Goal: Task Accomplishment & Management: Complete application form

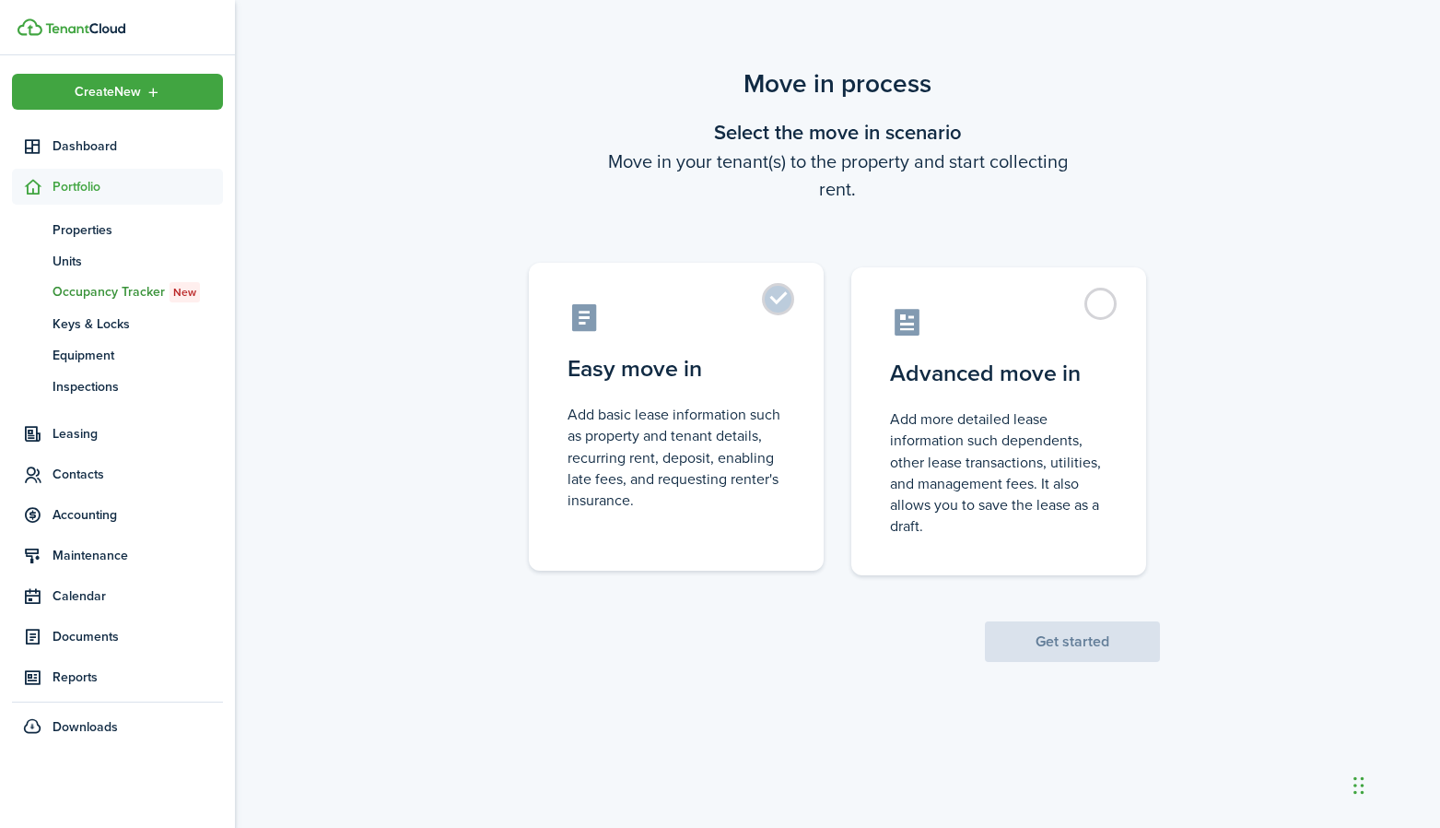
click at [789, 473] on label "Easy move in Add basic lease information such as property and tenant details, r…" at bounding box center [676, 417] width 295 height 308
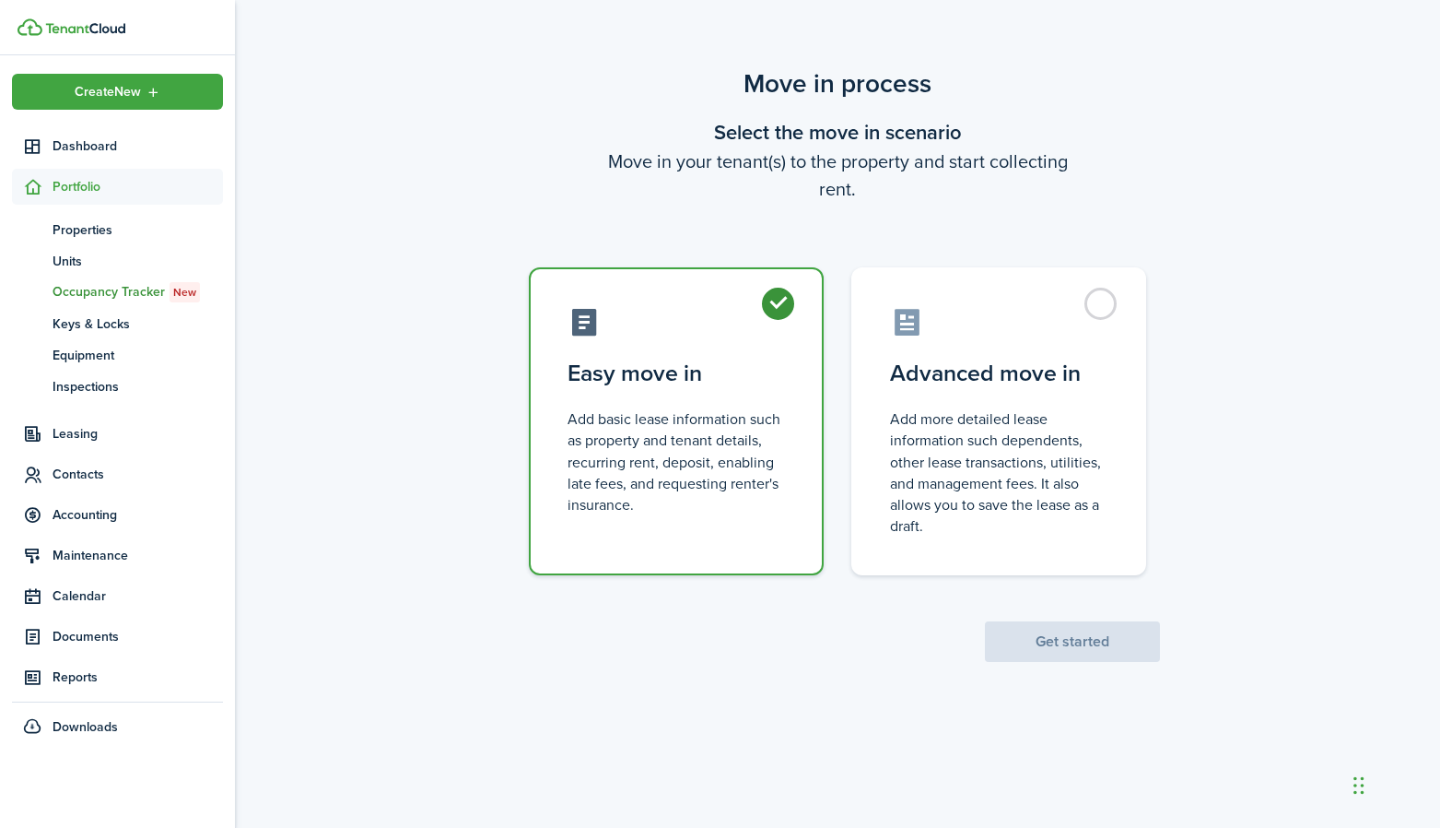
radio input "true"
click at [1022, 629] on button "Get started" at bounding box center [1072, 641] width 175 height 41
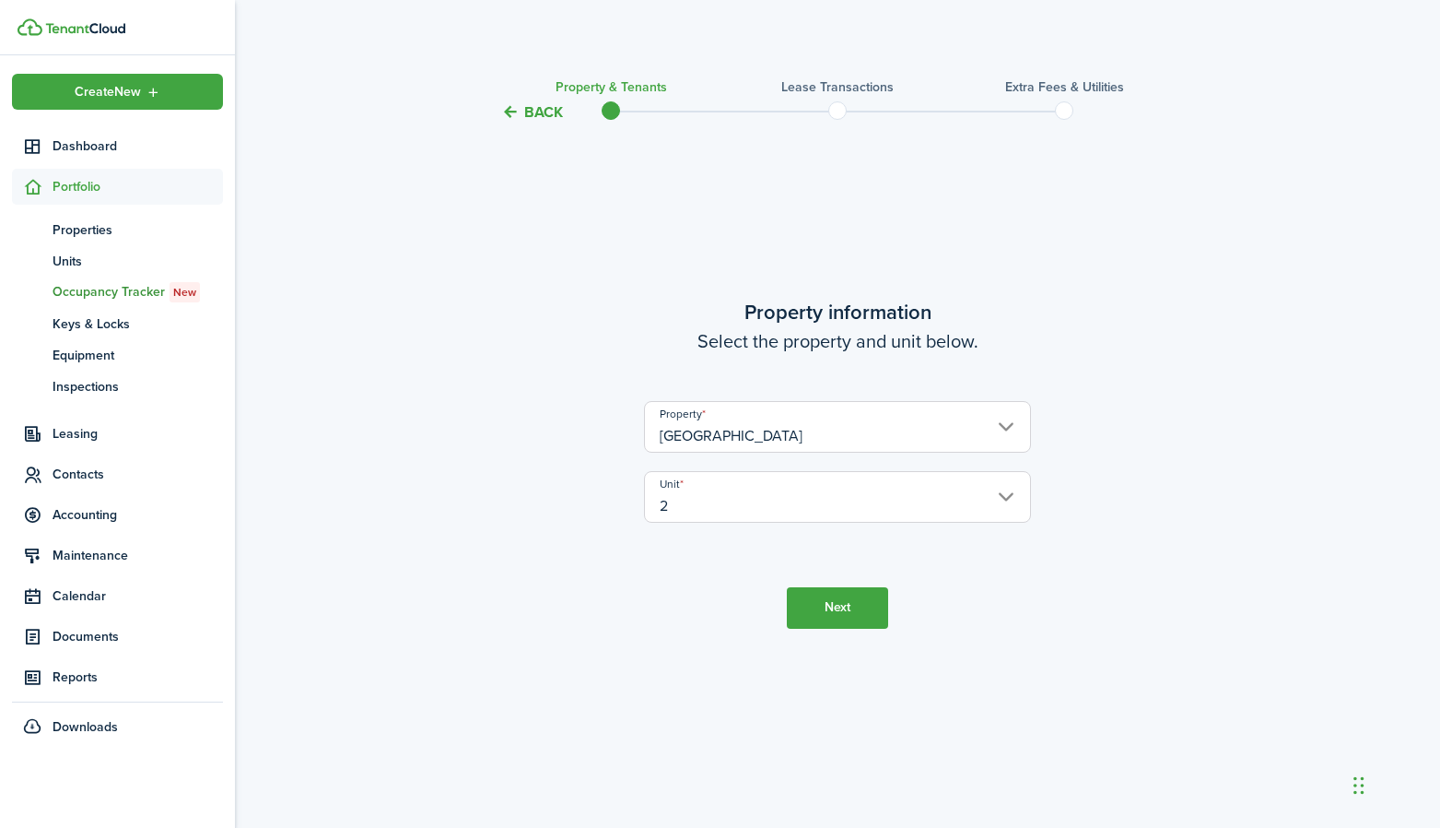
click at [840, 602] on button "Next" at bounding box center [837, 607] width 101 height 41
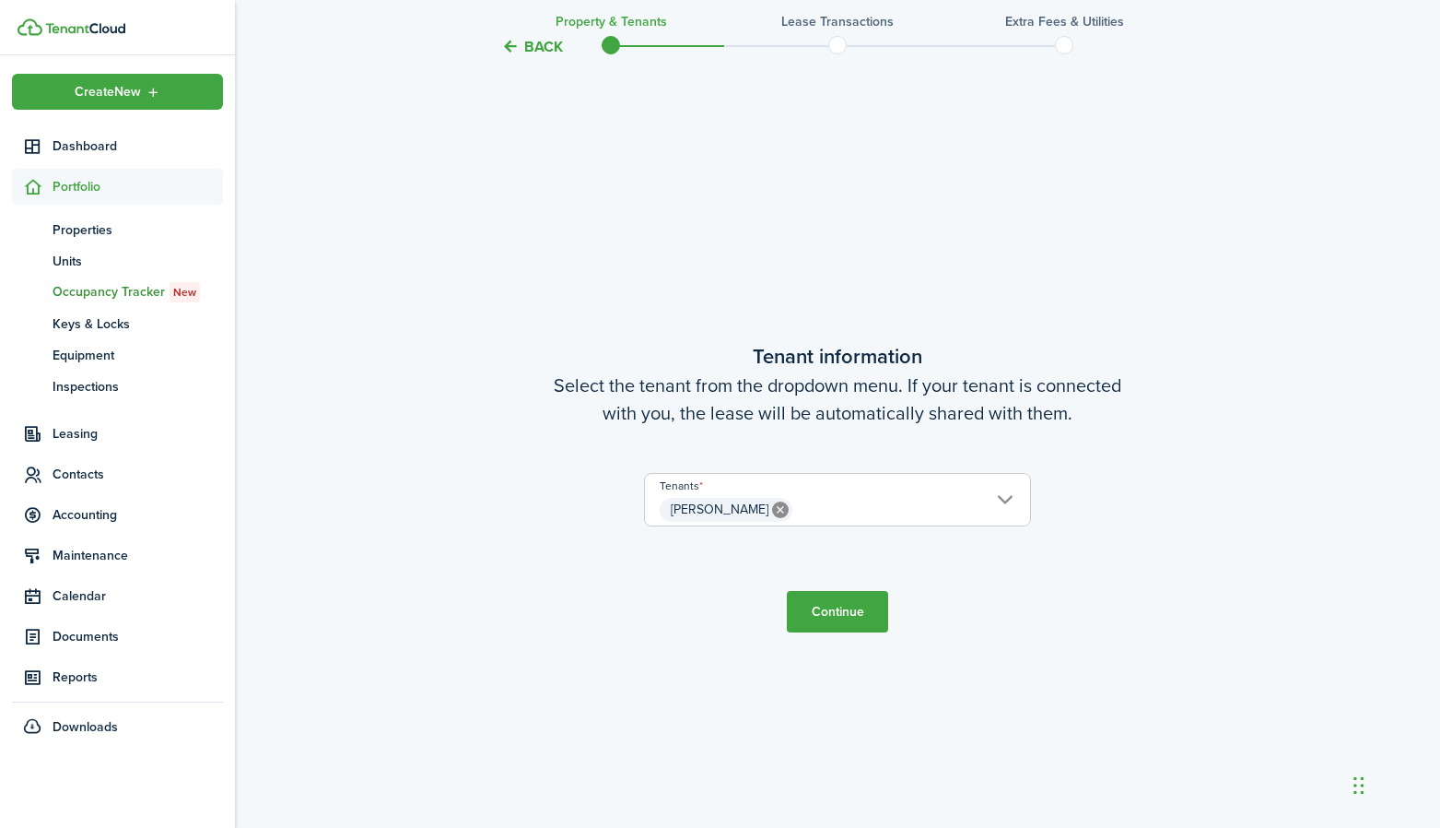
scroll to position [703, 0]
click at [782, 507] on icon at bounding box center [780, 510] width 17 height 17
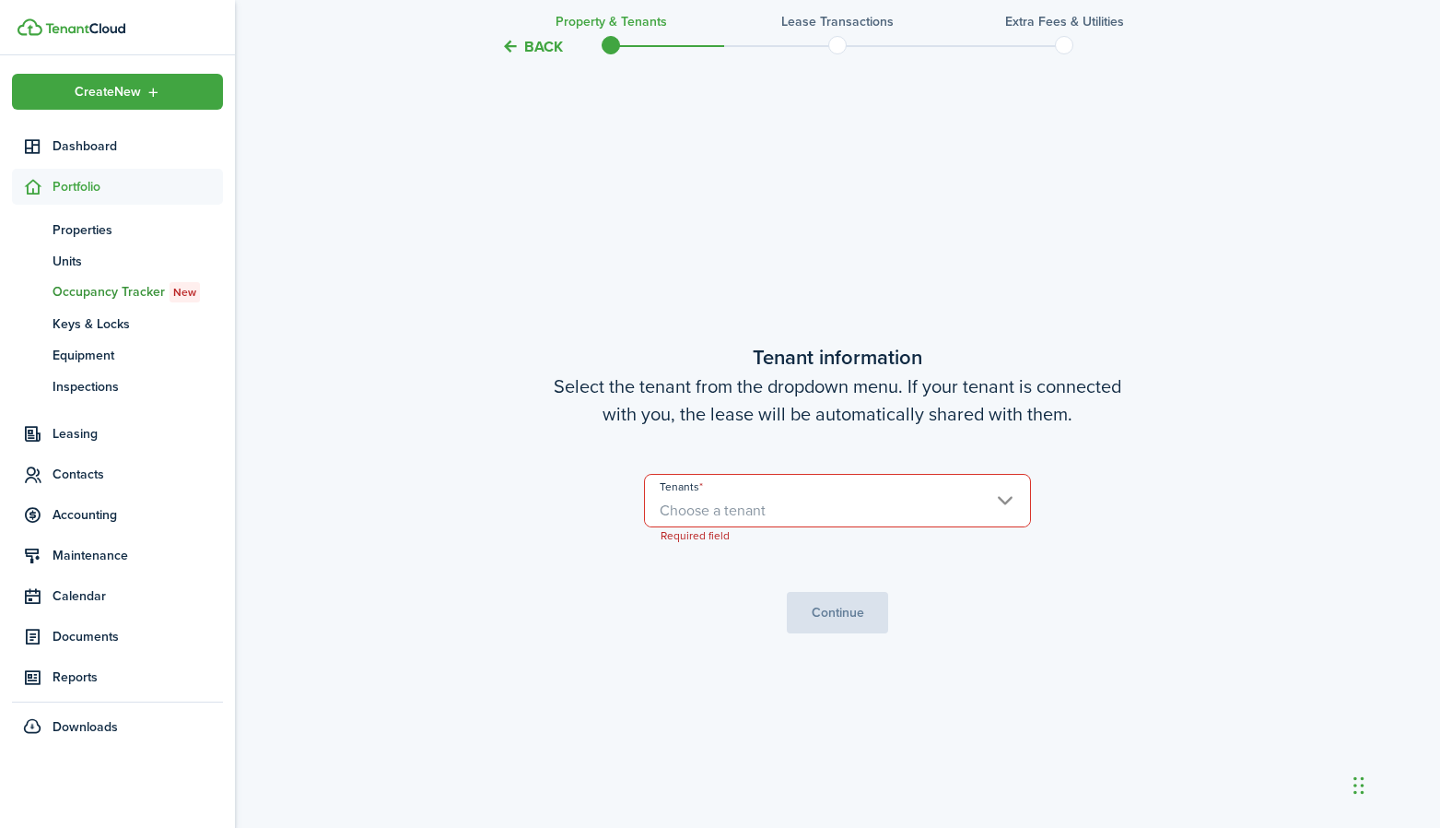
click at [829, 507] on span "Choose a tenant" at bounding box center [837, 510] width 385 height 31
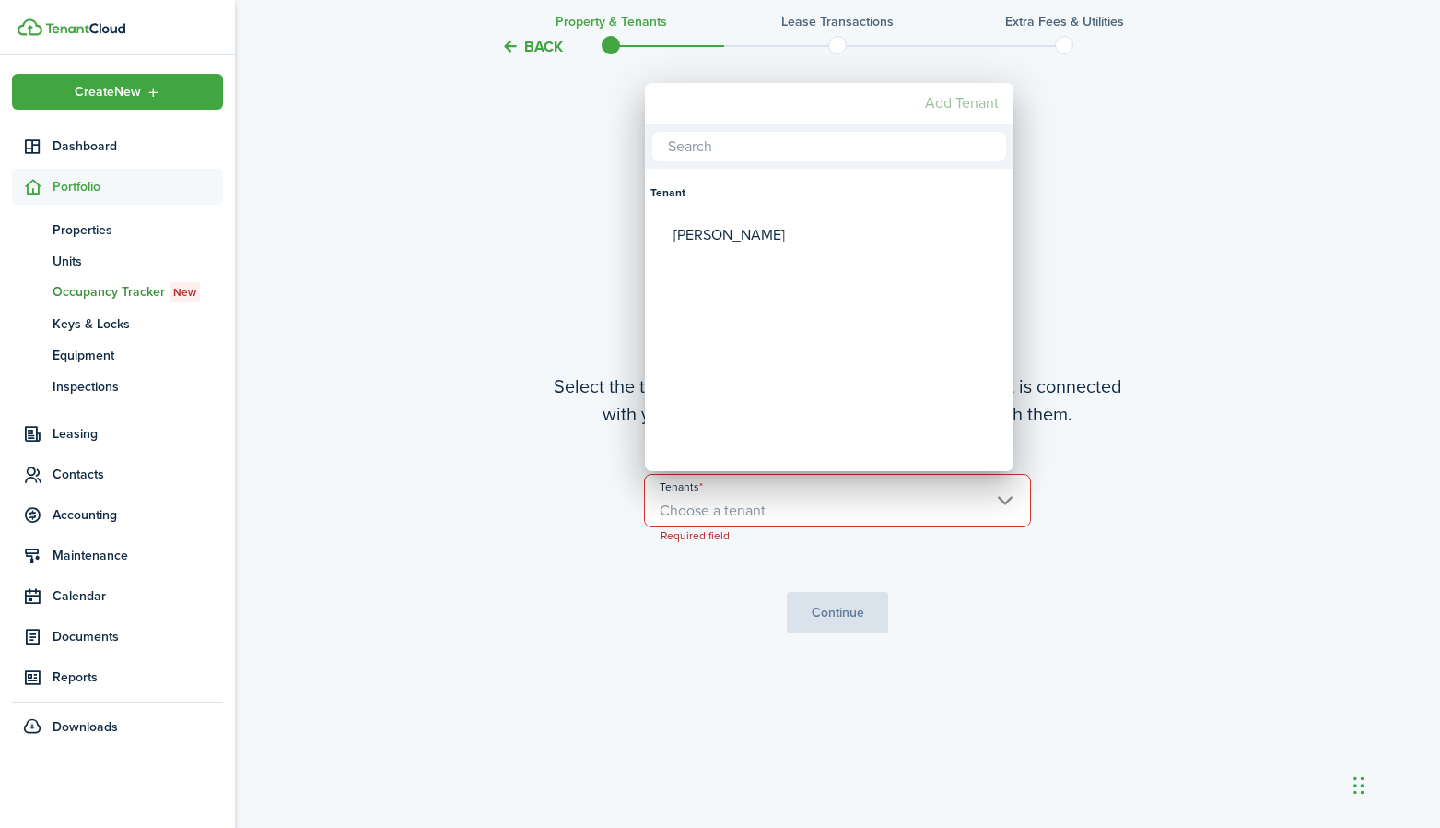
click at [944, 111] on mbsc-button "Add Tenant" at bounding box center [962, 103] width 88 height 33
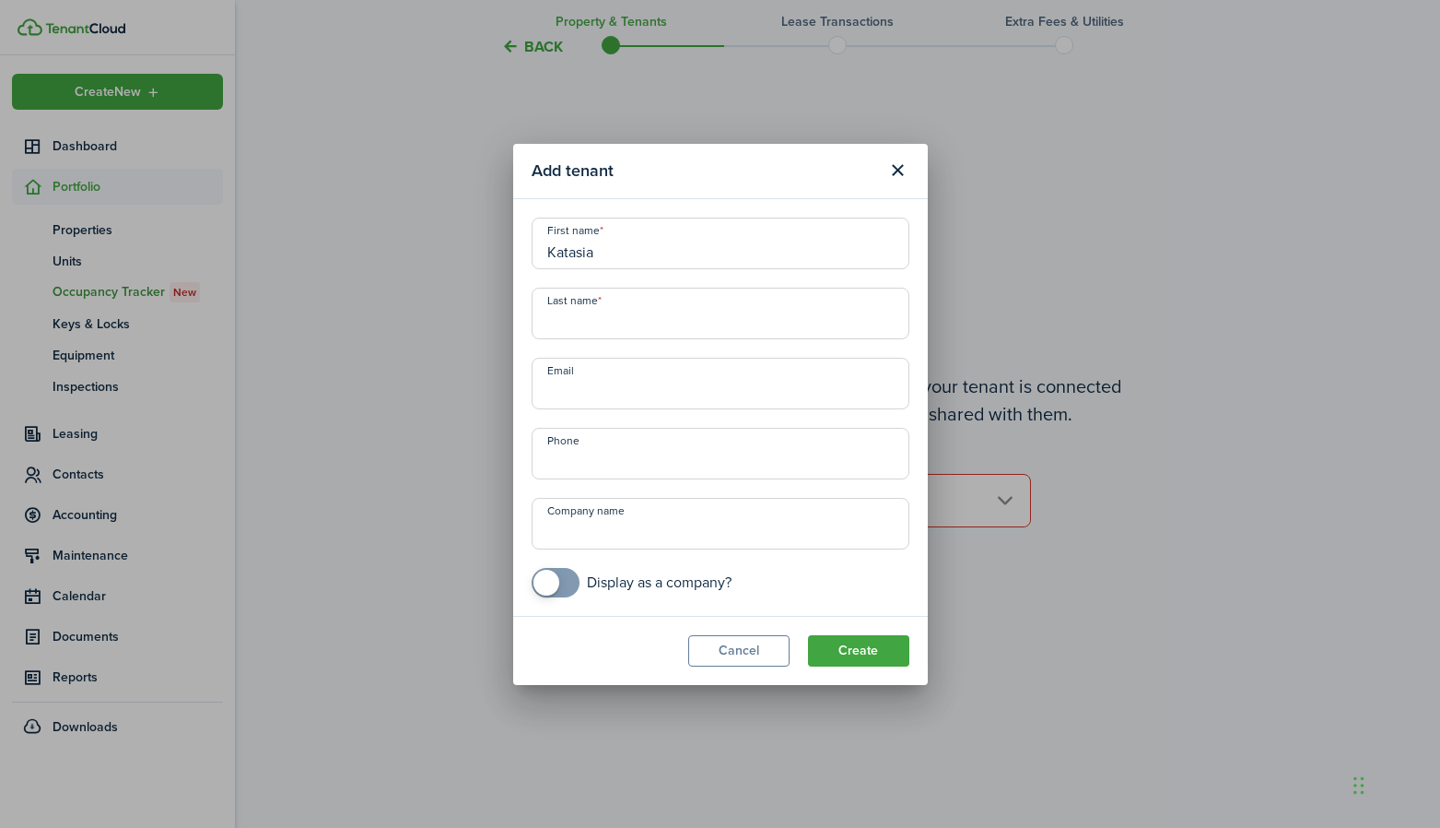
type input "Katasia"
type input "[GEOGRAPHIC_DATA]"
type input "[EMAIL_ADDRESS][DOMAIN_NAME]"
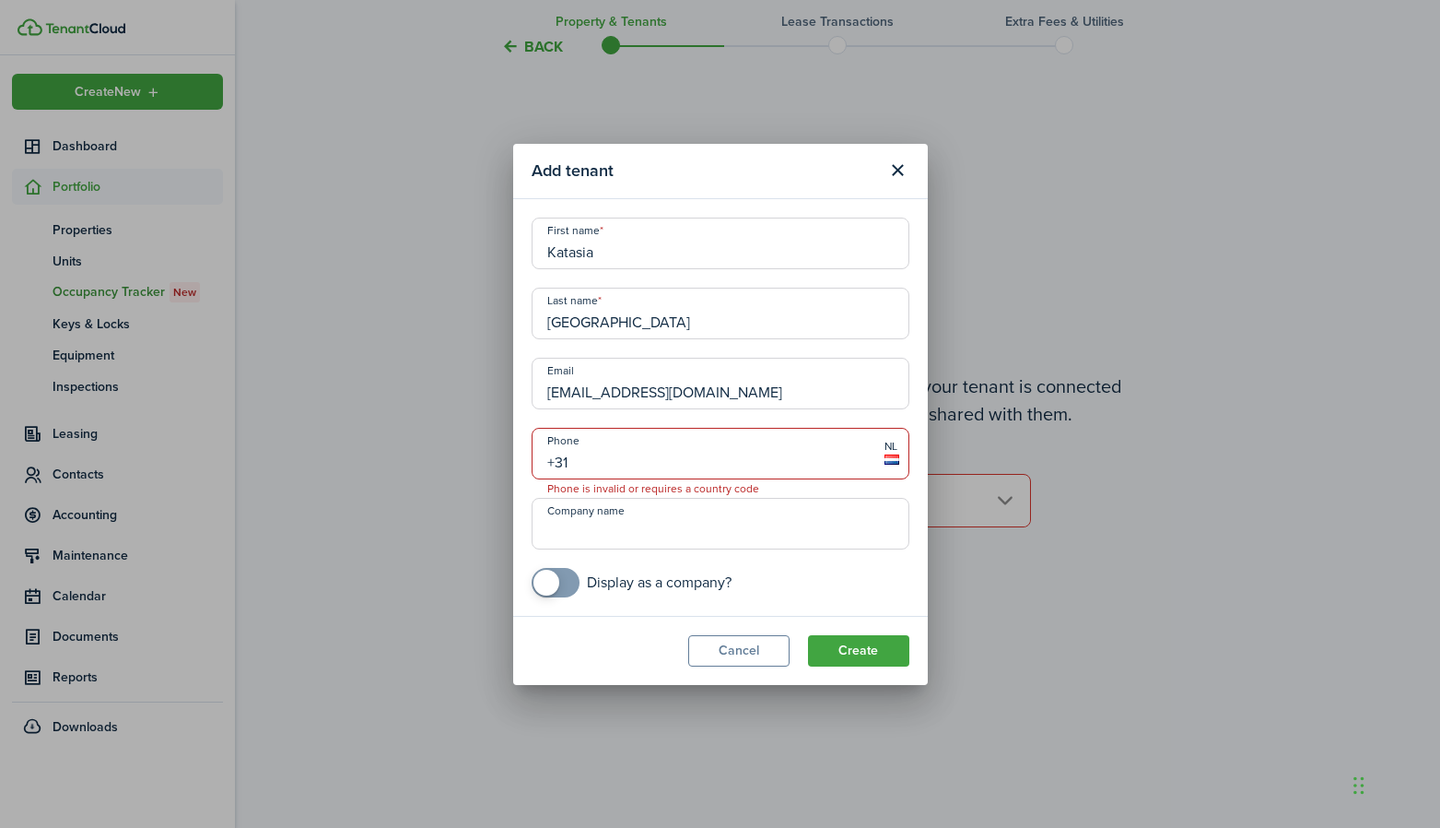
type input "+3"
type input "[PHONE_NUMBER]"
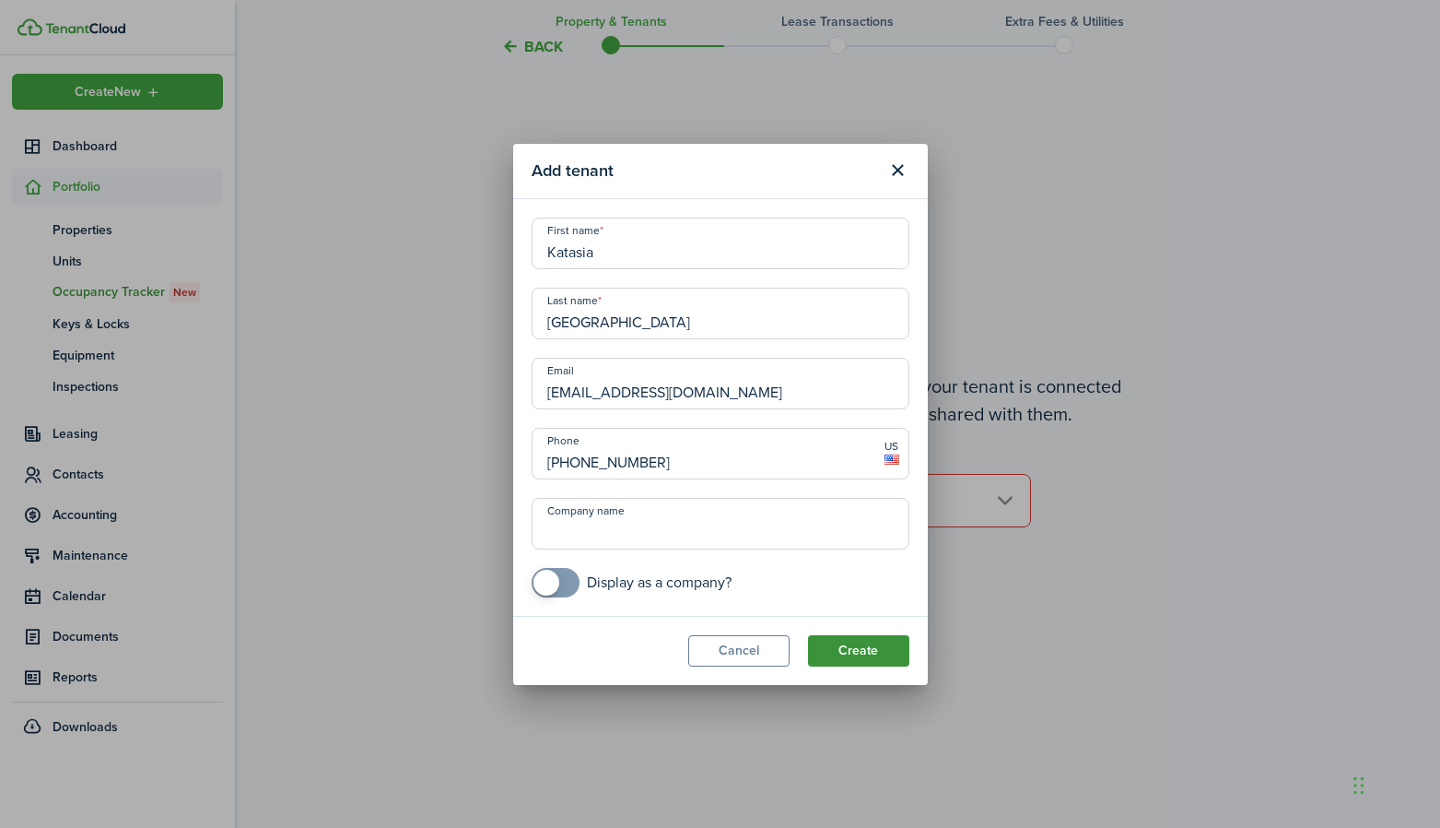
click at [853, 650] on button "Create" at bounding box center [858, 650] width 101 height 31
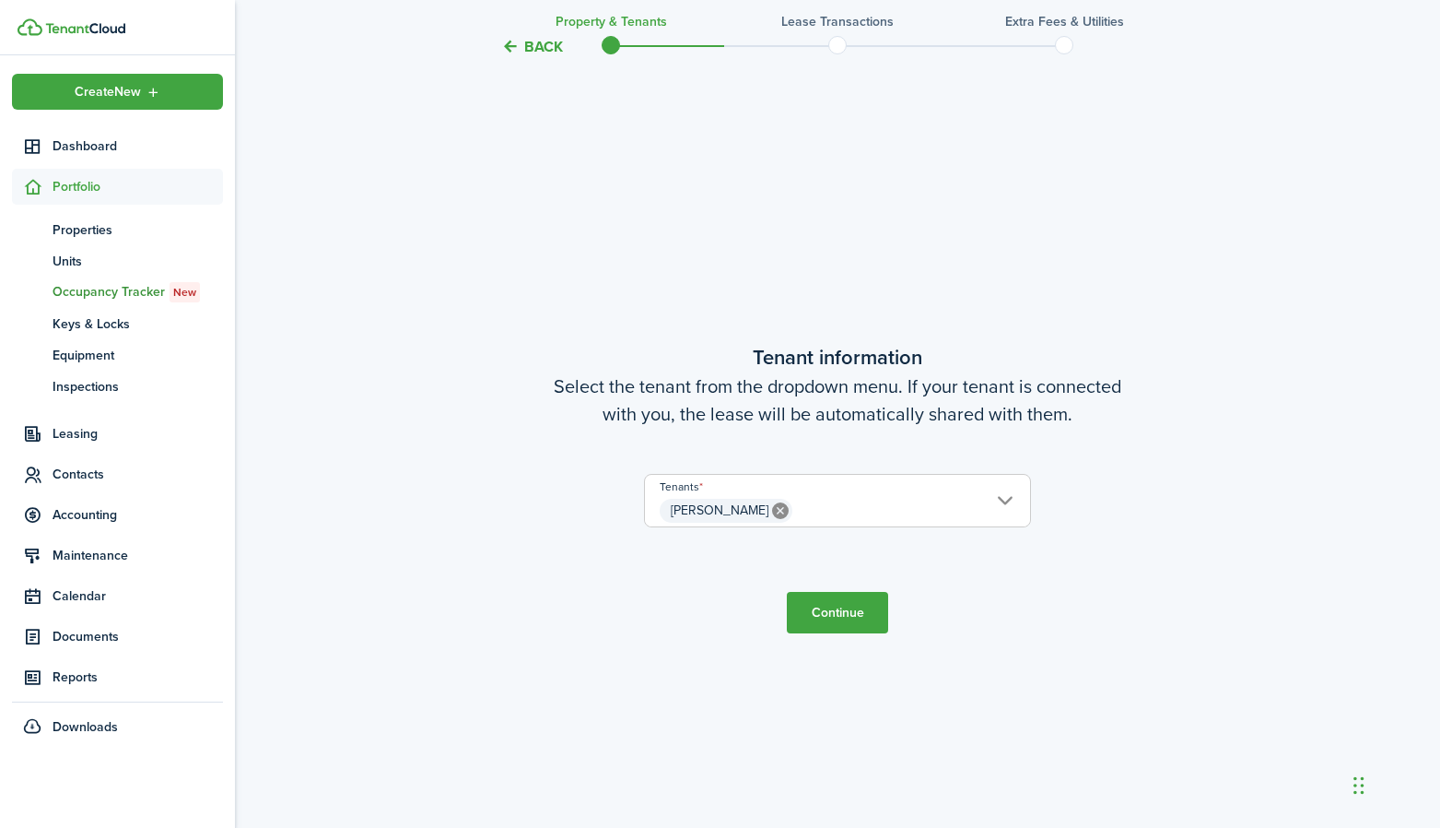
click at [806, 615] on button "Continue" at bounding box center [837, 612] width 101 height 41
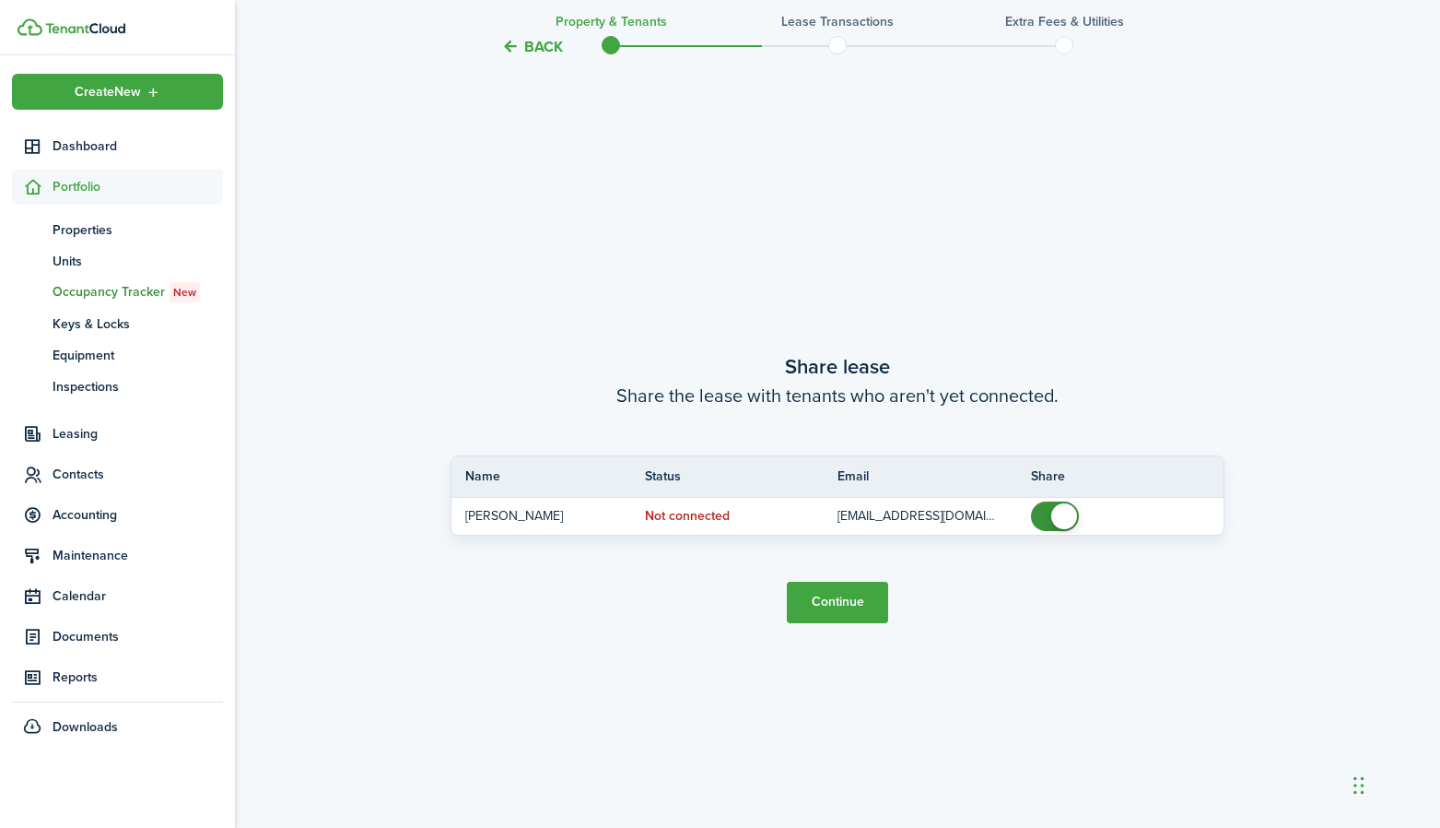
scroll to position [1531, 0]
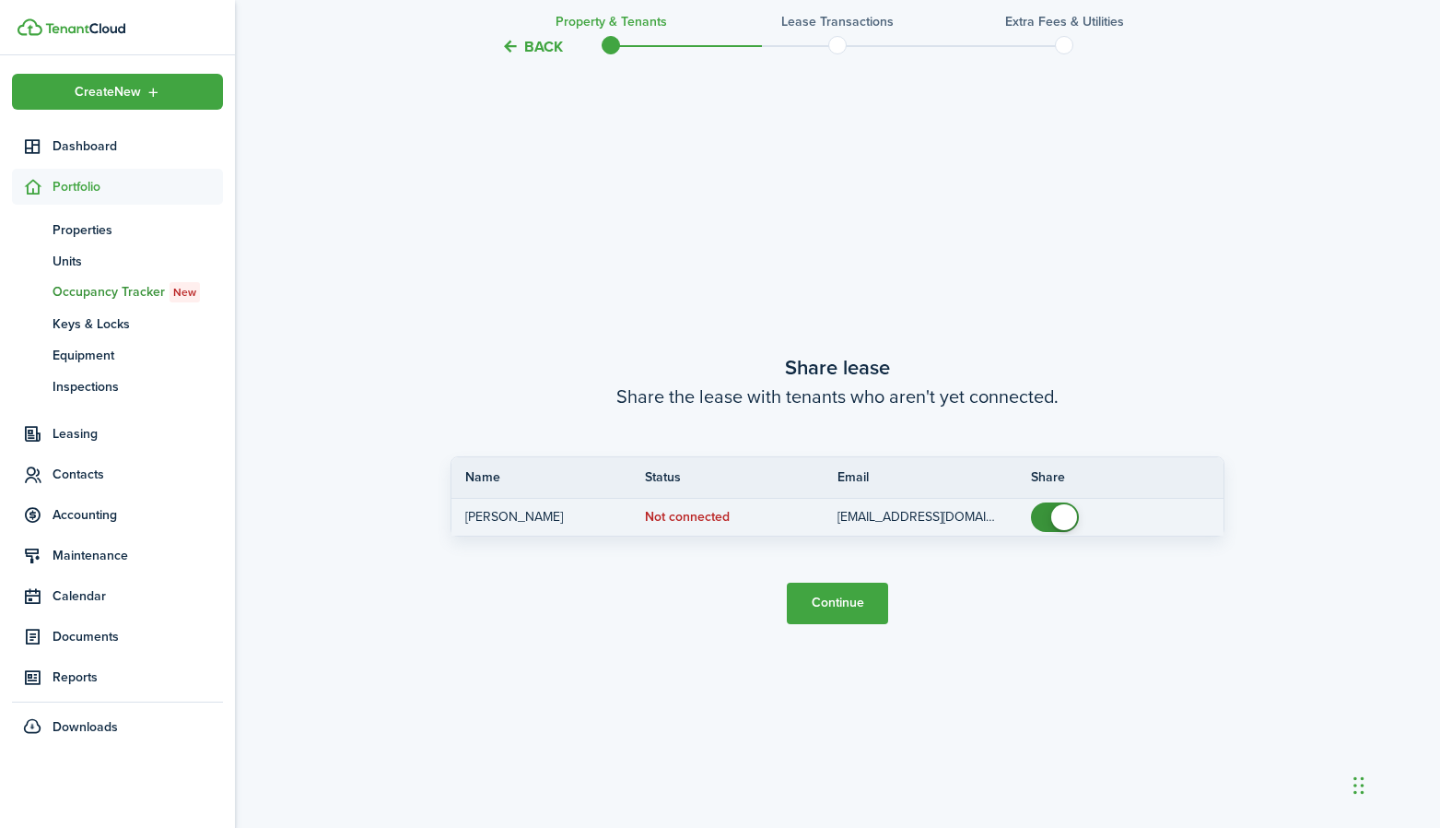
checkbox input "false"
click at [1072, 506] on span at bounding box center [1065, 517] width 26 height 26
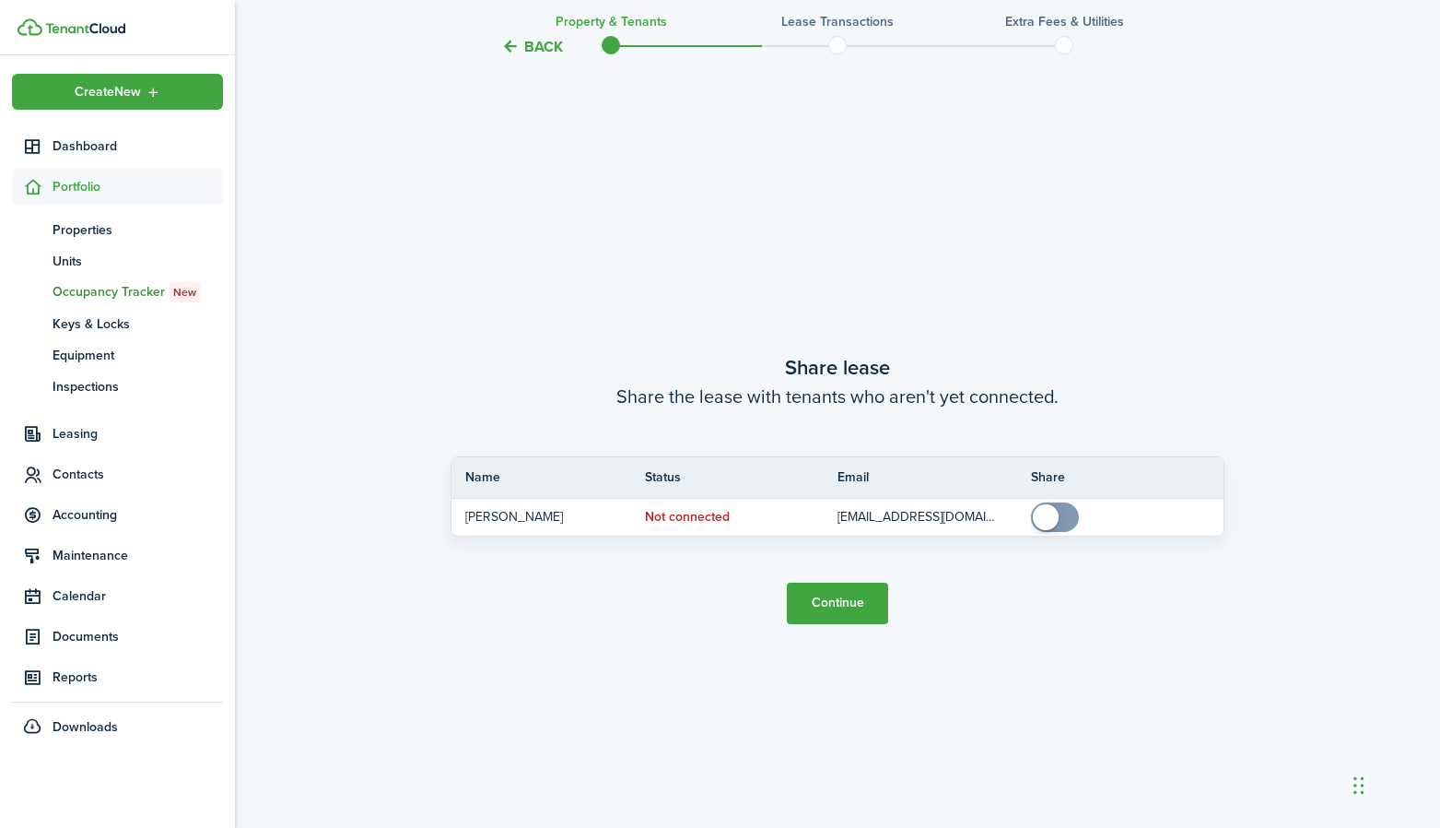
click at [864, 606] on button "Continue" at bounding box center [837, 602] width 101 height 41
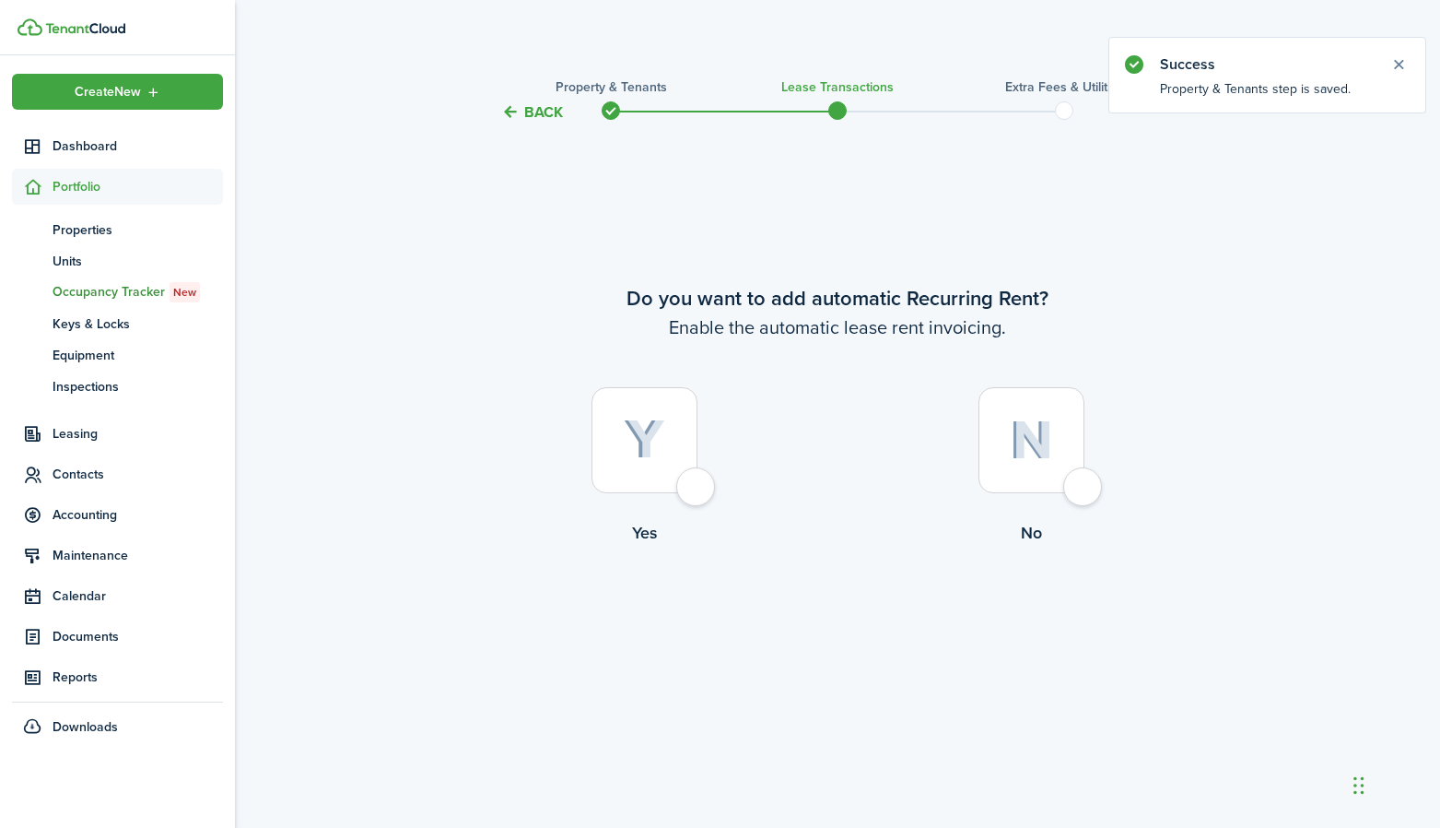
click at [695, 479] on div at bounding box center [645, 440] width 106 height 106
radio input "true"
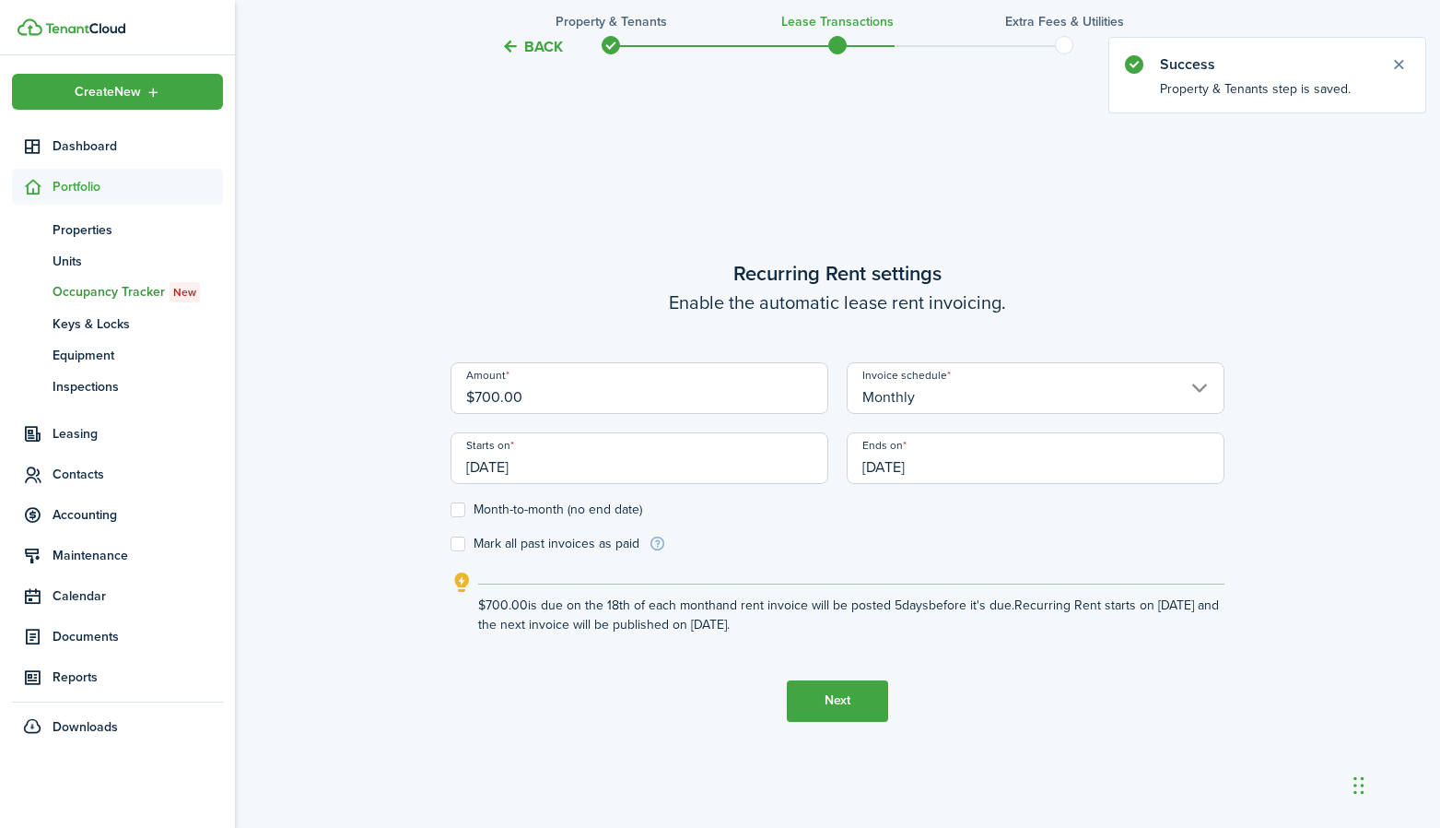
scroll to position [703, 0]
click at [668, 395] on input "$700.00" at bounding box center [640, 386] width 378 height 52
drag, startPoint x: 549, startPoint y: 389, endPoint x: 423, endPoint y: 386, distance: 126.3
click at [423, 386] on div "Back Property & Tenants Lease Transactions Extra fees & Utilities Do you want t…" at bounding box center [837, 131] width 1205 height 1540
click at [866, 390] on input "Monthly" at bounding box center [1036, 386] width 378 height 52
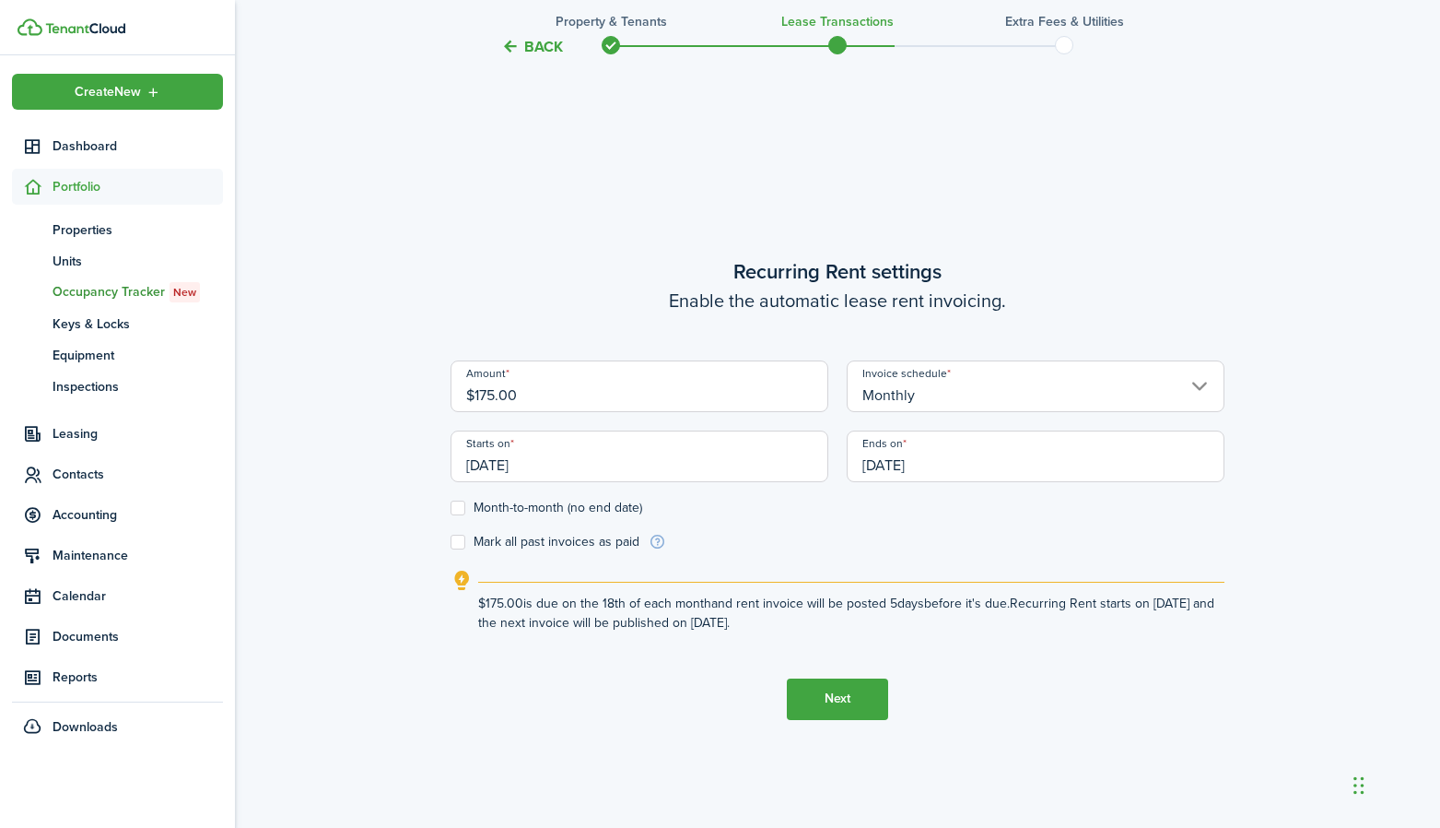
type input "$175.00"
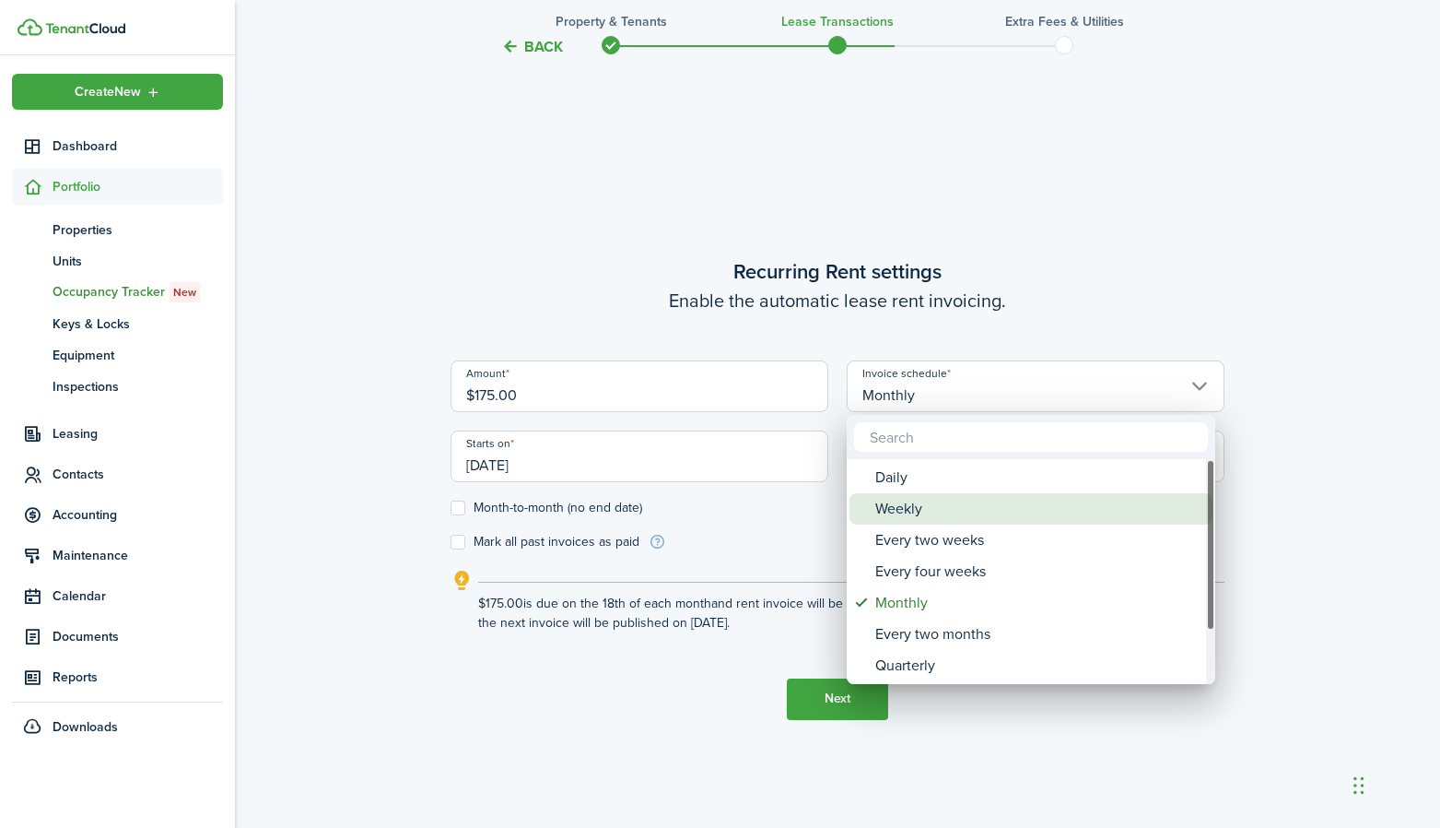
click at [899, 502] on div "Weekly" at bounding box center [1039, 508] width 326 height 31
type input "Weekly"
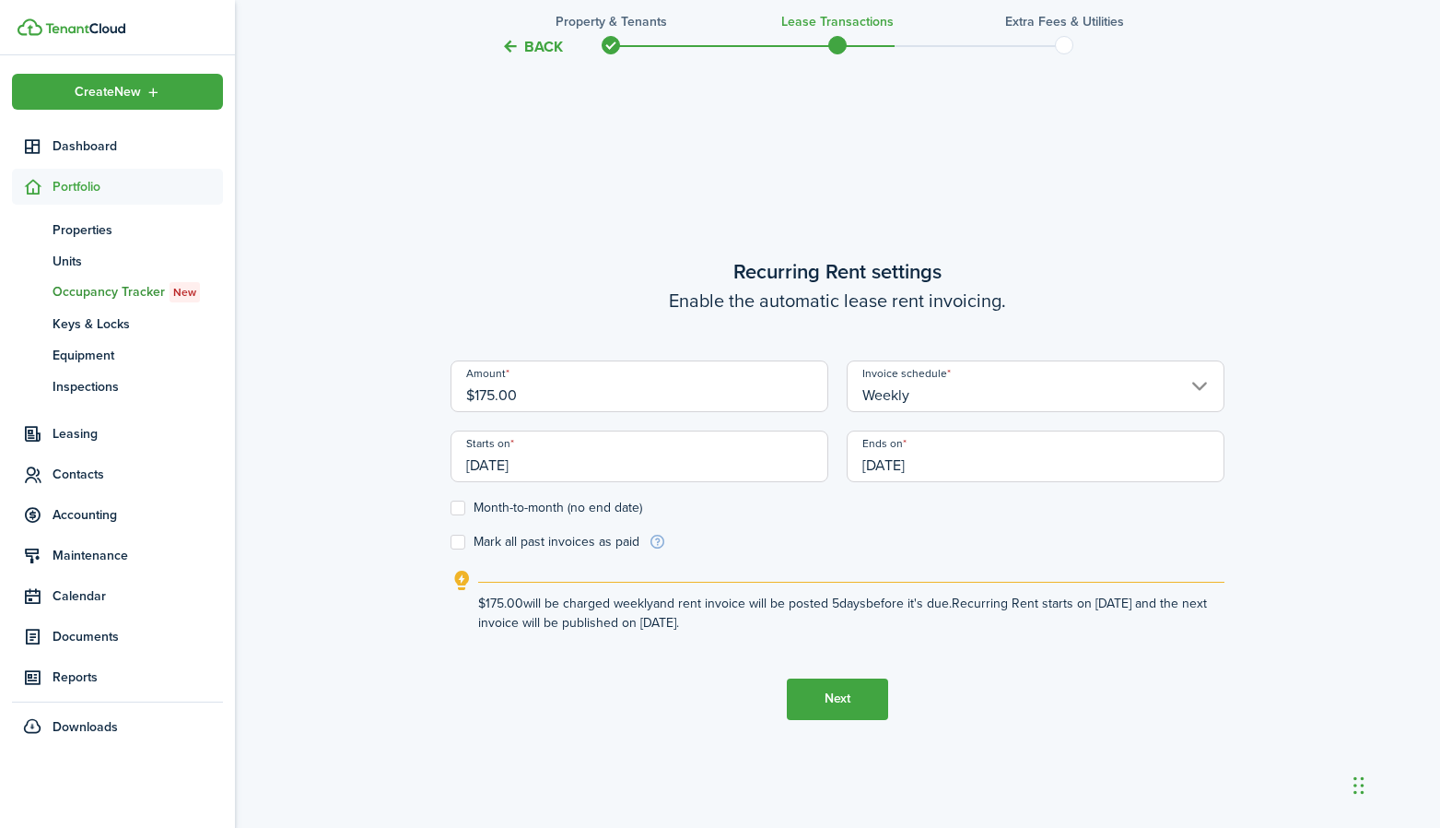
click at [702, 465] on input "[DATE]" at bounding box center [640, 456] width 378 height 52
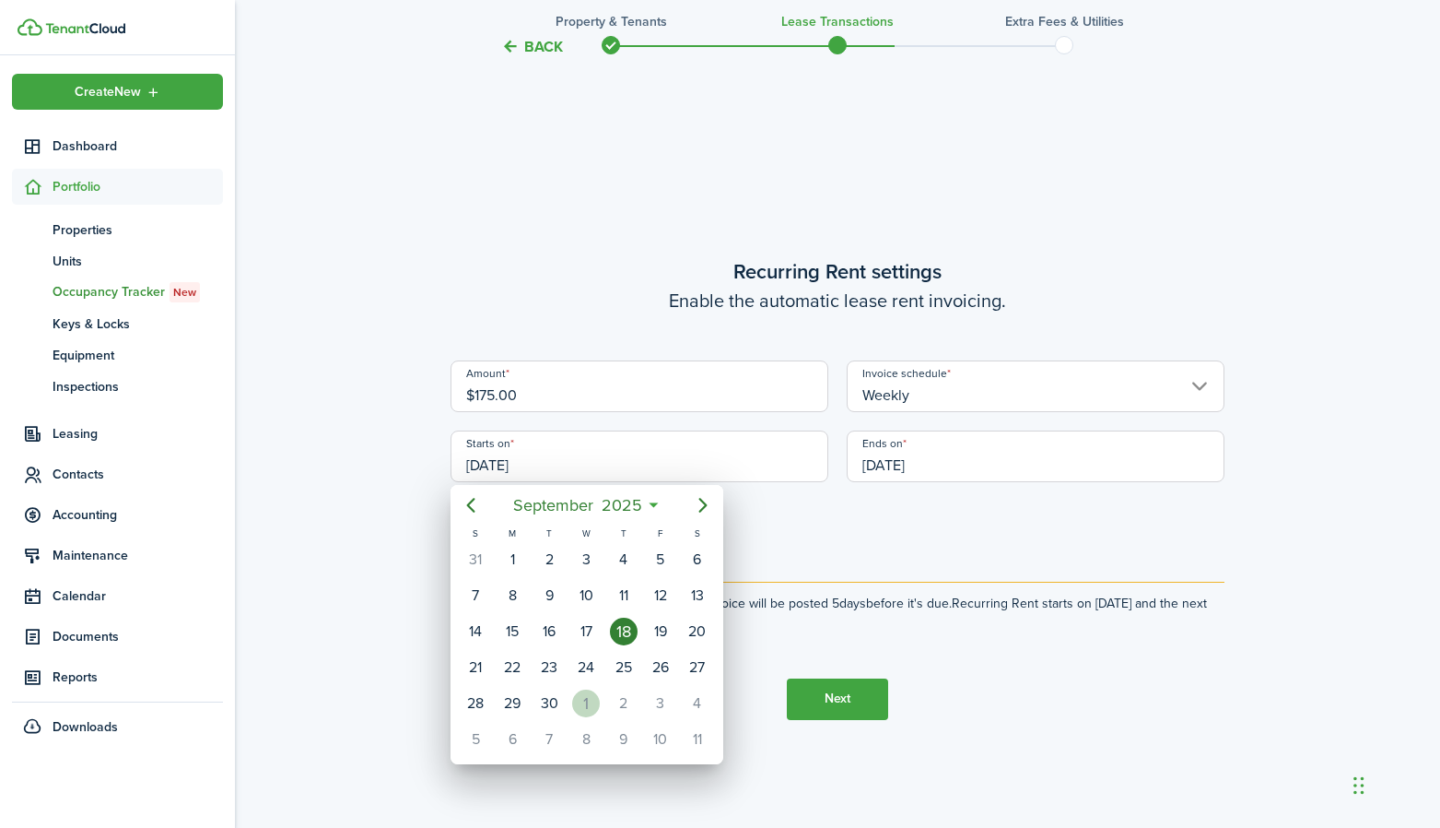
click at [594, 701] on div "1" at bounding box center [586, 703] width 28 height 28
type input "[DATE]"
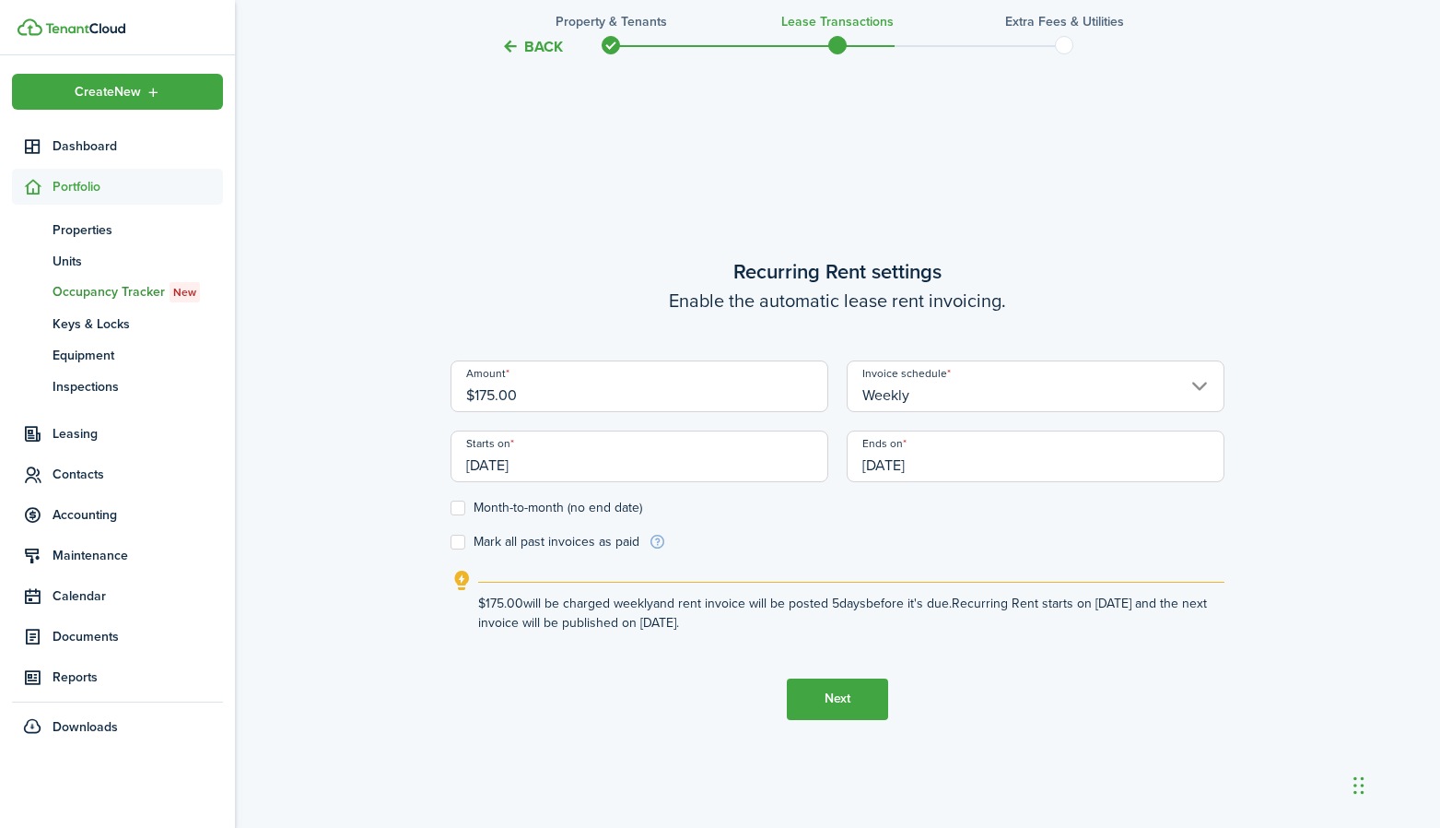
scroll to position [0, 0]
click at [574, 503] on label "Month-to-month (no end date)" at bounding box center [547, 507] width 192 height 15
click at [451, 507] on input "Month-to-month (no end date)" at bounding box center [450, 507] width 1 height 1
checkbox input "true"
click at [570, 542] on label "Mark all past invoices as paid" at bounding box center [545, 542] width 189 height 15
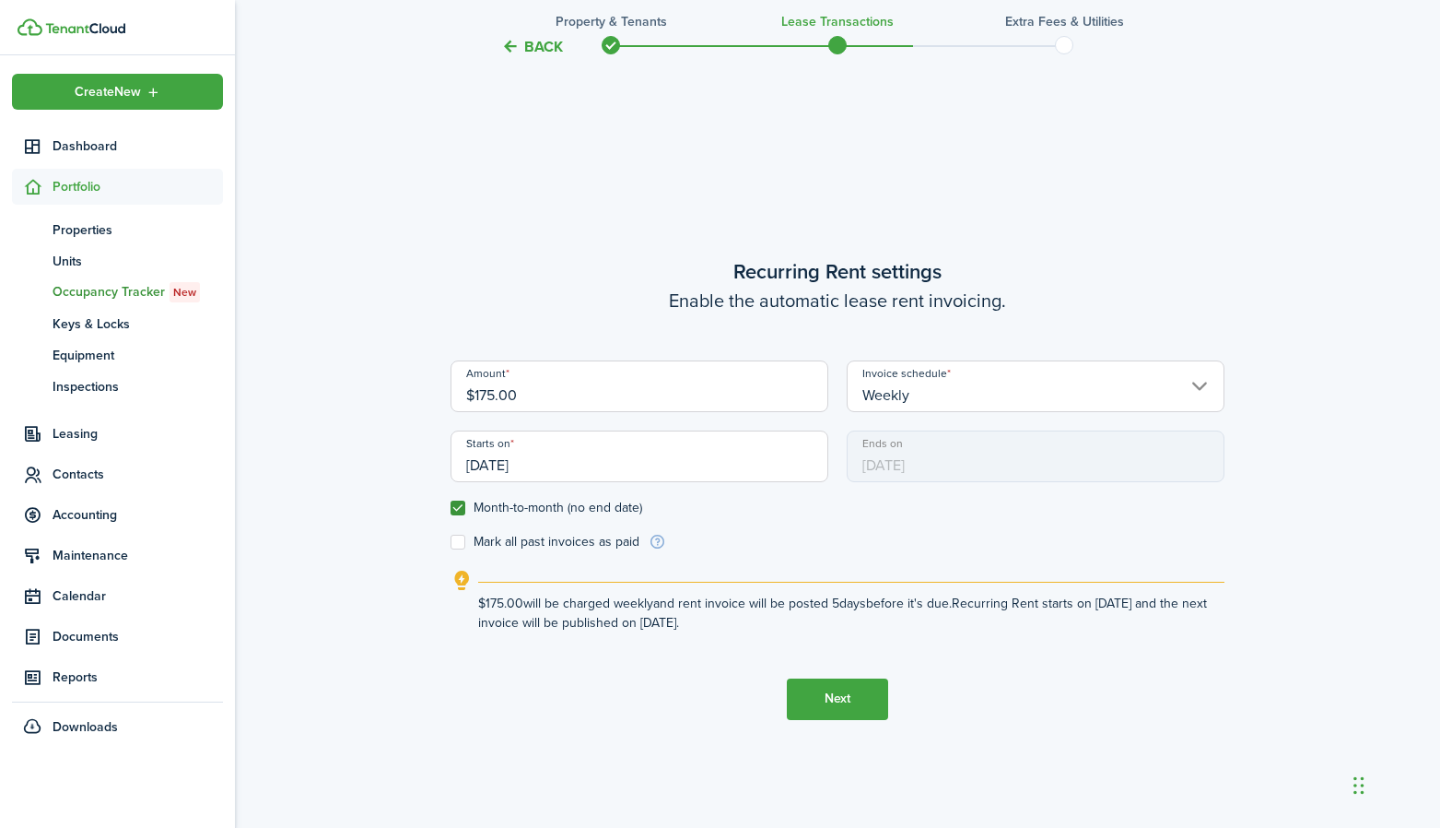
click at [451, 542] on input "Mark all past invoices as paid" at bounding box center [450, 541] width 1 height 1
checkbox input "true"
click at [826, 698] on button "Next" at bounding box center [837, 698] width 101 height 41
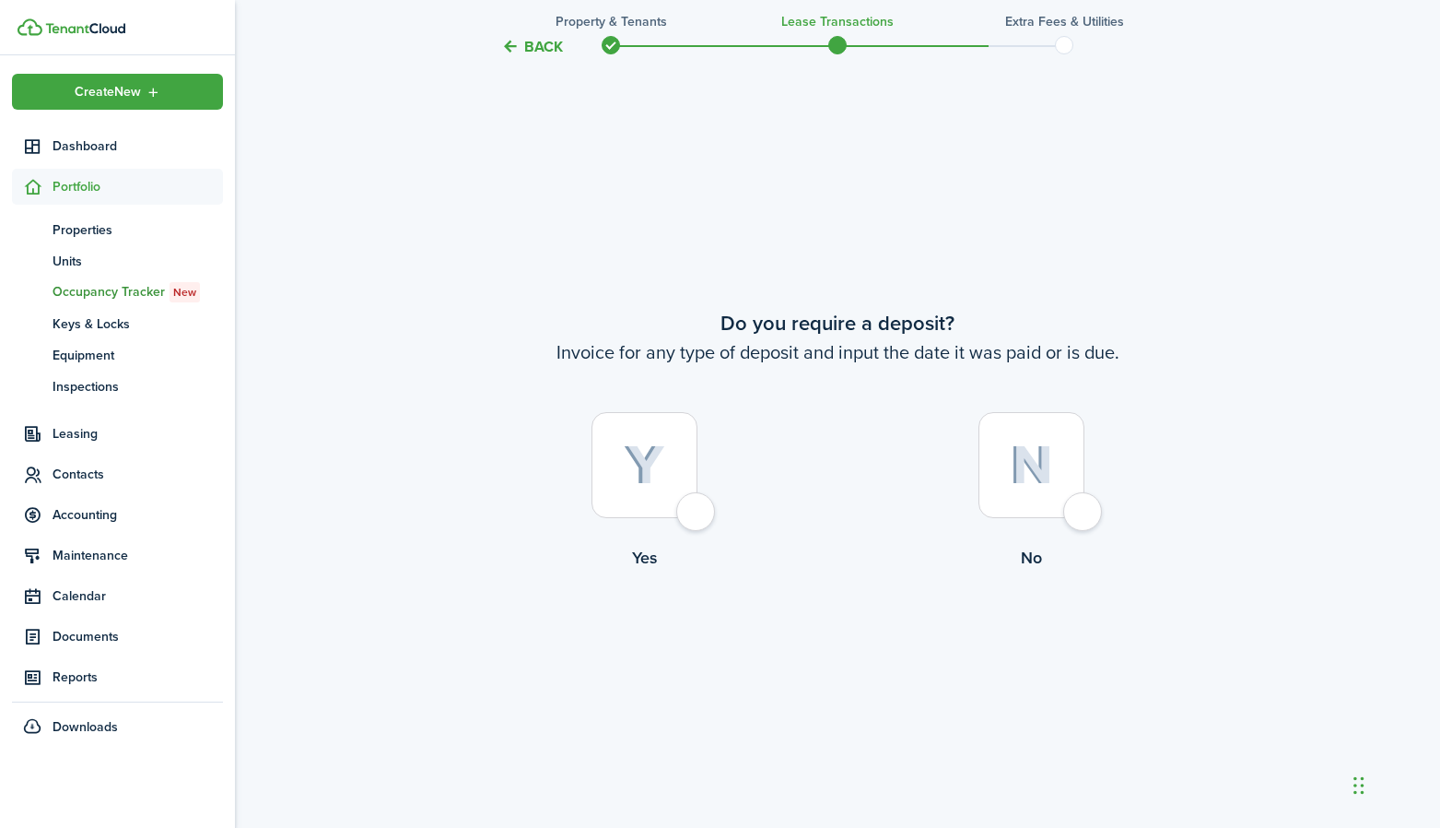
scroll to position [1531, 0]
click at [1079, 504] on div at bounding box center [1032, 465] width 106 height 106
radio input "true"
click at [826, 643] on button "Continue" at bounding box center [837, 646] width 101 height 41
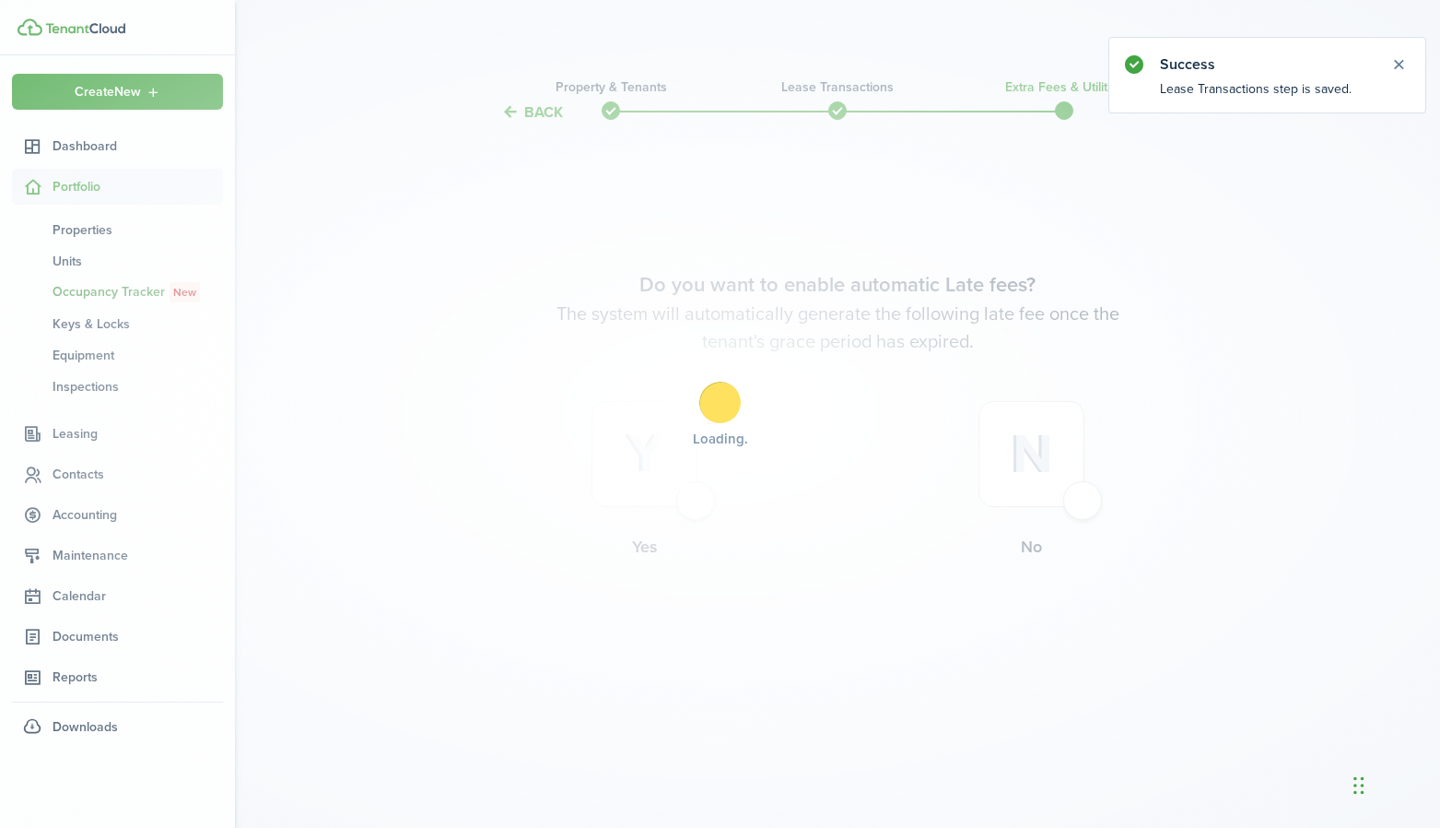
scroll to position [0, 0]
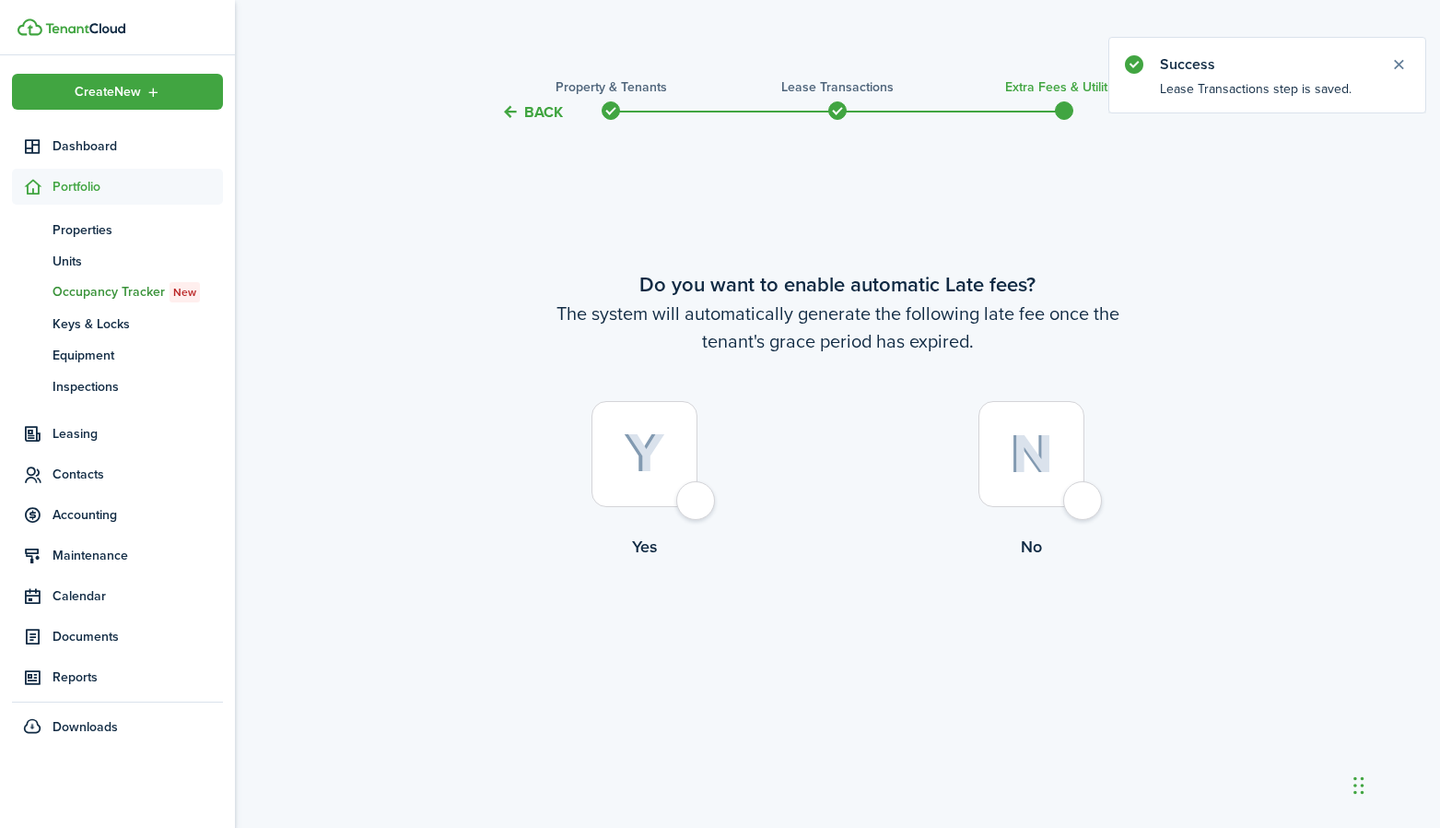
click at [698, 500] on div at bounding box center [645, 454] width 106 height 106
radio input "true"
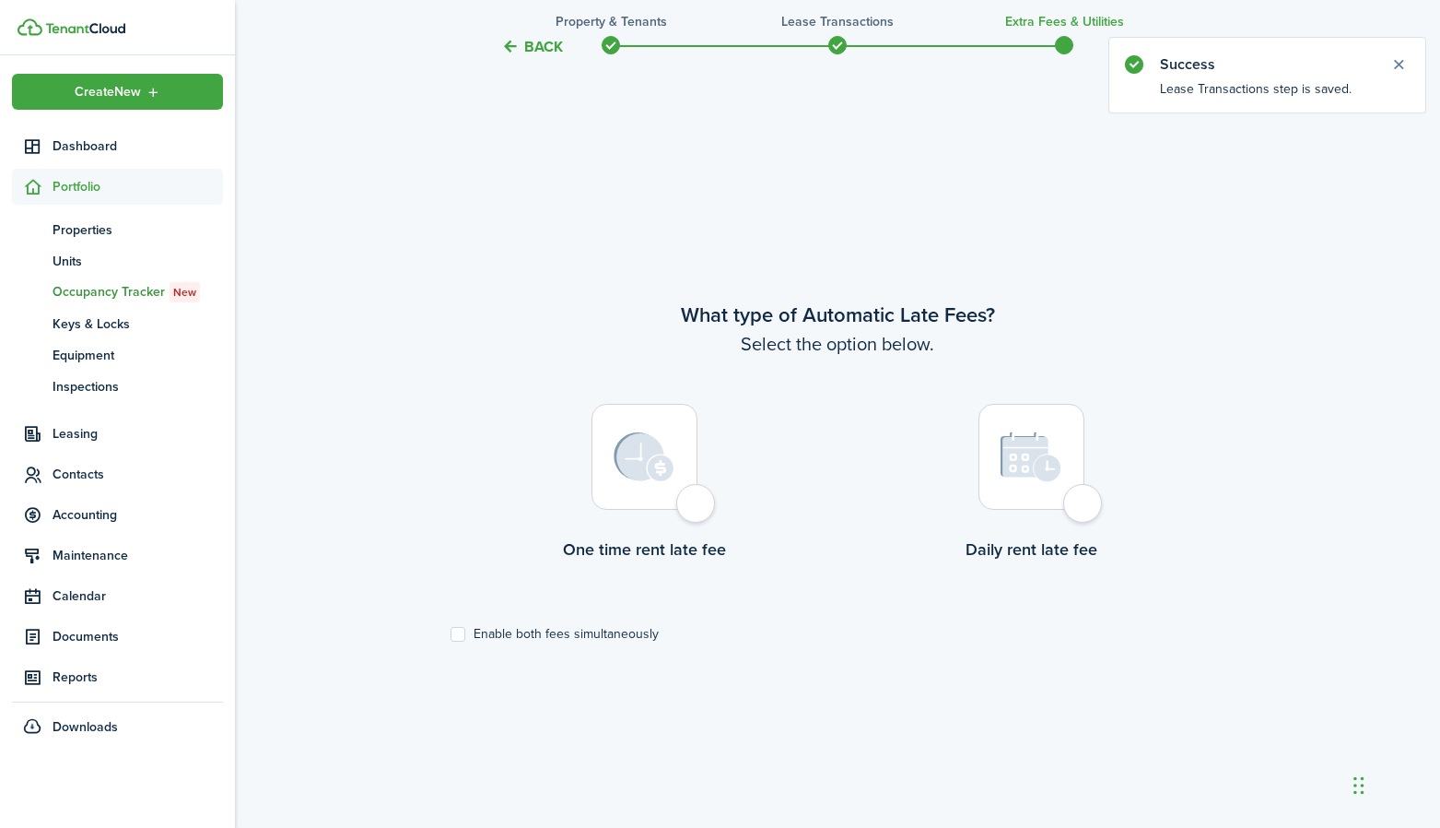
scroll to position [703, 0]
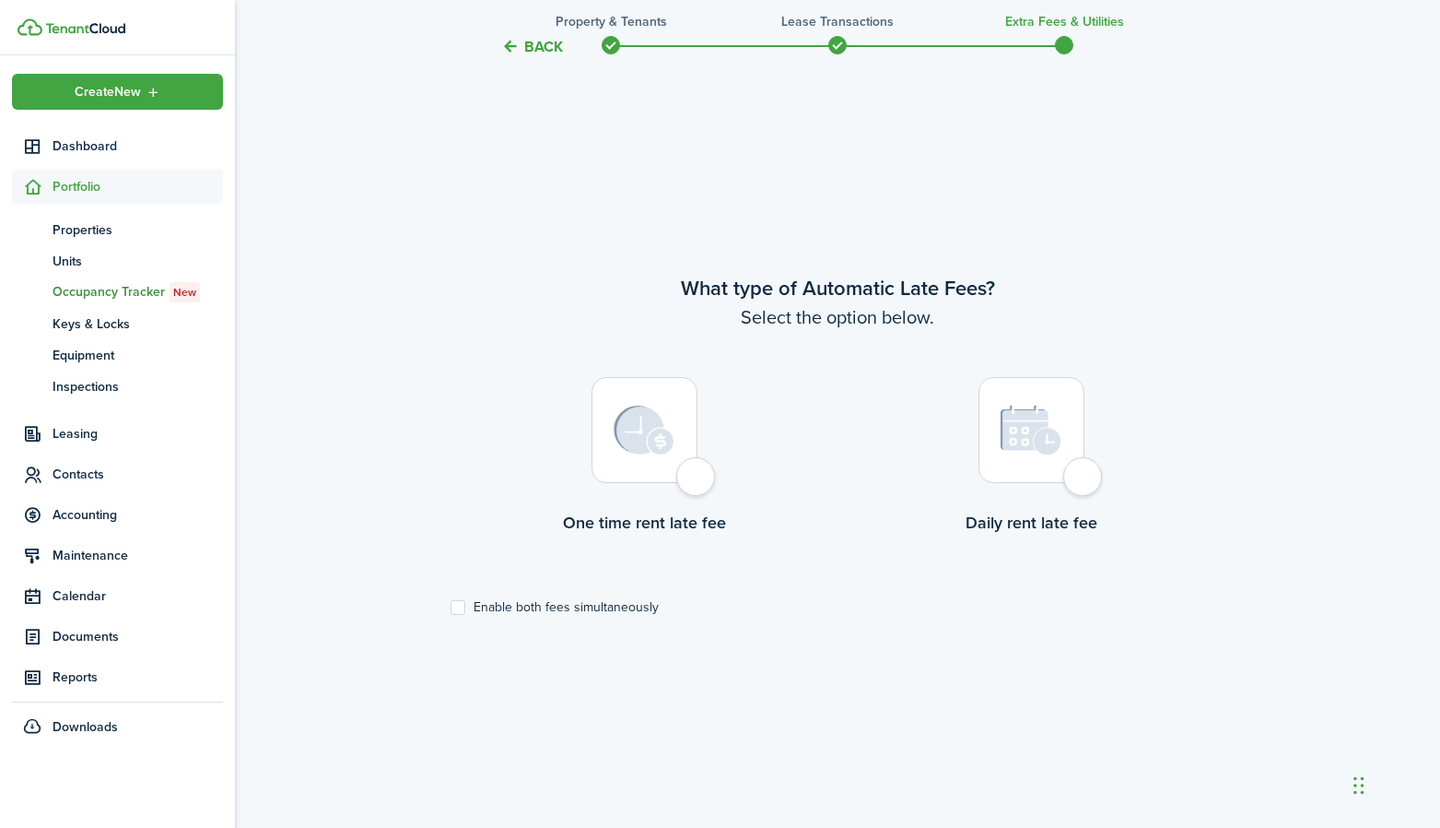
click at [691, 482] on div at bounding box center [645, 430] width 106 height 106
radio input "true"
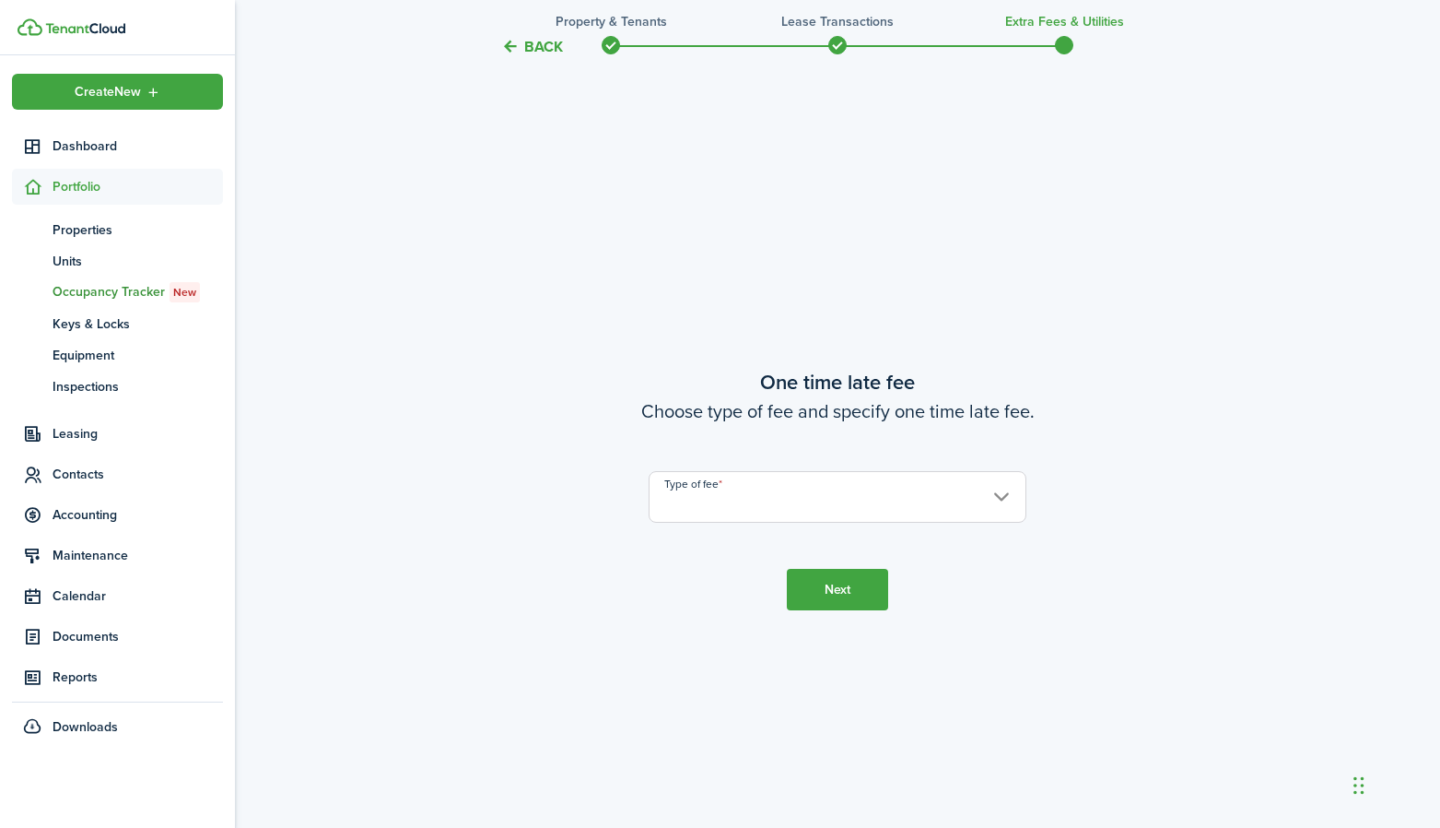
scroll to position [1531, 0]
click at [726, 503] on input "Type of fee" at bounding box center [838, 496] width 378 height 52
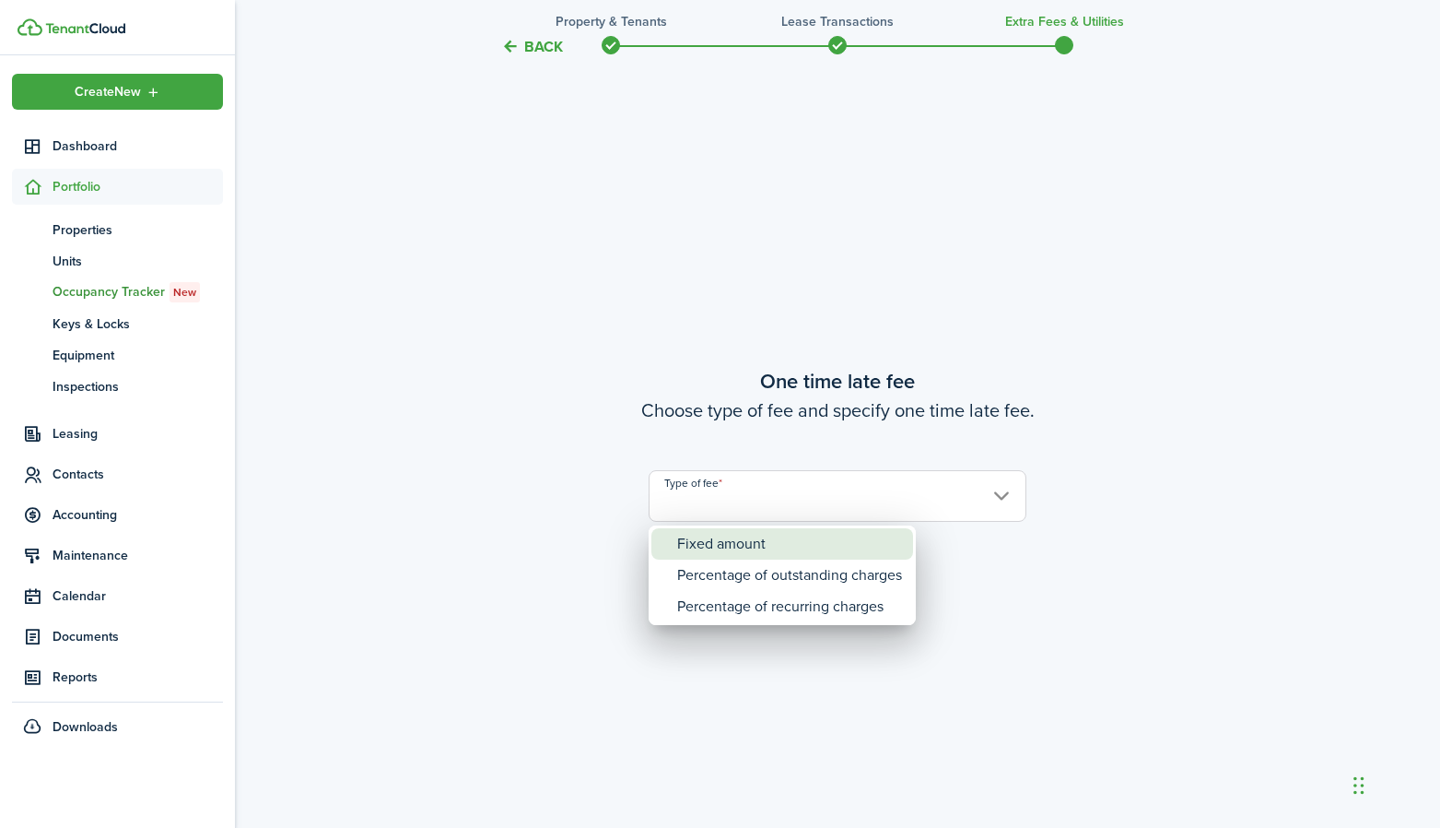
click at [726, 540] on div "Fixed amount" at bounding box center [789, 543] width 225 height 31
type input "Fixed amount"
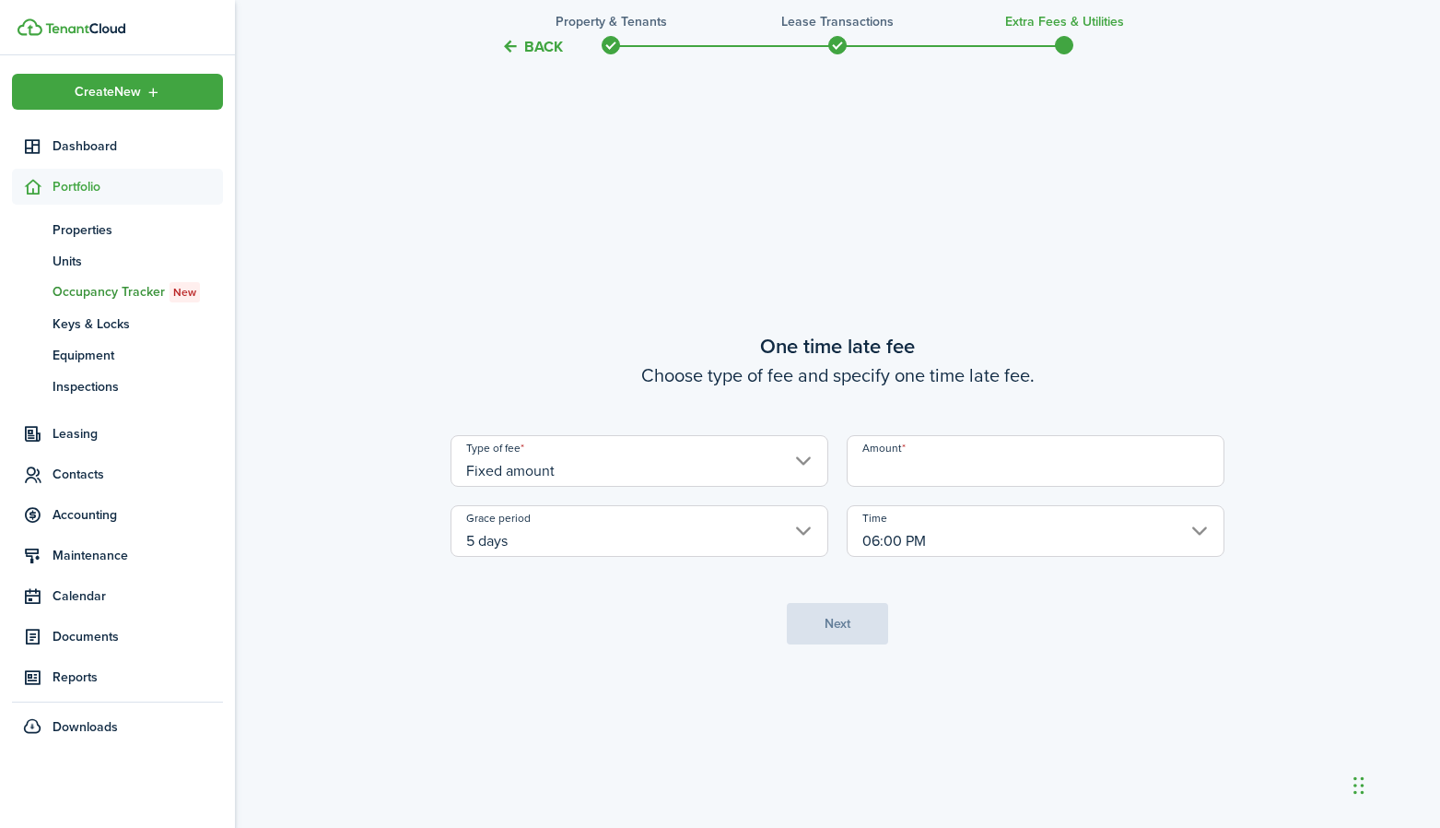
click at [962, 456] on input "Amount" at bounding box center [1036, 461] width 378 height 52
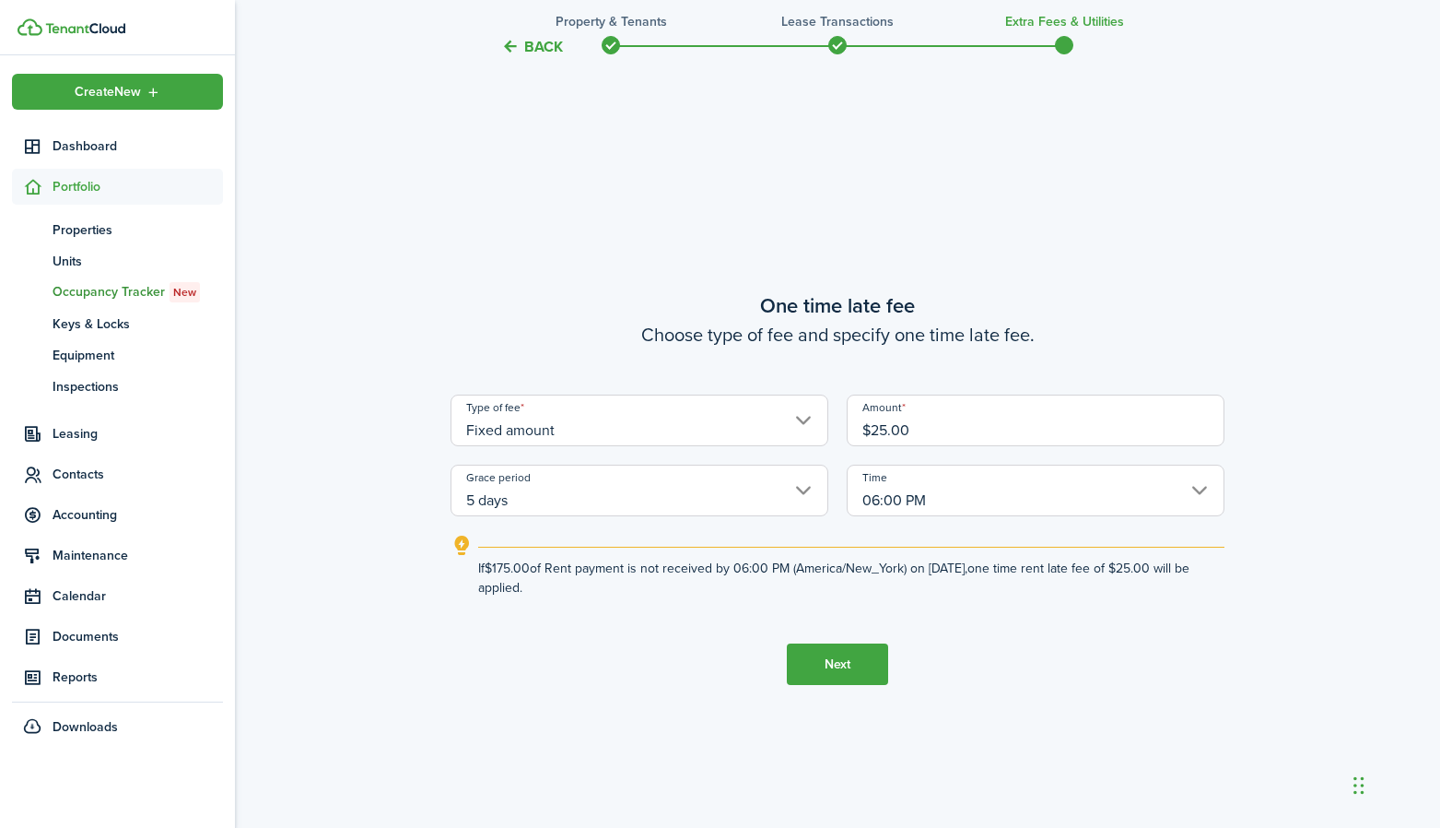
click at [922, 501] on input "06:00 PM" at bounding box center [1036, 490] width 378 height 52
type input "$25.00"
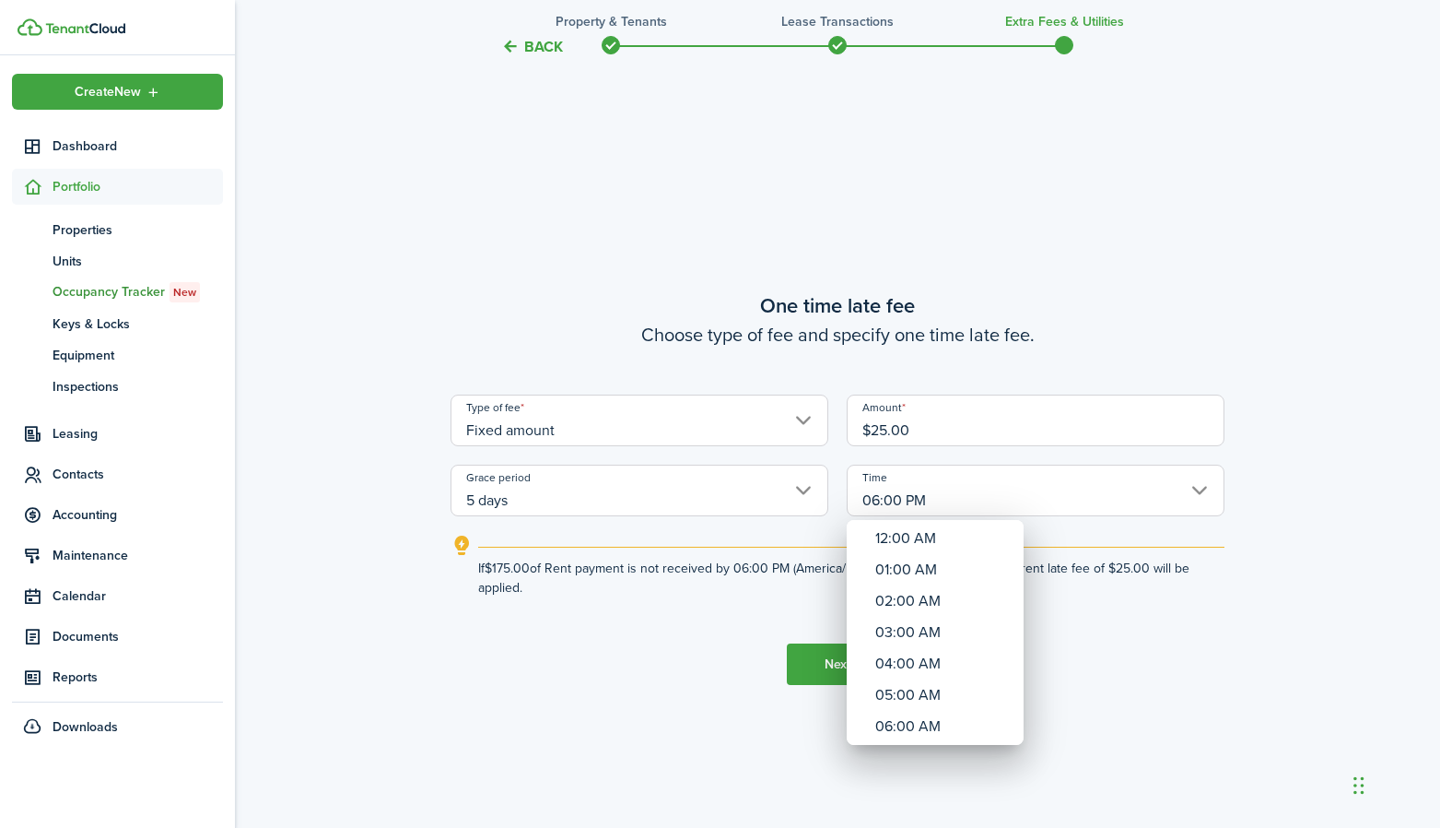
click at [782, 520] on div at bounding box center [720, 414] width 1735 height 1123
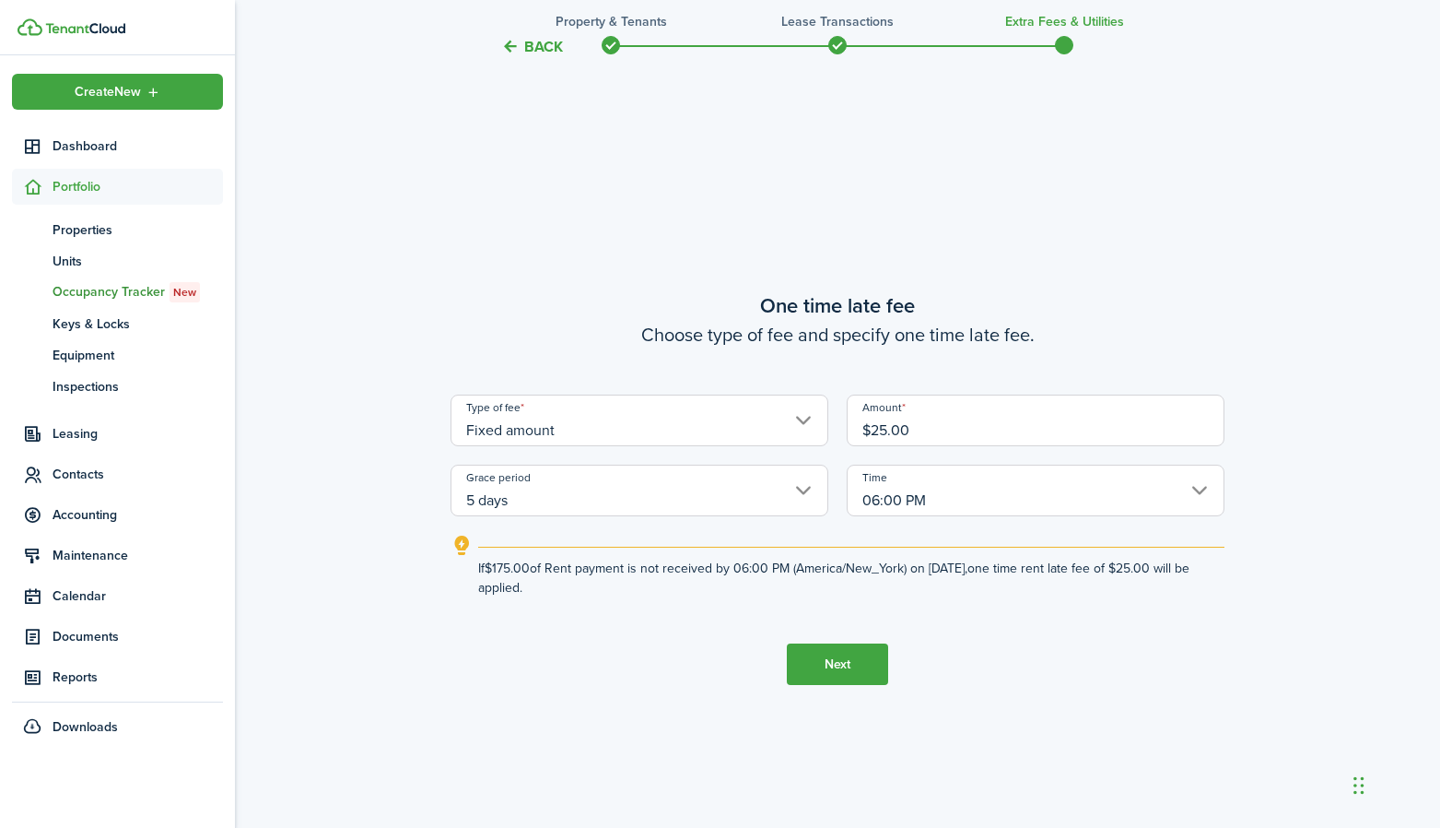
click at [755, 488] on input "5 days" at bounding box center [640, 490] width 378 height 52
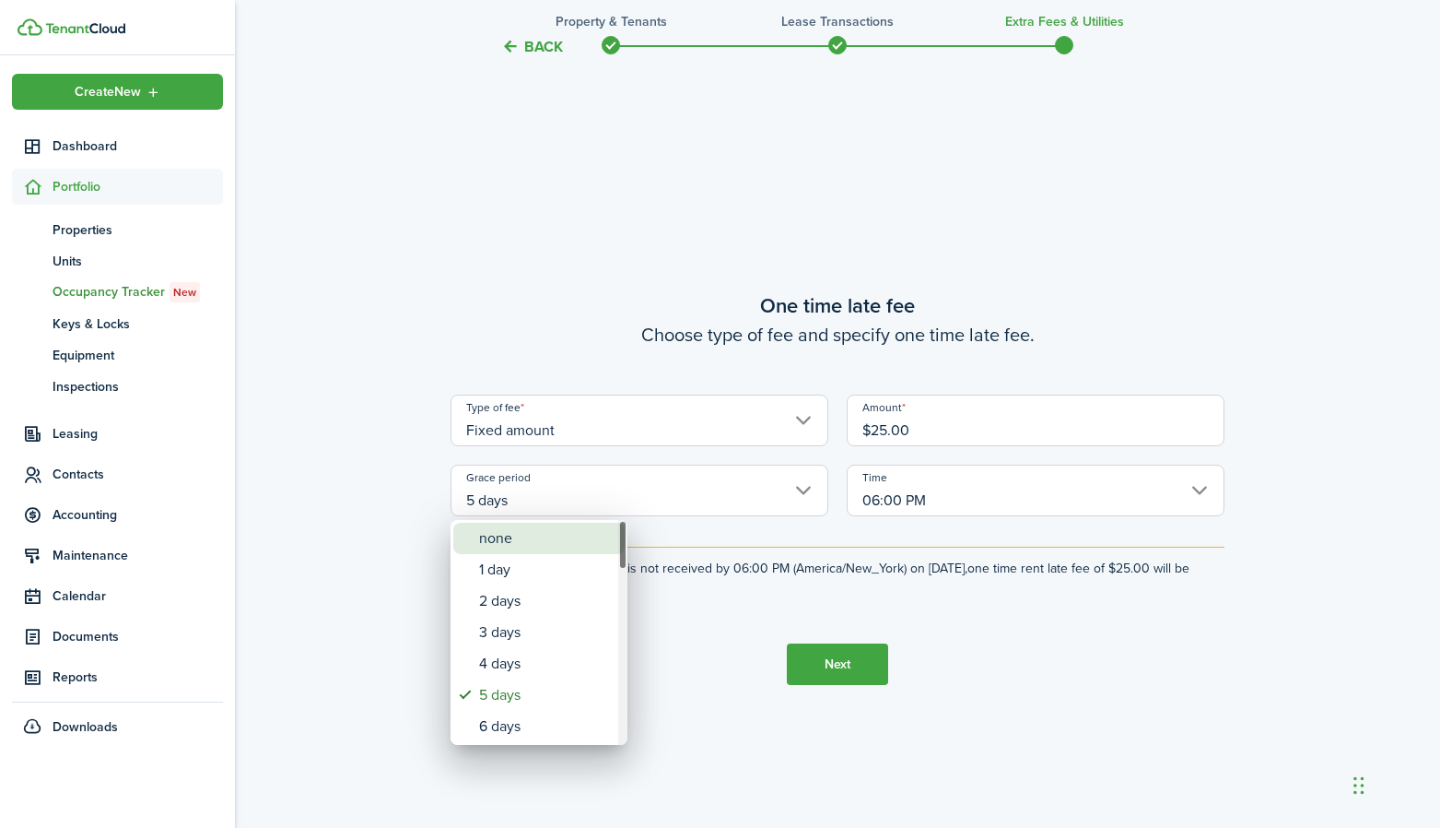
click at [576, 531] on div "none" at bounding box center [546, 538] width 135 height 31
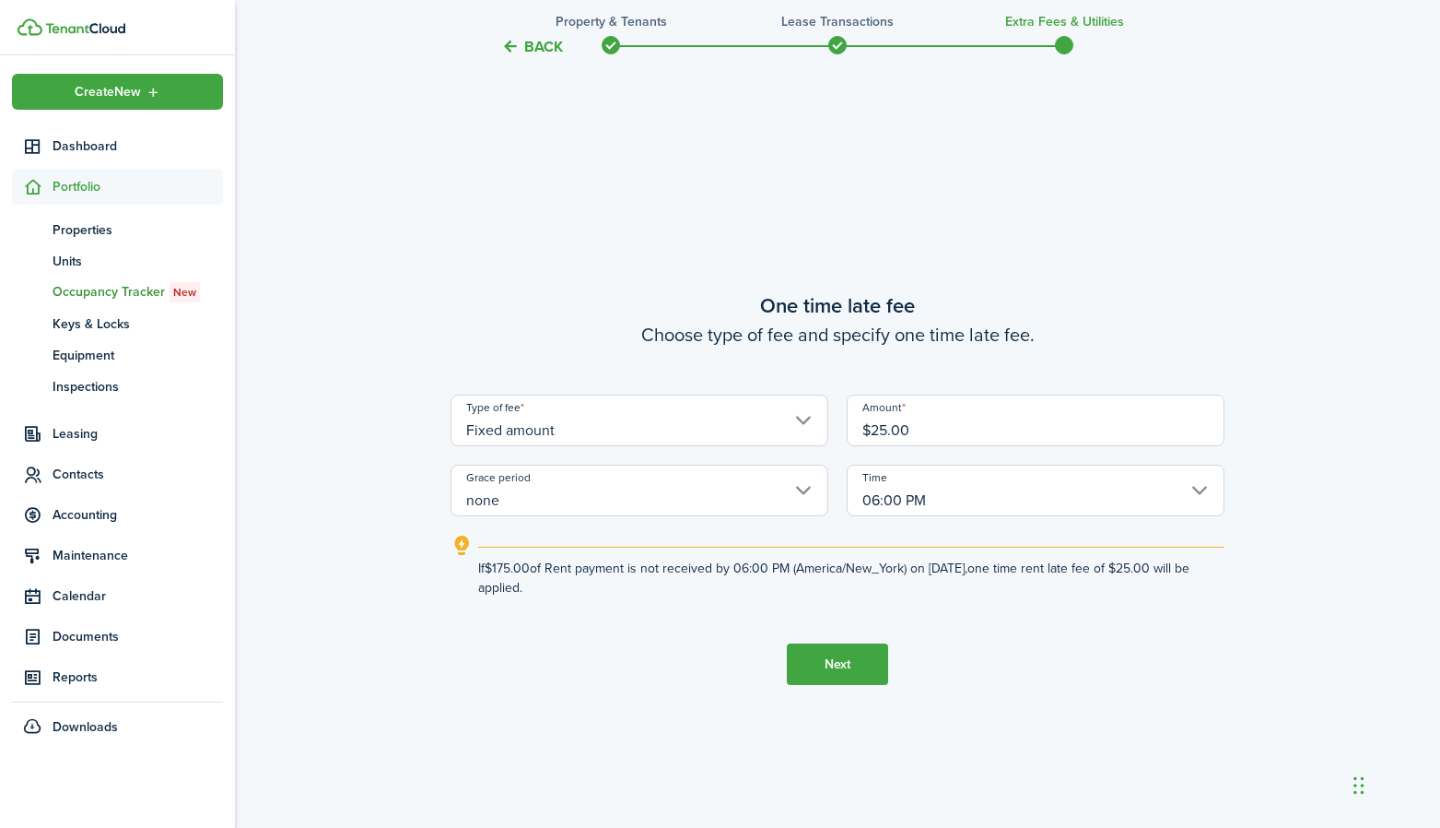
click at [945, 495] on input "06:00 PM" at bounding box center [1036, 490] width 378 height 52
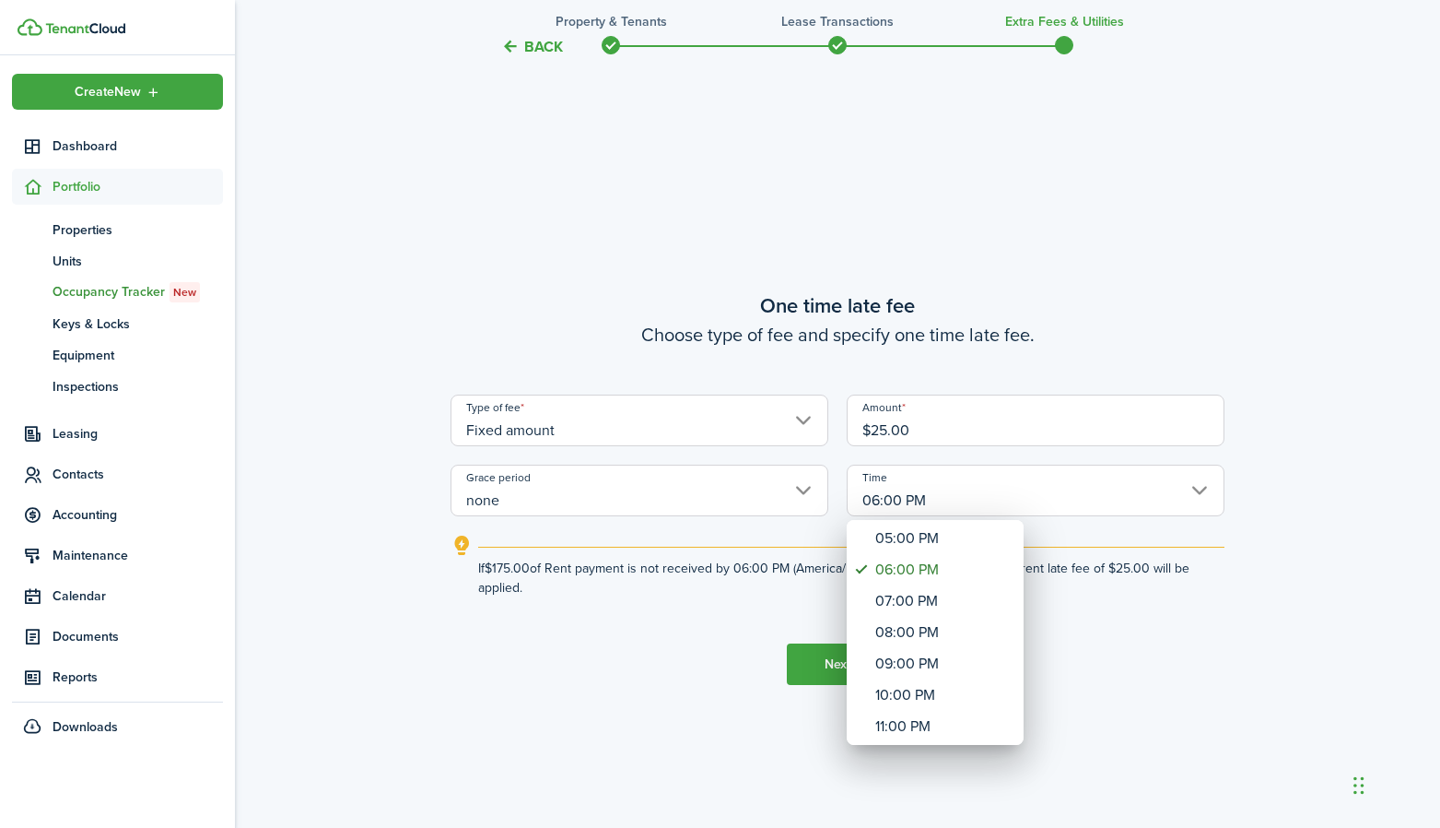
click at [652, 503] on div at bounding box center [720, 414] width 1735 height 1123
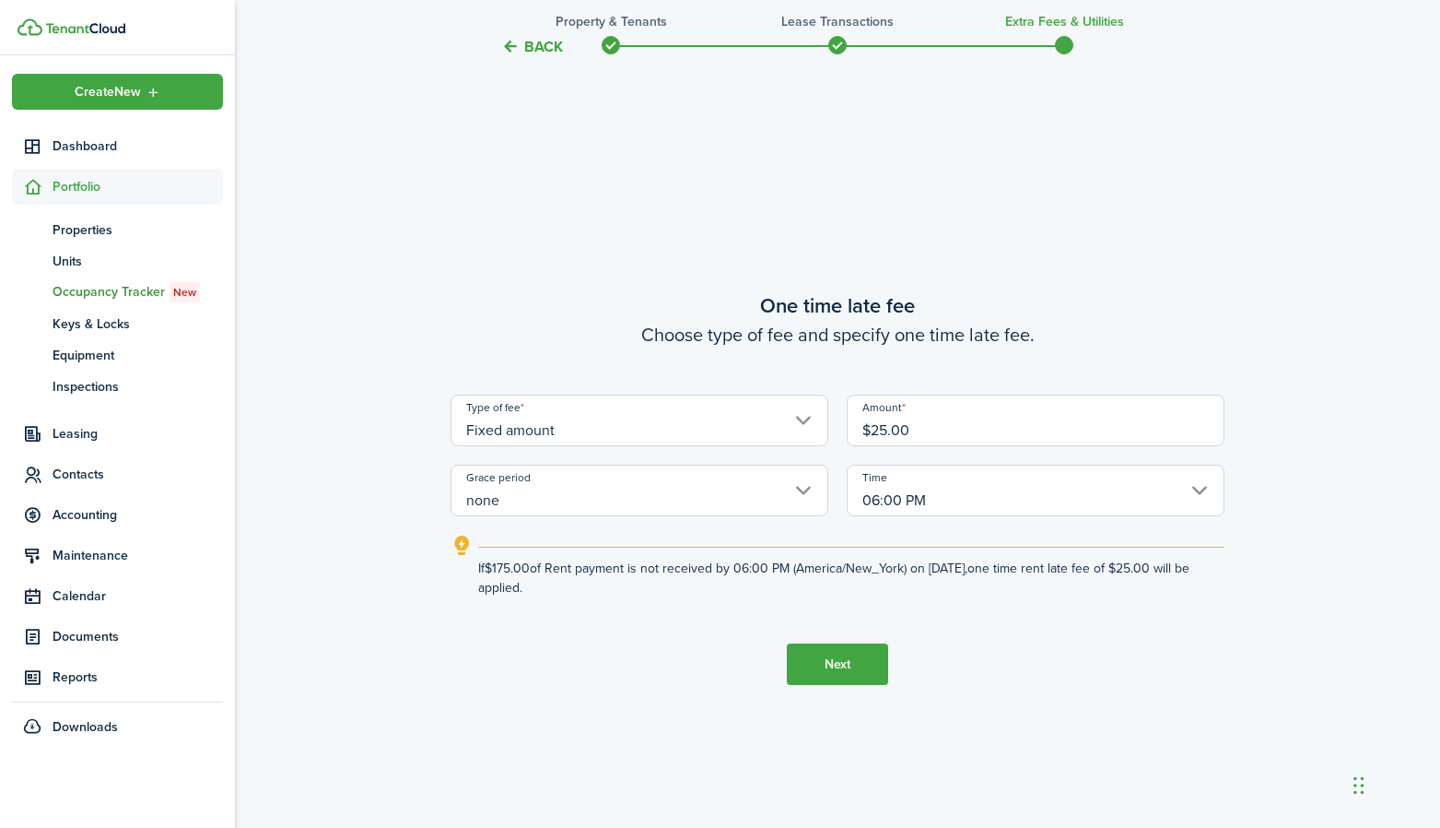
click at [652, 494] on input "none" at bounding box center [640, 490] width 378 height 52
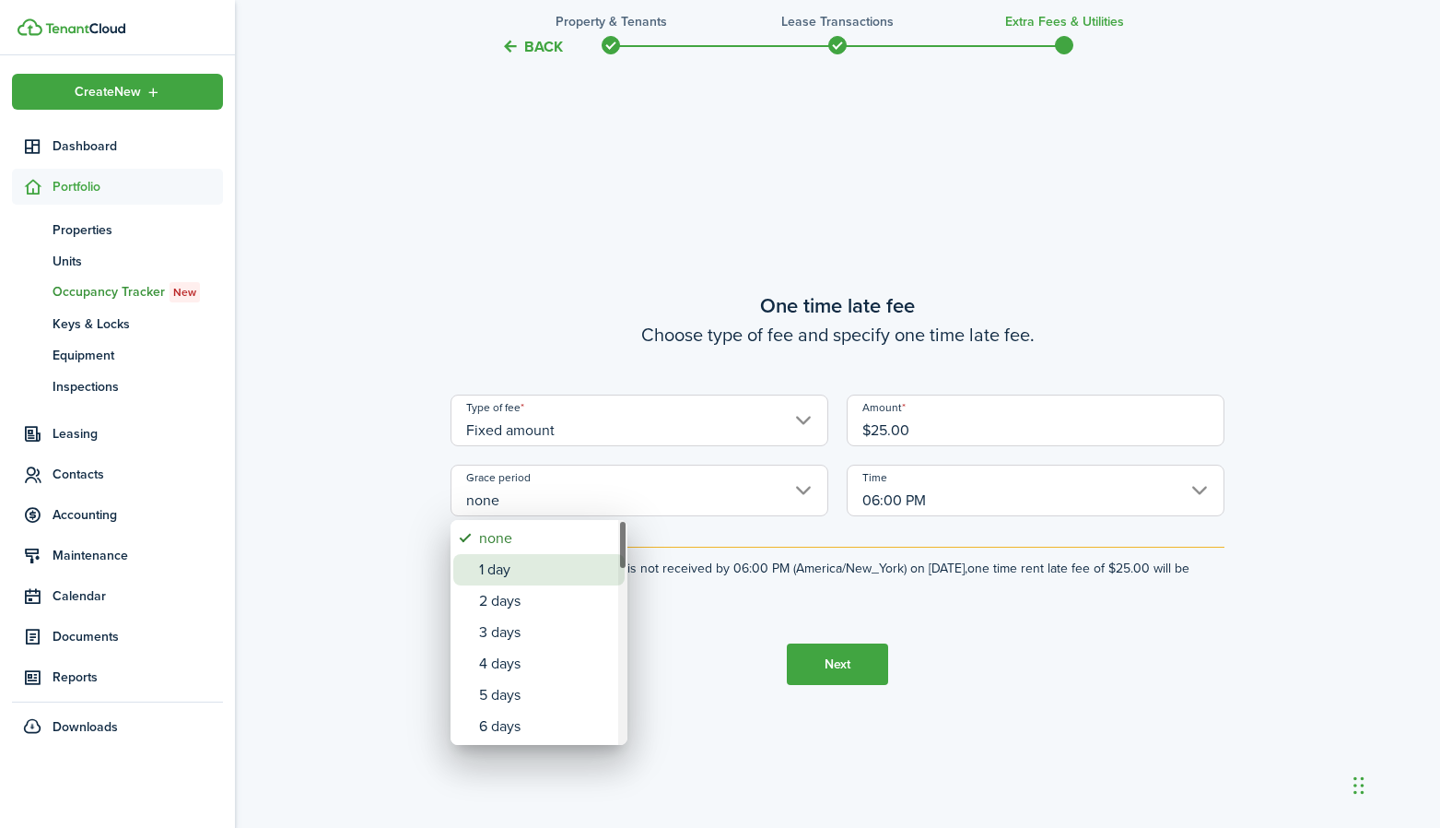
click at [565, 562] on div "1 day" at bounding box center [546, 569] width 135 height 31
type input "1 day"
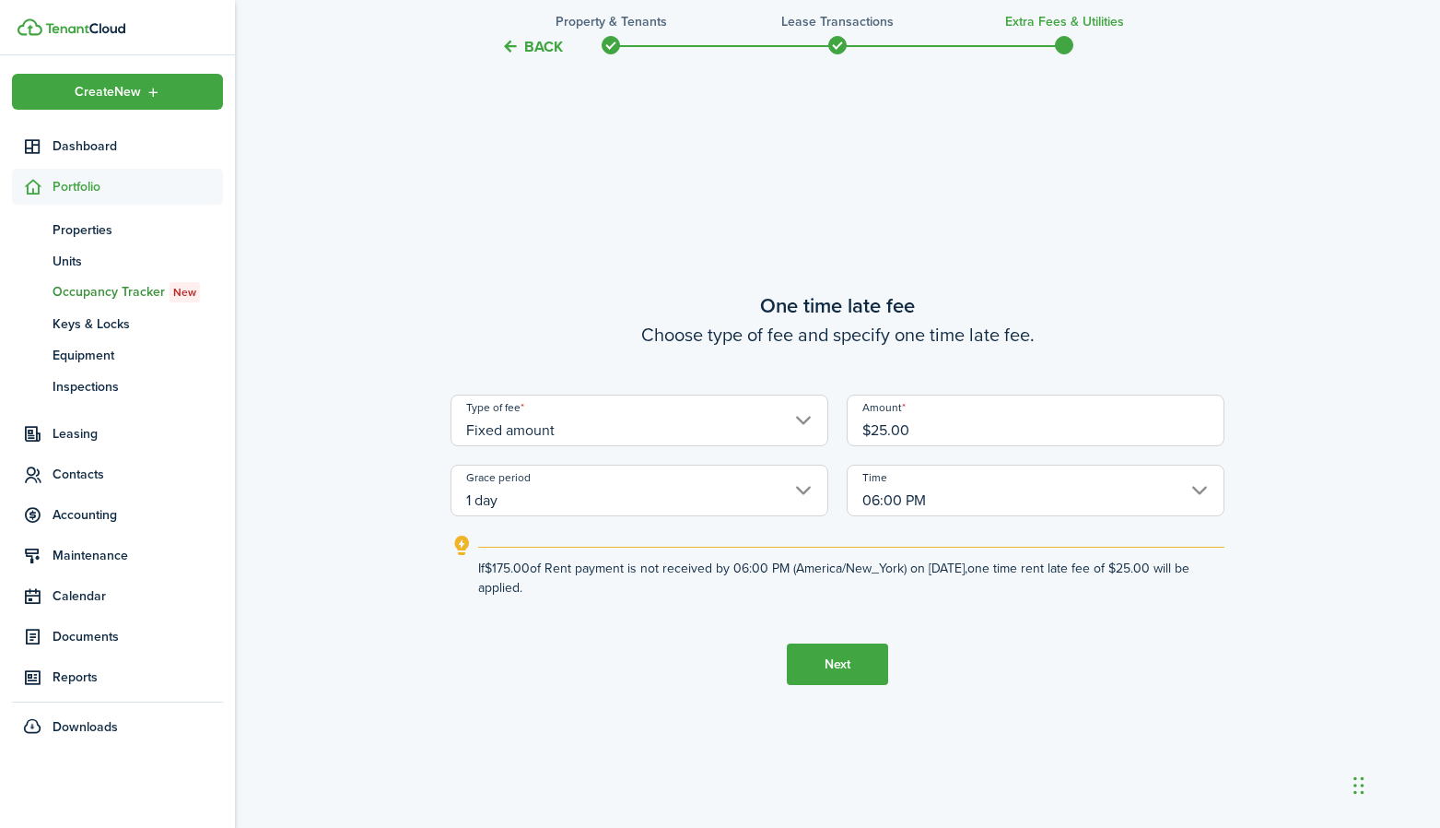
click at [935, 502] on input "06:00 PM" at bounding box center [1036, 490] width 378 height 52
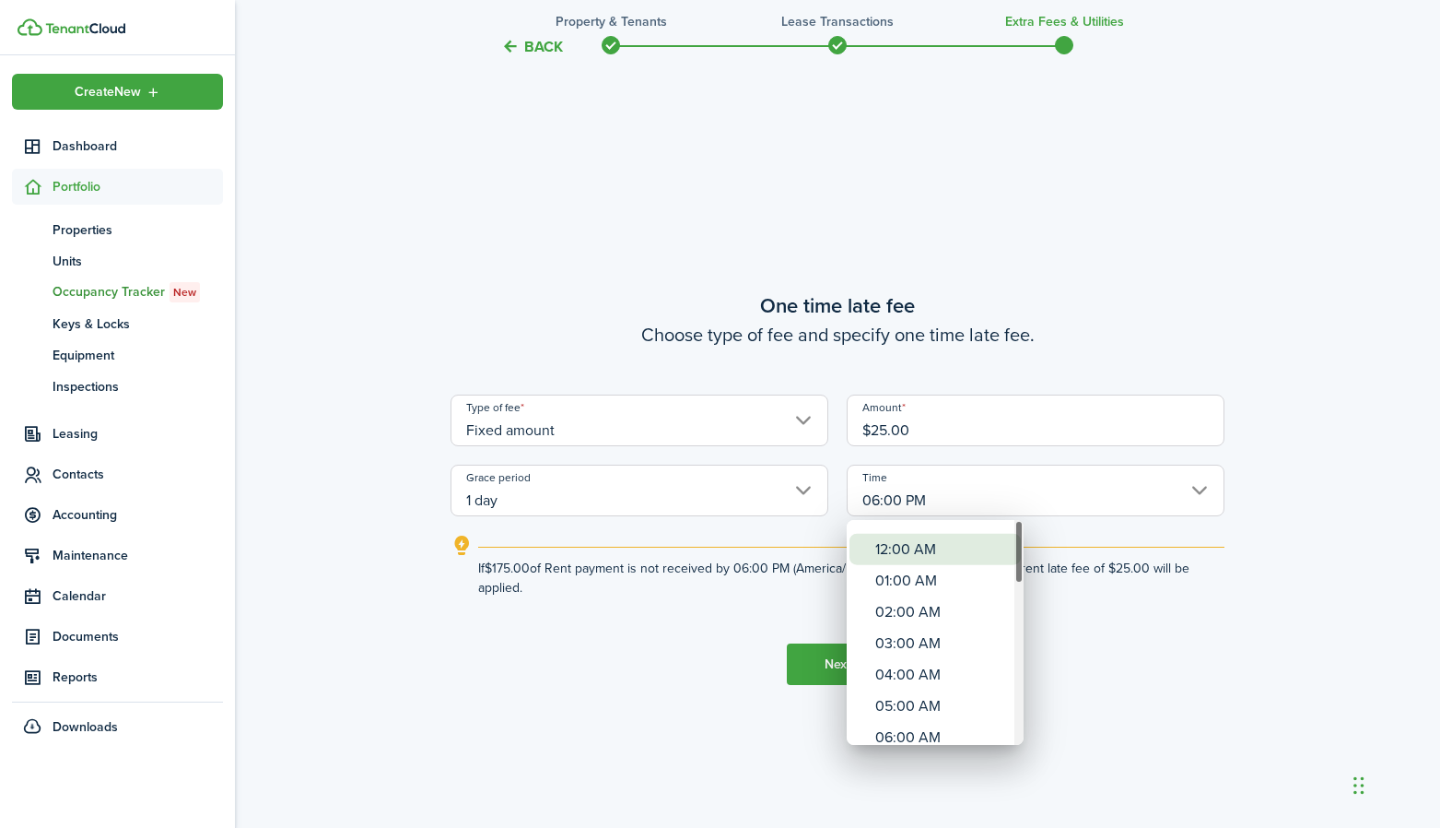
drag, startPoint x: 1017, startPoint y: 709, endPoint x: 1014, endPoint y: 550, distance: 158.6
click at [1014, 550] on mbsc-scrollview-base "12:00 AM 01:00 AM 02:00 AM 03:00 AM 04:00 AM 05:00 AM 06:00 AM 07:00 AM 08:00 A…" at bounding box center [935, 632] width 177 height 221
click at [984, 546] on div "12:00 AM" at bounding box center [943, 538] width 135 height 31
type input "12:00 AM"
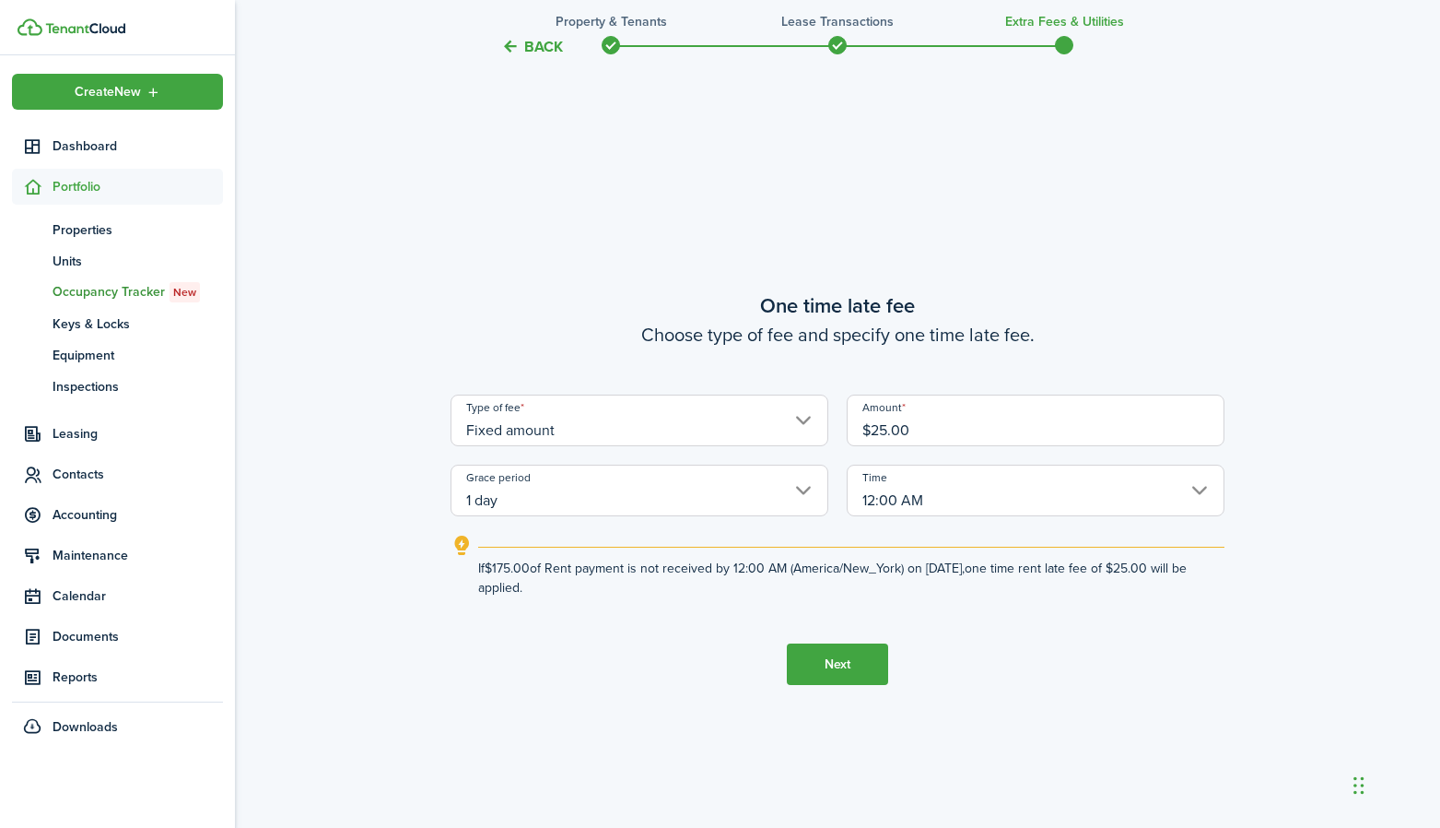
click at [905, 601] on tc-wizard-step "One time late fee Choose type of fee and specify one time late fee. Type of fee…" at bounding box center [838, 488] width 774 height 828
click at [834, 667] on button "Next" at bounding box center [837, 663] width 101 height 41
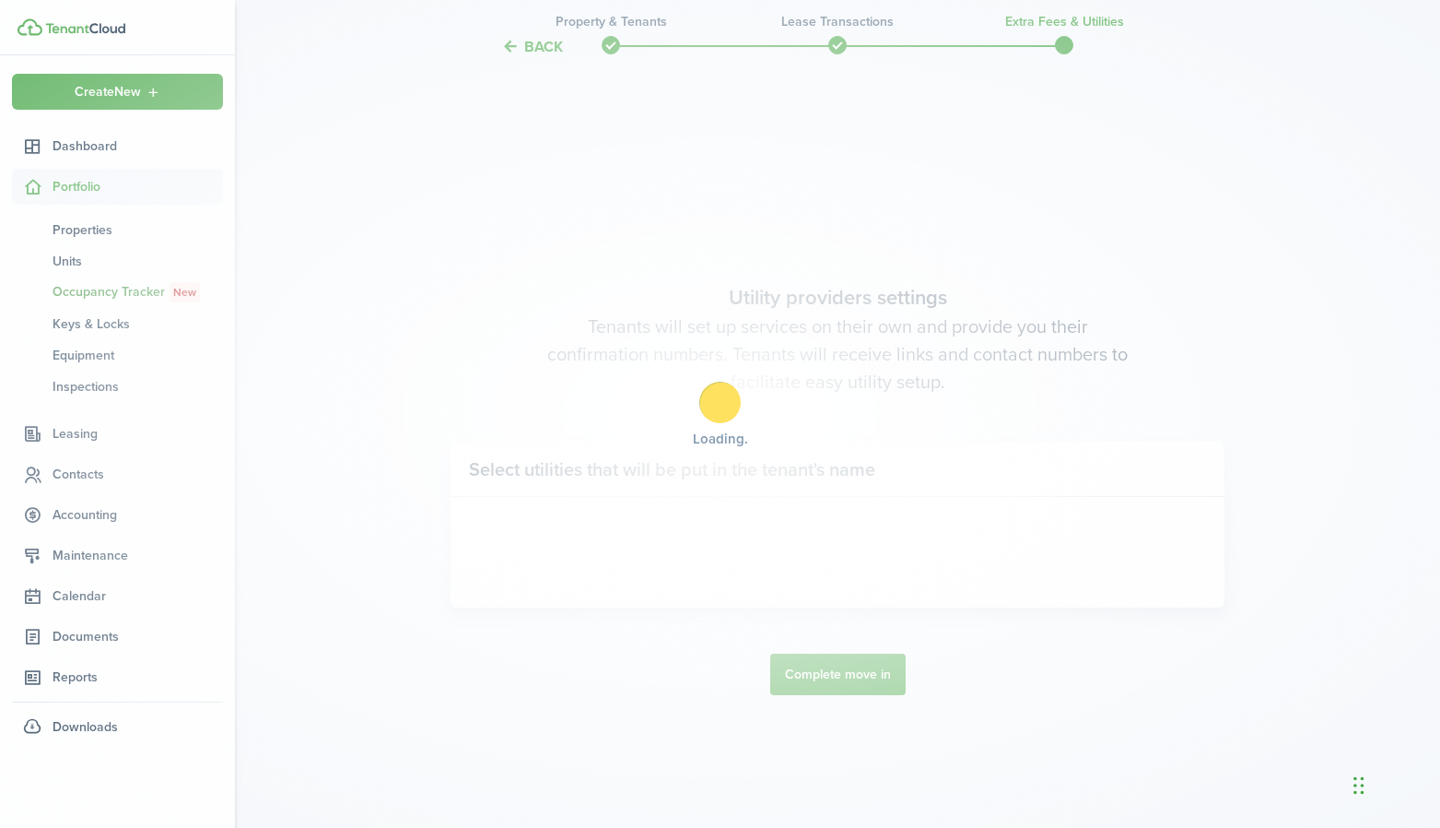
scroll to position [2358, 0]
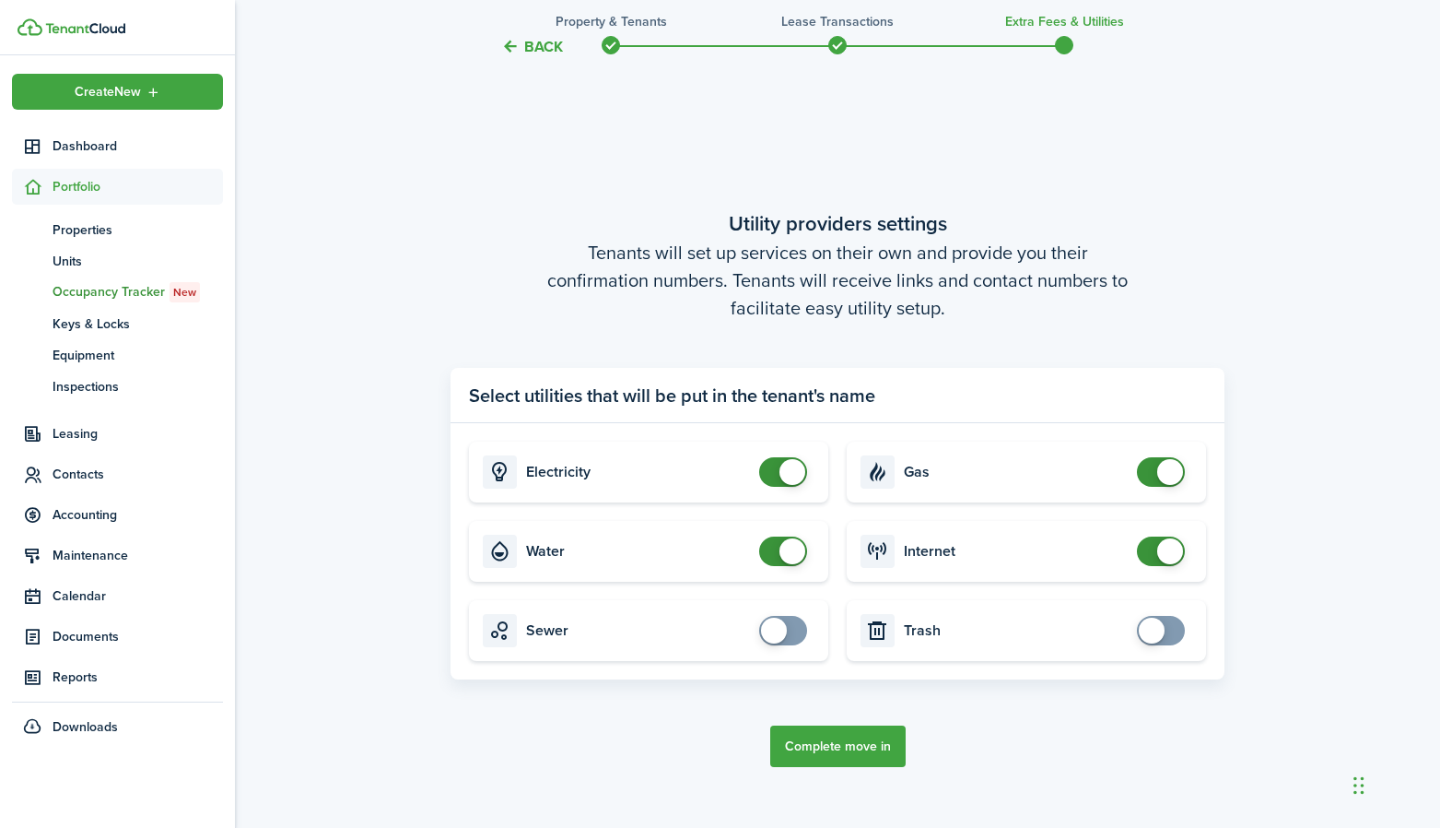
checkbox input "false"
click at [775, 463] on span at bounding box center [783, 471] width 18 height 29
checkbox input "false"
click at [784, 537] on span at bounding box center [783, 550] width 18 height 29
checkbox input "false"
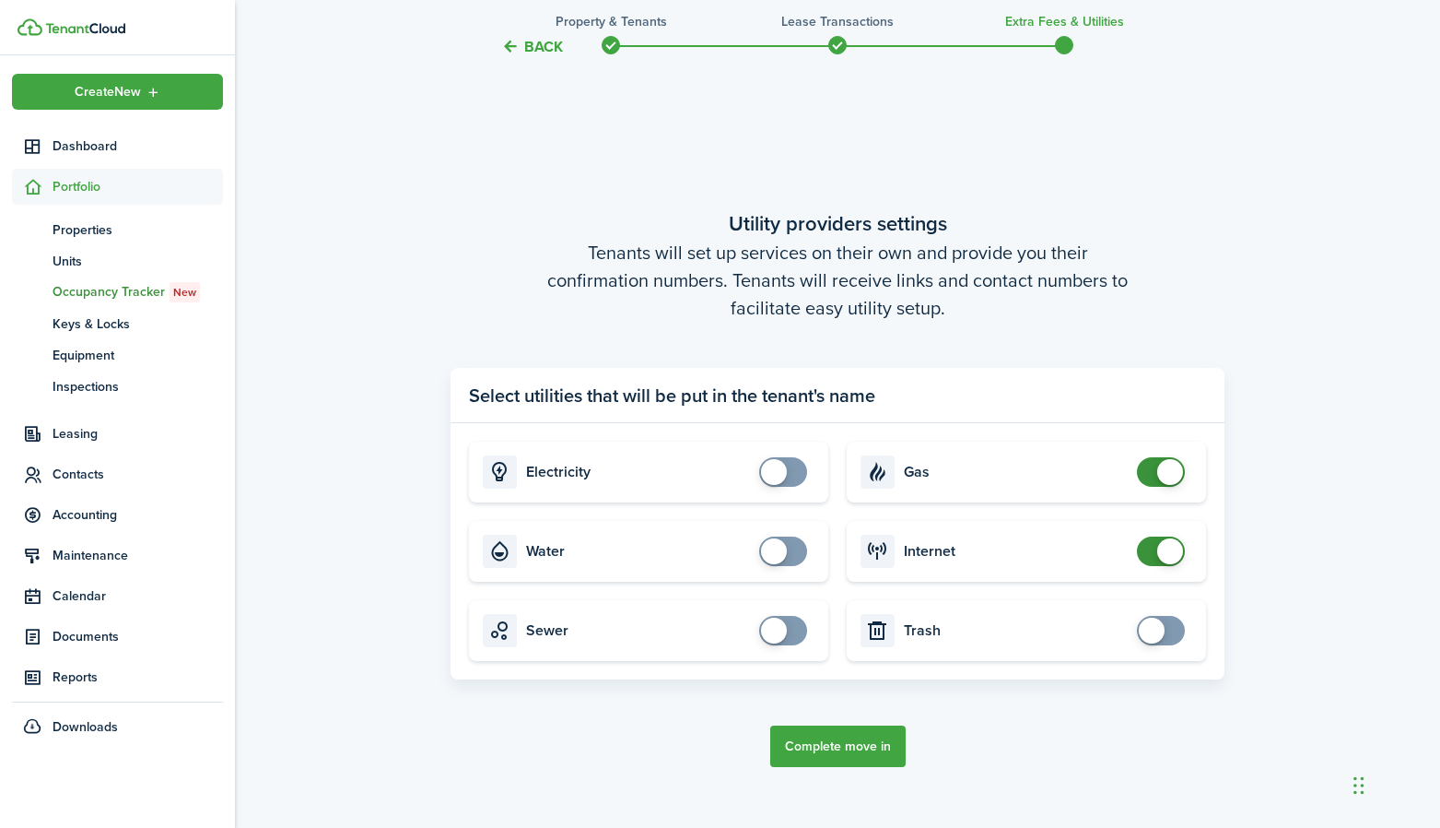
click at [1168, 466] on span at bounding box center [1171, 472] width 26 height 26
checkbox input "false"
click at [1165, 552] on span at bounding box center [1171, 551] width 26 height 26
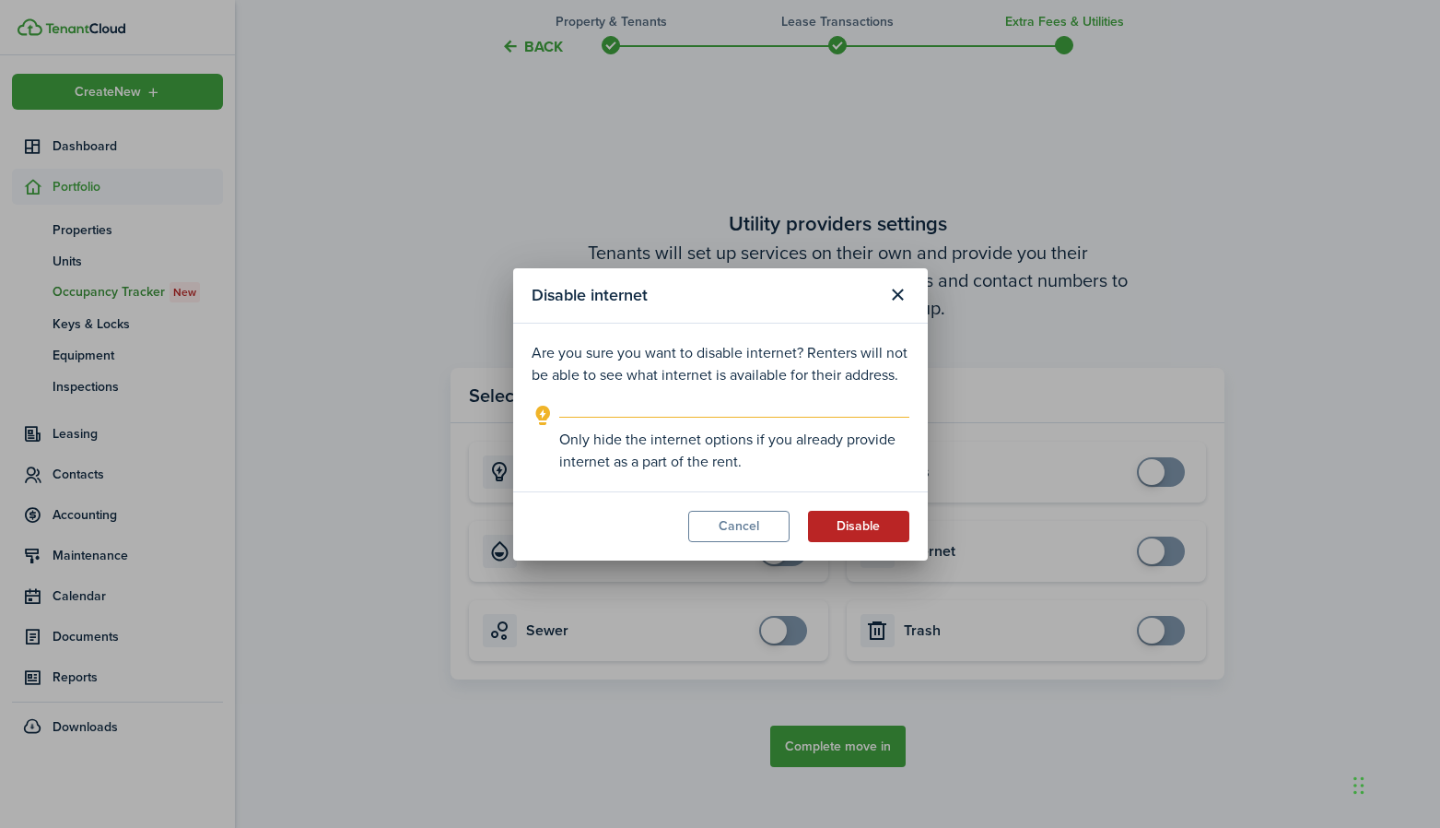
click at [838, 525] on button "Disable" at bounding box center [858, 526] width 101 height 31
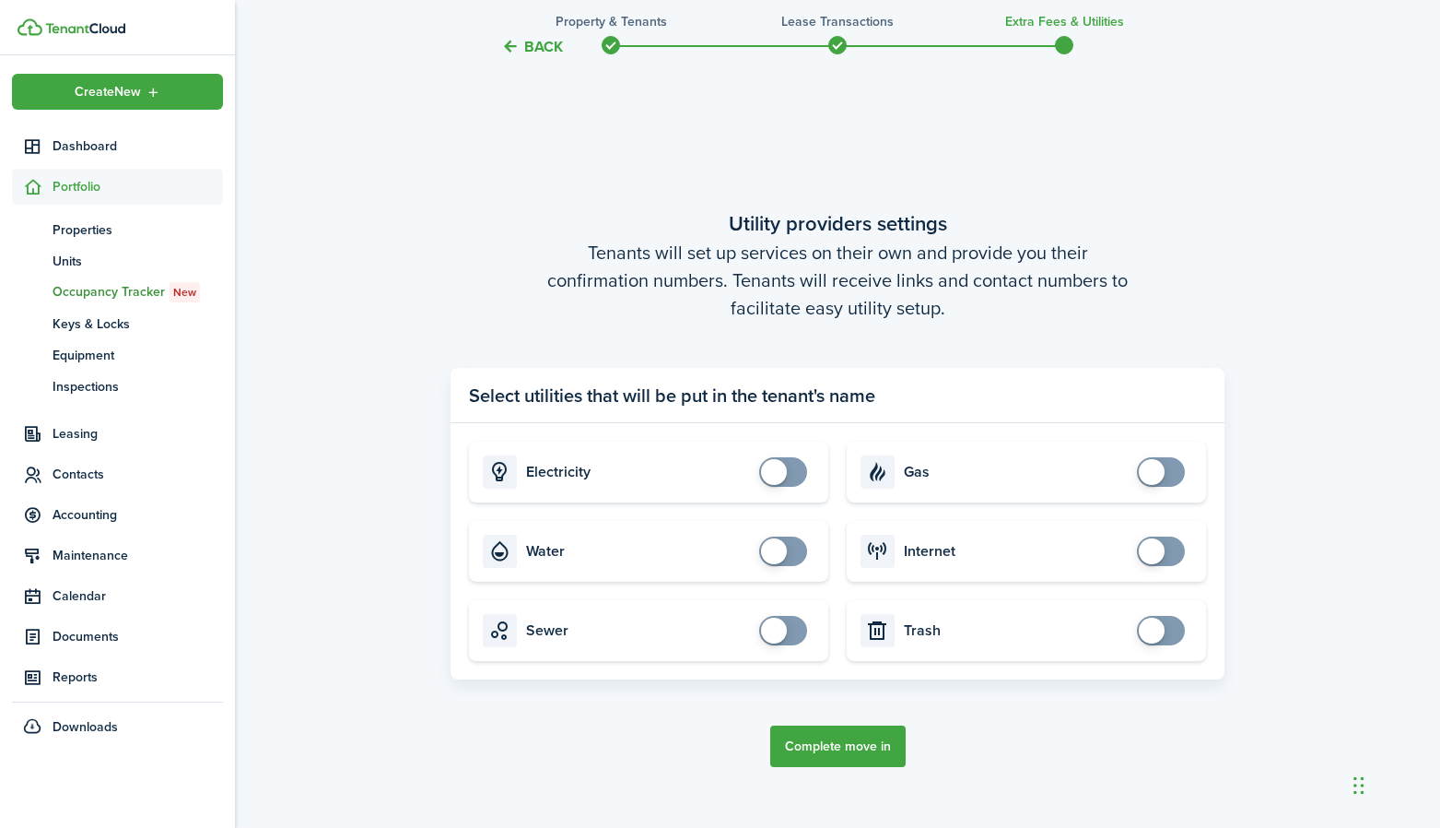
click at [824, 753] on button "Complete move in" at bounding box center [837, 745] width 135 height 41
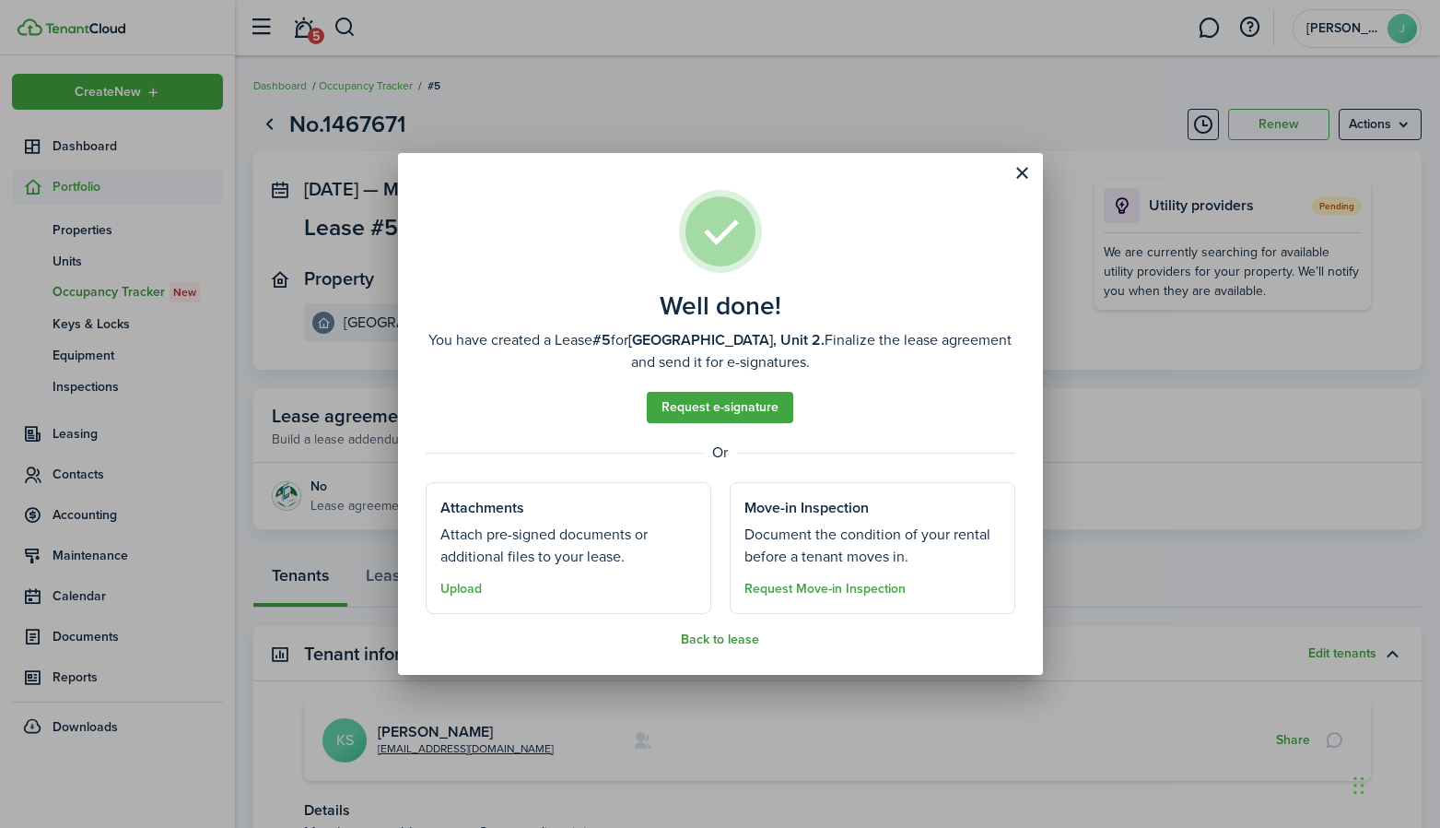
click at [734, 641] on button "Back to lease" at bounding box center [720, 639] width 78 height 15
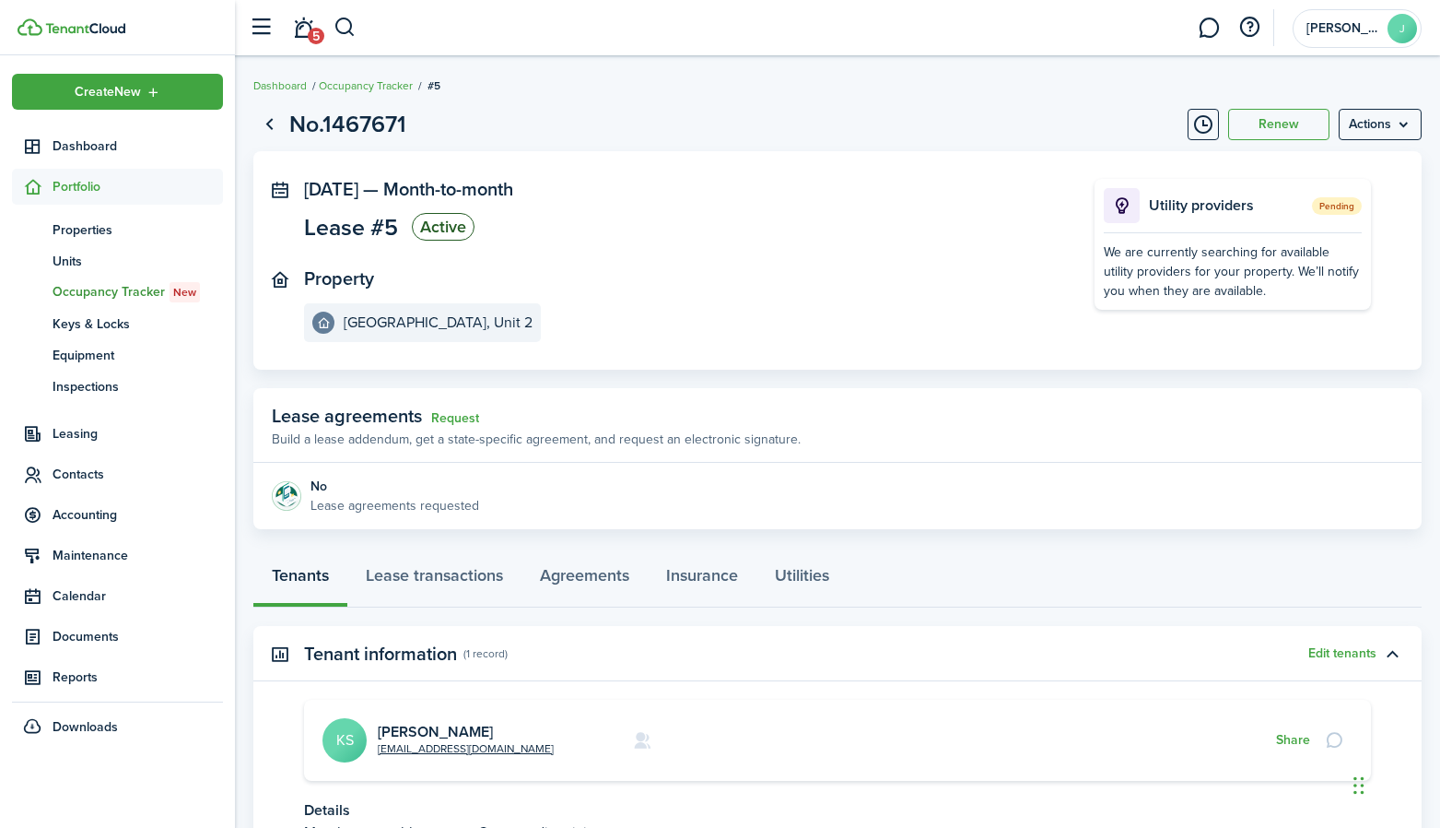
click at [467, 510] on p "Lease agreements requested" at bounding box center [395, 505] width 169 height 19
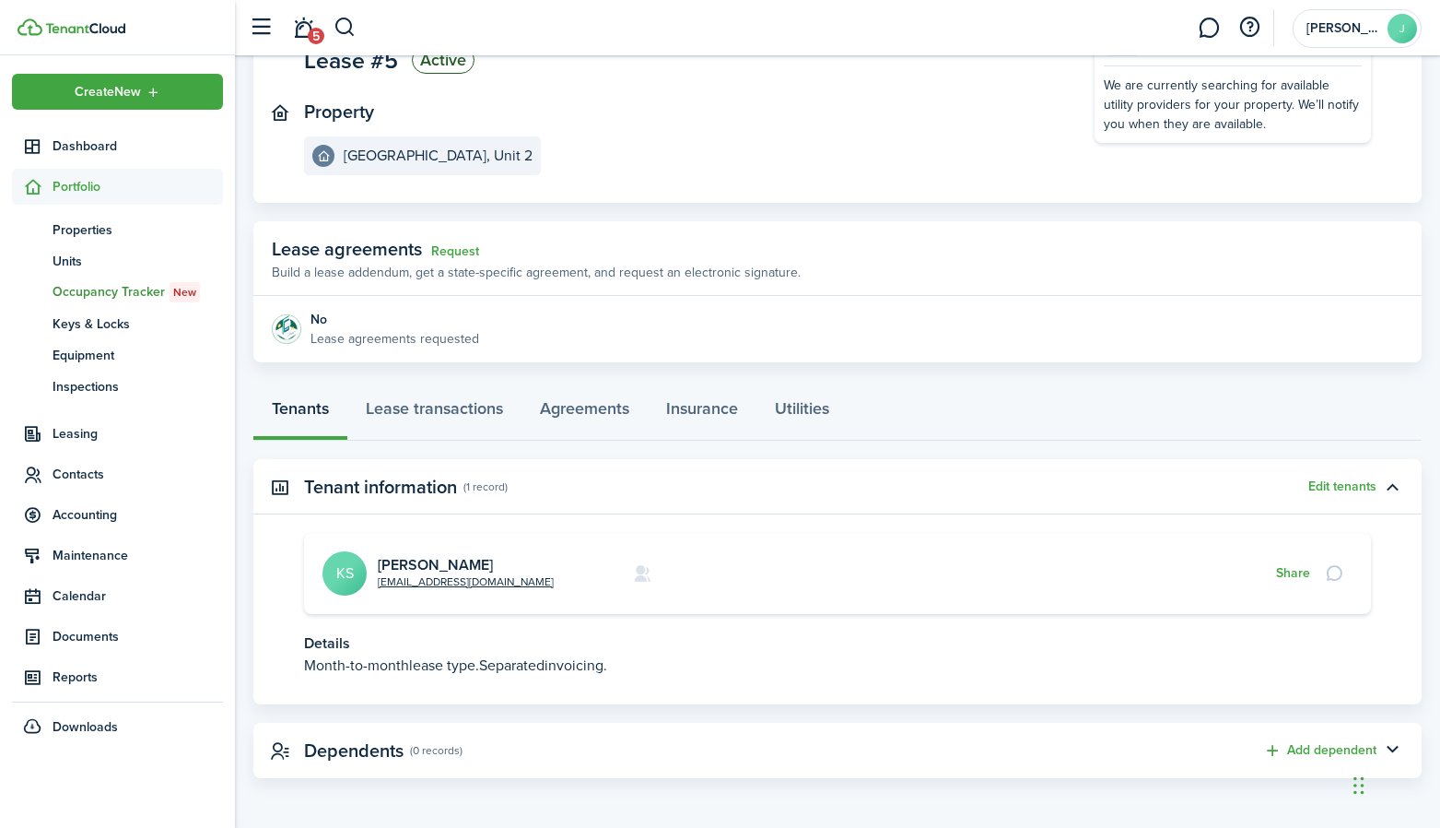
scroll to position [166, 0]
click at [450, 406] on link "Lease transactions" at bounding box center [434, 413] width 174 height 55
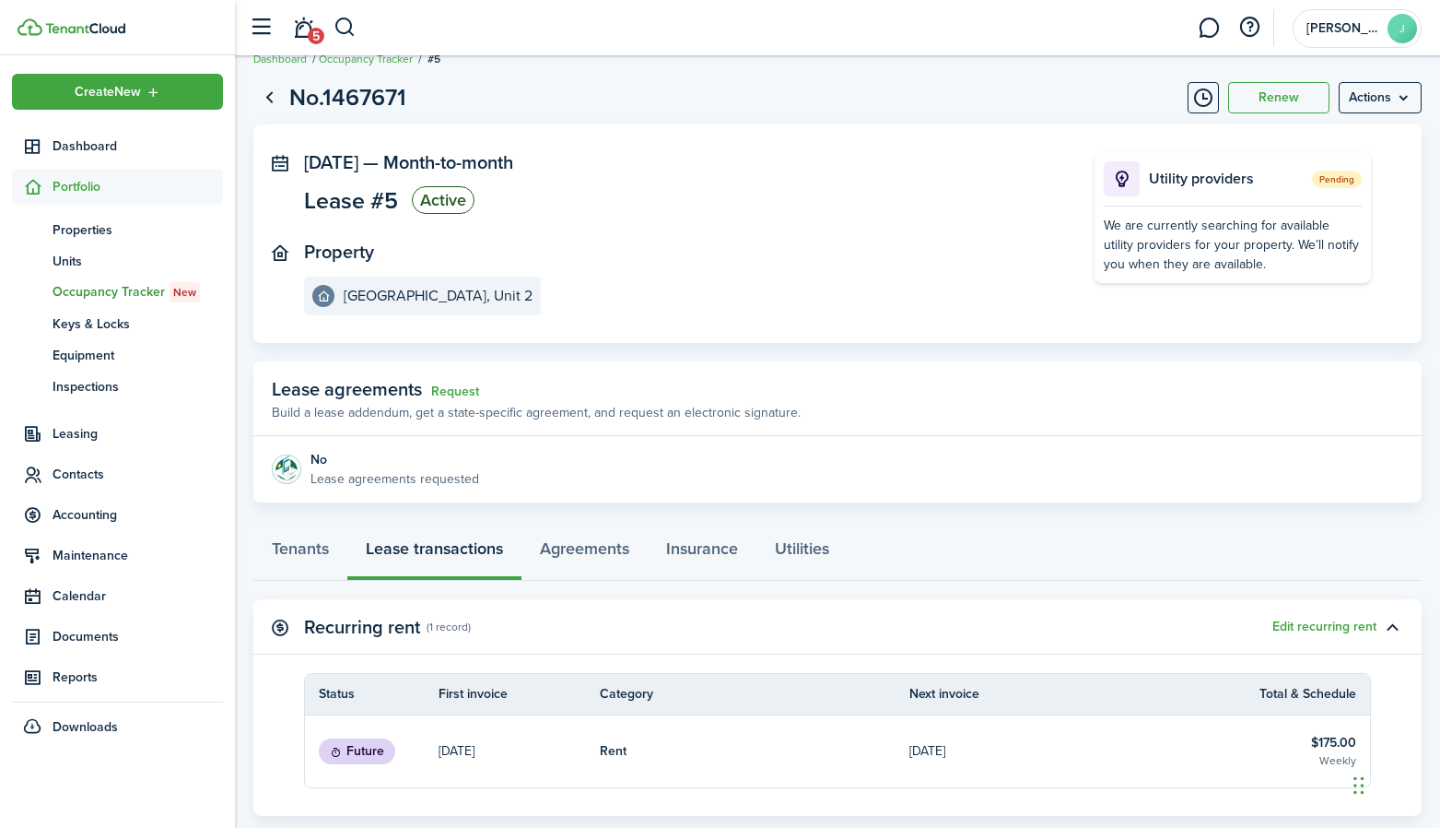
scroll to position [26, 0]
click at [625, 555] on link "Agreements" at bounding box center [585, 553] width 126 height 55
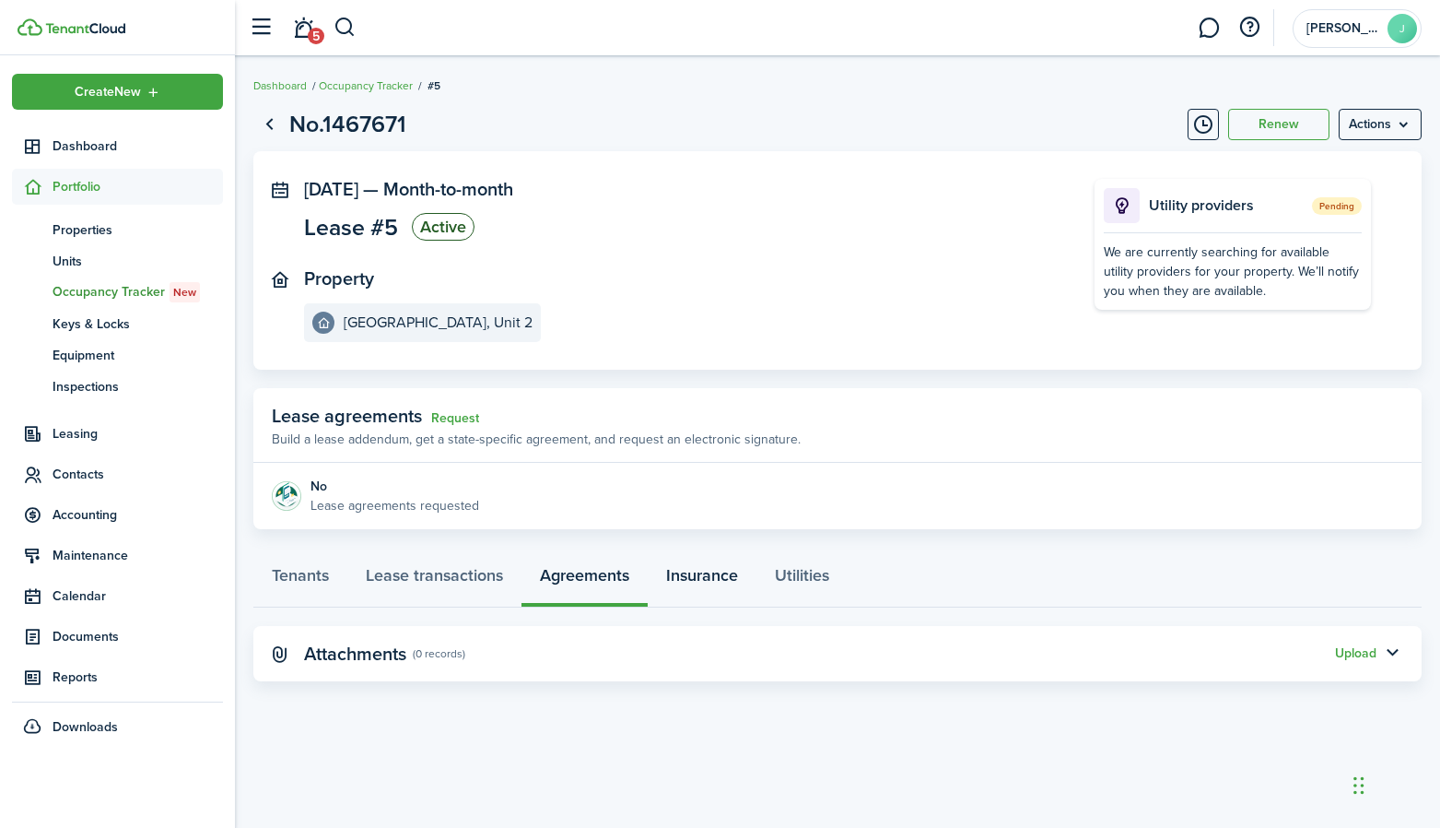
click at [735, 567] on link "Insurance" at bounding box center [702, 579] width 109 height 55
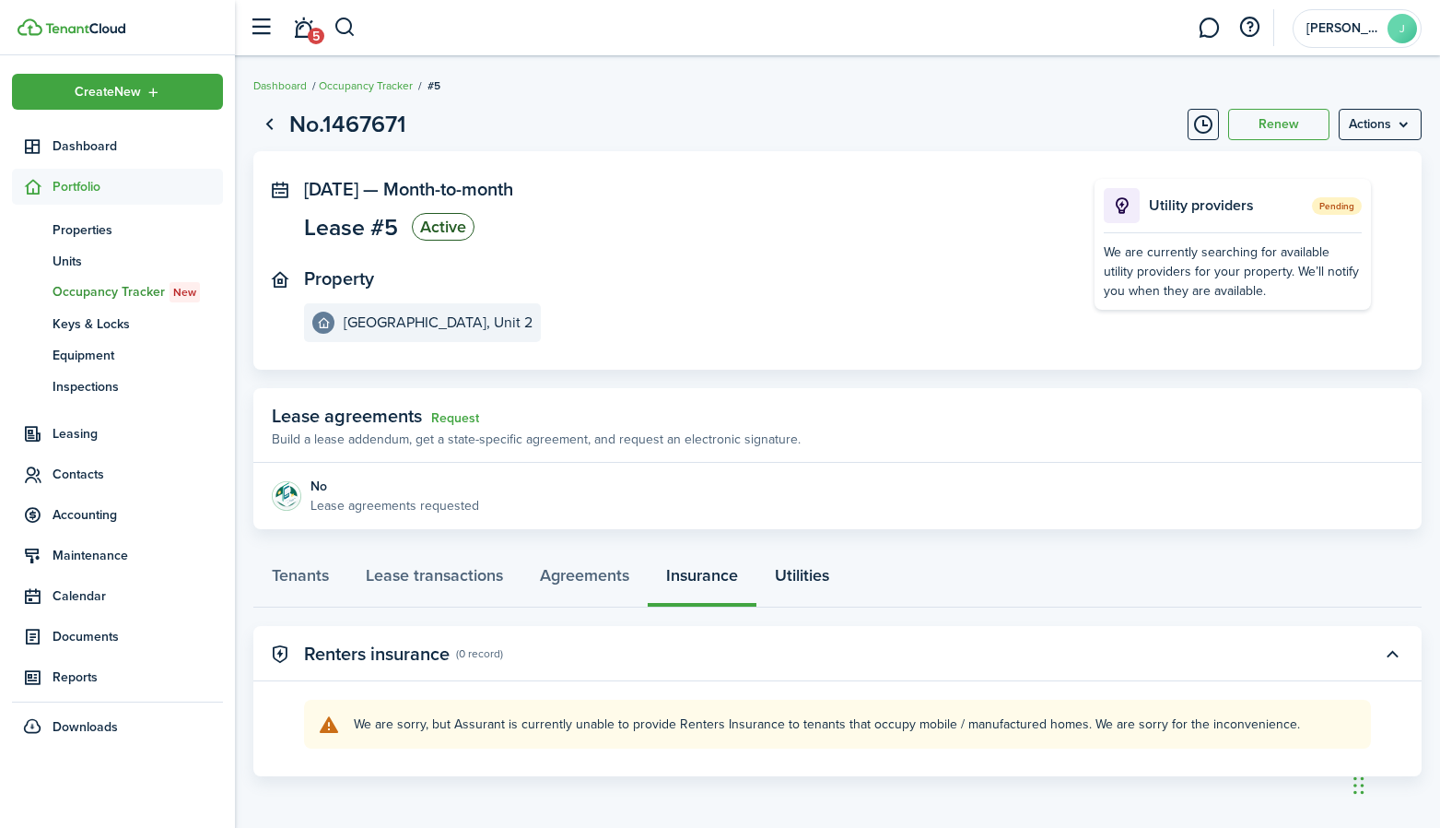
click at [805, 568] on link "Utilities" at bounding box center [802, 579] width 91 height 55
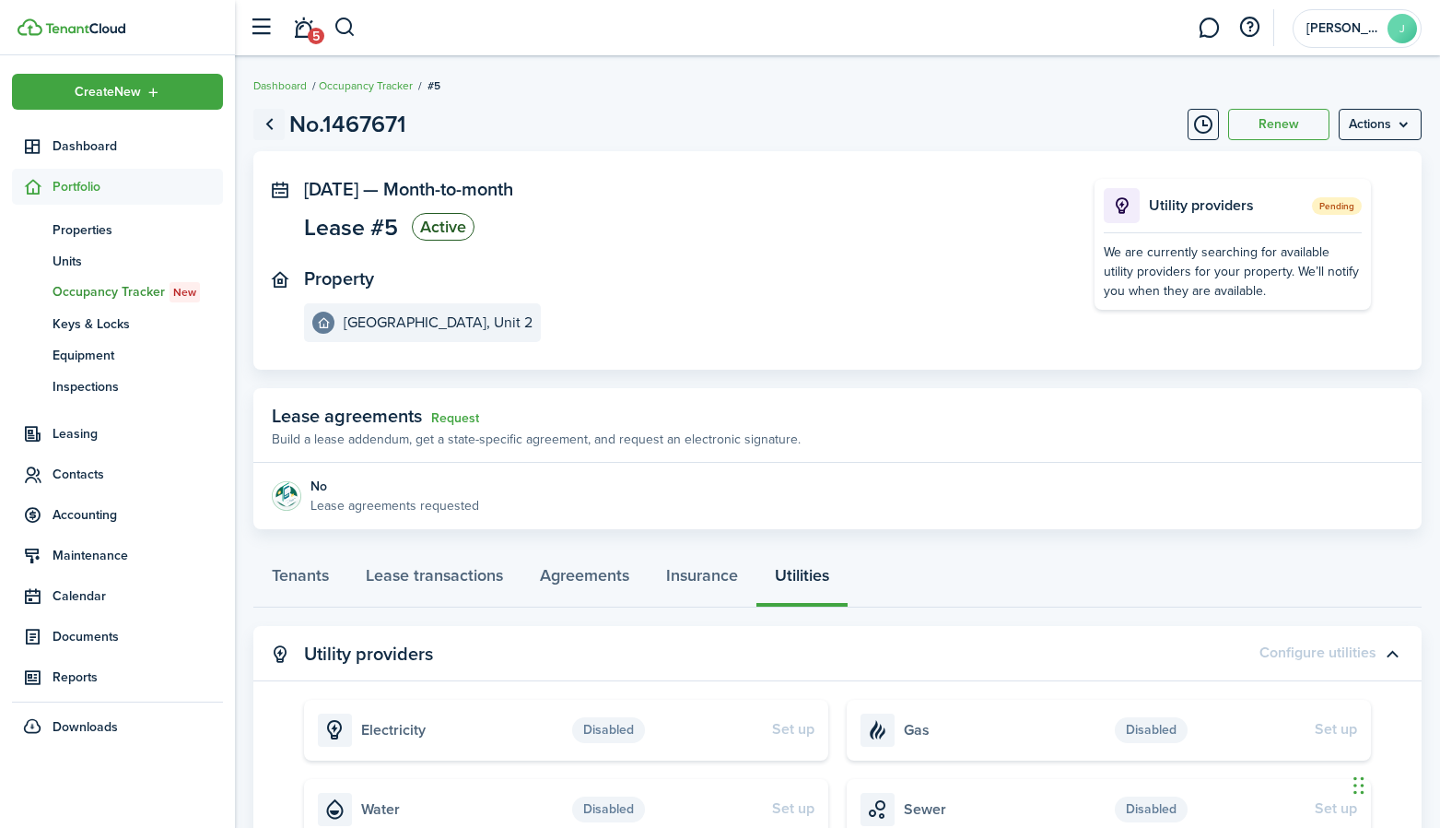
click at [271, 121] on link "Go back" at bounding box center [268, 124] width 31 height 31
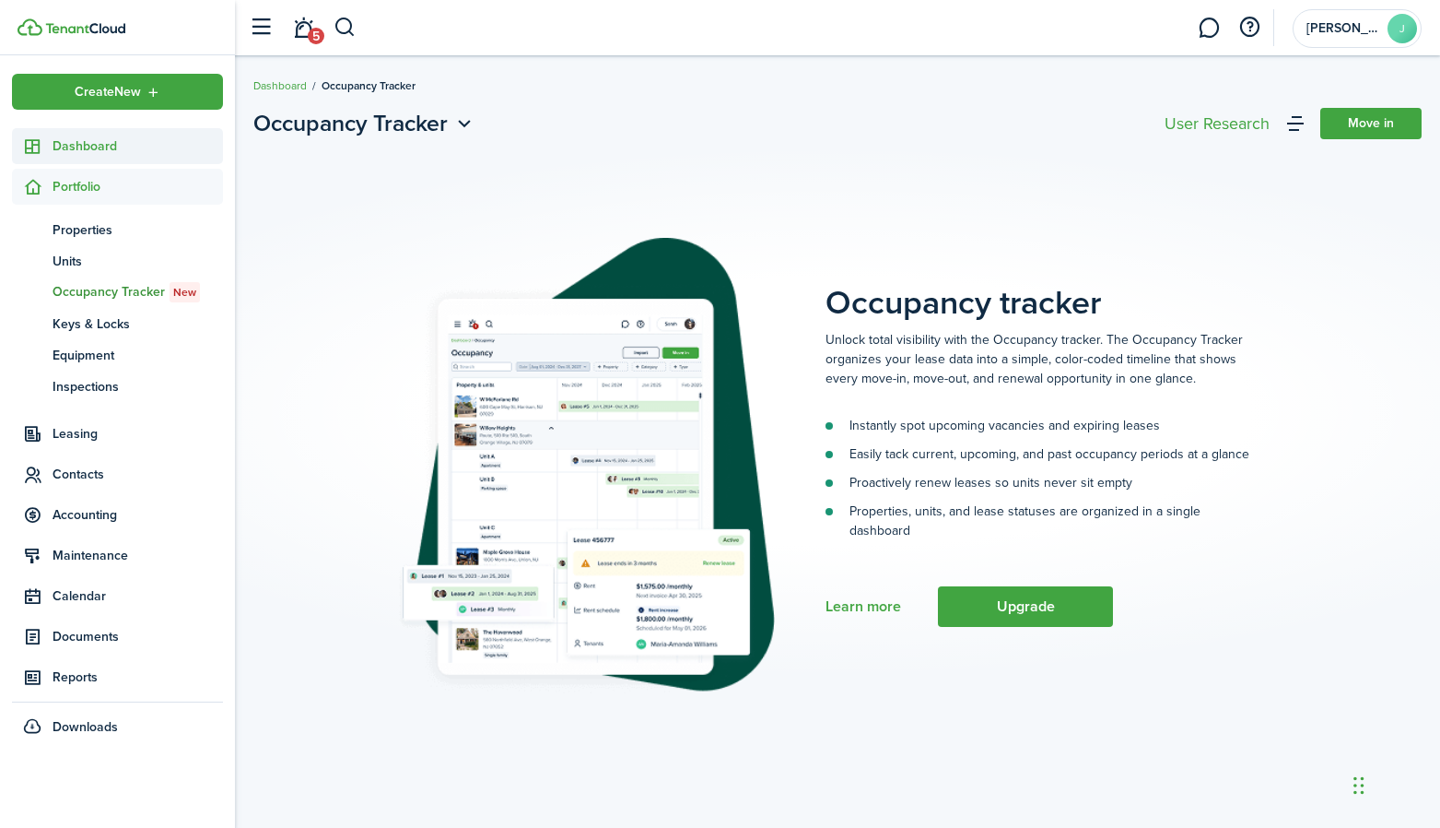
click at [68, 143] on span "Dashboard" at bounding box center [138, 145] width 170 height 19
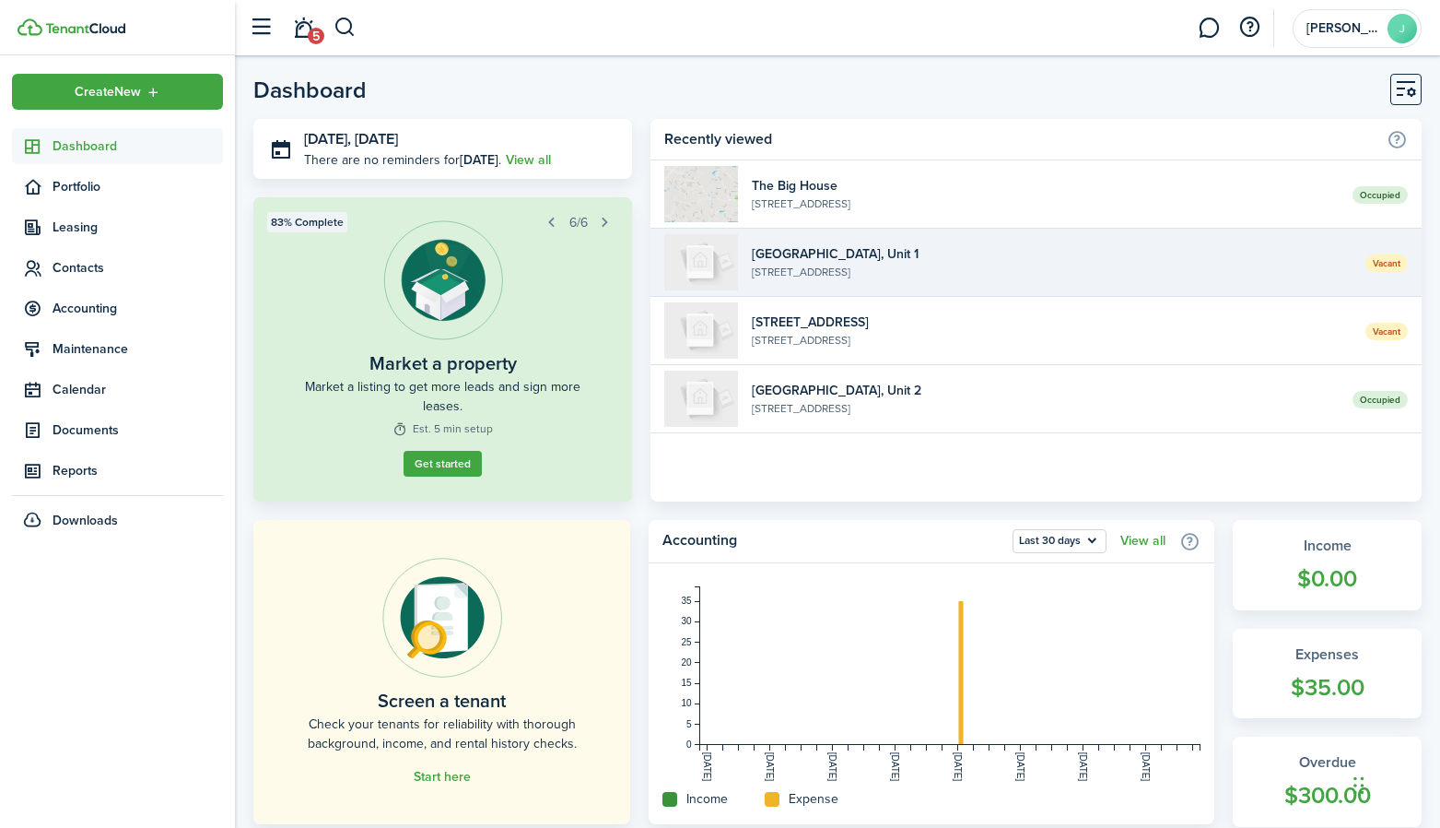
click at [1306, 269] on widget-list-item-description "[STREET_ADDRESS]" at bounding box center [1052, 272] width 600 height 17
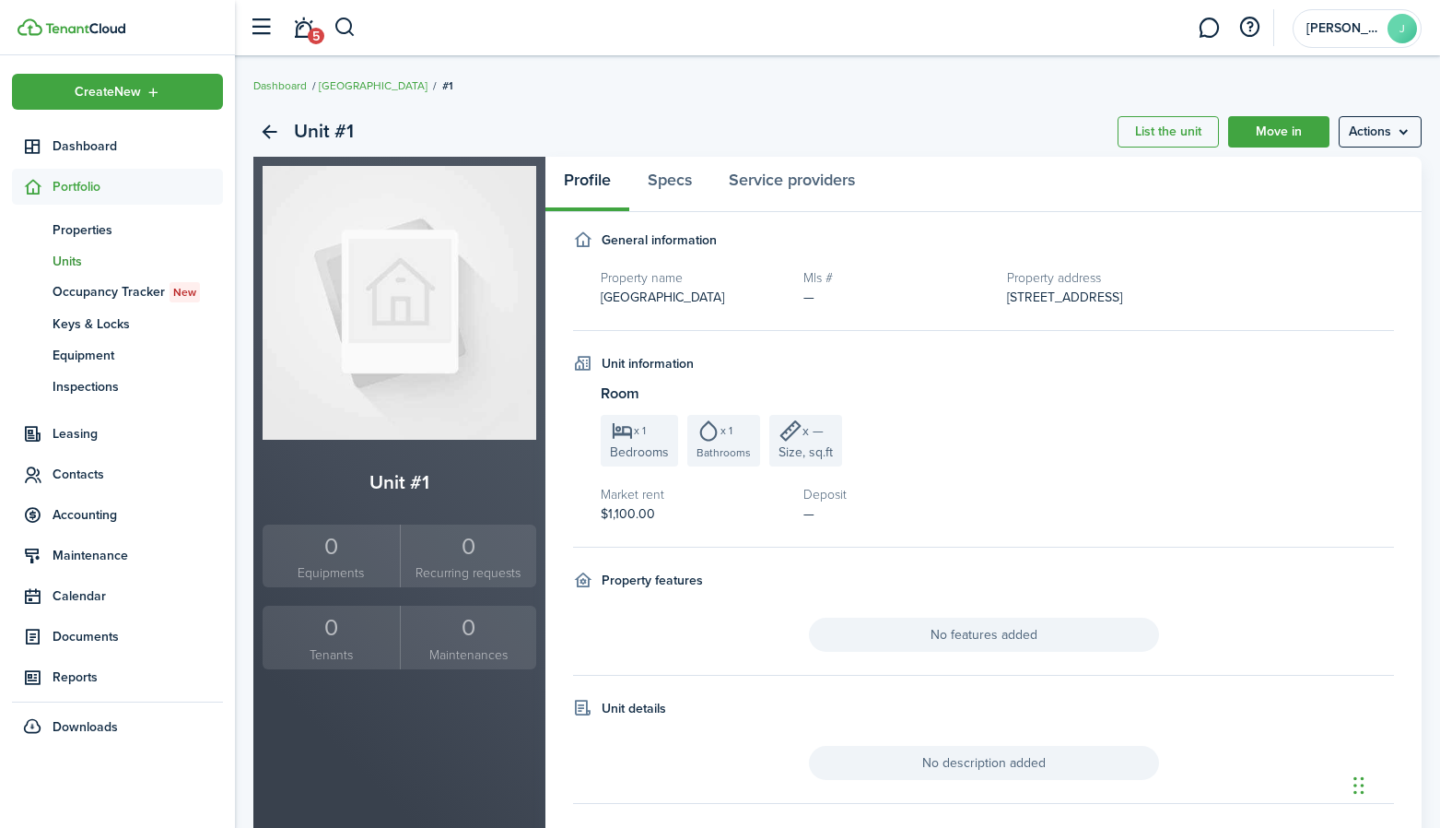
click at [122, 260] on span "Units" at bounding box center [138, 261] width 170 height 19
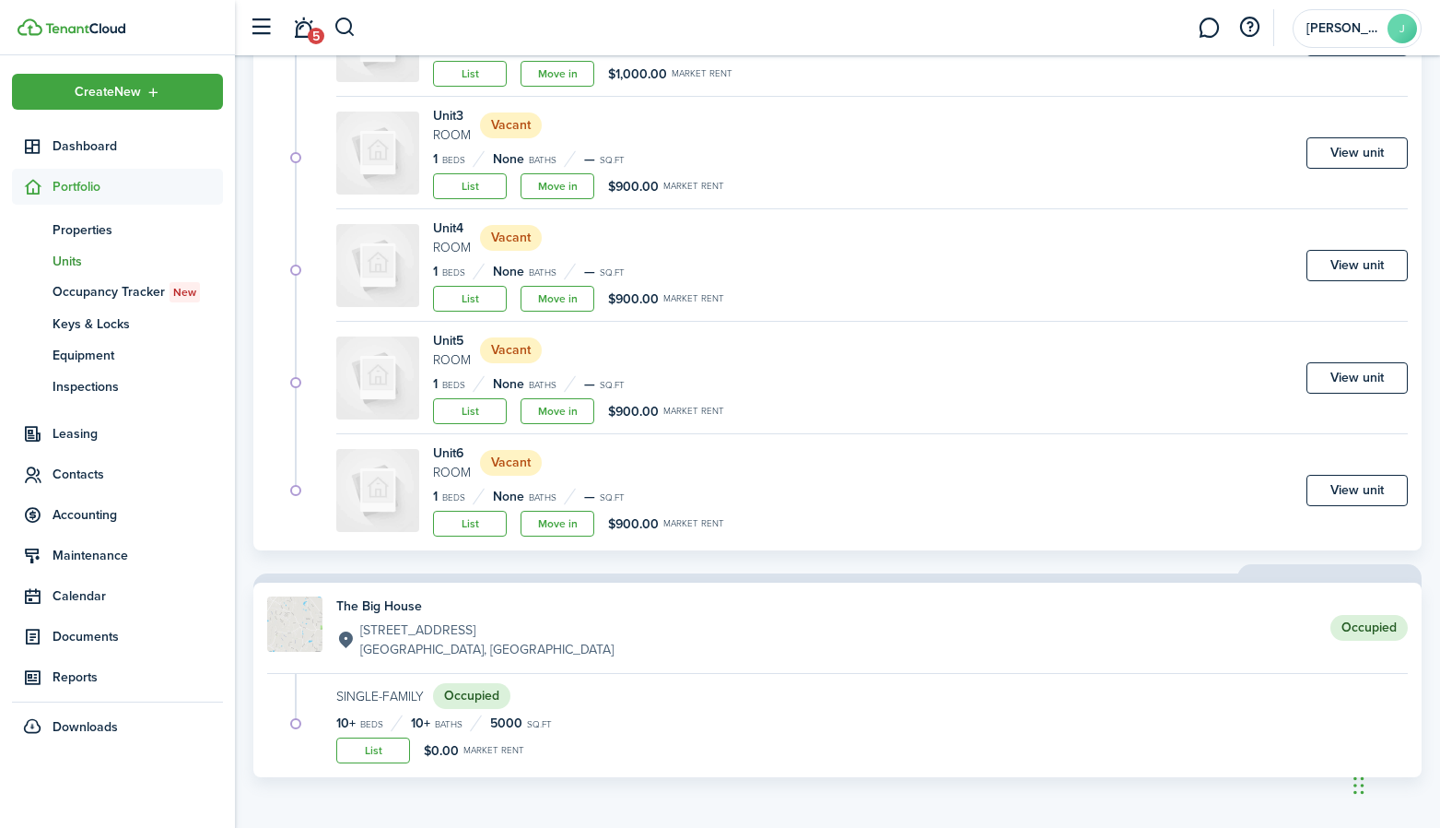
scroll to position [1240, 0]
click at [113, 149] on span "Dashboard" at bounding box center [138, 145] width 170 height 19
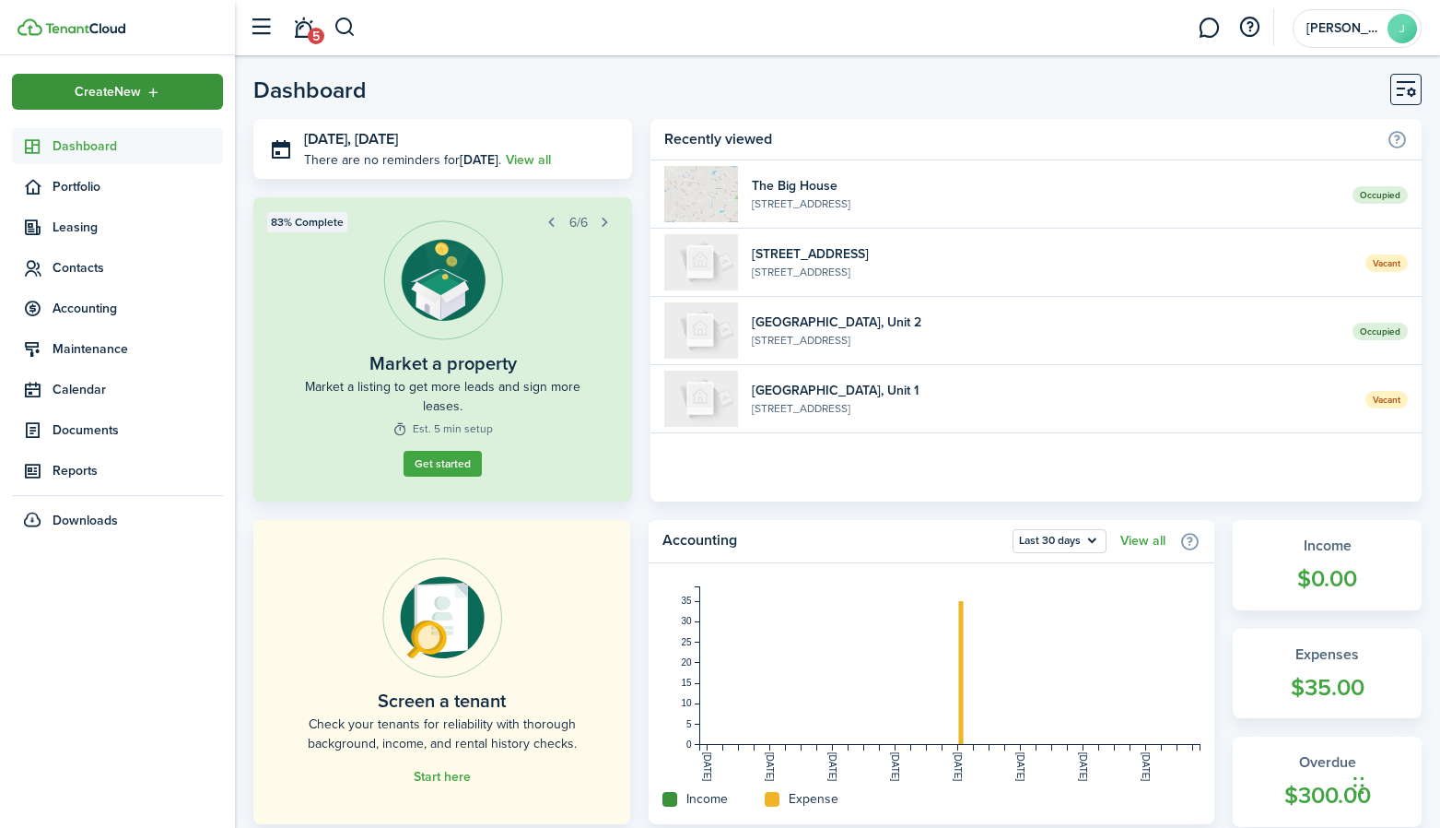
click at [159, 87] on icon "Open menu" at bounding box center [154, 92] width 16 height 15
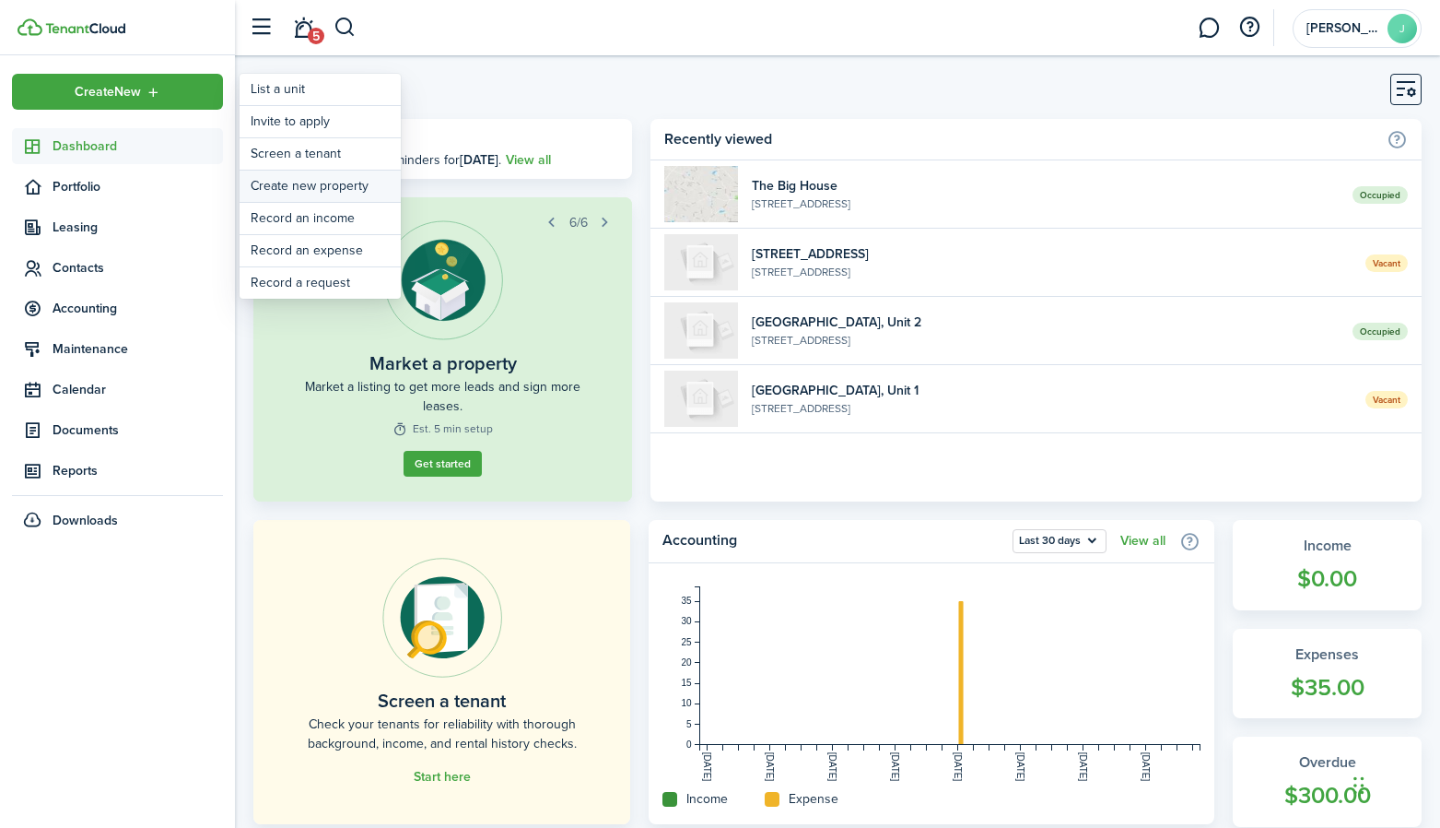
click at [334, 185] on link "Create new property" at bounding box center [320, 185] width 161 height 31
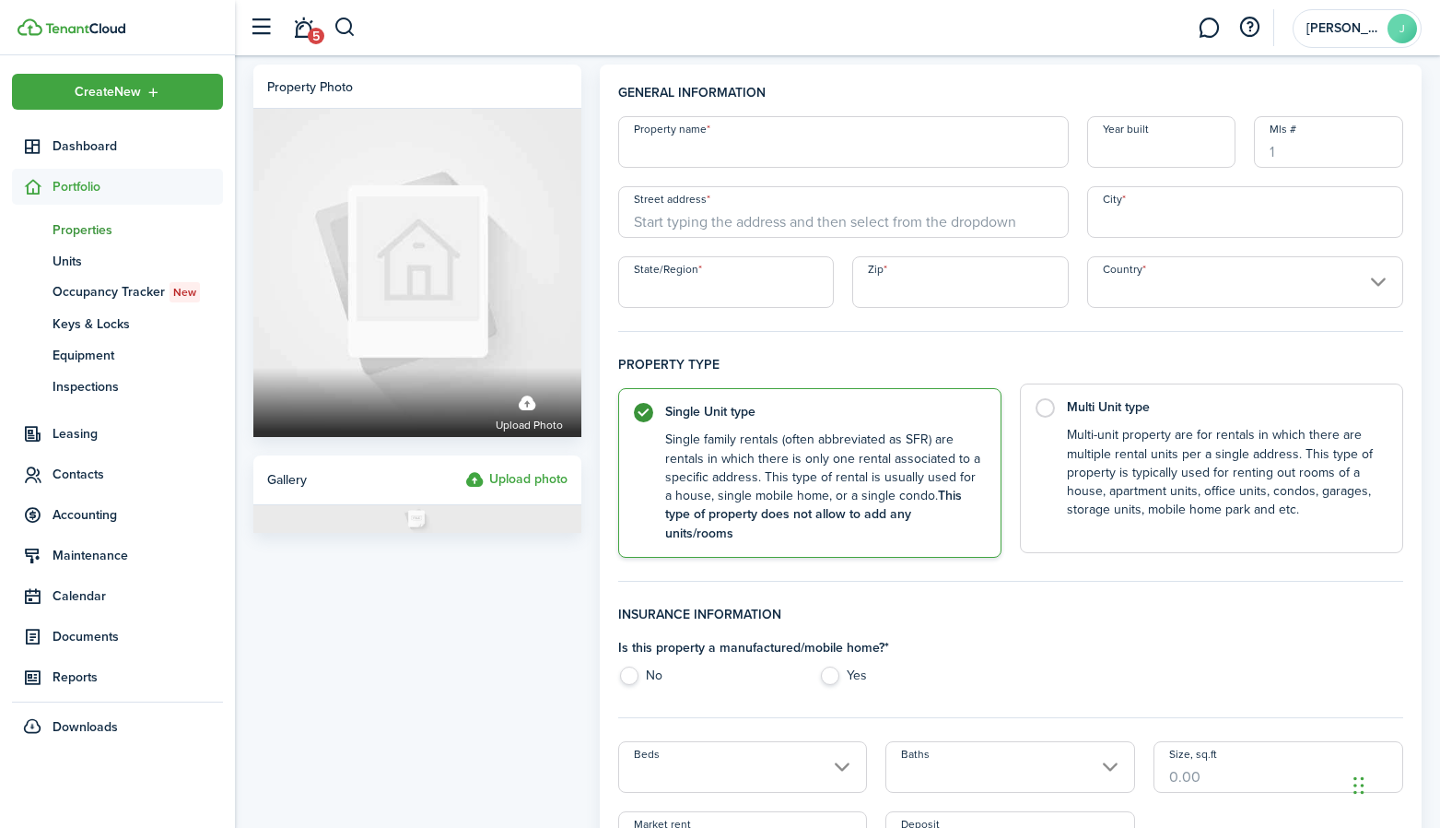
click at [1061, 412] on label "Multi Unit type Multi-unit property are for rentals in which there are multiple…" at bounding box center [1211, 468] width 383 height 170
radio input "false"
radio input "true"
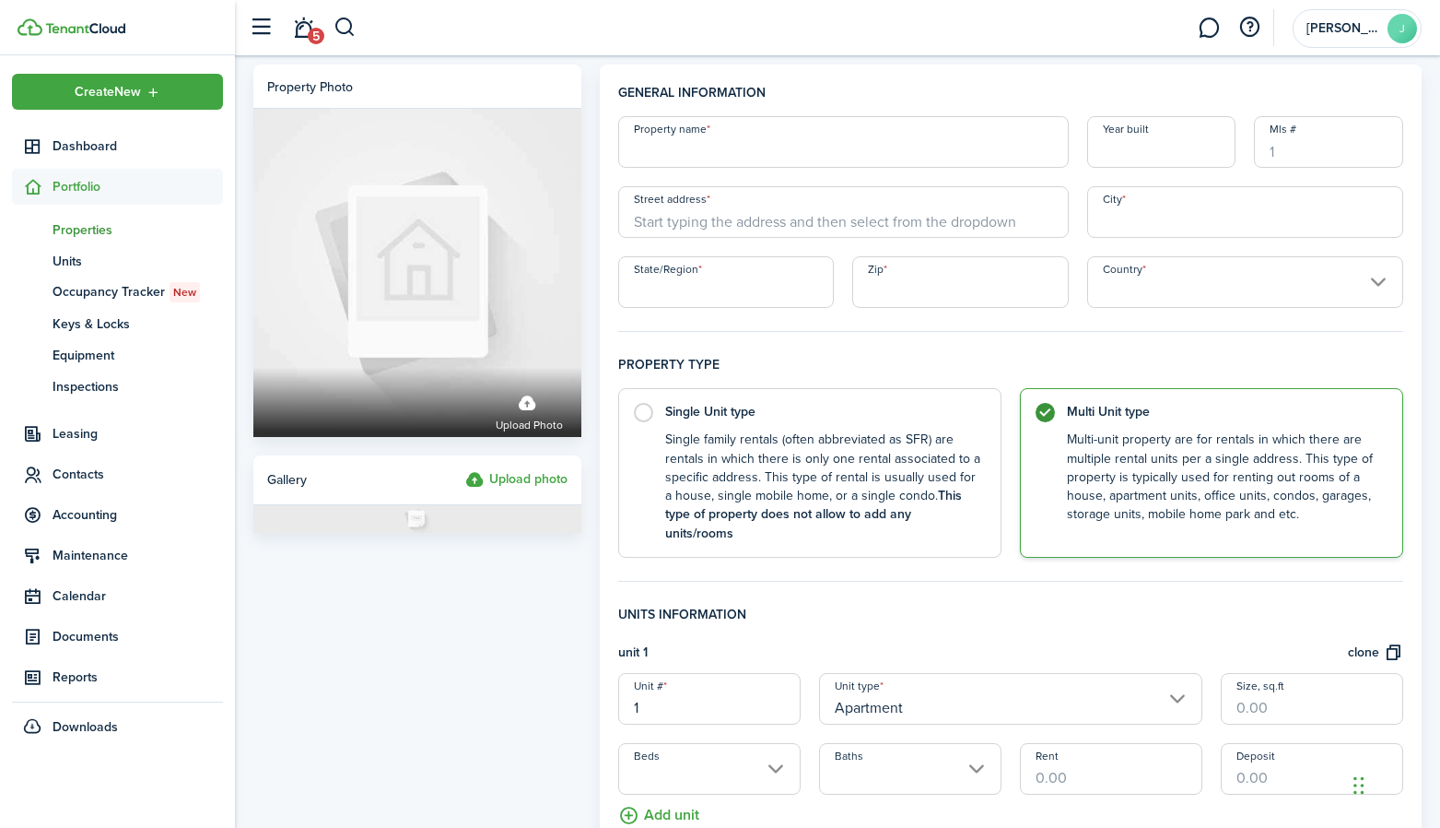
click at [800, 142] on input "Property name" at bounding box center [843, 142] width 451 height 52
type input "Newgate"
type input "3"
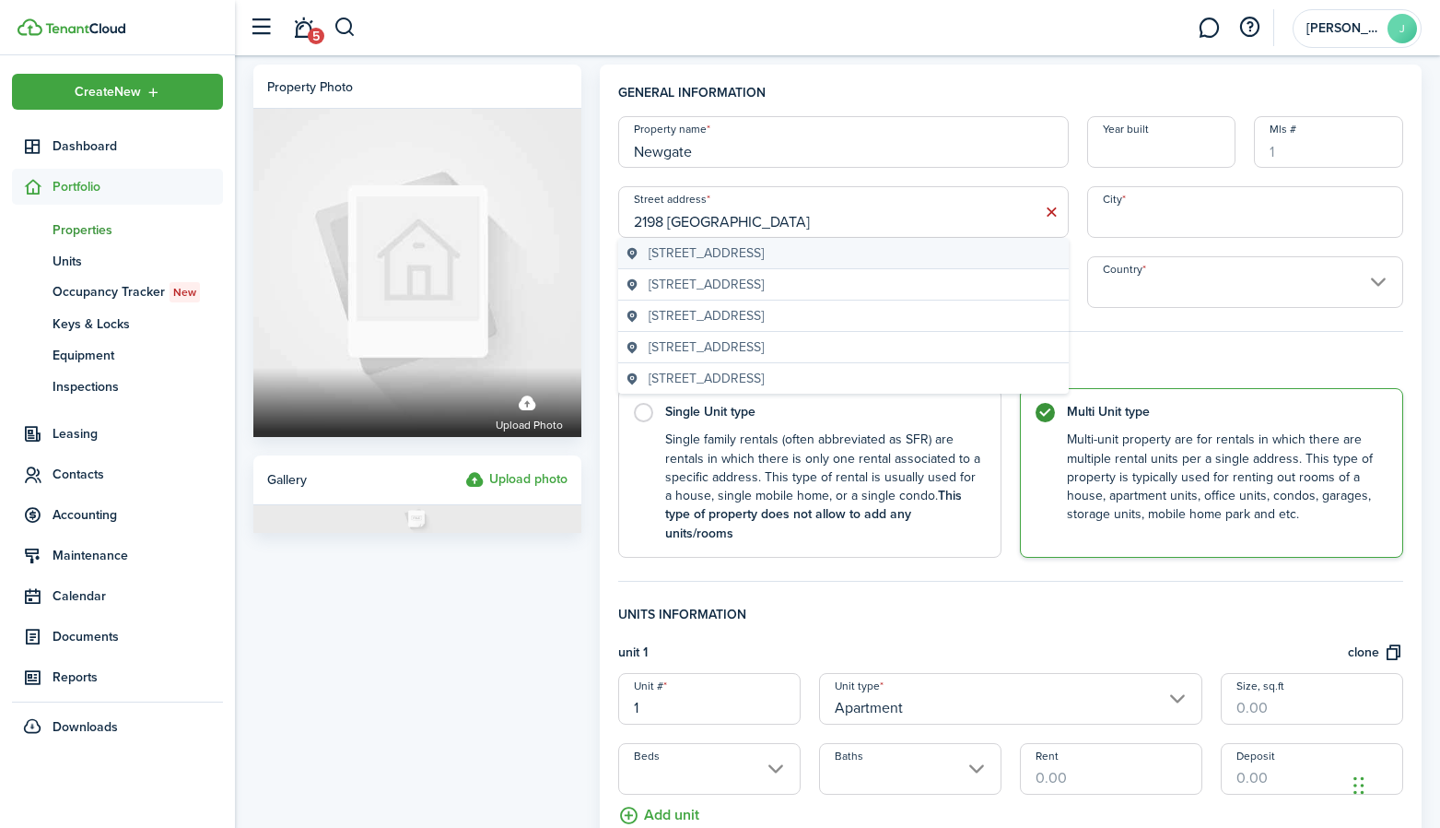
click at [741, 251] on span "[STREET_ADDRESS]" at bounding box center [706, 252] width 115 height 19
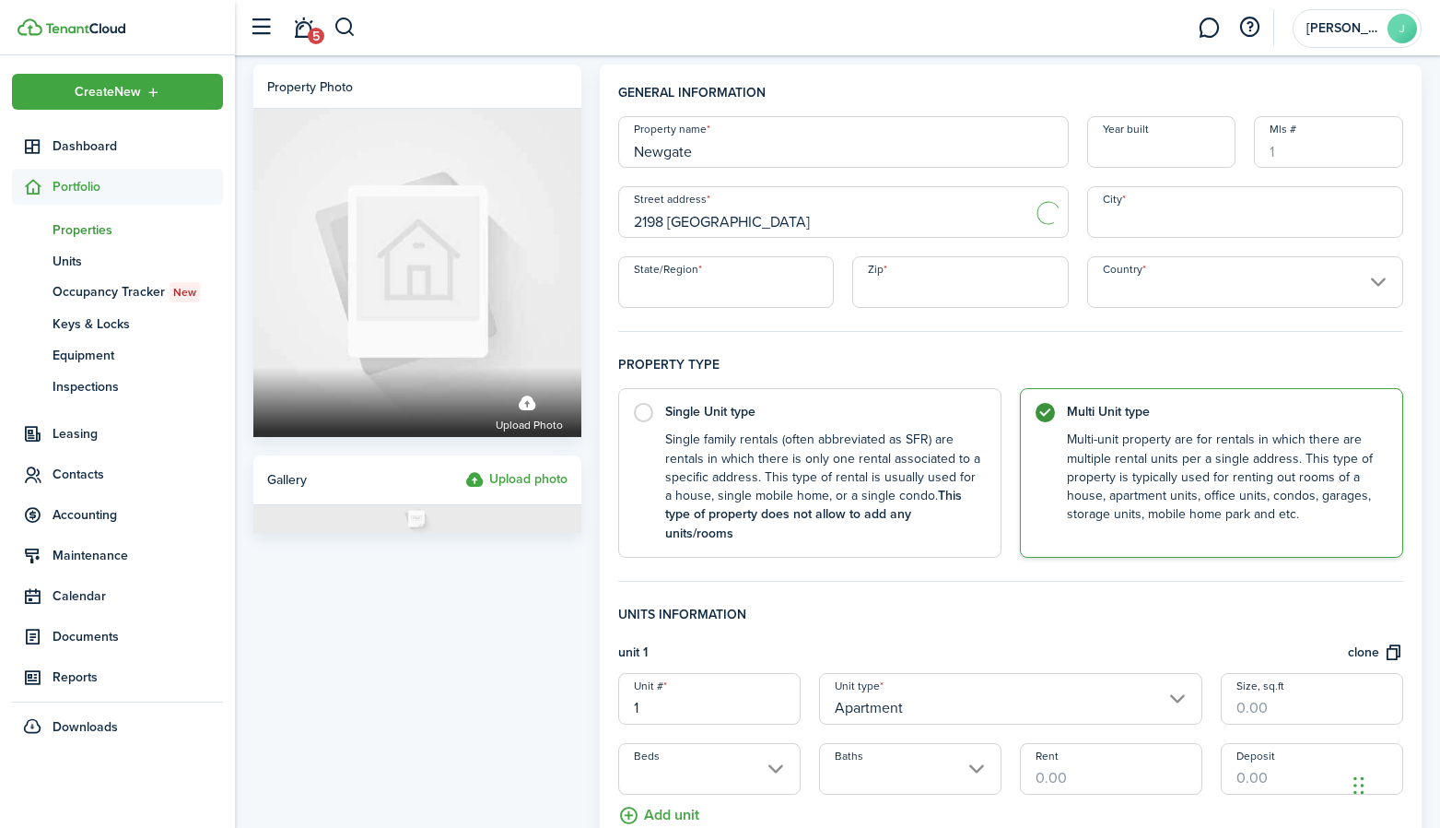
type input "[STREET_ADDRESS]"
type input "Decatur"
type input "GA"
type input "30035"
type input "[GEOGRAPHIC_DATA]"
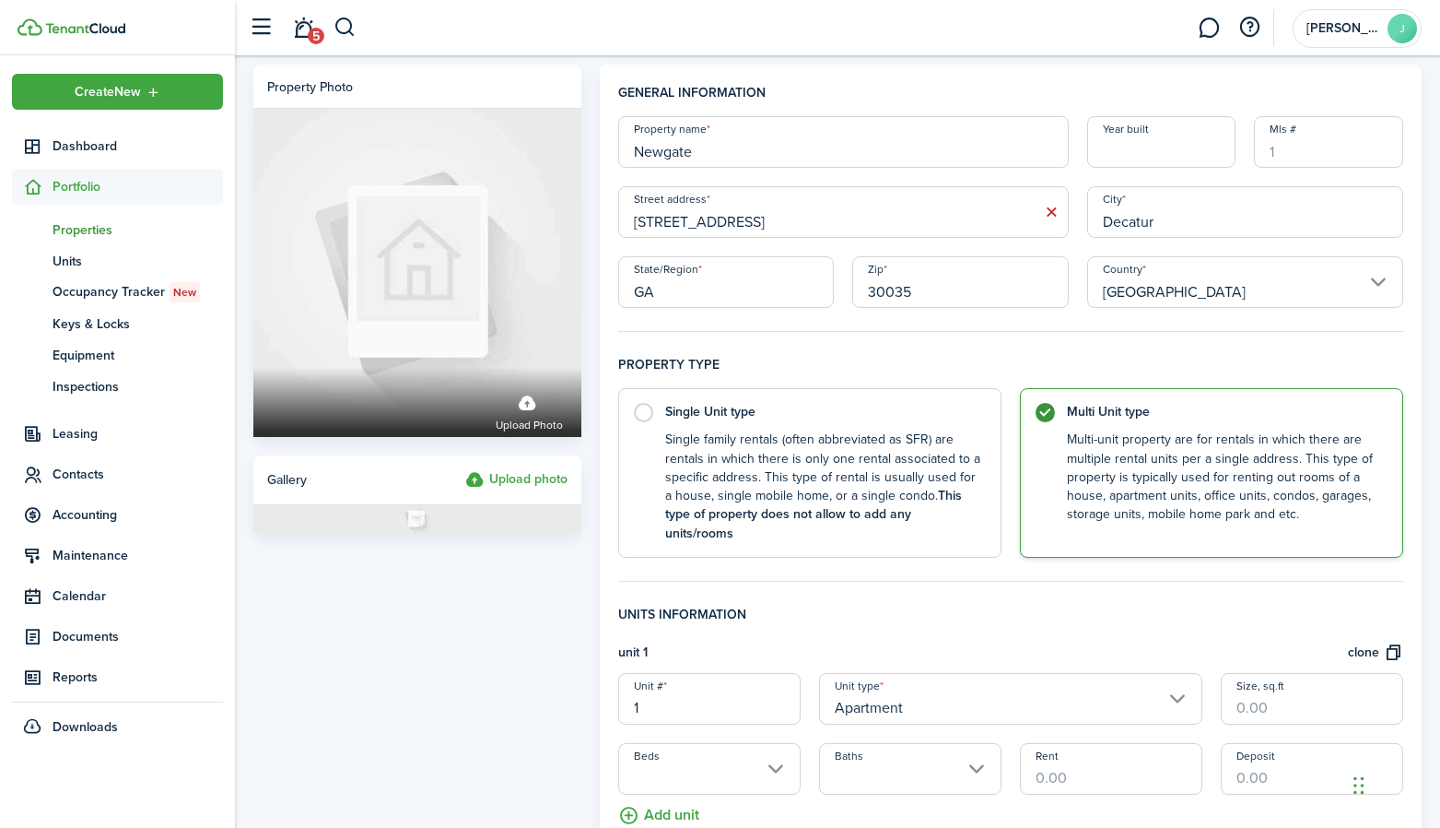
click at [951, 361] on h4 "Property type" at bounding box center [1010, 371] width 785 height 33
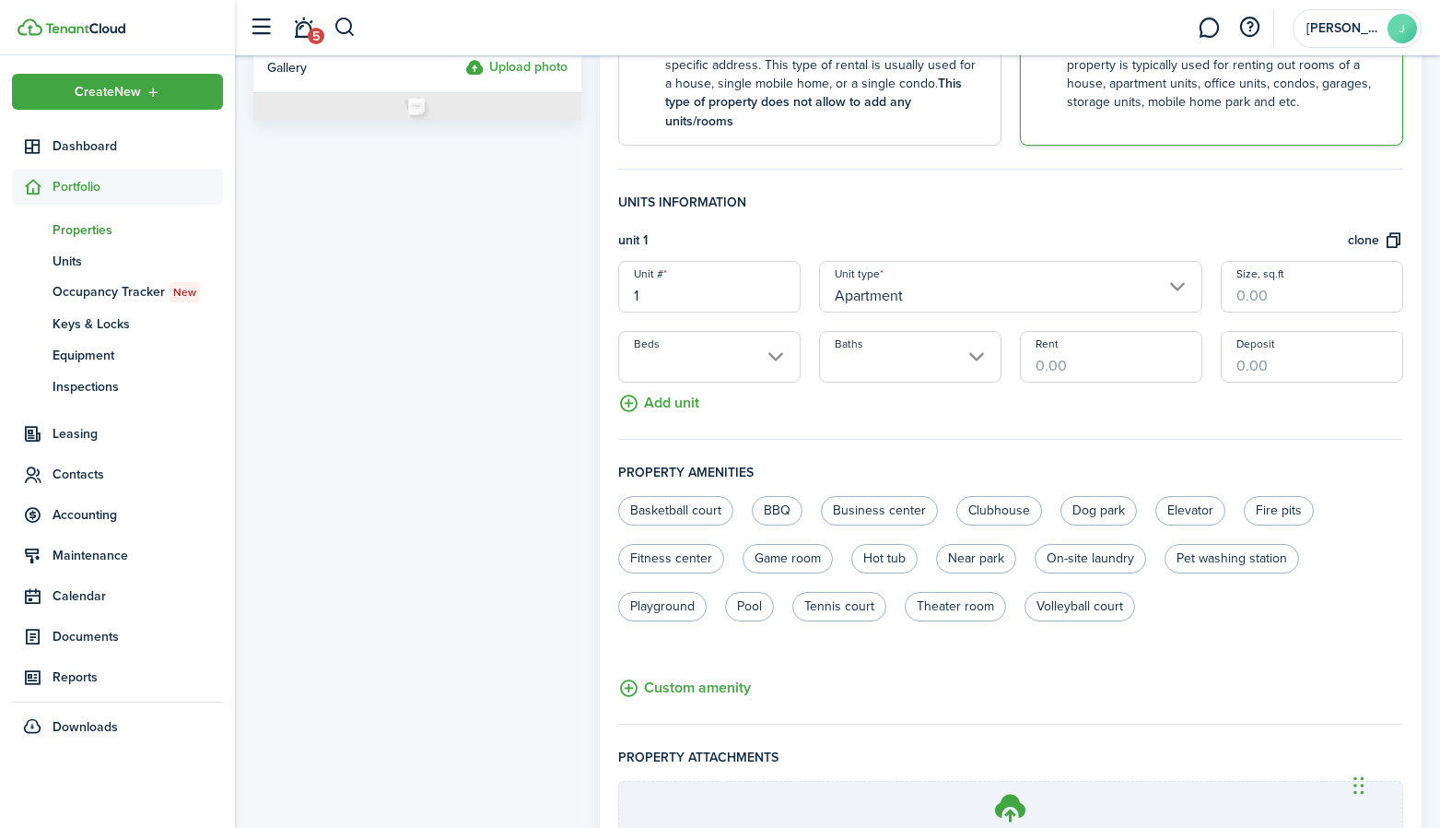
scroll to position [423, 0]
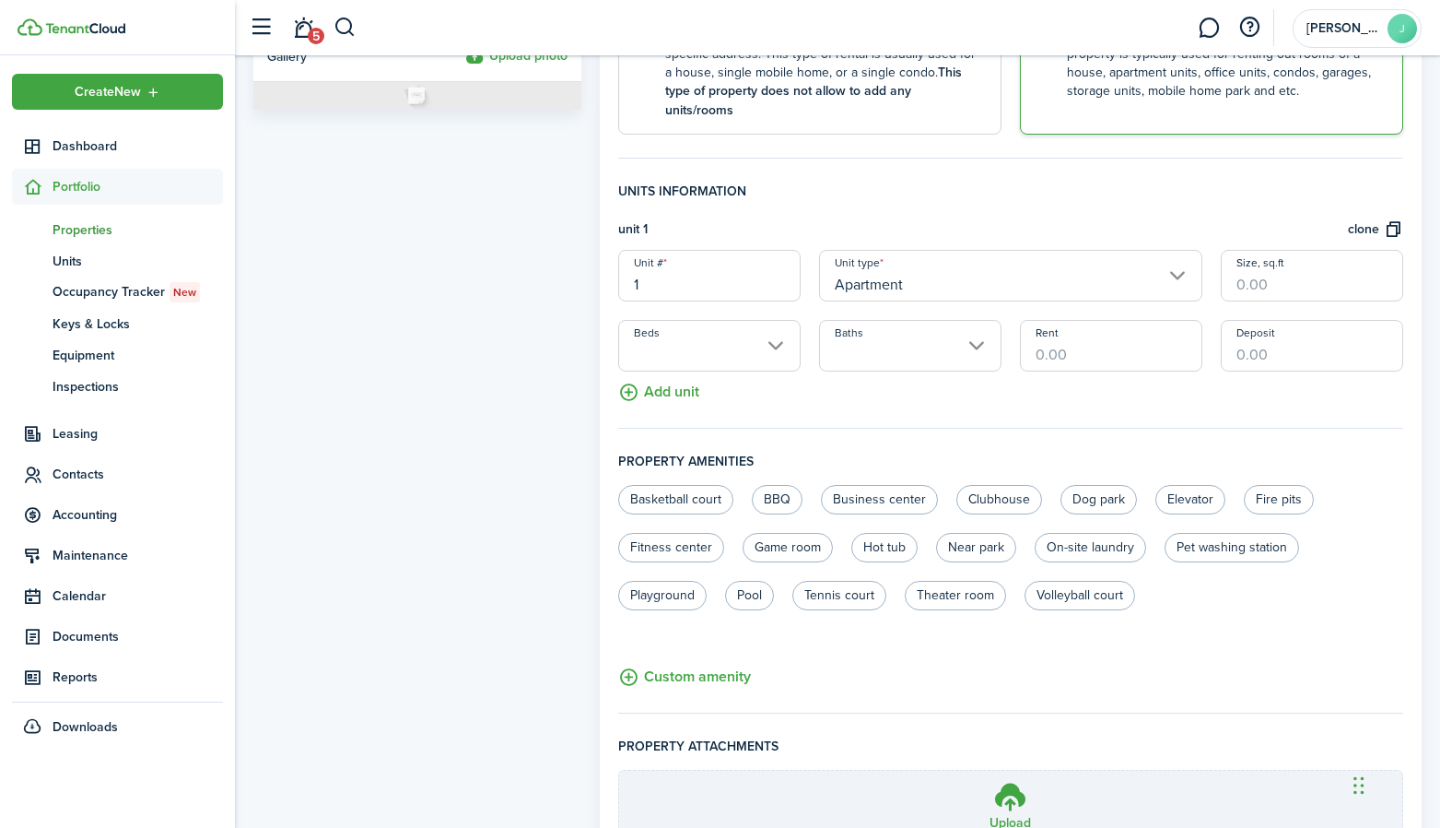
click at [928, 250] on input "Apartment" at bounding box center [1010, 276] width 383 height 52
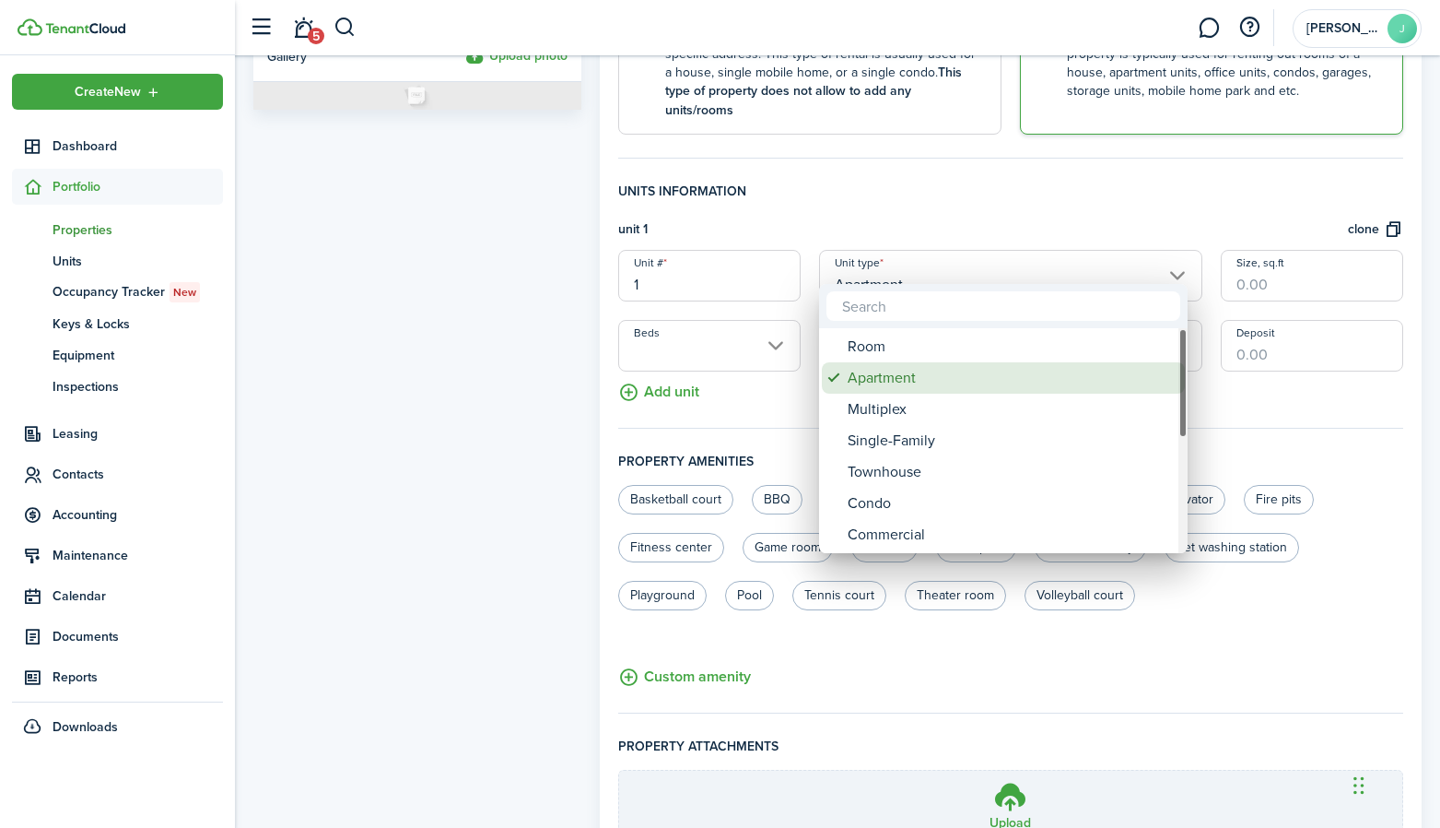
click at [884, 363] on div "Apartment" at bounding box center [1011, 377] width 326 height 31
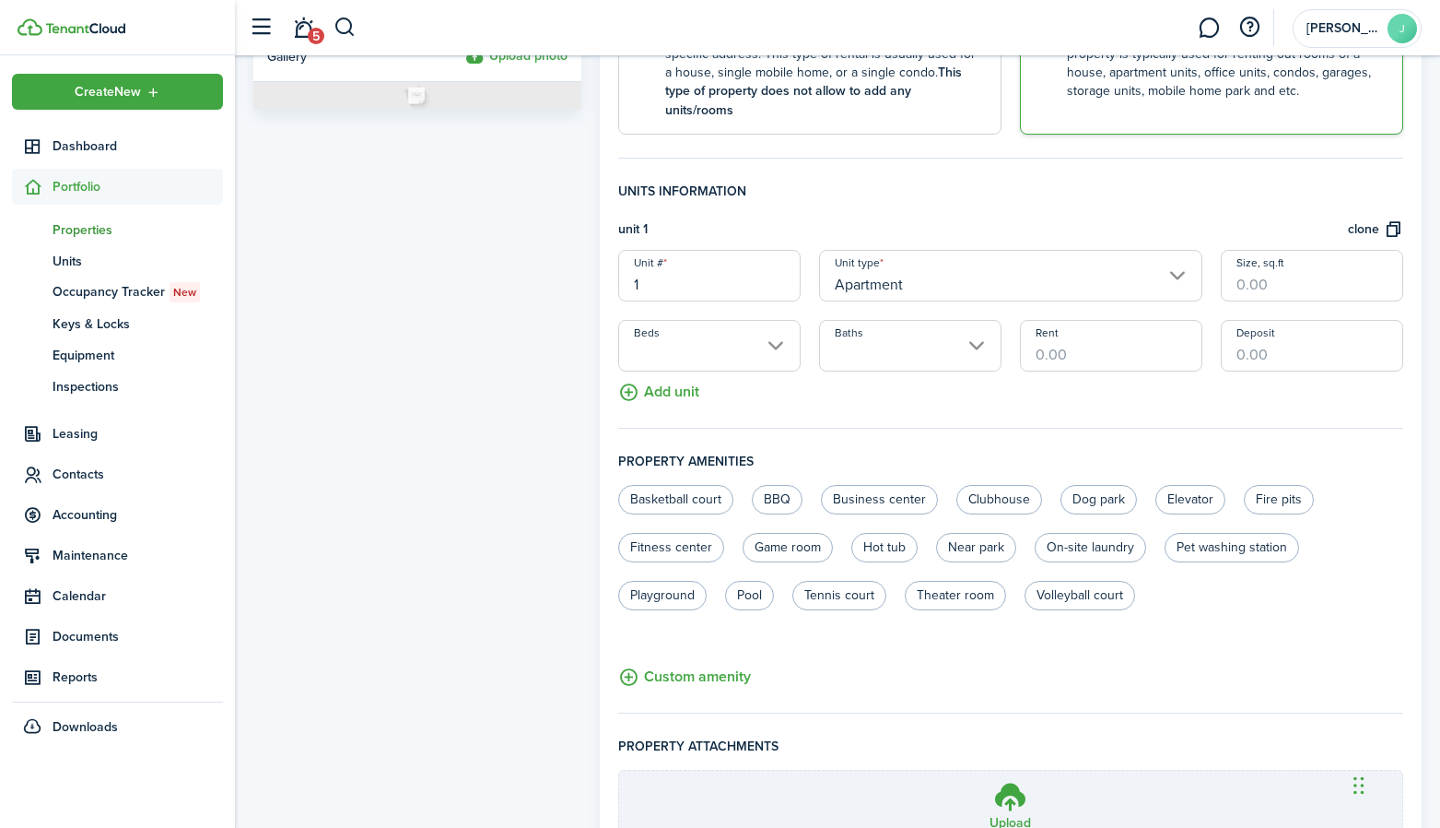
click at [899, 276] on input "Apartment" at bounding box center [1010, 276] width 383 height 52
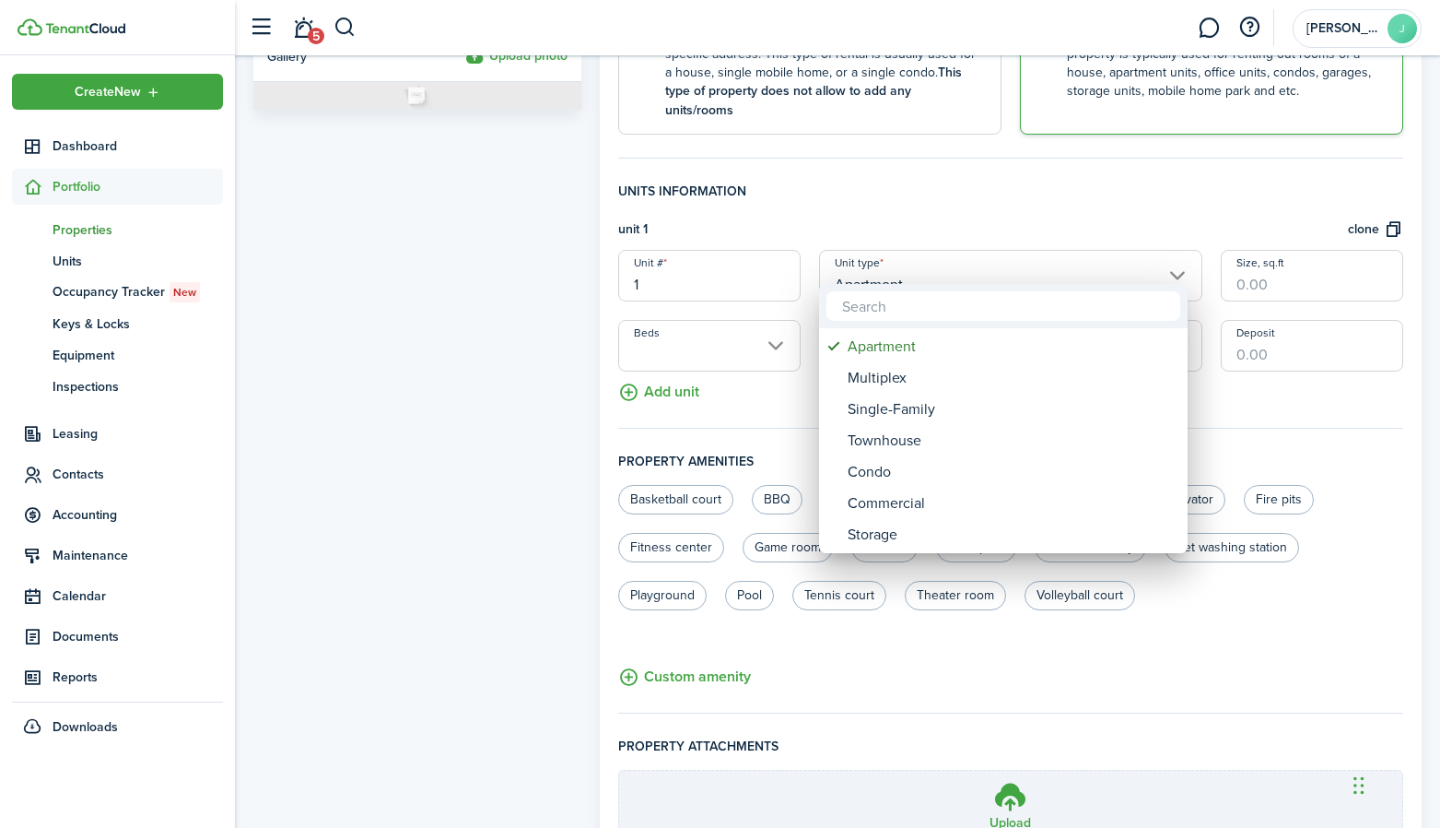
click at [903, 244] on div at bounding box center [720, 414] width 1735 height 1123
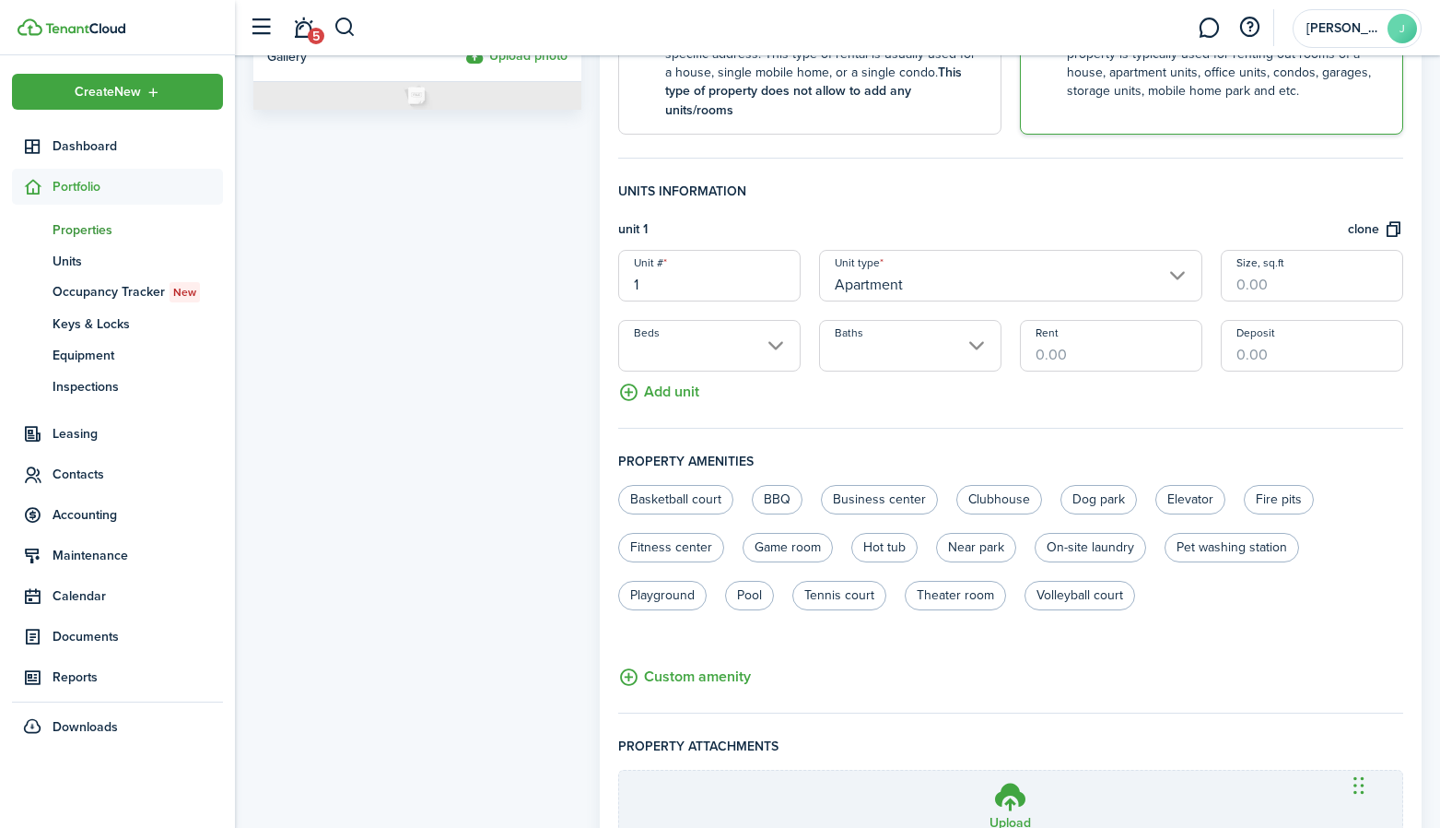
click at [897, 267] on input "Apartment" at bounding box center [1010, 276] width 383 height 52
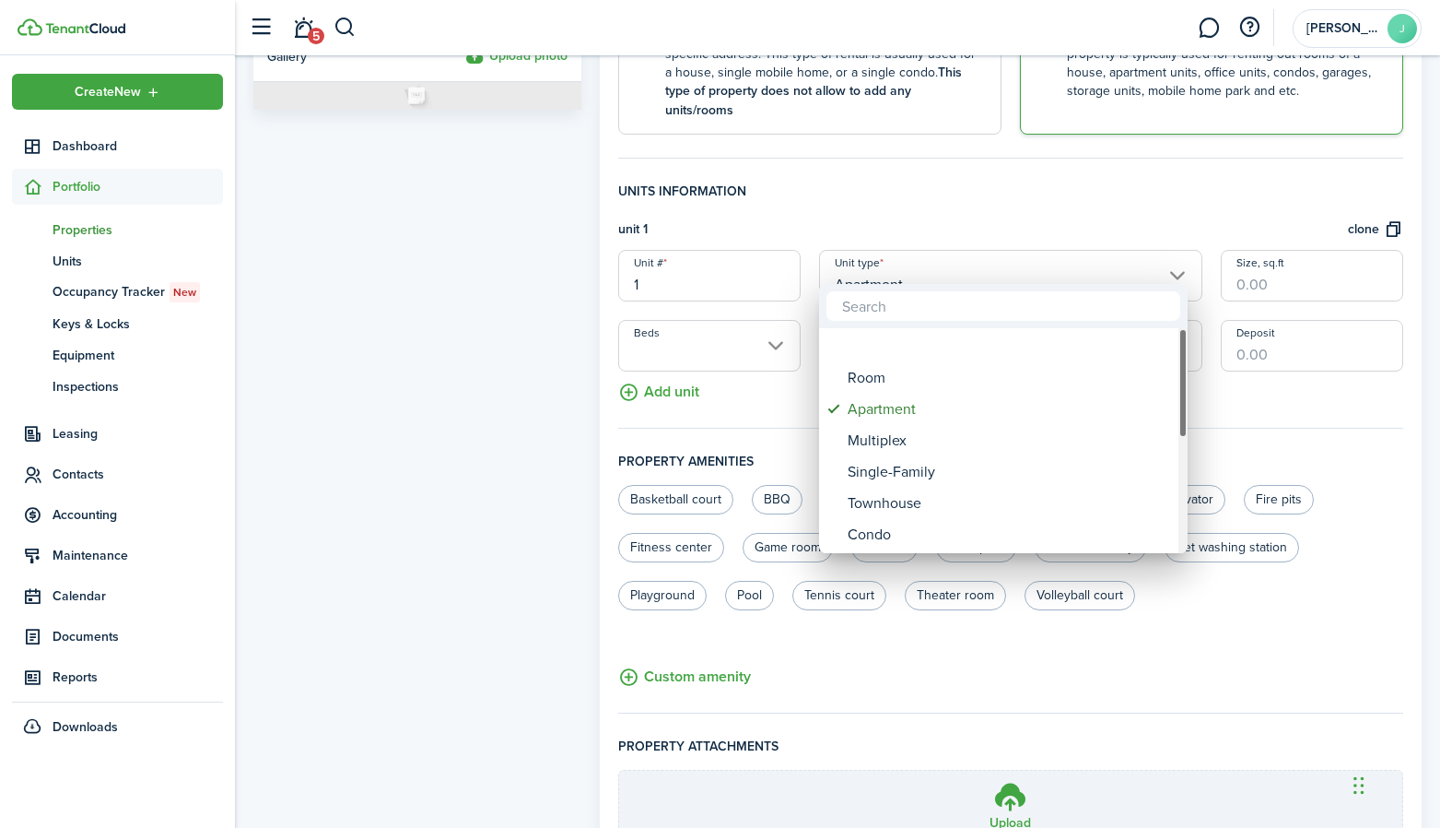
drag, startPoint x: 1184, startPoint y: 368, endPoint x: 1186, endPoint y: 334, distance: 34.1
click at [1186, 334] on div "Unit type" at bounding box center [1183, 383] width 9 height 110
click at [1025, 353] on div "Room" at bounding box center [1011, 346] width 326 height 31
type input "Room"
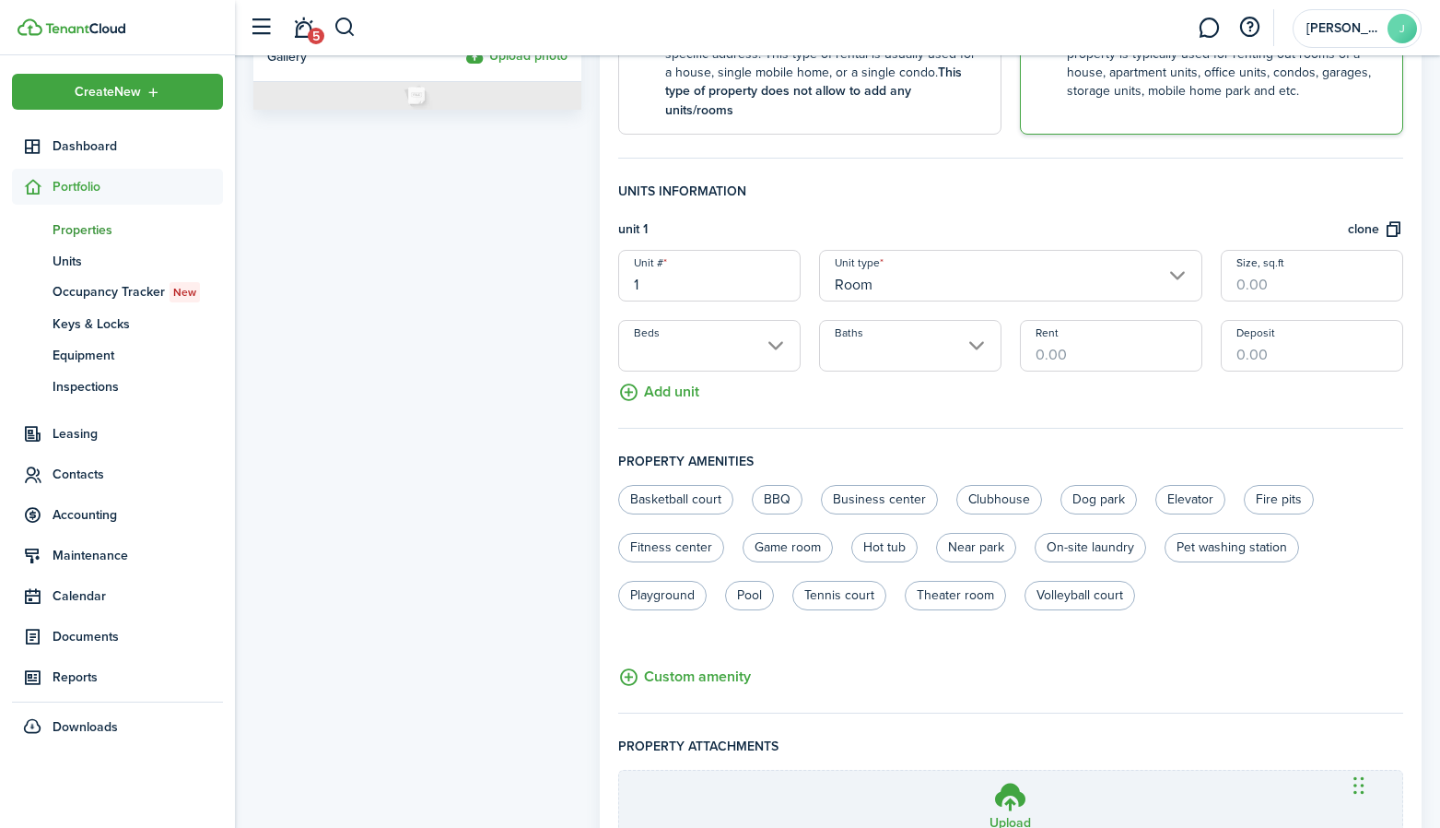
click at [743, 329] on input "Beds" at bounding box center [709, 346] width 182 height 52
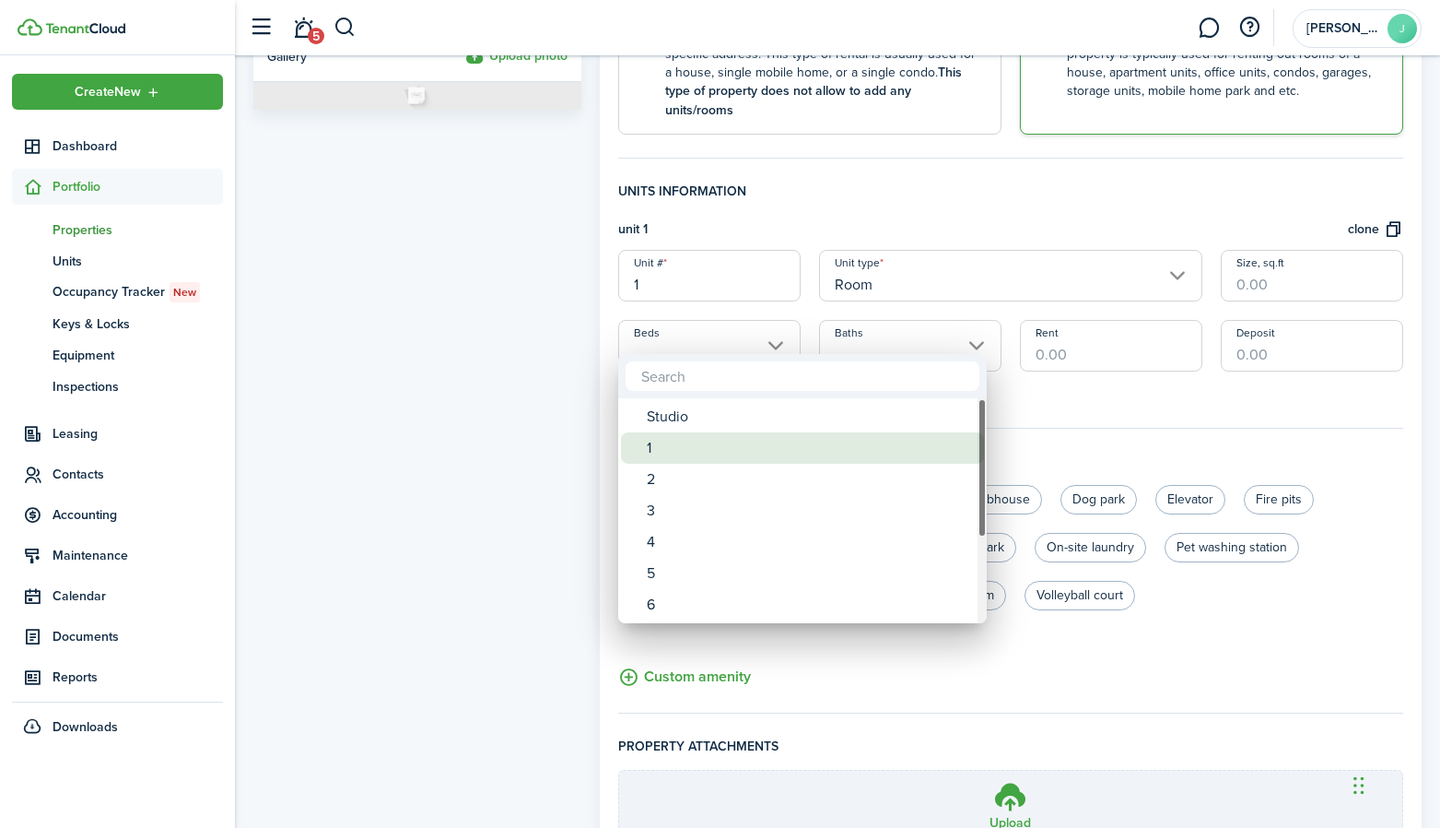
click at [673, 442] on div "1" at bounding box center [810, 447] width 326 height 31
type input "1"
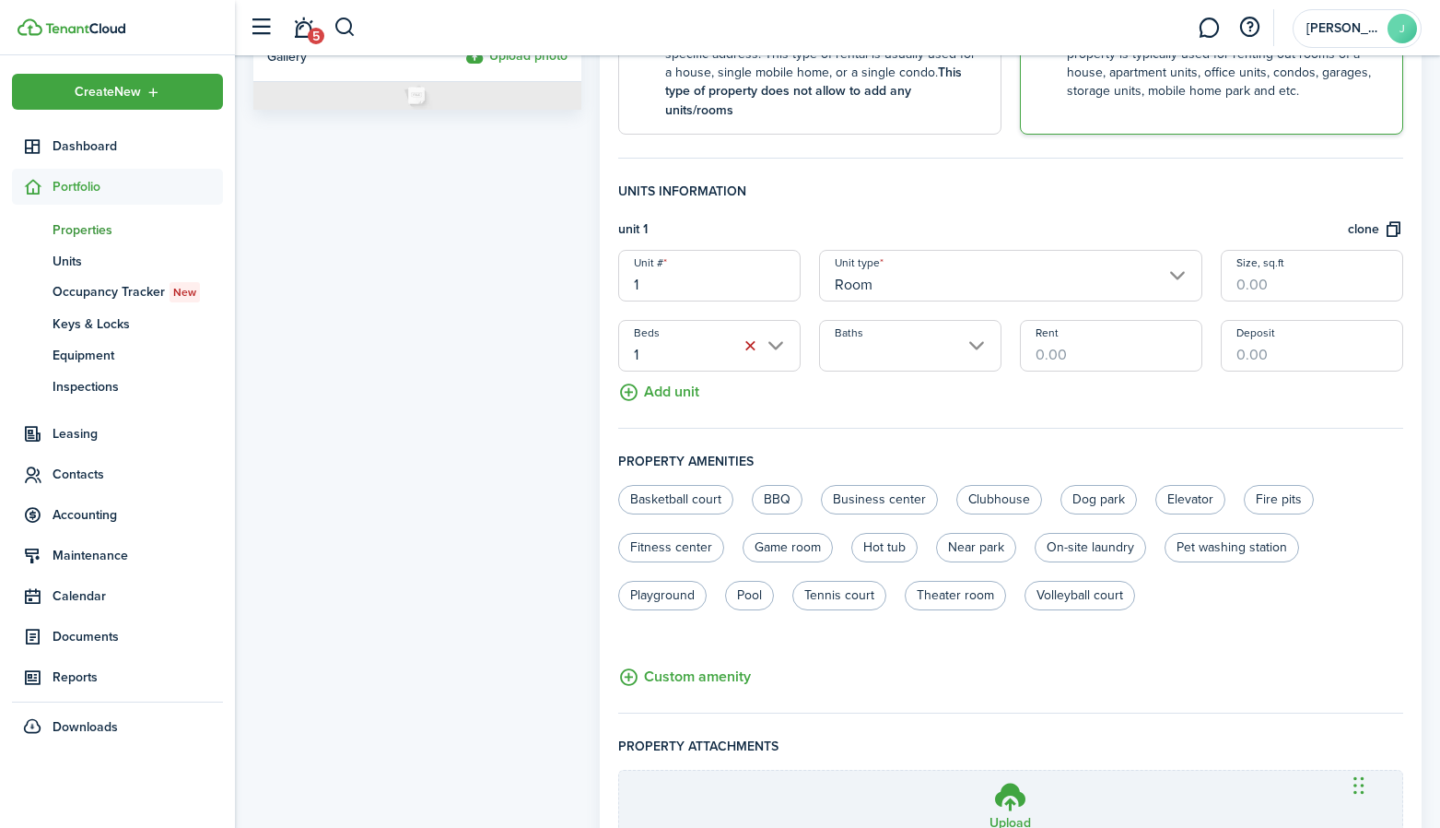
click at [843, 324] on input "Baths" at bounding box center [910, 346] width 182 height 52
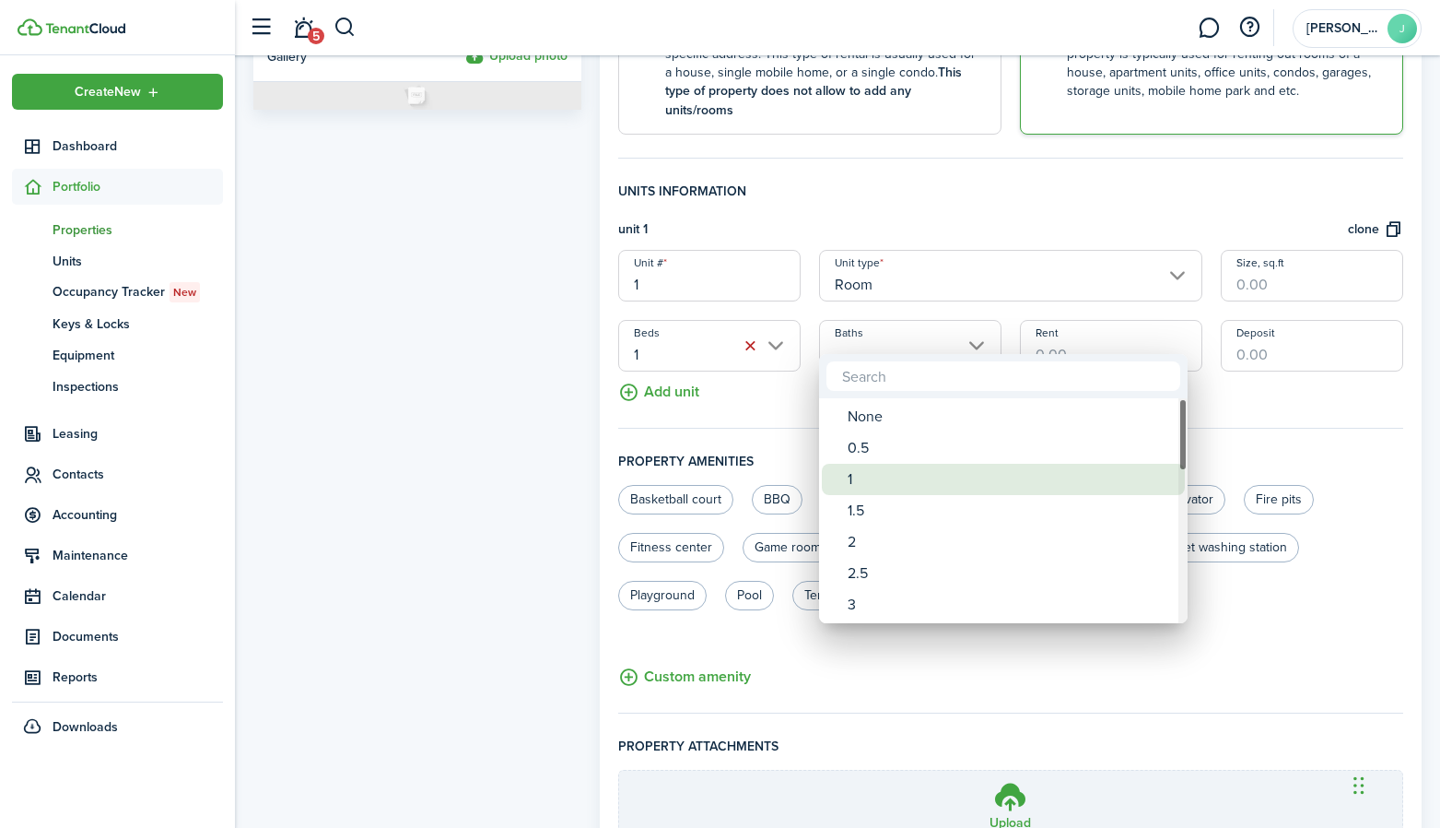
click at [853, 474] on div "1" at bounding box center [1011, 479] width 326 height 31
type input "1"
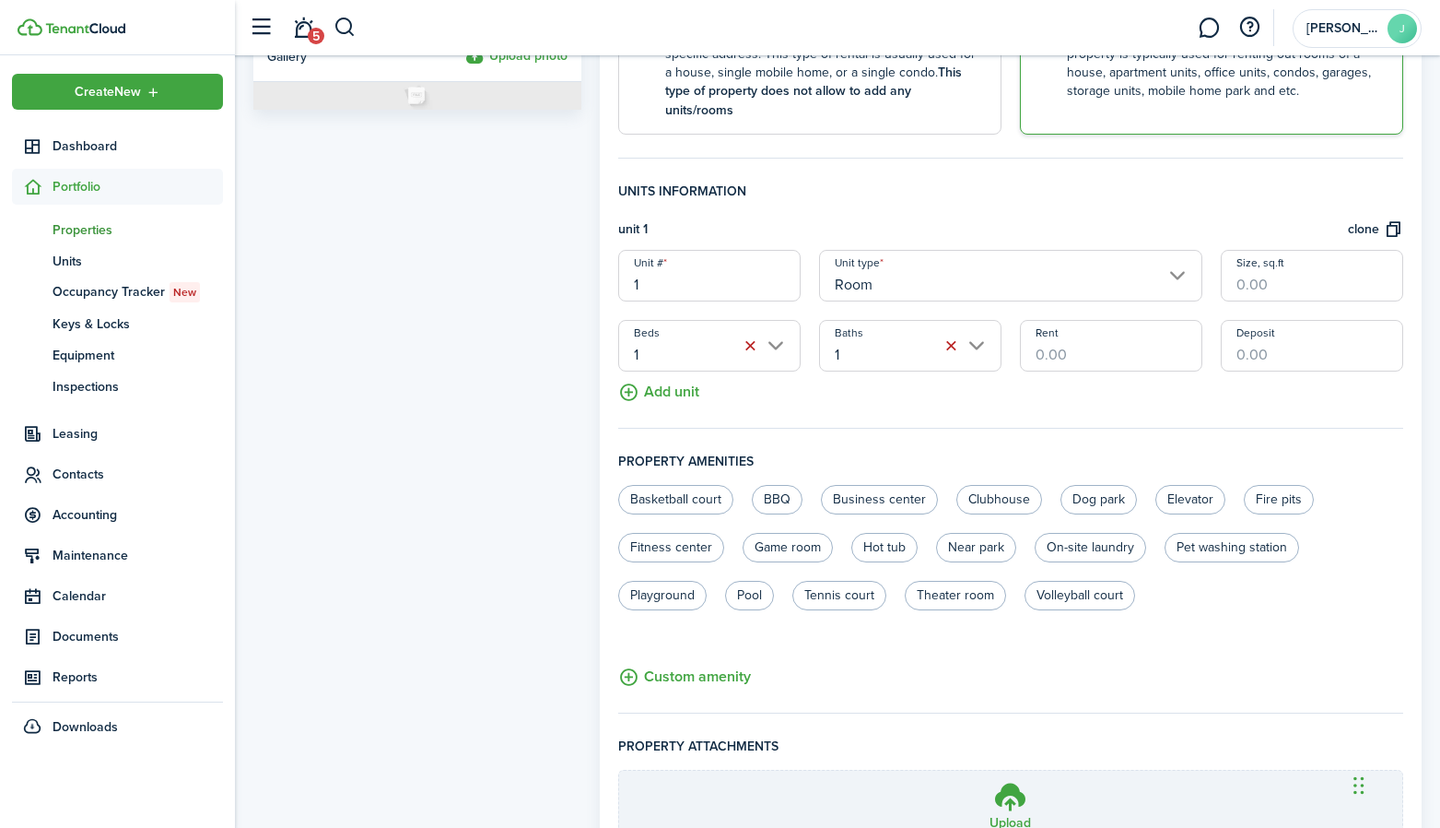
click at [1157, 343] on input "Rent" at bounding box center [1111, 346] width 182 height 52
click at [688, 378] on button "Add unit" at bounding box center [658, 387] width 81 height 32
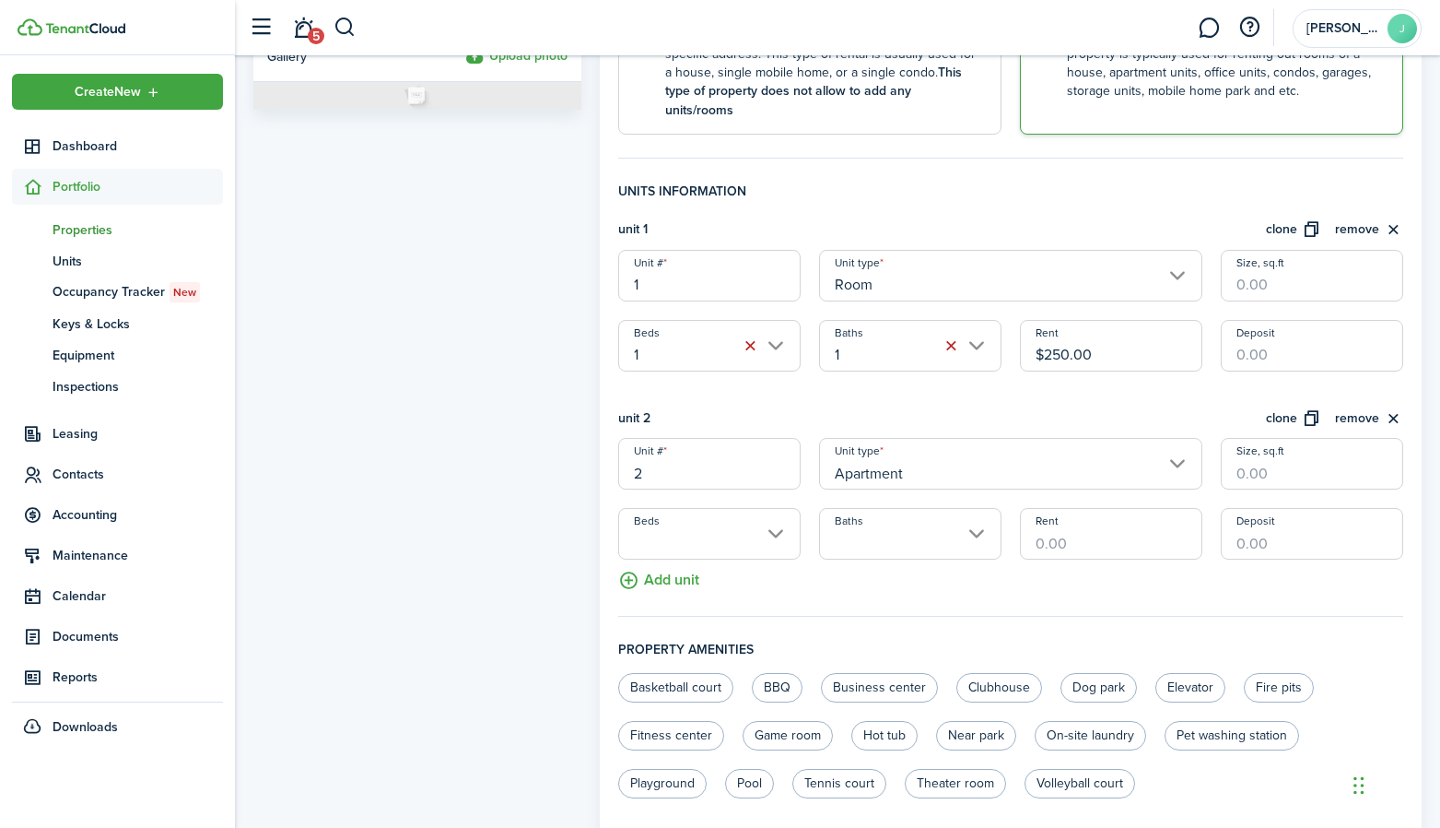
click at [1091, 531] on input "Rent" at bounding box center [1111, 534] width 182 height 52
drag, startPoint x: 1102, startPoint y: 331, endPoint x: 943, endPoint y: 325, distance: 159.5
click at [944, 325] on div "Unit # 1 Unit type Room Size, sq.ft Beds 1 Baths 1 Rent $250.00 Deposit" at bounding box center [1011, 311] width 804 height 122
click at [877, 462] on input "Apartment" at bounding box center [1010, 464] width 383 height 52
type input "$1,000.00"
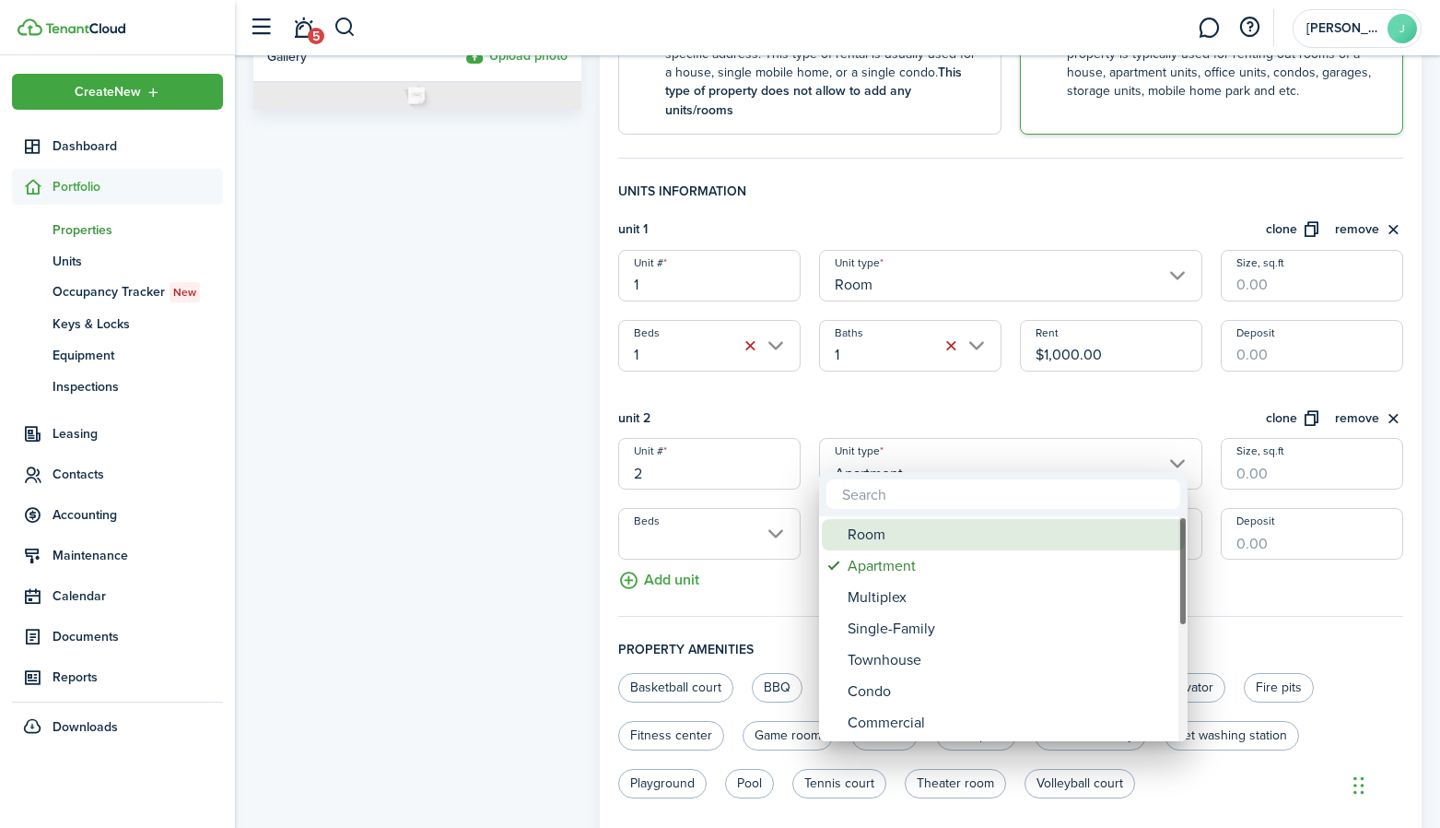
click at [869, 539] on div "Room" at bounding box center [1011, 534] width 326 height 31
type input "Room"
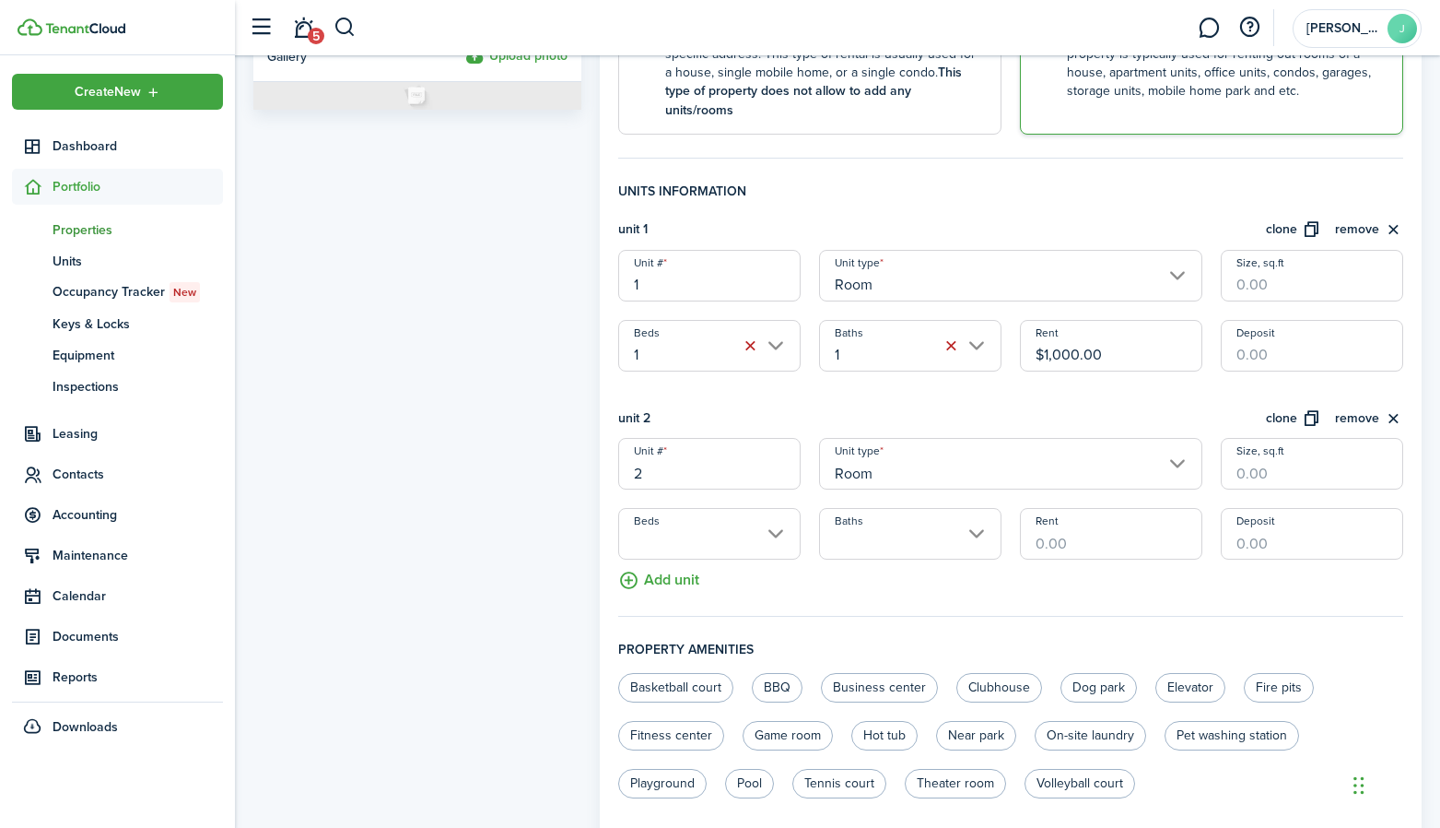
click at [728, 515] on input "Beds" at bounding box center [709, 534] width 182 height 52
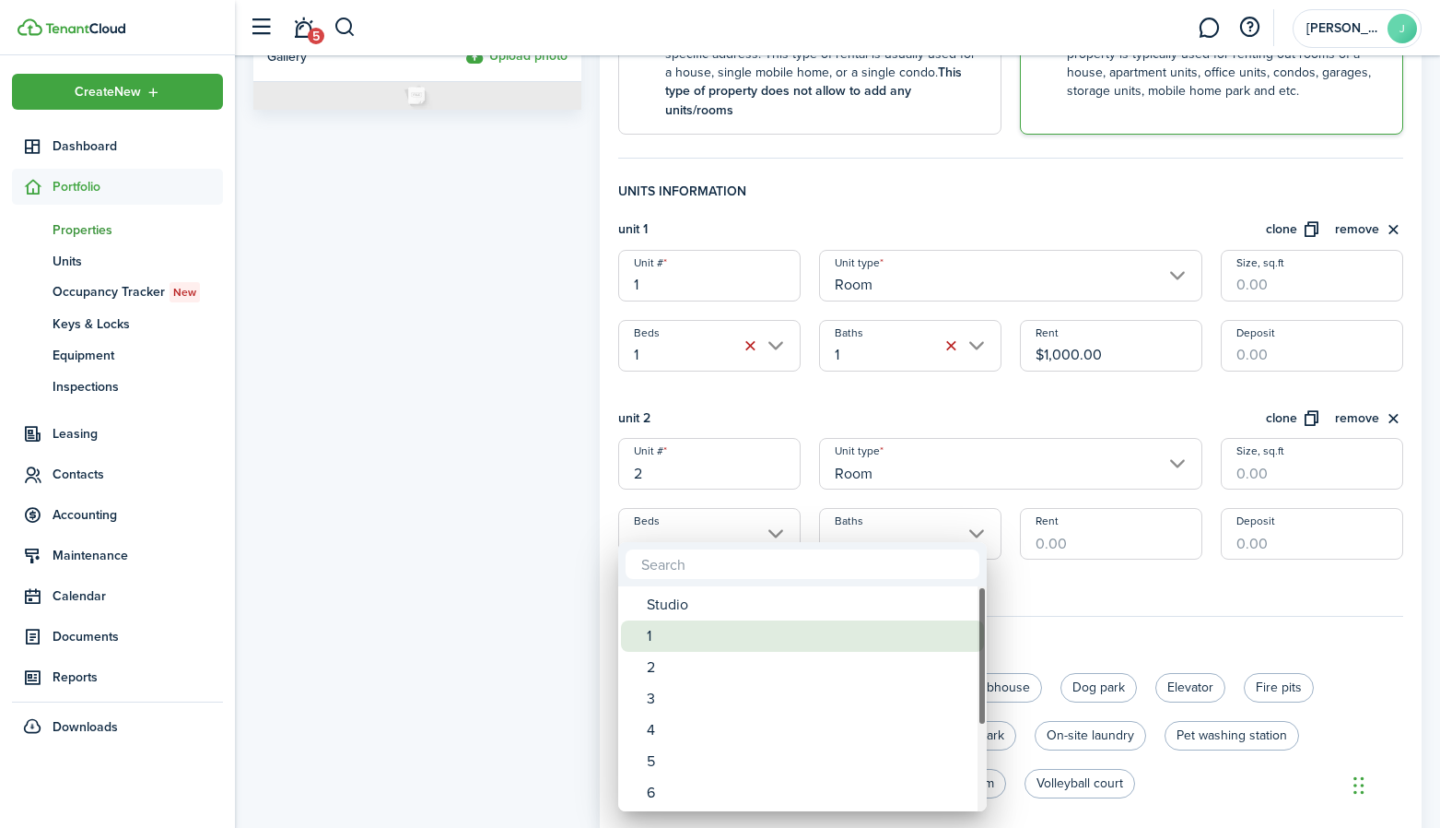
click at [670, 631] on div "1" at bounding box center [810, 635] width 326 height 31
type input "1"
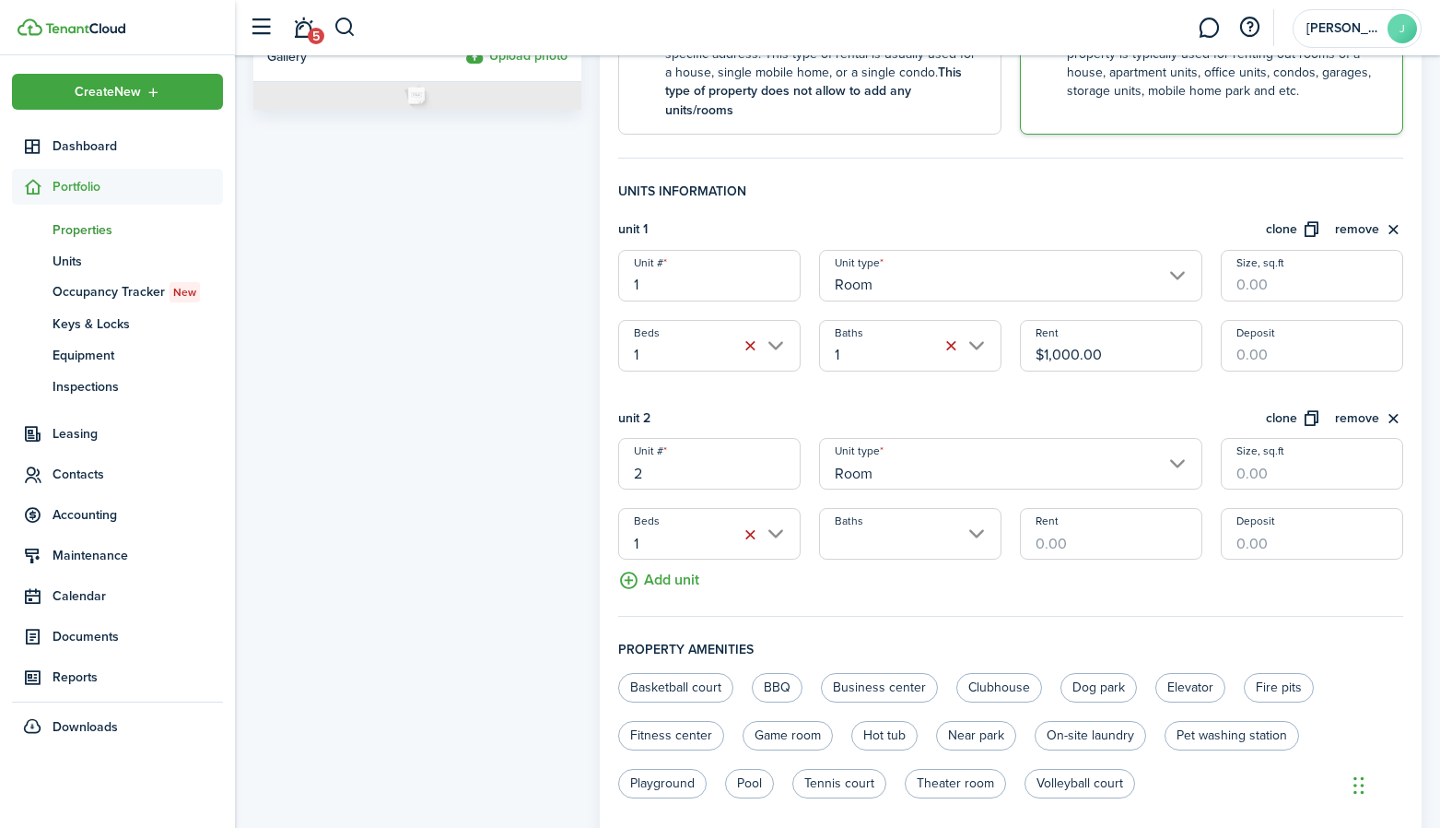
click at [1068, 530] on input "Rent" at bounding box center [1111, 534] width 182 height 52
type input "$1,000.00"
click at [869, 551] on fieldset "Units information unit 1 clone remove Unit # 1 Unit type Room Size, sq.ft Beds …" at bounding box center [1010, 399] width 785 height 435
click at [662, 559] on button "Add unit" at bounding box center [658, 575] width 81 height 32
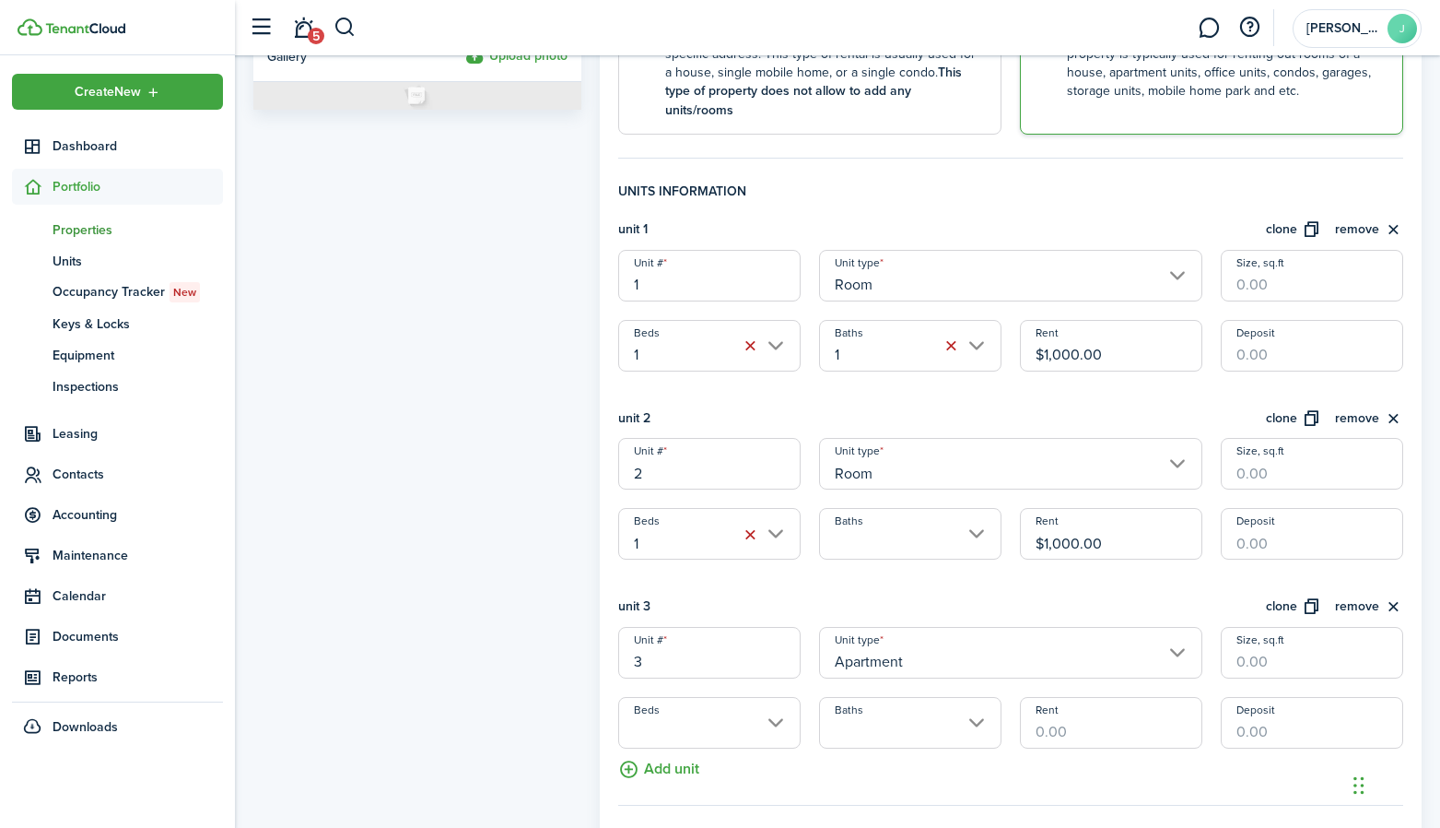
click at [864, 655] on input "Apartment" at bounding box center [1010, 653] width 383 height 52
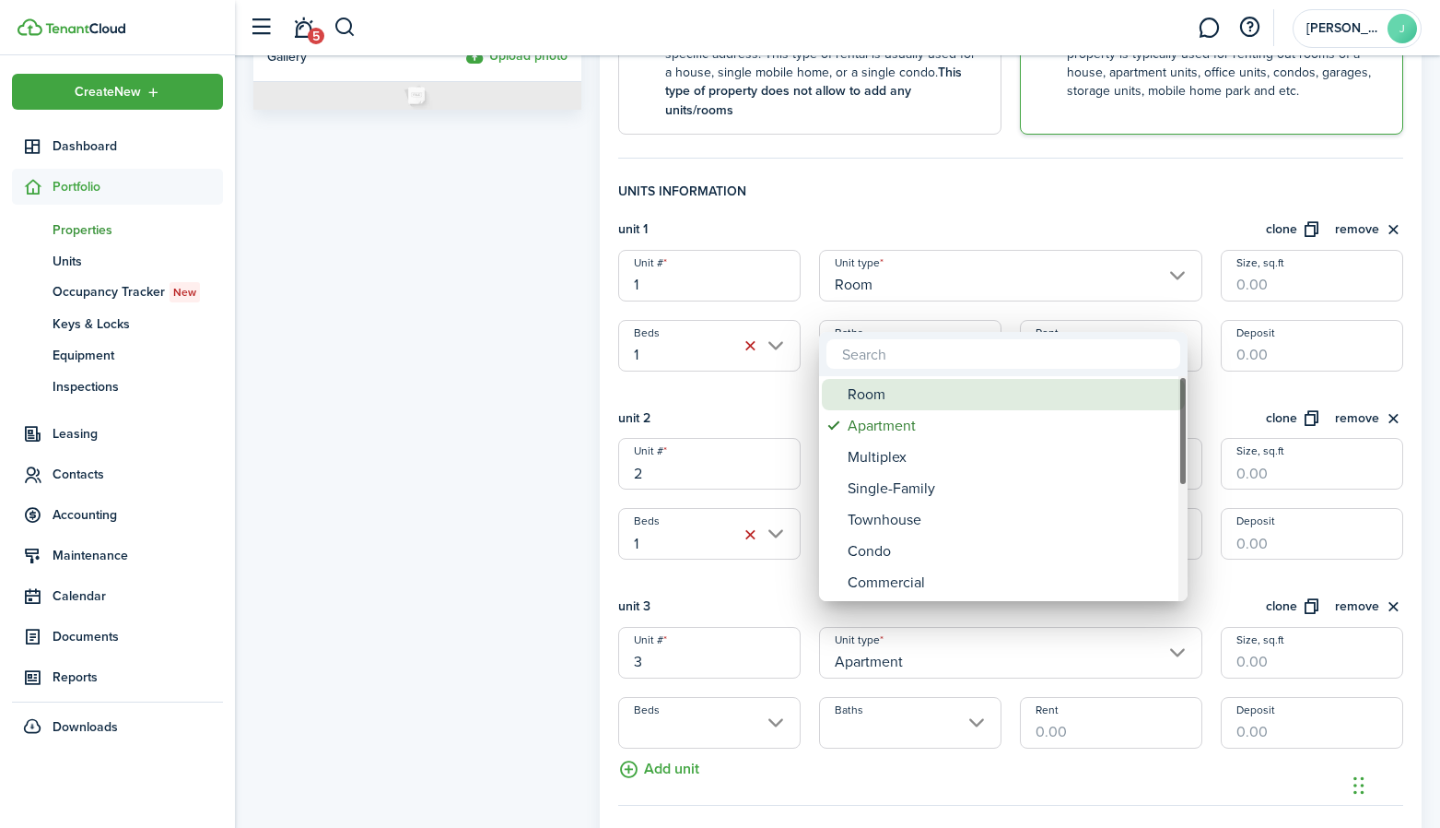
click at [893, 401] on div "Room" at bounding box center [1011, 394] width 326 height 31
type input "Room"
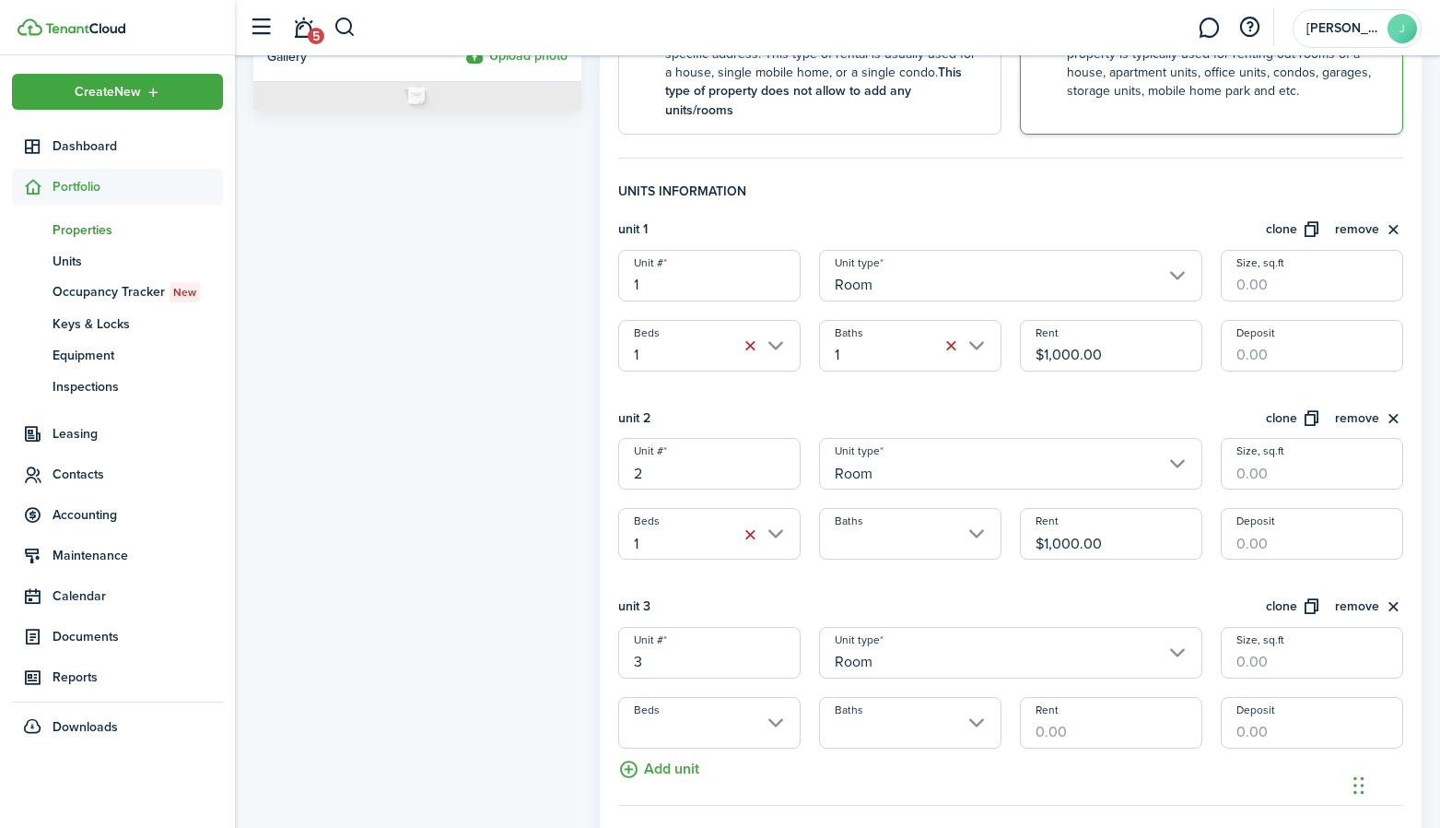
click at [735, 698] on input "Beds" at bounding box center [709, 723] width 182 height 52
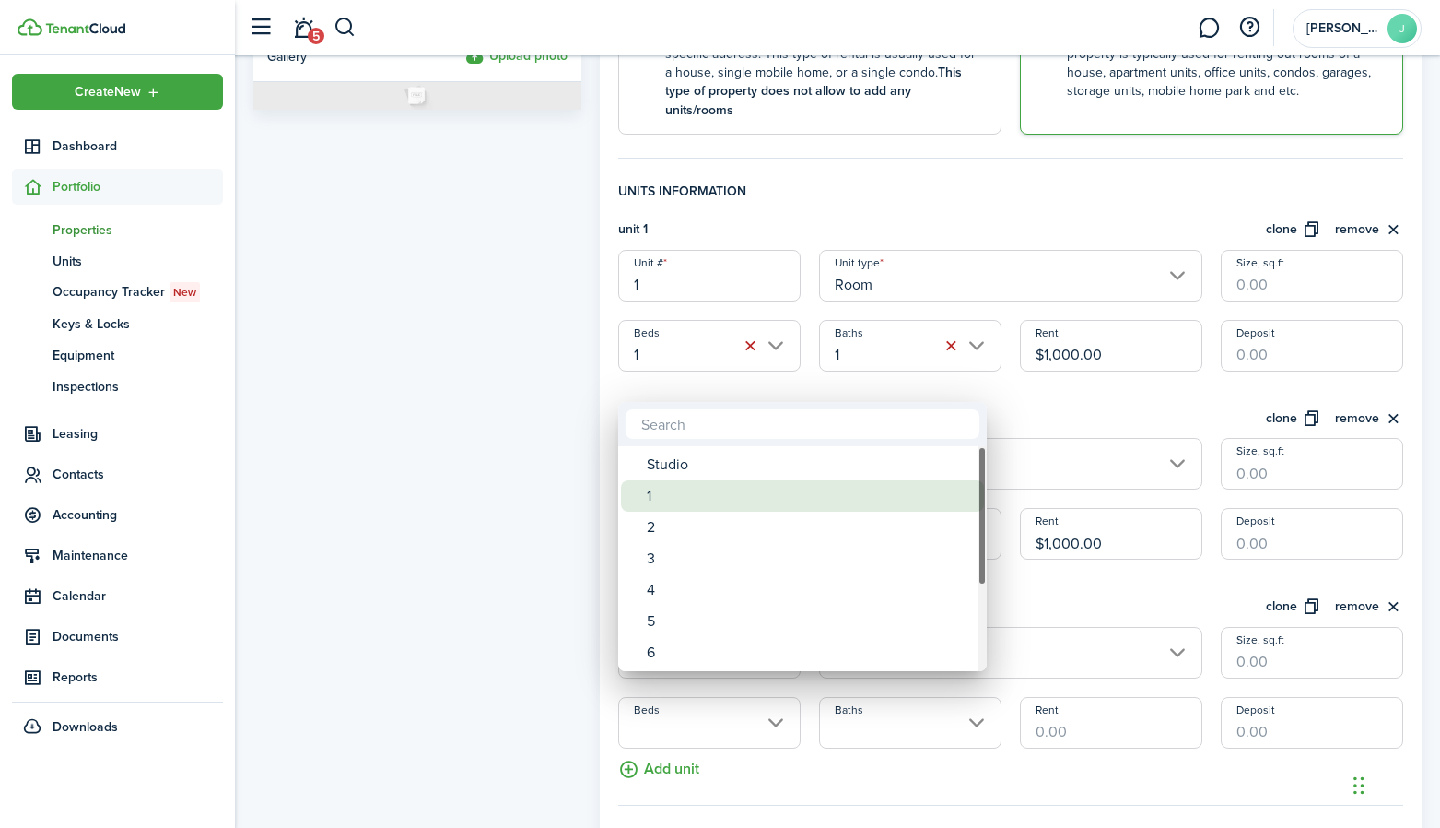
click at [686, 502] on div "1" at bounding box center [810, 495] width 326 height 31
type input "1"
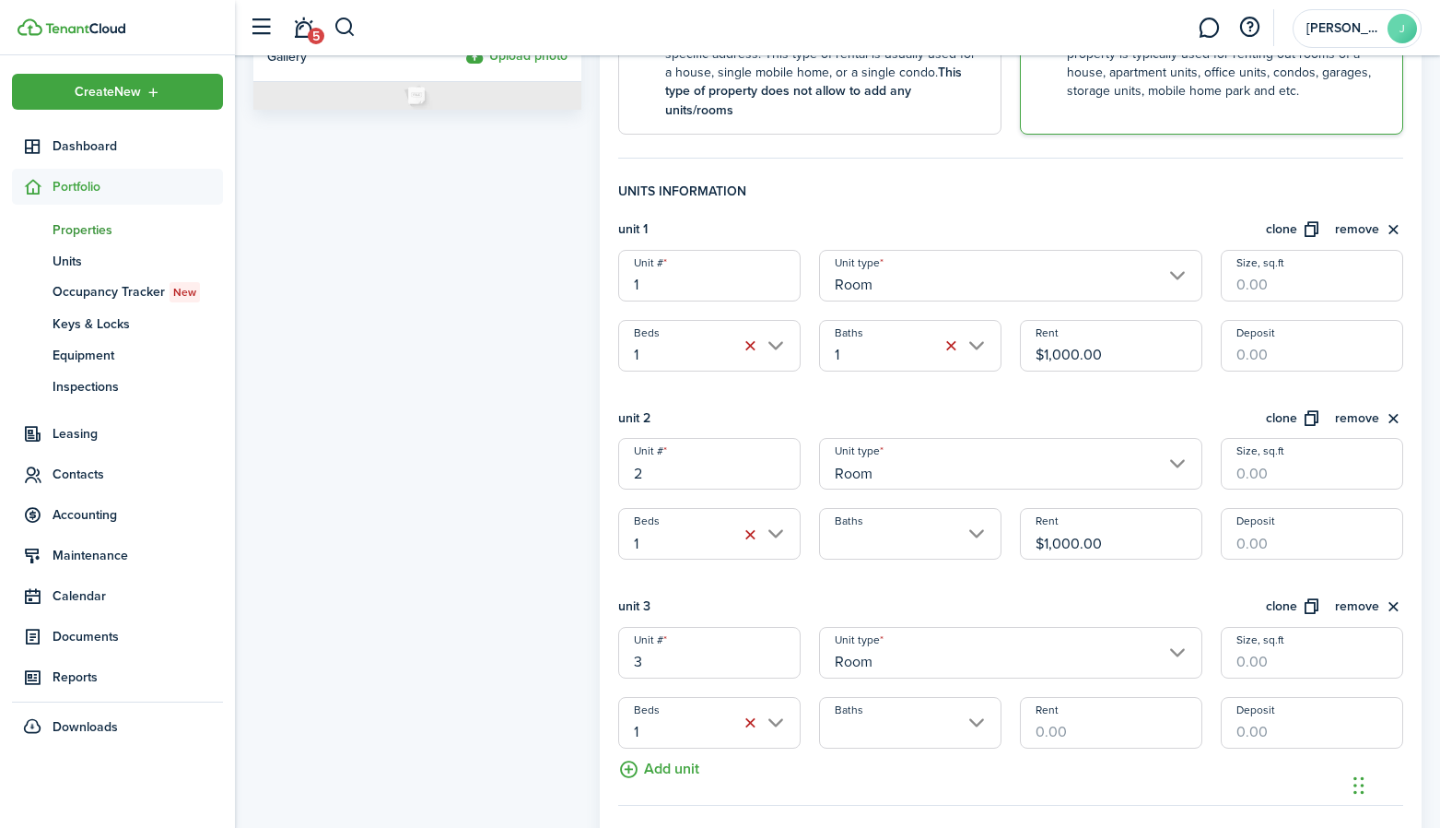
click at [1070, 715] on input "Rent" at bounding box center [1111, 723] width 182 height 52
type input "$1,000.00"
click at [989, 760] on fieldset "Units information unit 1 clone remove Unit # 1 Unit type Room Size, sq.ft Beds …" at bounding box center [1010, 494] width 785 height 624
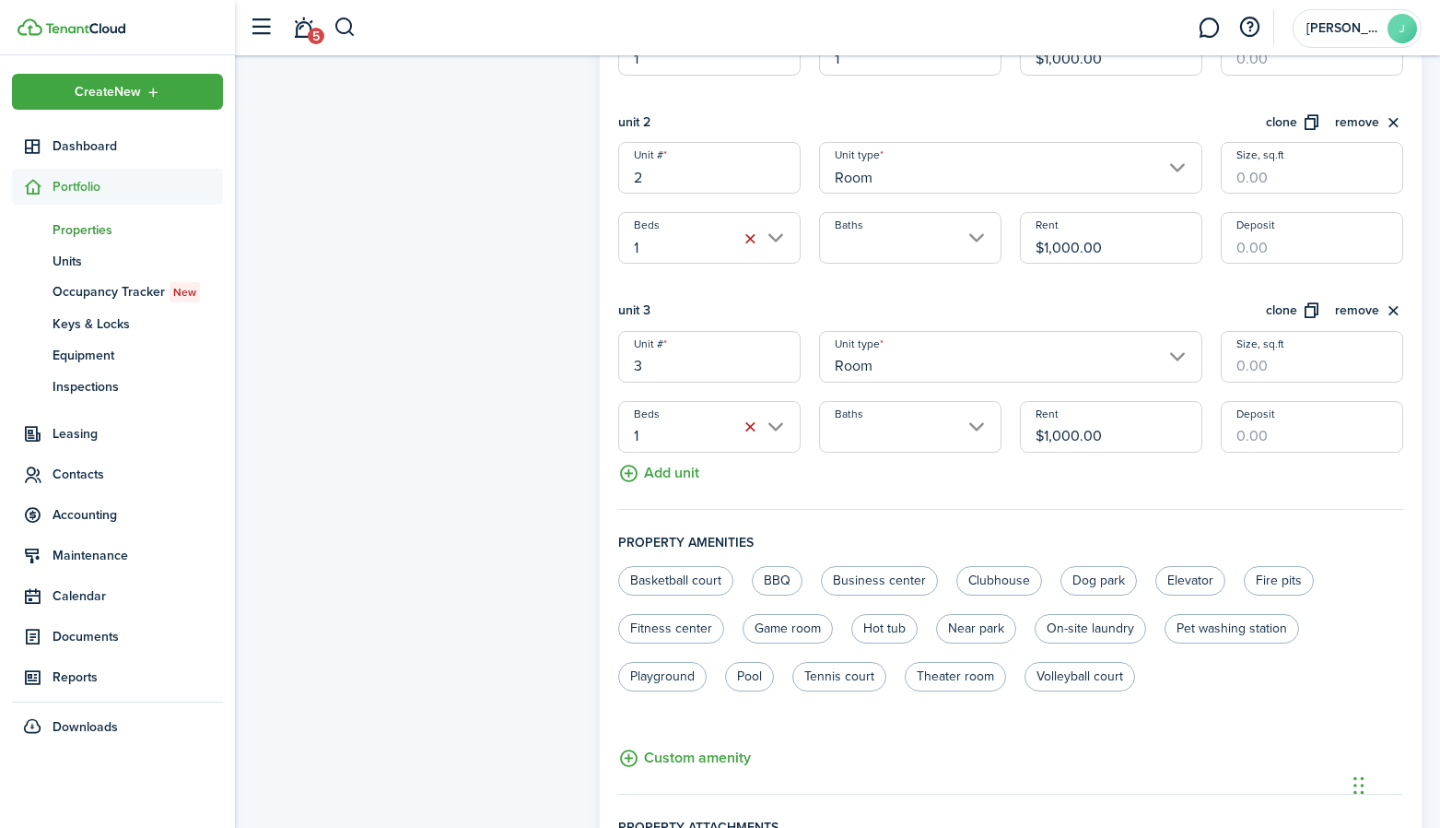
scroll to position [747, 0]
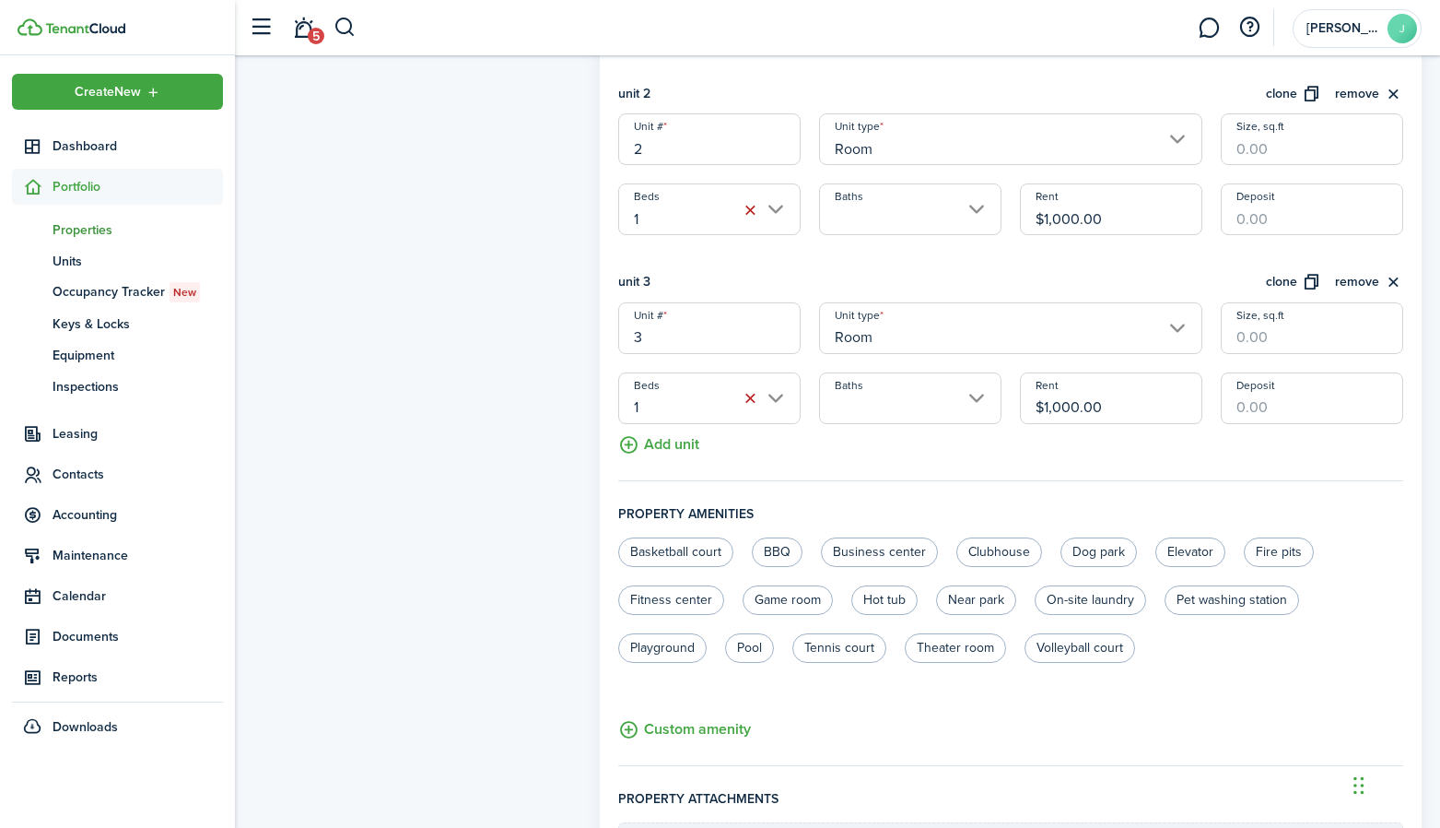
click at [695, 433] on property-edit-multi "Units information unit 1 clone remove Unit # 1 Unit type Room Size, sq.ft Beds …" at bounding box center [1010, 157] width 785 height 600
click at [688, 426] on button "Add unit" at bounding box center [658, 440] width 81 height 32
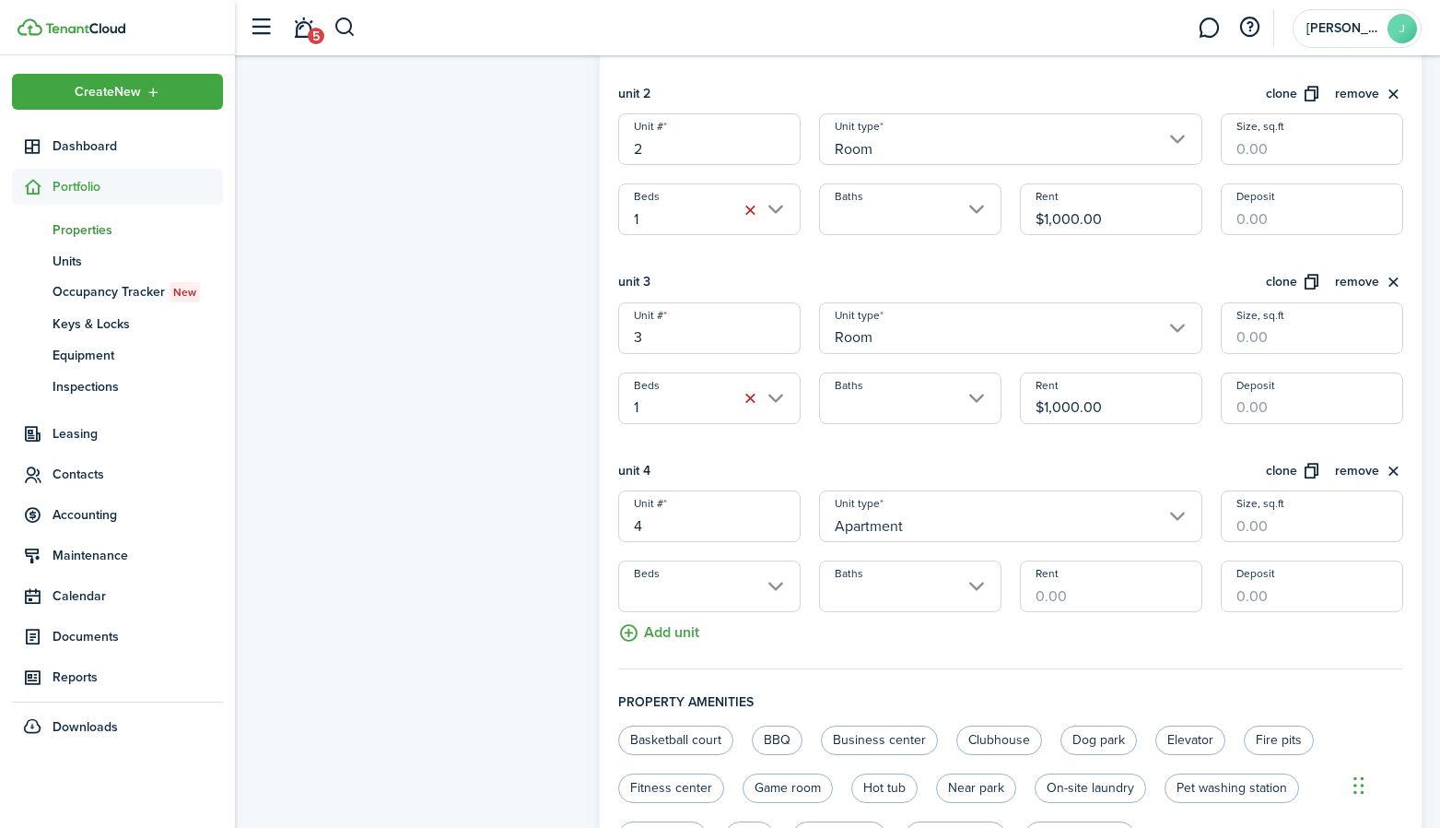
click at [740, 461] on div "unit 4 clone remove" at bounding box center [1010, 476] width 785 height 30
click at [699, 565] on input "Beds" at bounding box center [709, 586] width 182 height 52
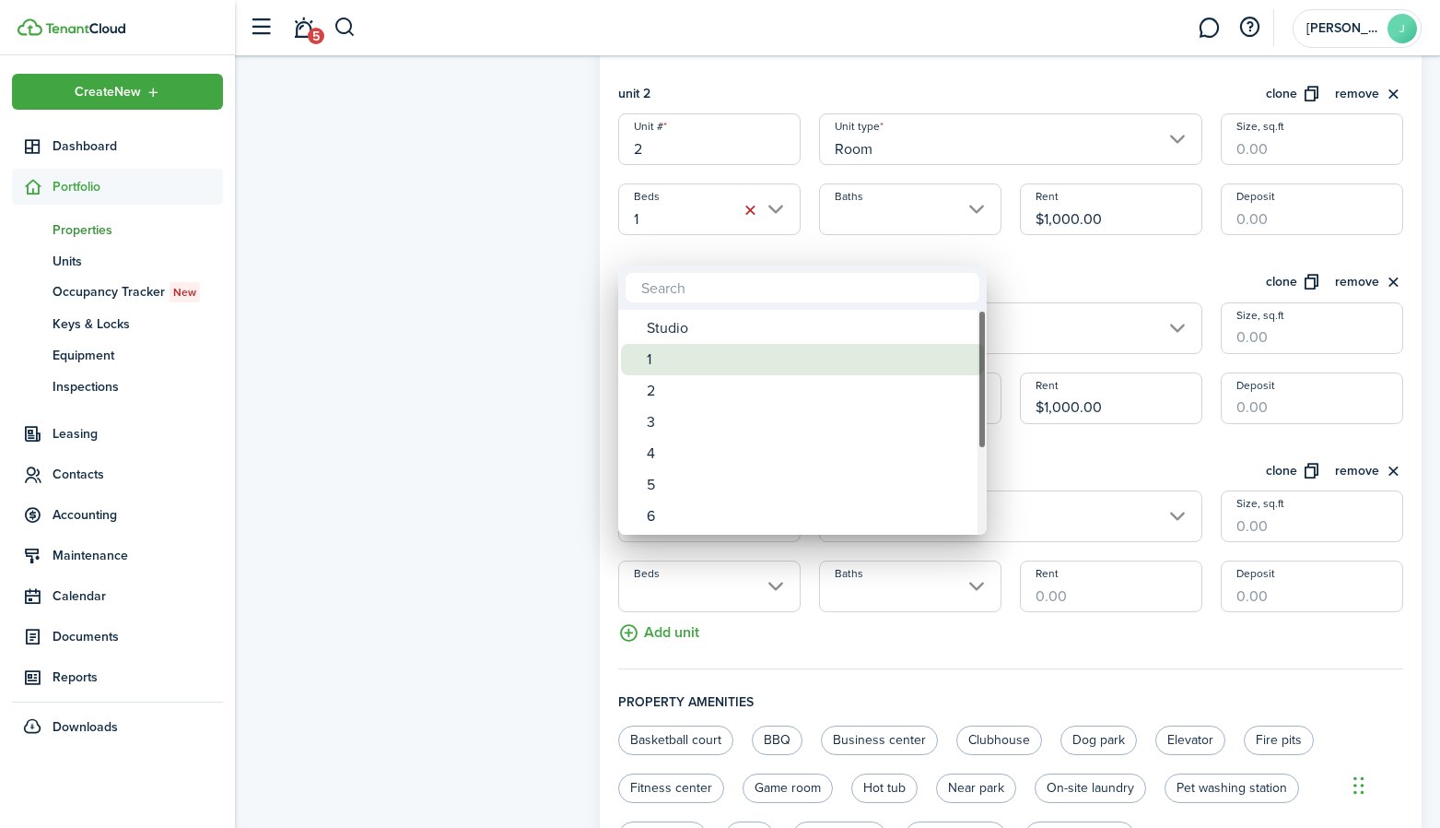
click at [675, 362] on div "1" at bounding box center [810, 359] width 326 height 31
type input "1"
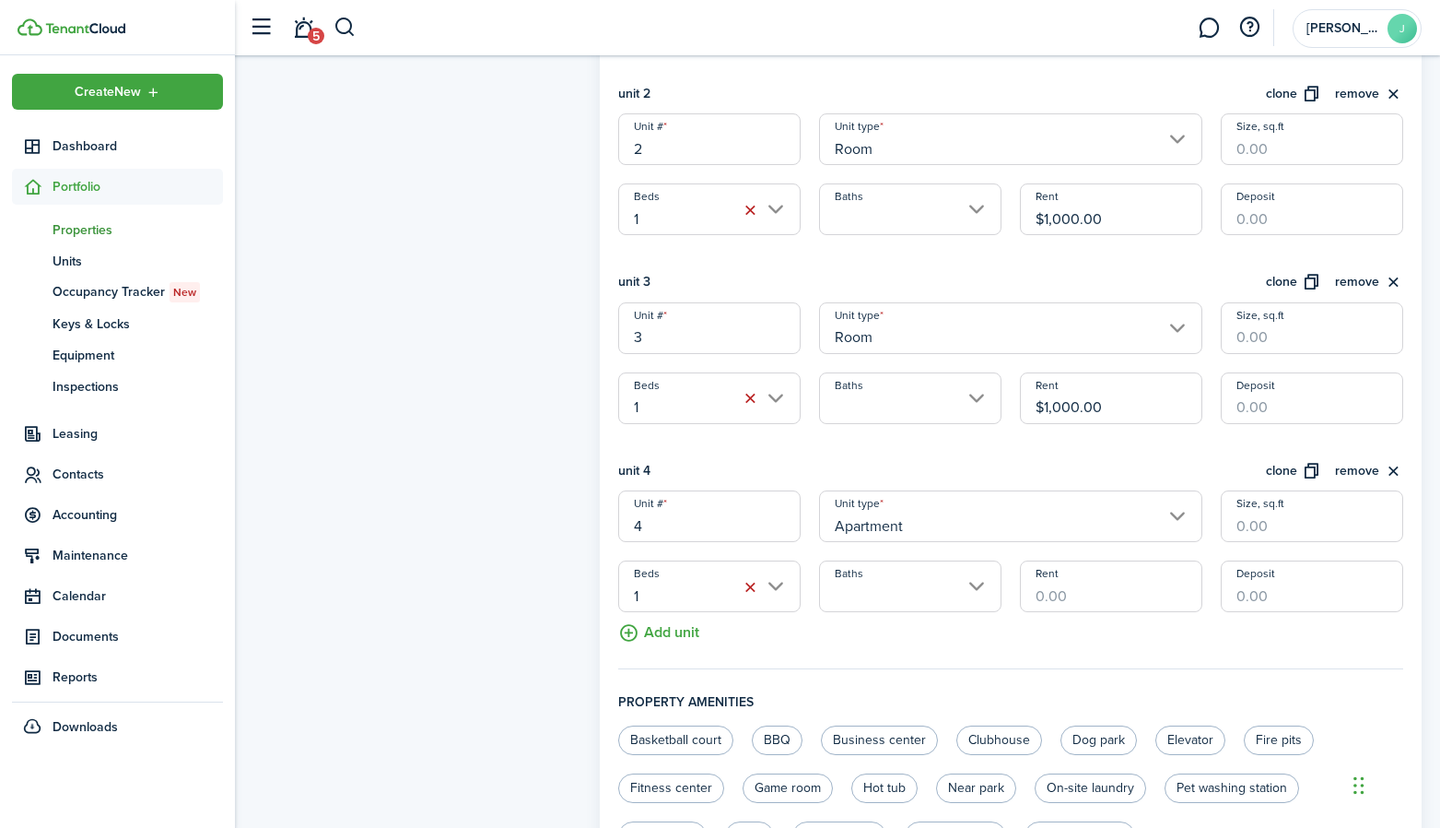
click at [858, 490] on input "Apartment" at bounding box center [1010, 516] width 383 height 52
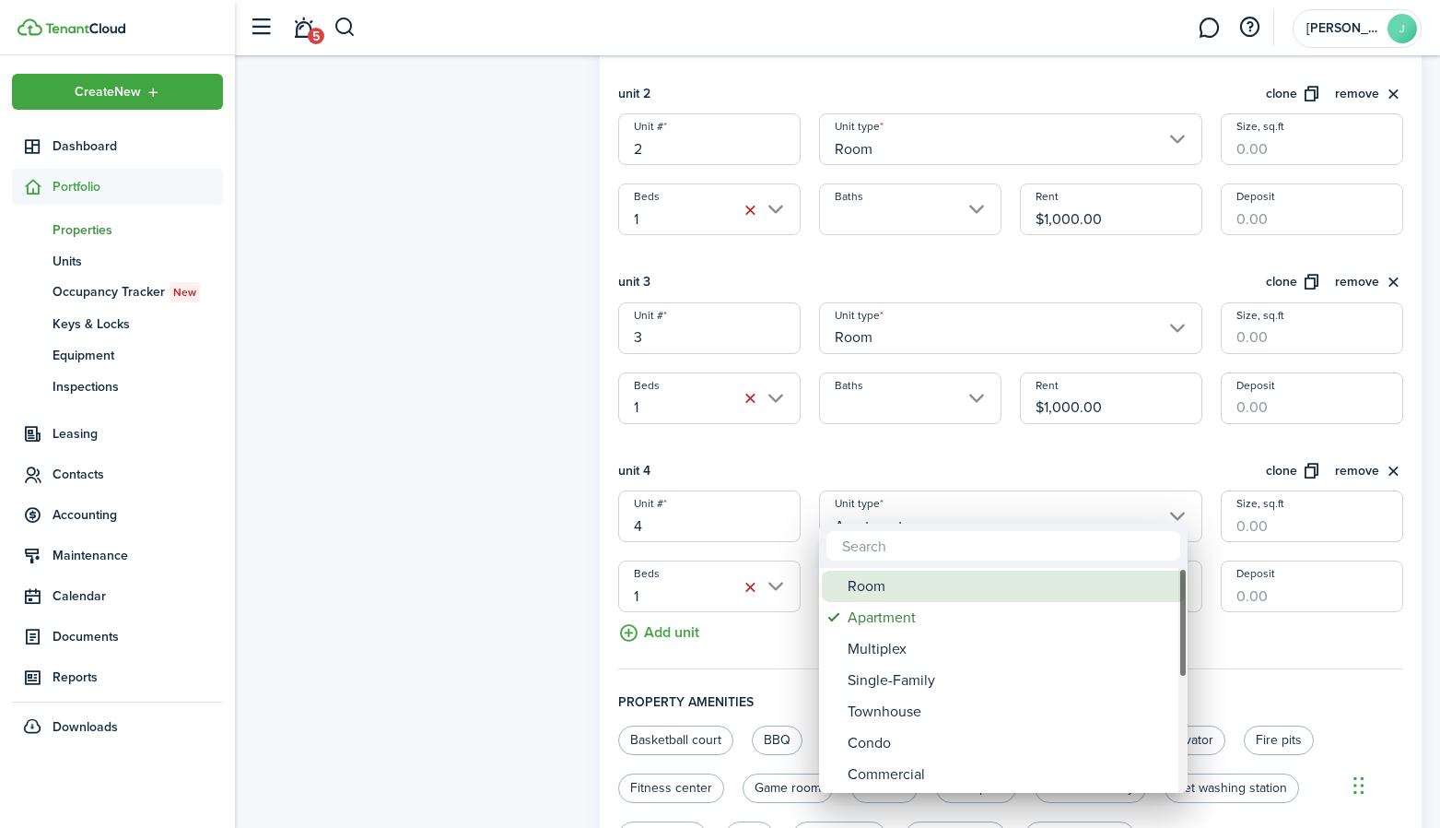
click at [877, 589] on div "Room" at bounding box center [1011, 585] width 326 height 31
type input "Room"
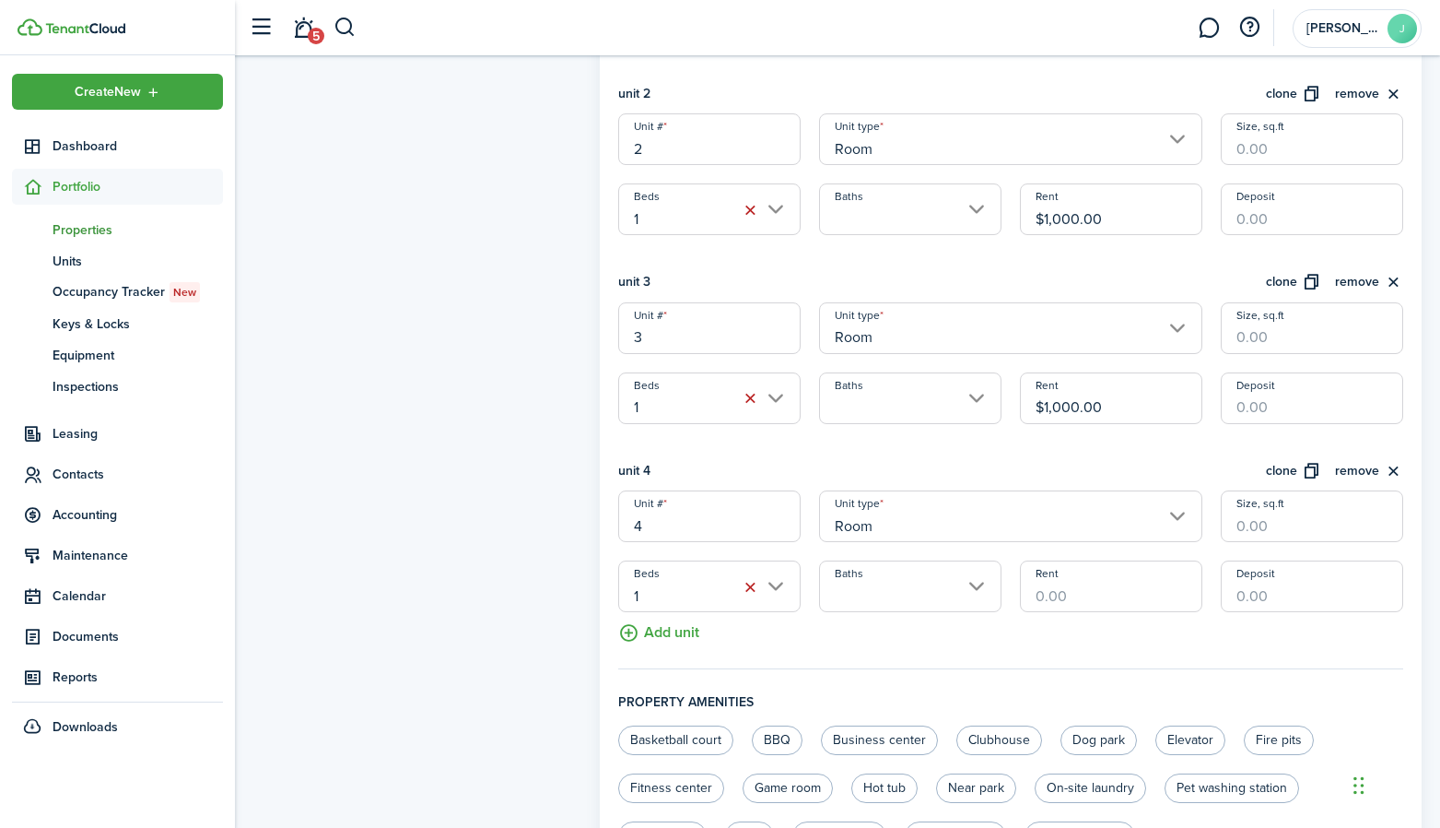
click at [1093, 560] on input "Rent" at bounding box center [1111, 586] width 182 height 52
type input "$800.00"
click at [958, 632] on fieldset "Units information unit 1 clone remove Unit # 1 Unit type Room Size, sq.ft Beds …" at bounding box center [1010, 263] width 785 height 812
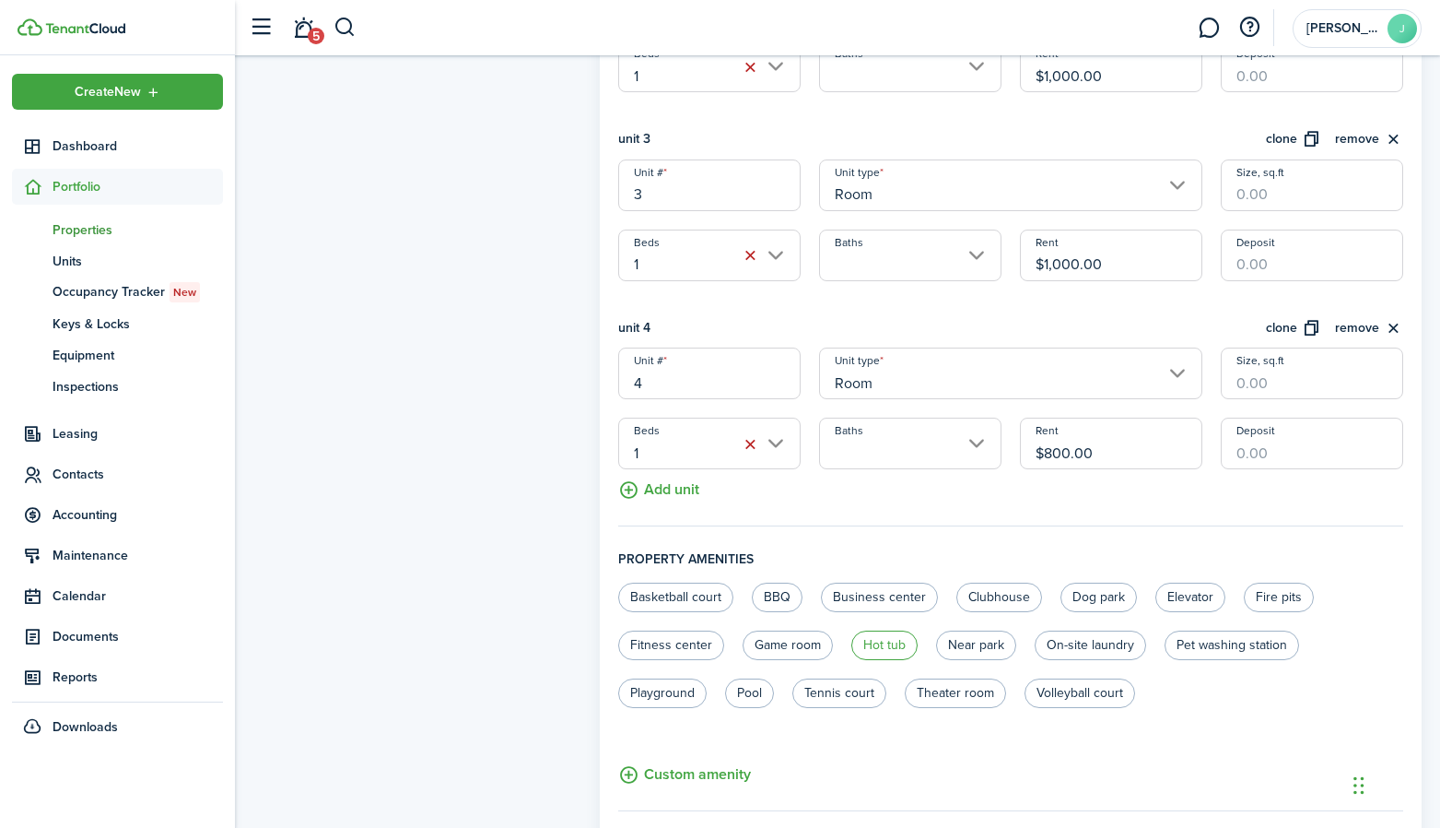
scroll to position [891, 0]
click at [682, 468] on button "Add unit" at bounding box center [658, 484] width 81 height 32
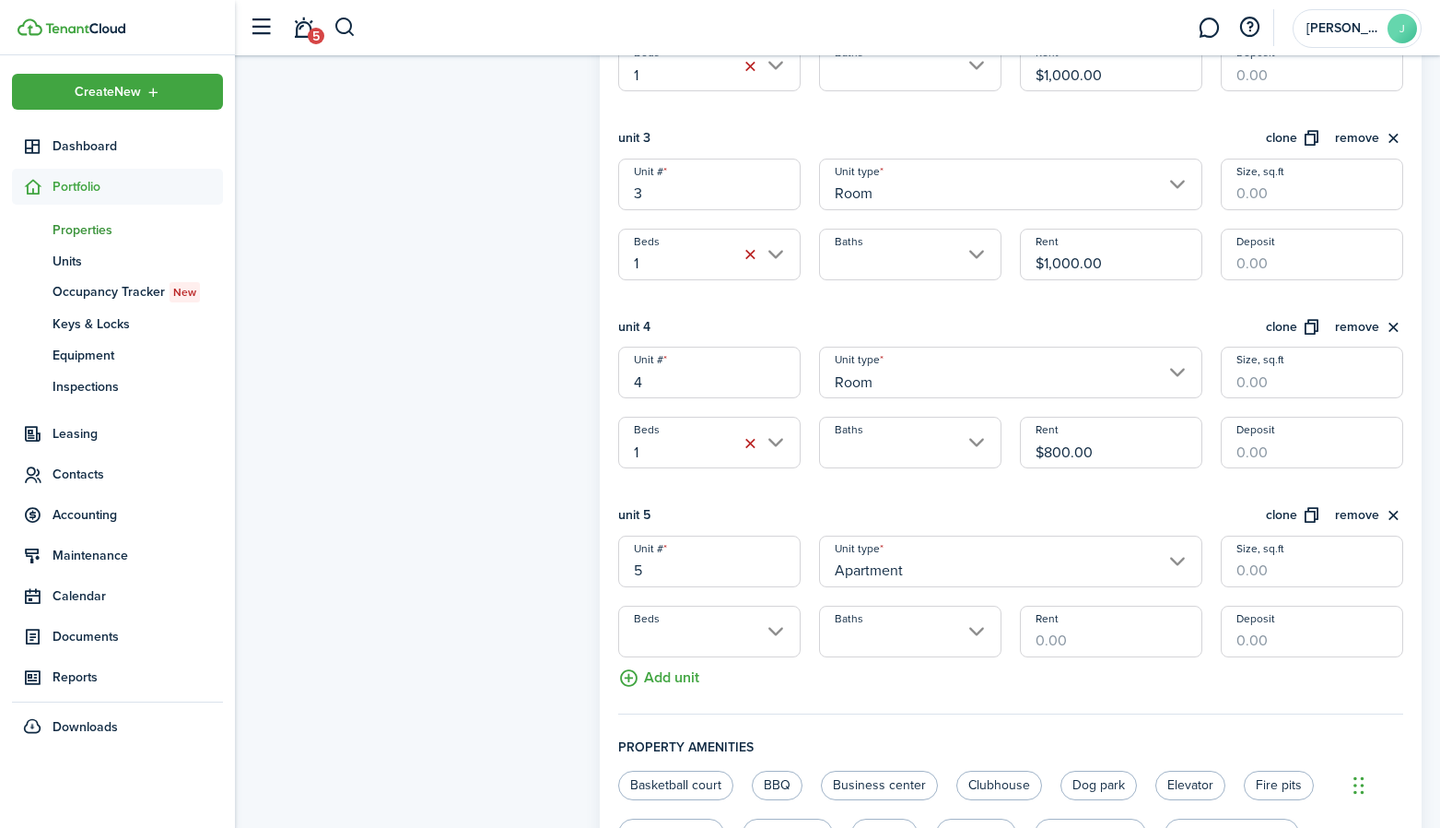
click at [816, 481] on div "unit 1 clone remove Unit # 1 Unit type Room Size, sq.ft Beds 1 Baths 1 Rent $1,…" at bounding box center [1010, 204] width 785 height 906
click at [1051, 605] on input "Rent" at bounding box center [1111, 631] width 182 height 52
click at [776, 605] on input "Beds" at bounding box center [709, 631] width 182 height 52
type input "$880.00"
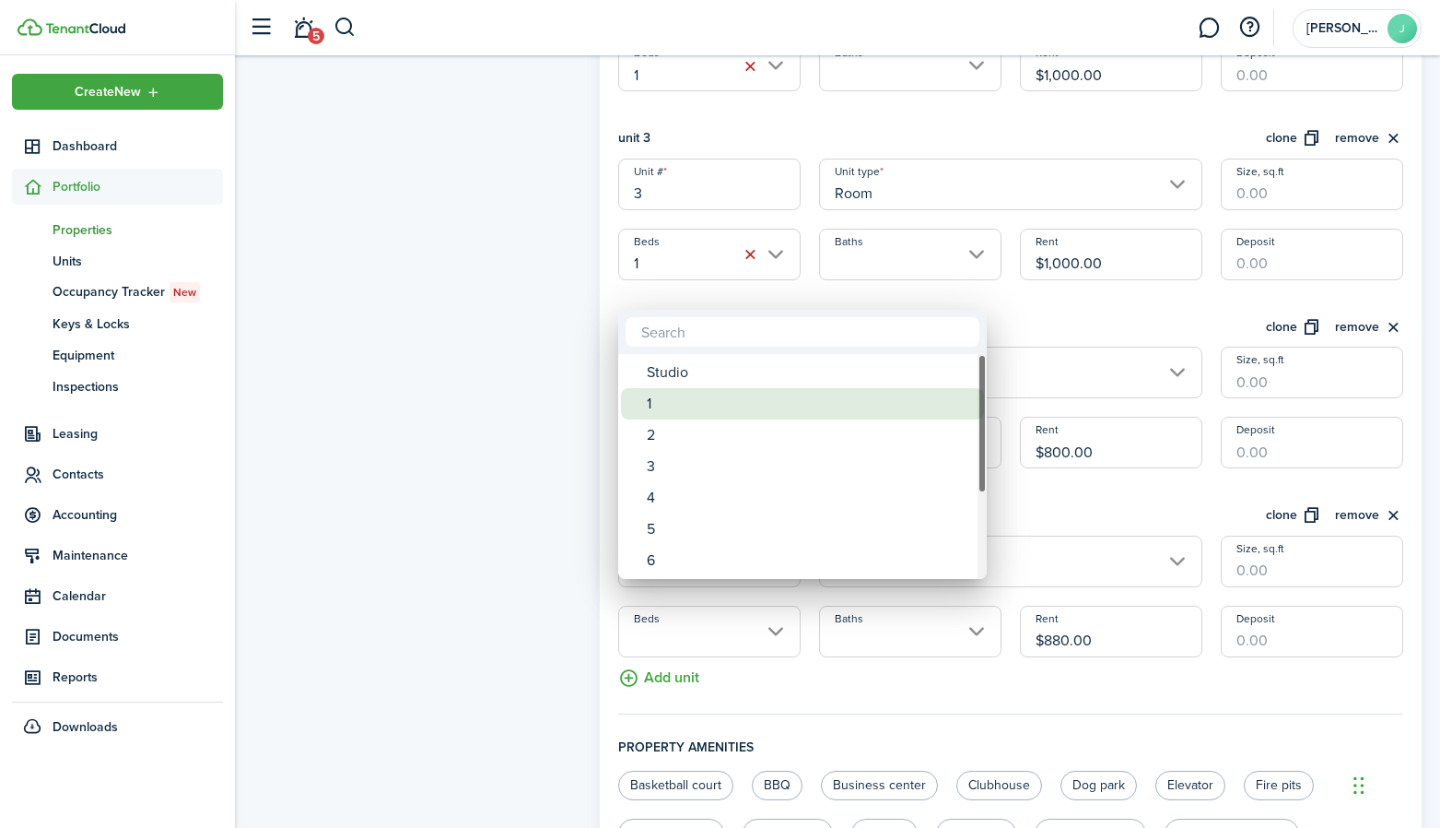
click at [674, 391] on div "1" at bounding box center [810, 403] width 326 height 31
type input "1"
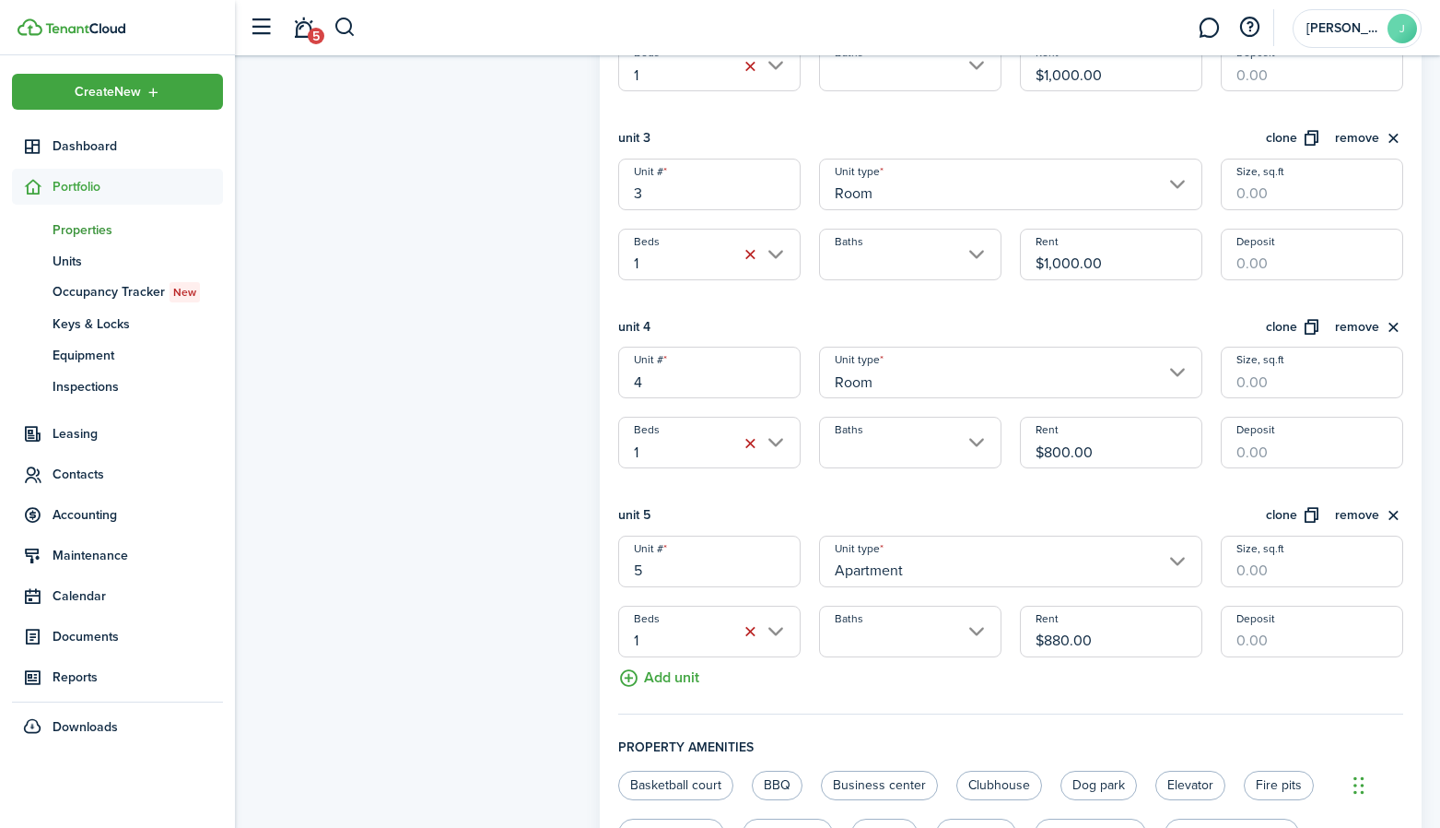
click at [1029, 665] on fieldset "Units information unit 1 clone remove Unit # 1 Unit type Room Size, sq.ft Beds …" at bounding box center [1010, 213] width 785 height 1001
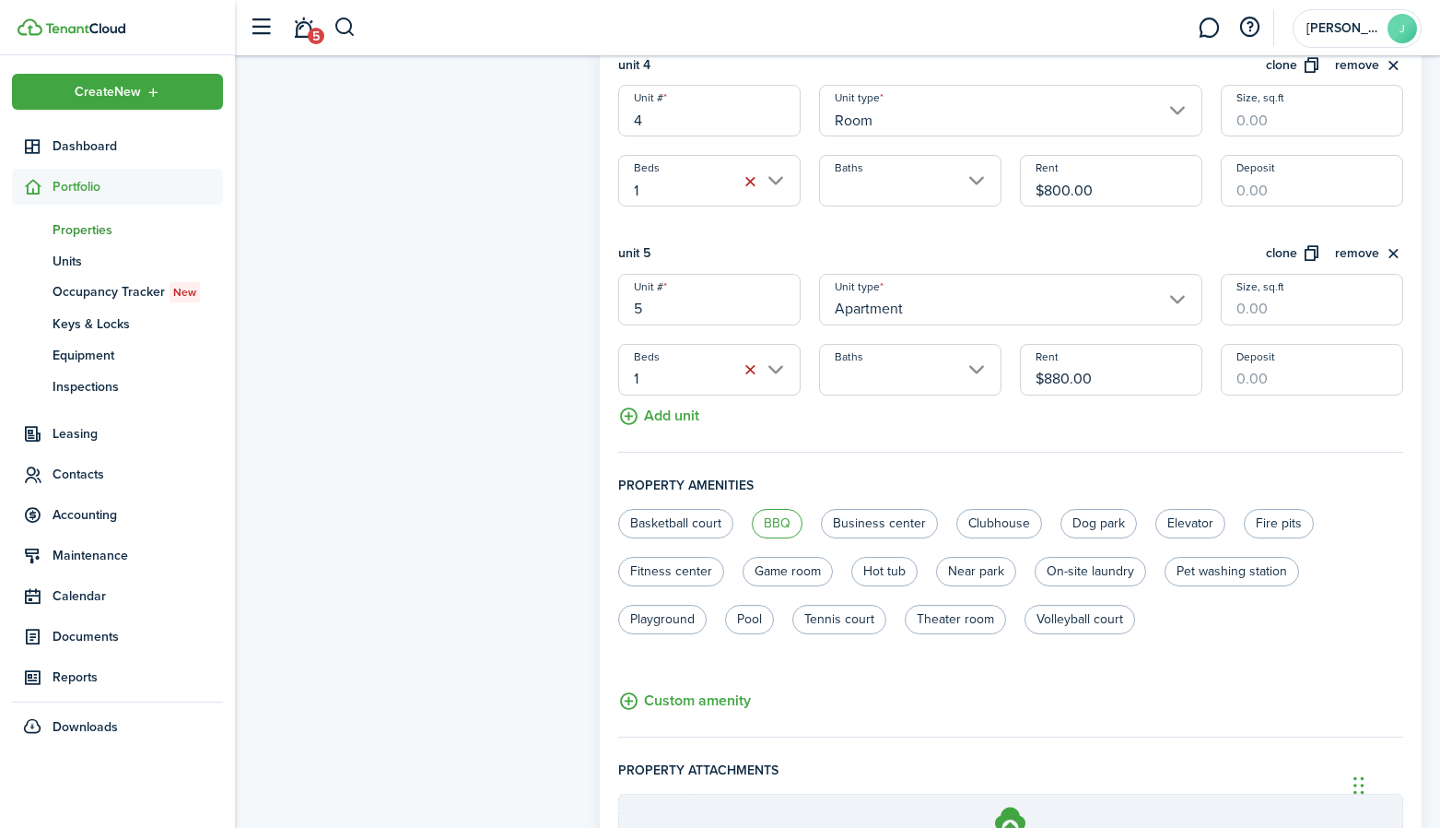
scroll to position [1154, 0]
click at [661, 394] on button "Add unit" at bounding box center [658, 410] width 81 height 32
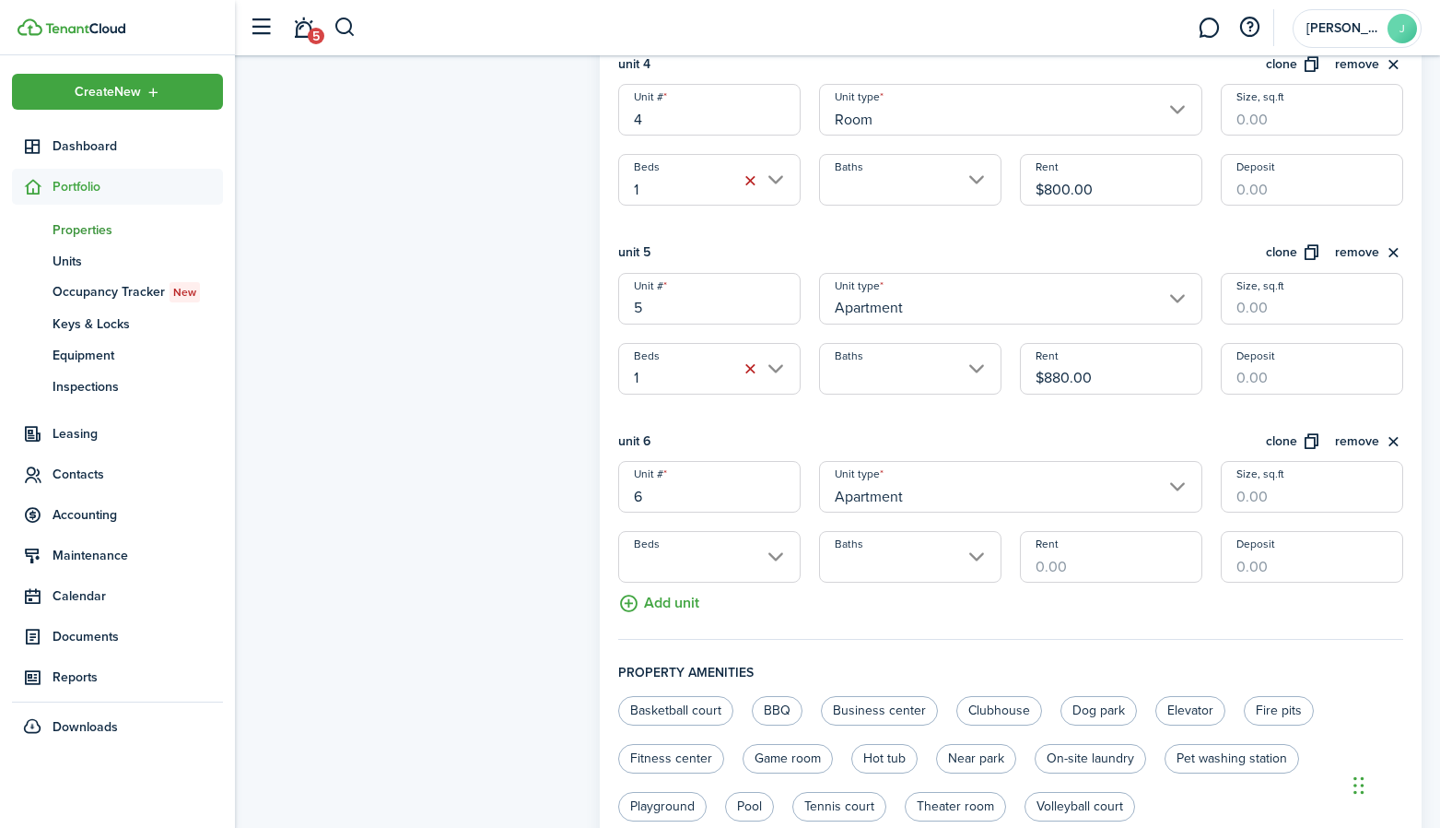
click at [1075, 544] on input "Rent" at bounding box center [1111, 557] width 182 height 52
click at [702, 534] on input "Beds" at bounding box center [709, 557] width 182 height 52
type input "$840.00"
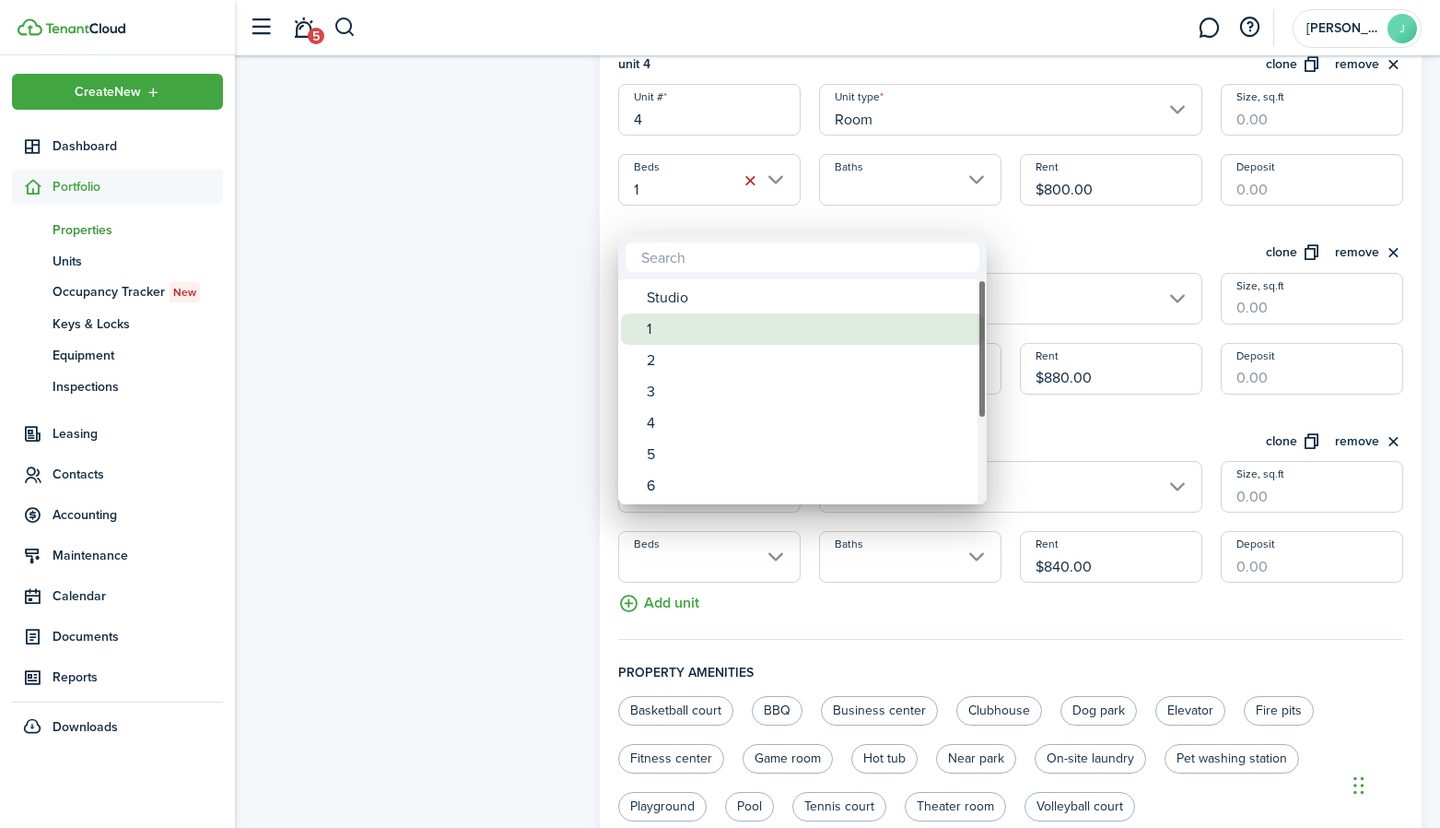
click at [660, 336] on div "1" at bounding box center [810, 328] width 326 height 31
type input "1"
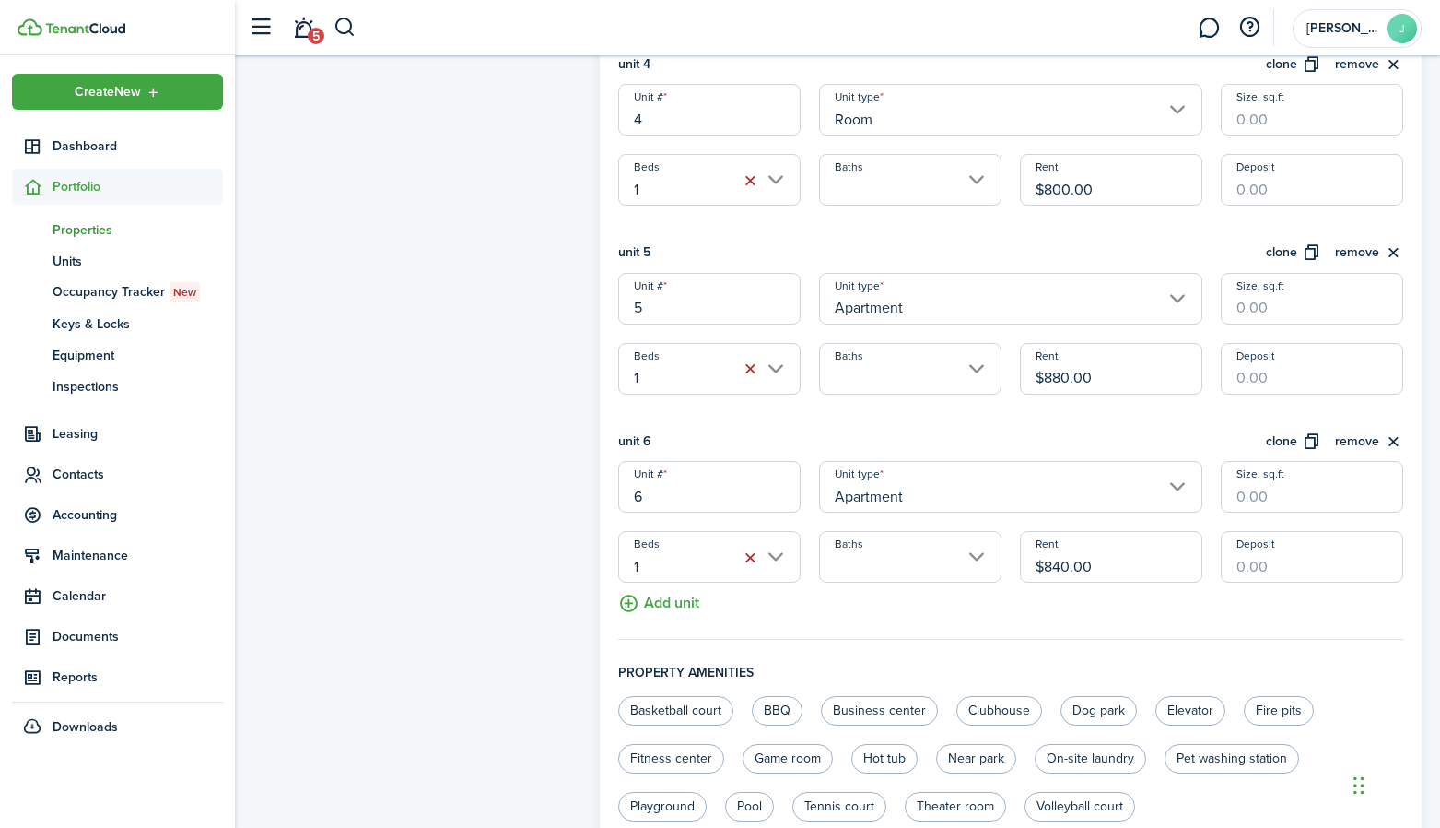
click at [1083, 607] on fieldset "Units information unit 1 clone remove Unit # 1 Unit type Room Size, sq.ft Beds …" at bounding box center [1010, 45] width 785 height 1189
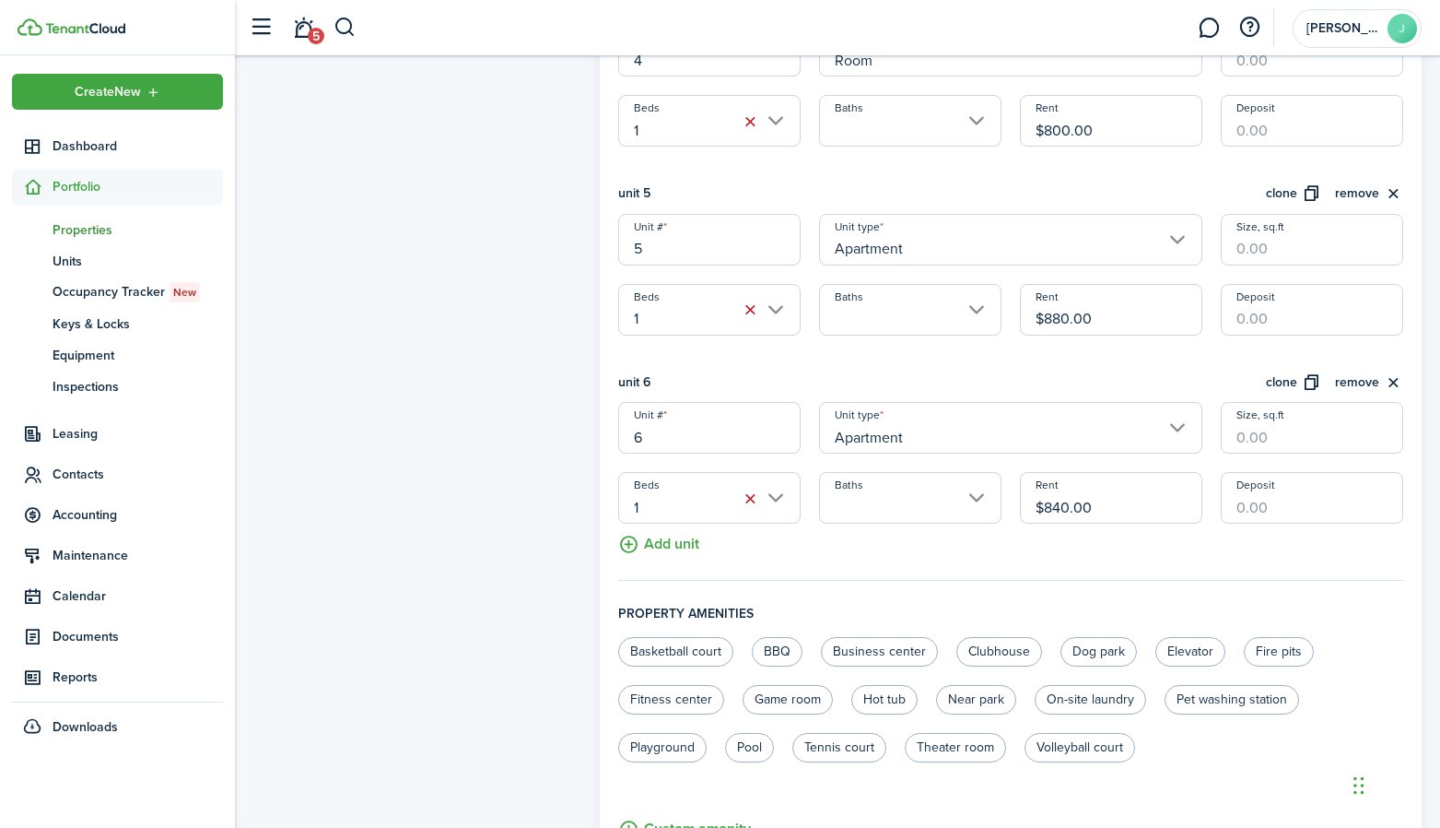
scroll to position [1222, 0]
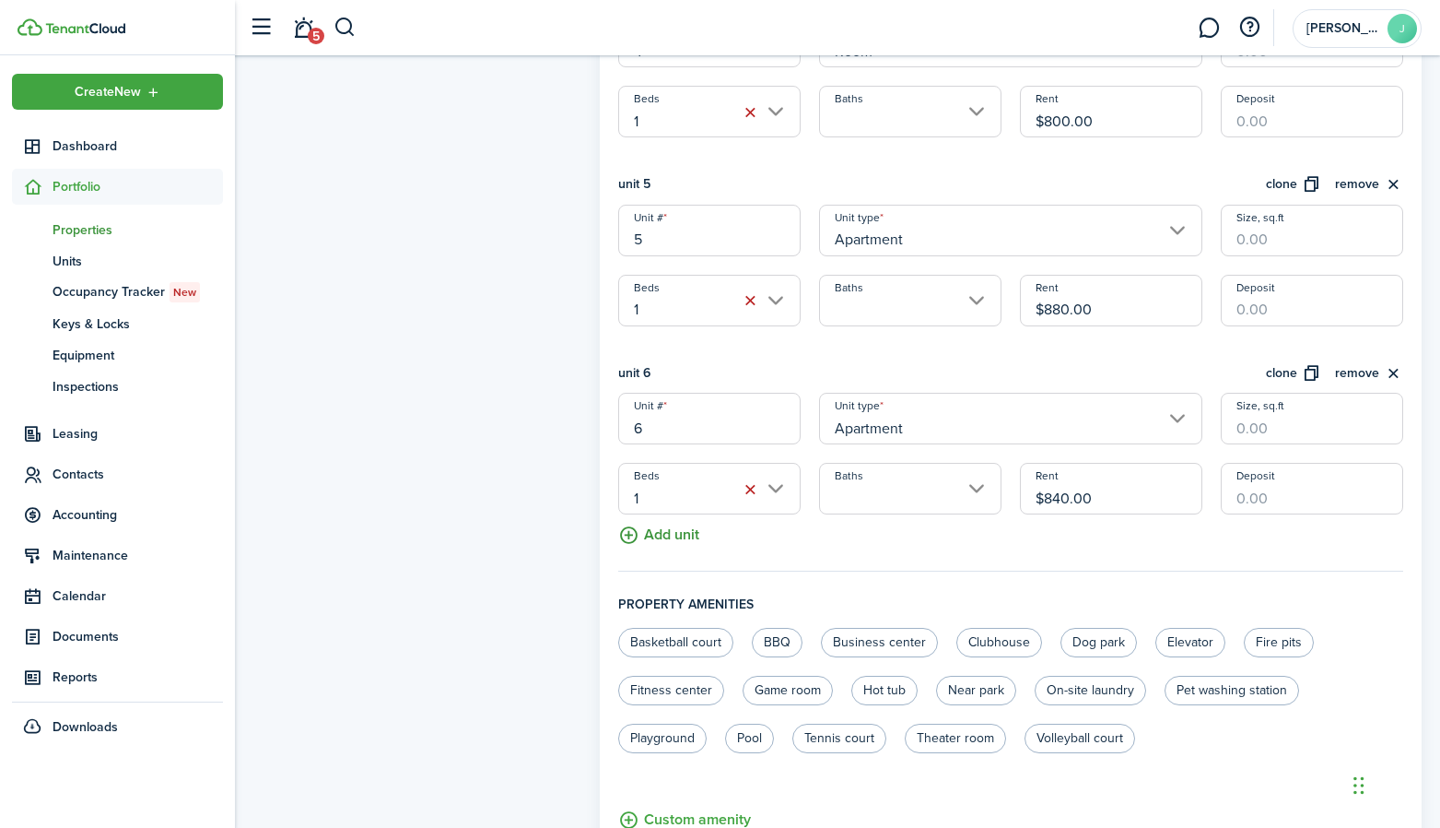
click at [673, 514] on button "Add unit" at bounding box center [658, 530] width 81 height 32
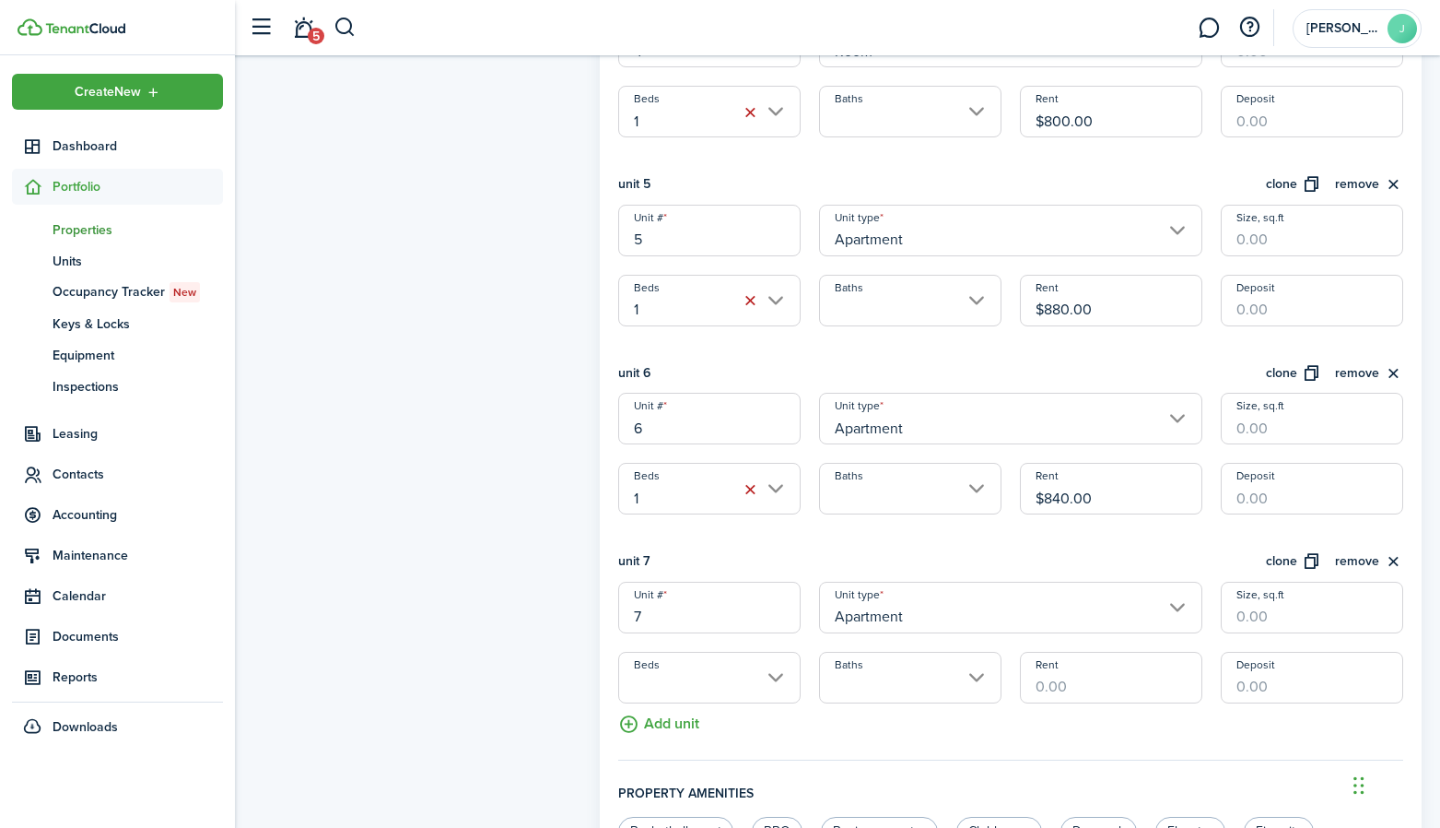
click at [678, 663] on input "Beds" at bounding box center [709, 678] width 182 height 52
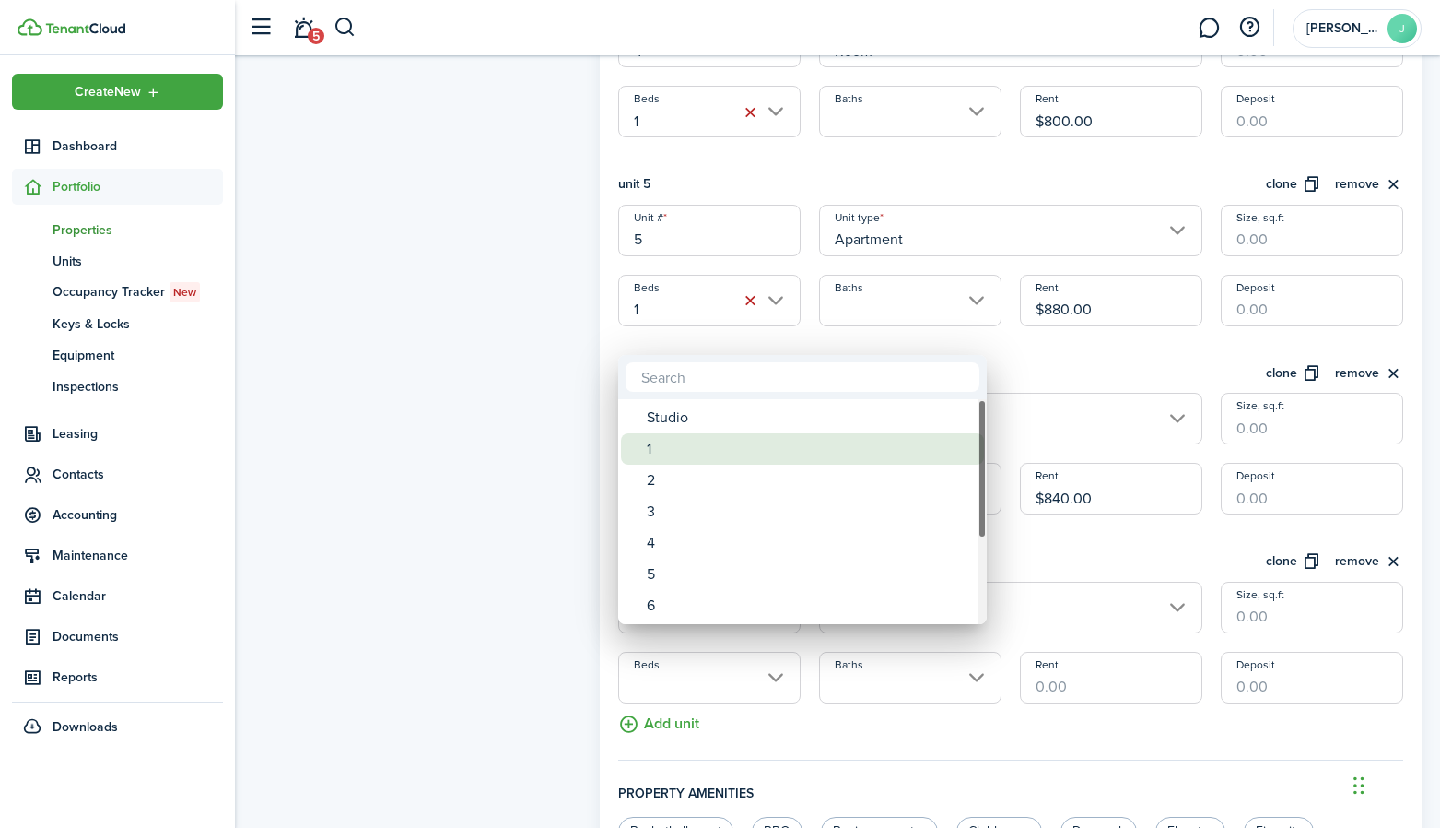
click at [701, 444] on div "1" at bounding box center [810, 448] width 326 height 31
type input "1"
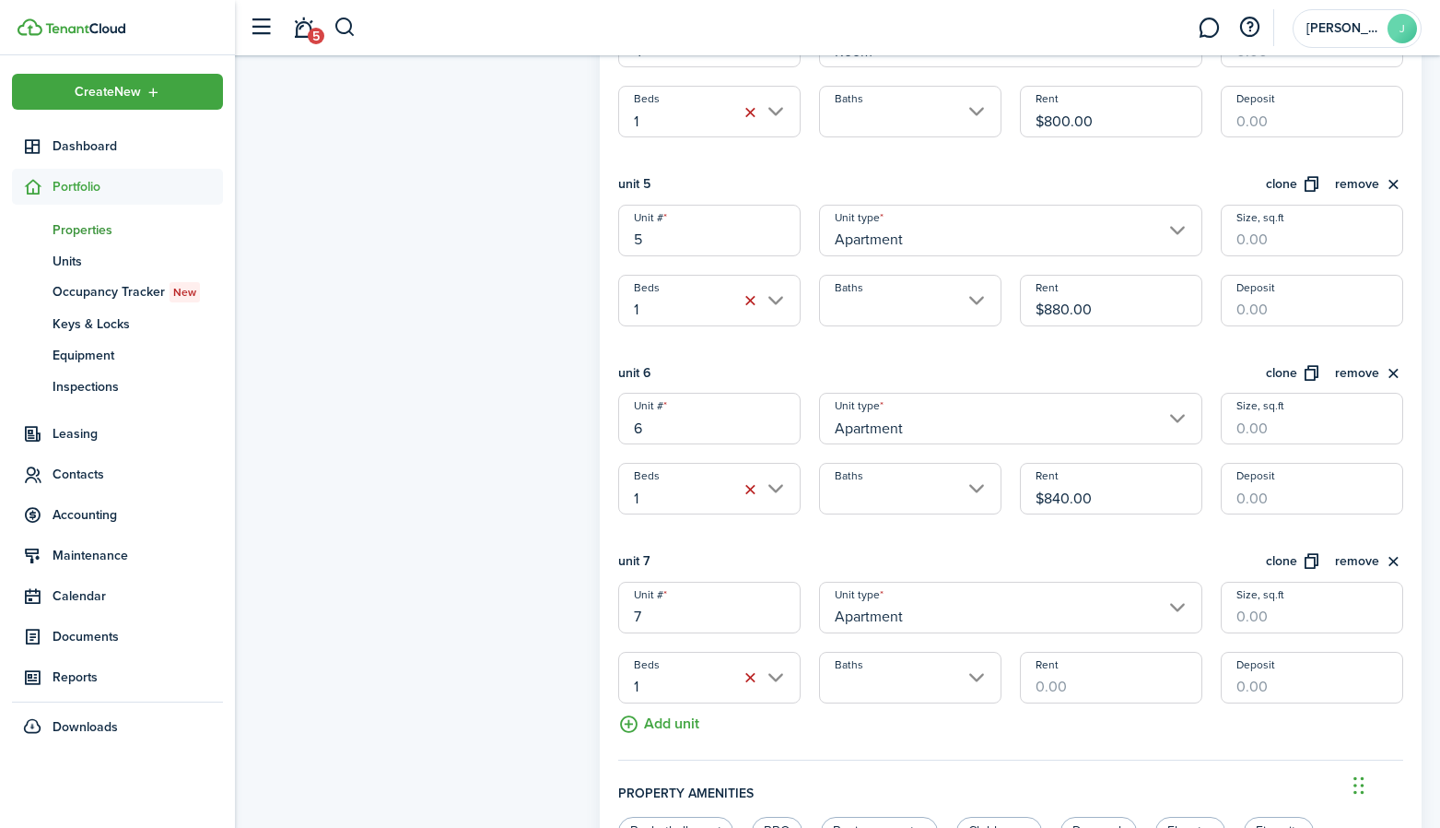
click at [874, 667] on input "Baths" at bounding box center [910, 678] width 182 height 52
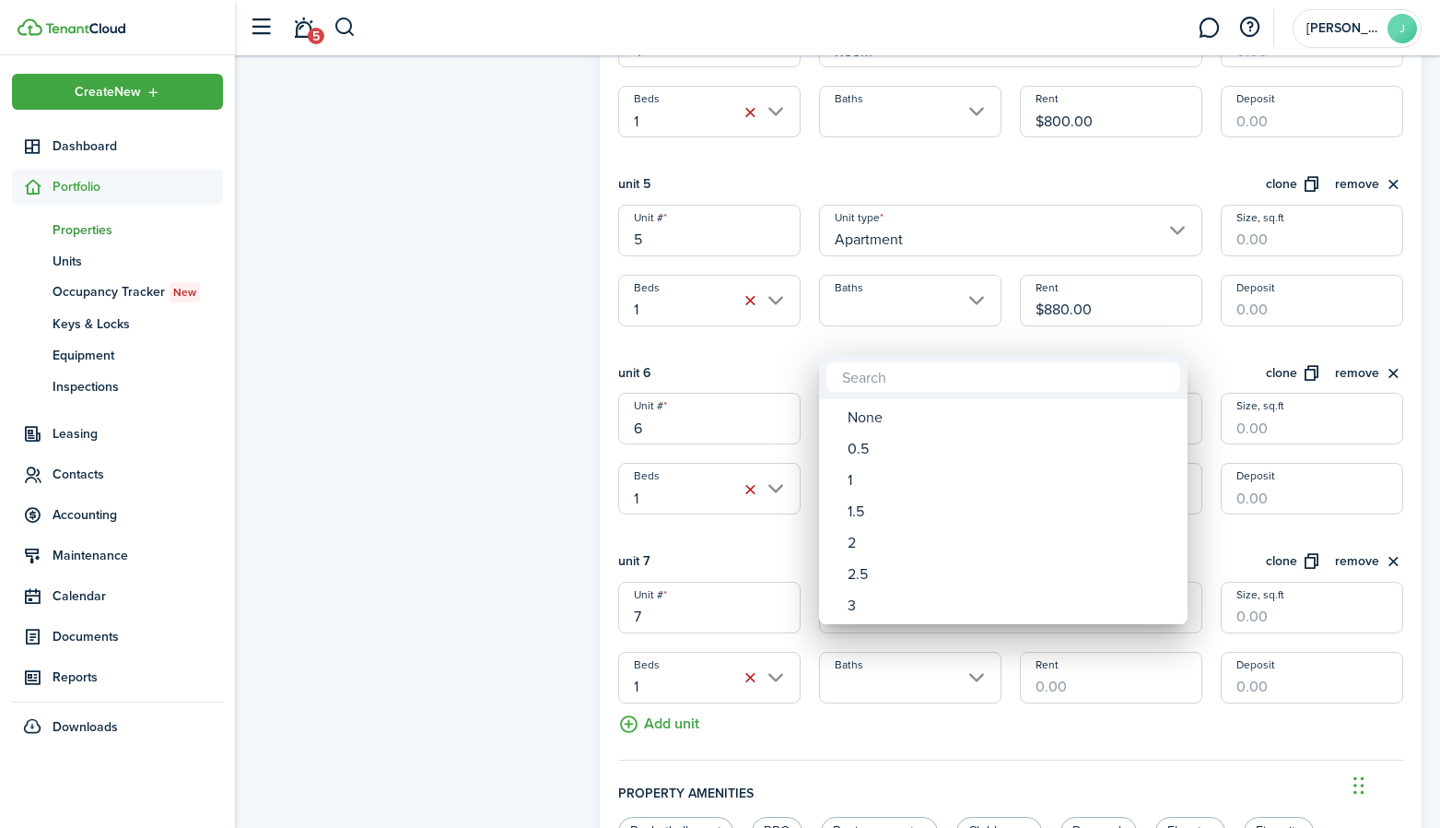
click at [867, 711] on div at bounding box center [720, 414] width 1735 height 1123
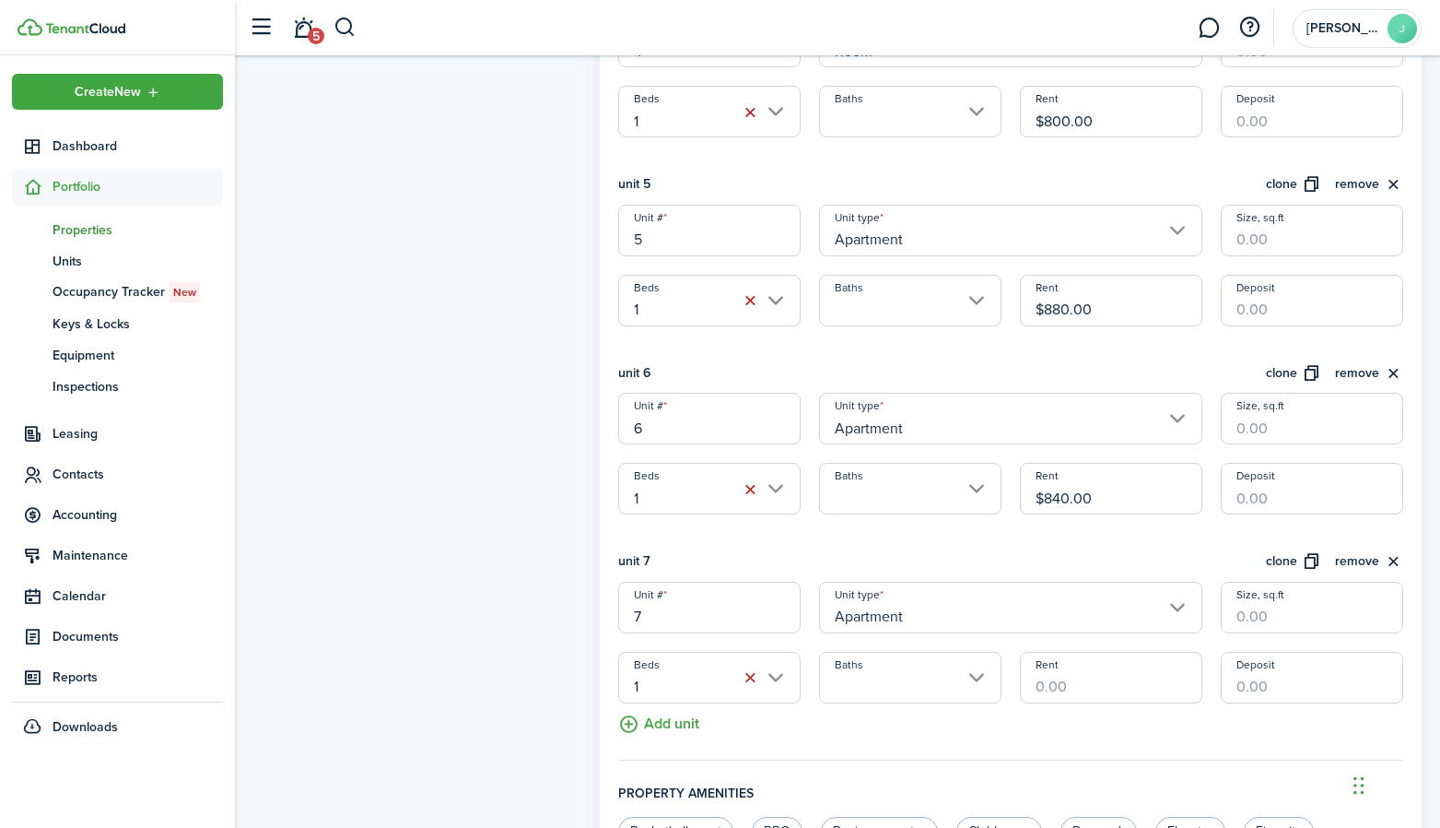
click at [935, 592] on input "Apartment" at bounding box center [1010, 608] width 383 height 52
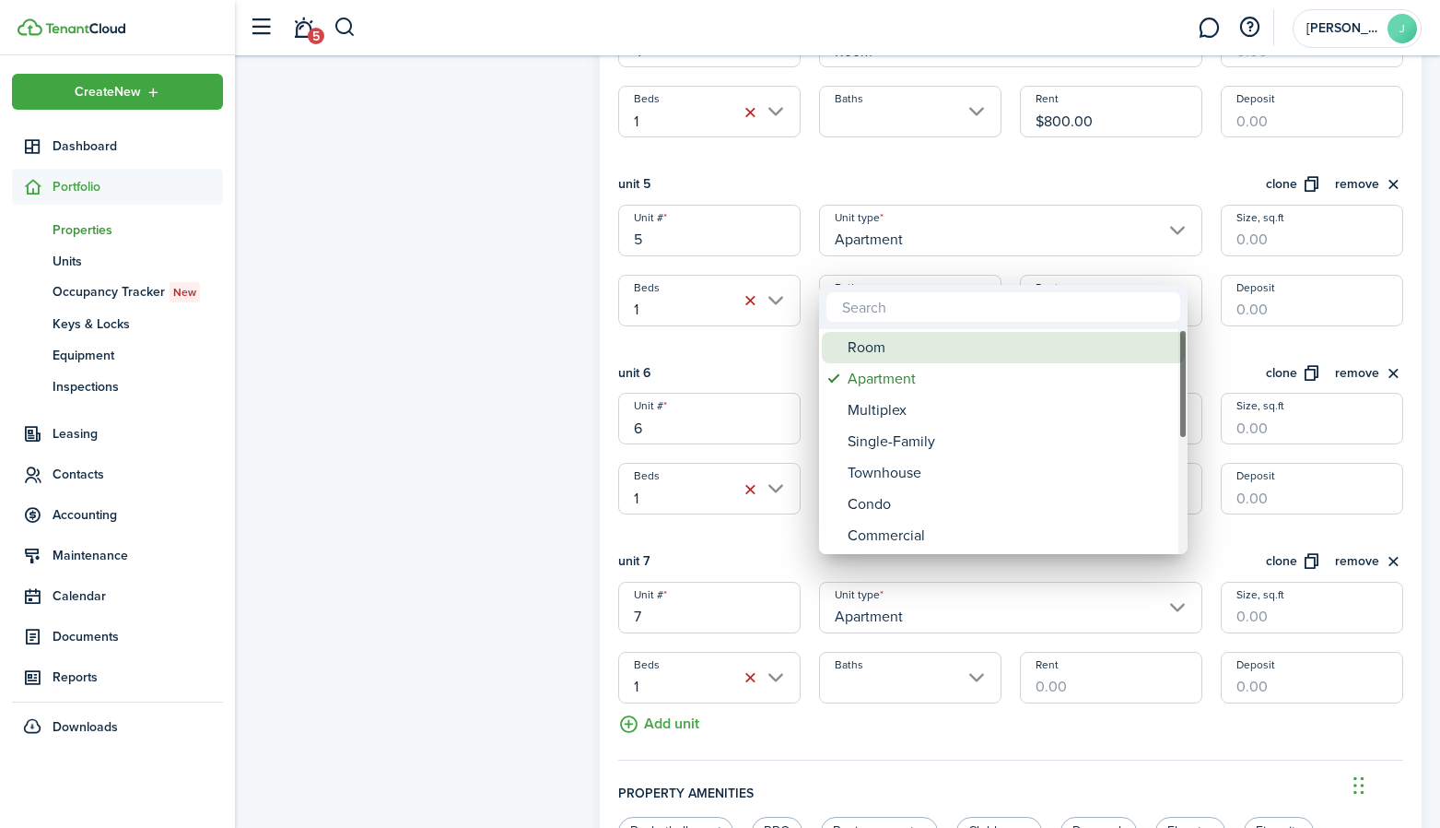
click at [899, 347] on div "Room" at bounding box center [1011, 347] width 326 height 31
type input "Room"
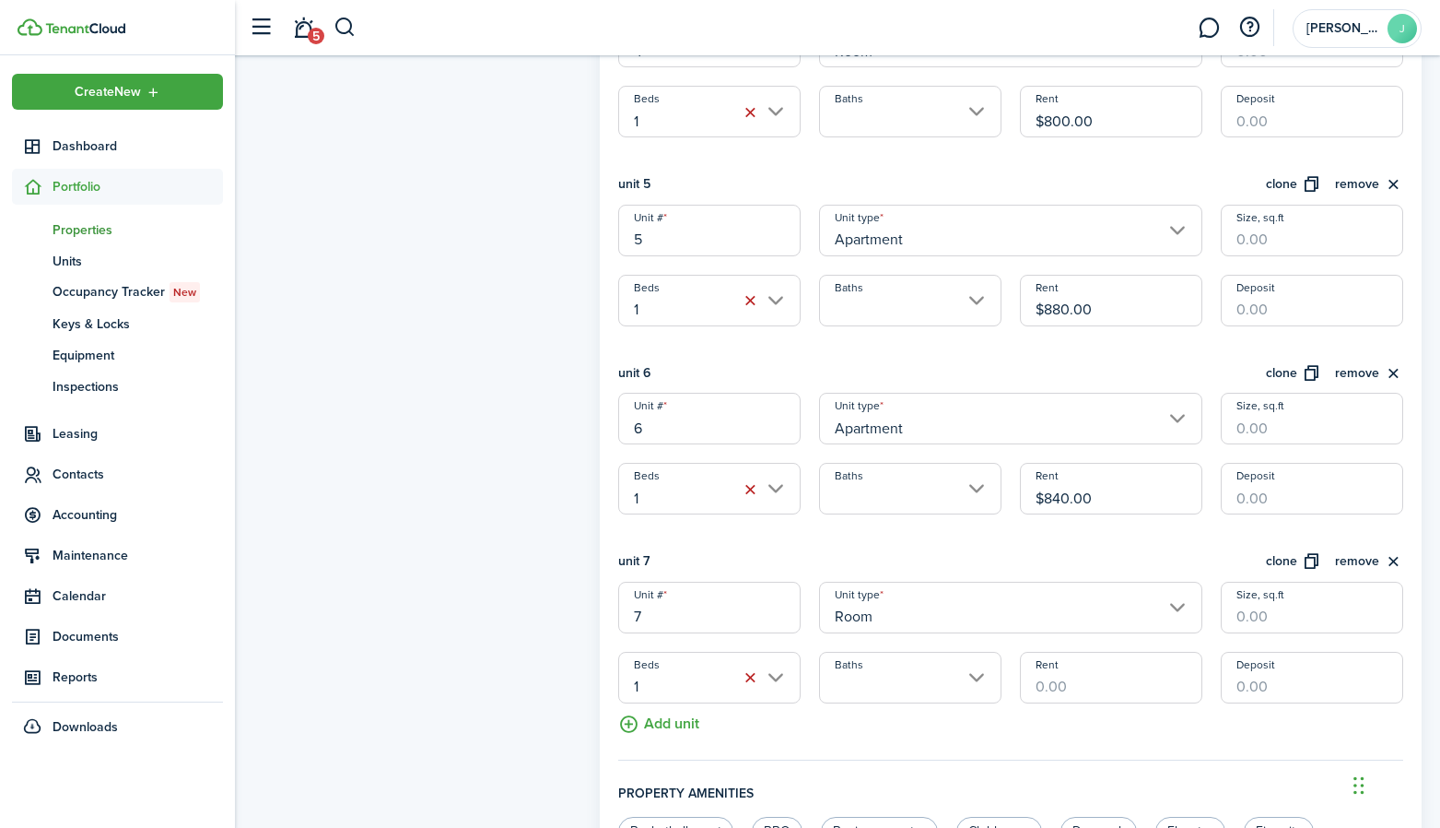
click at [902, 412] on input "Apartment" at bounding box center [1010, 419] width 383 height 52
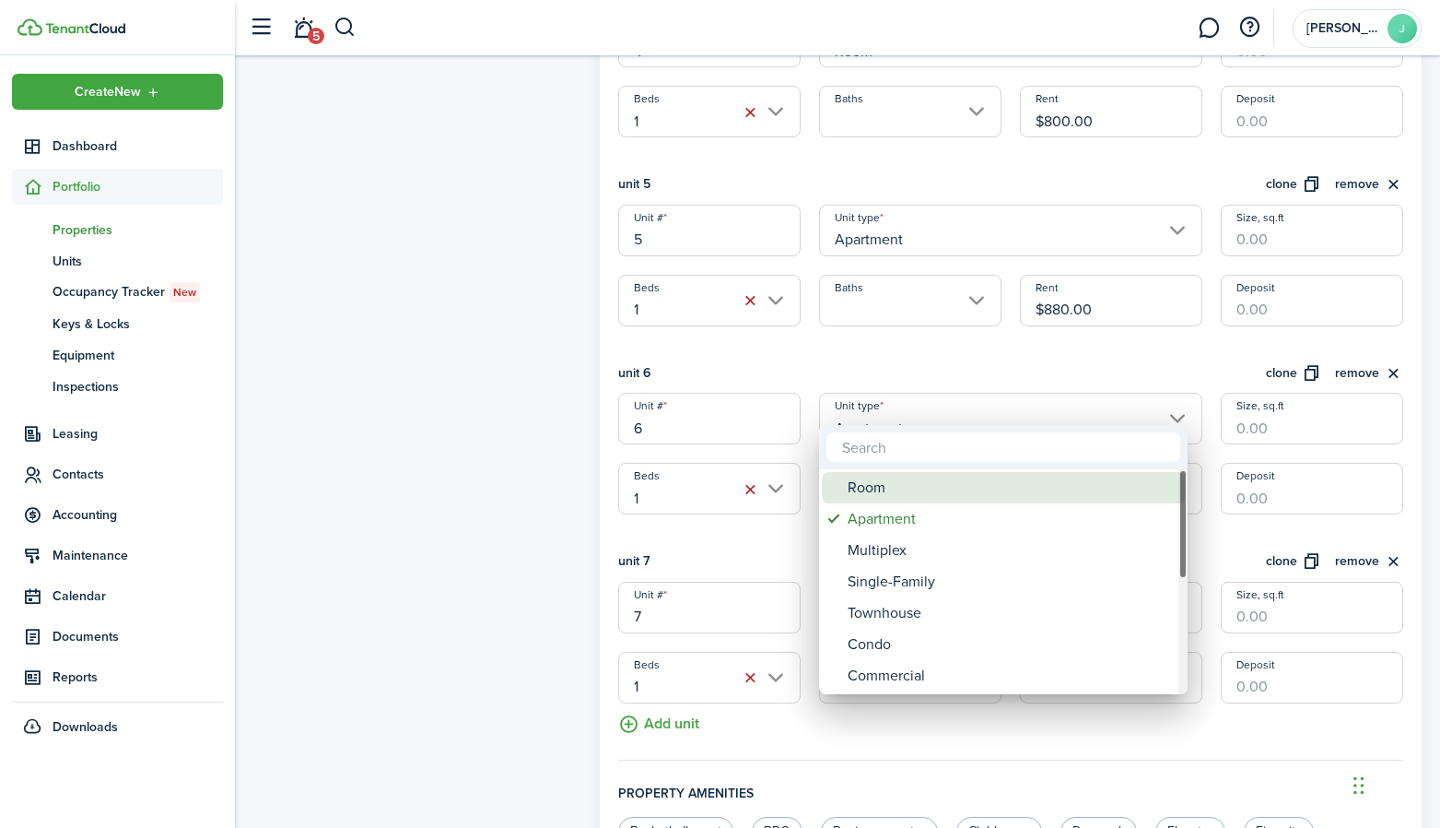
click at [869, 484] on div "Room" at bounding box center [1011, 487] width 326 height 31
type input "Room"
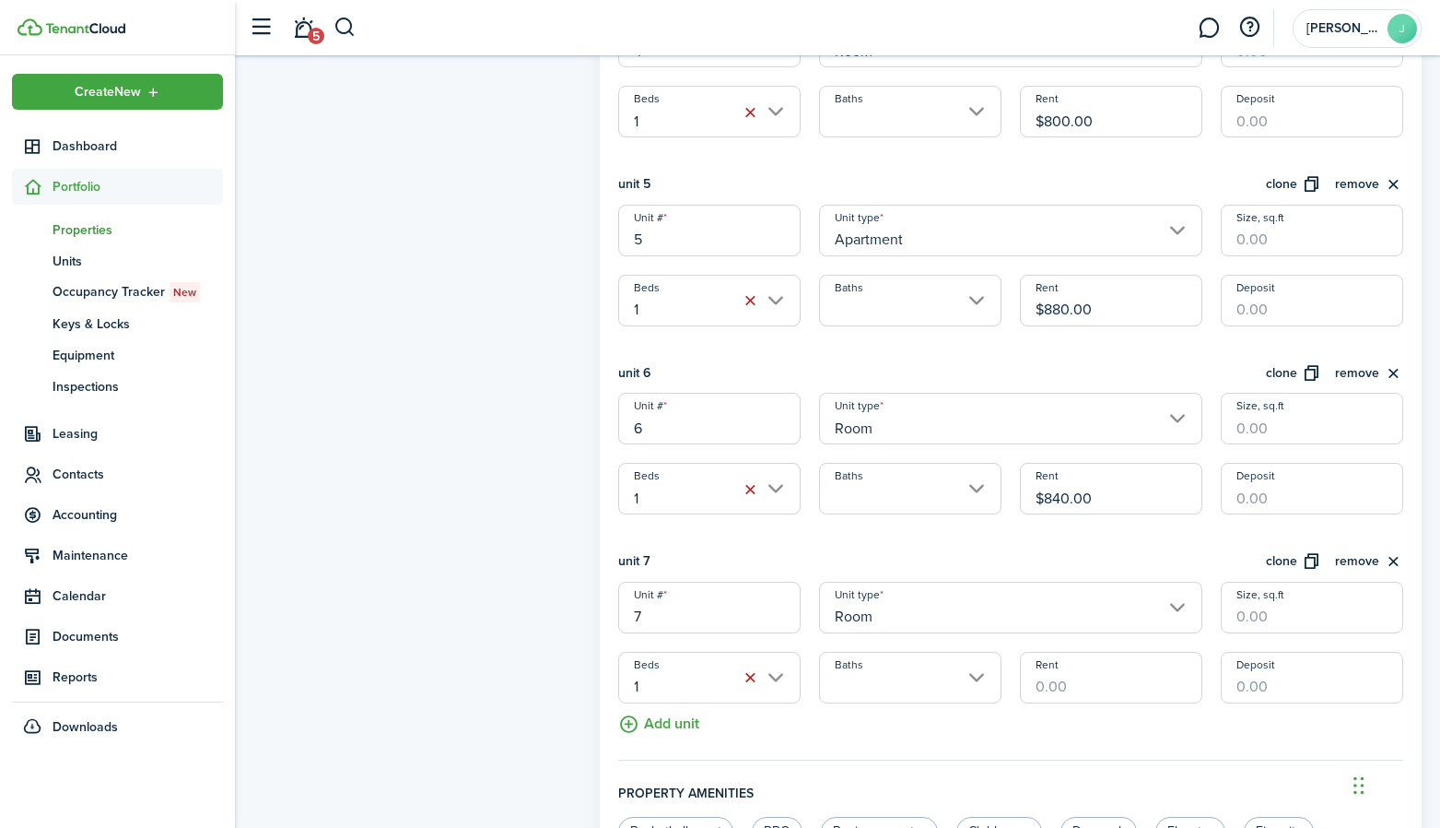
click at [1070, 673] on input "Rent" at bounding box center [1111, 678] width 182 height 52
type input "$900.00"
click at [1001, 703] on fieldset "Units information unit 1 clone remove Unit # 1 Unit type Room Size, sq.ft Beds …" at bounding box center [1010, 72] width 785 height 1378
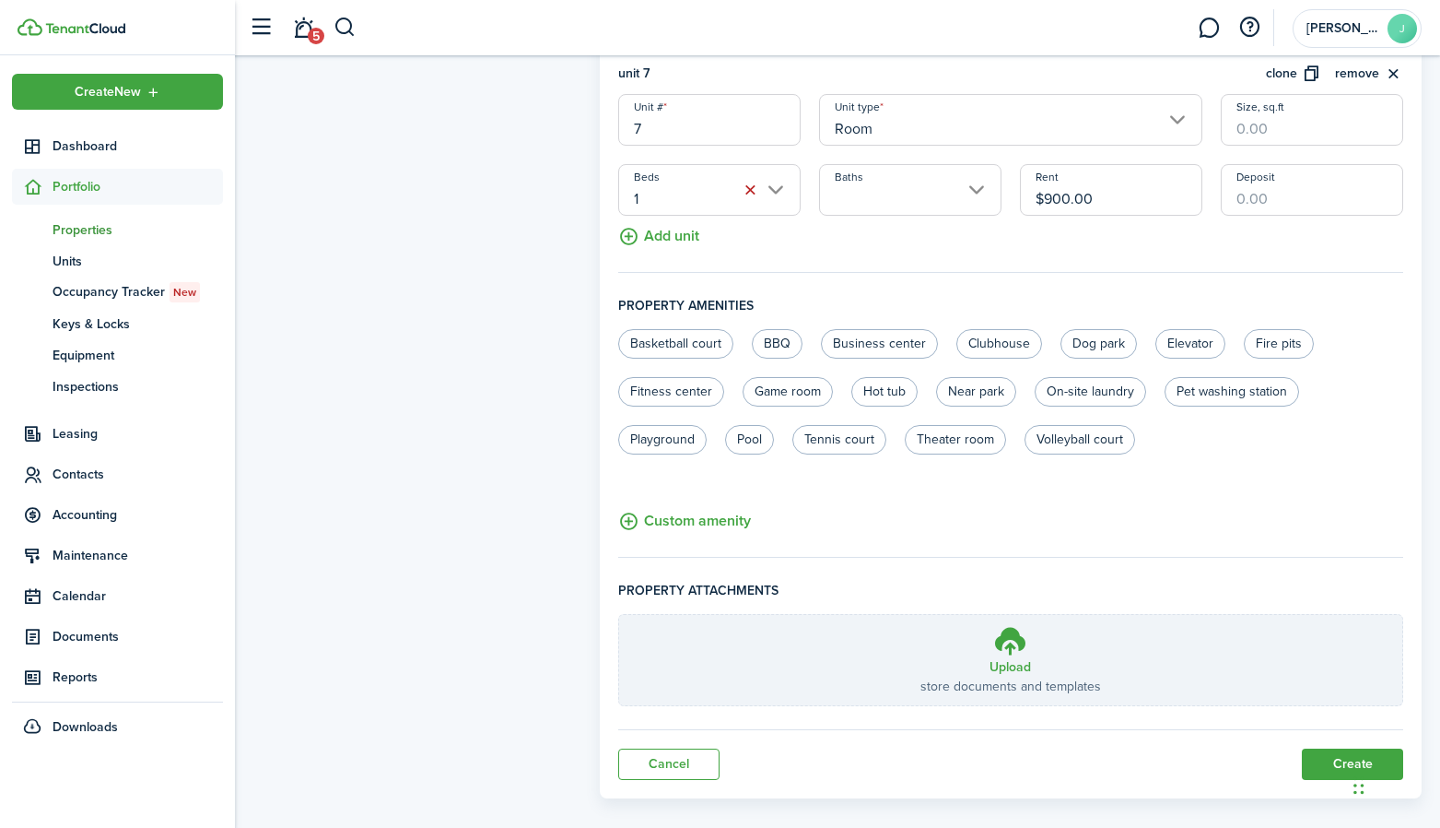
scroll to position [1707, 0]
click at [1318, 751] on button "Create" at bounding box center [1352, 766] width 101 height 31
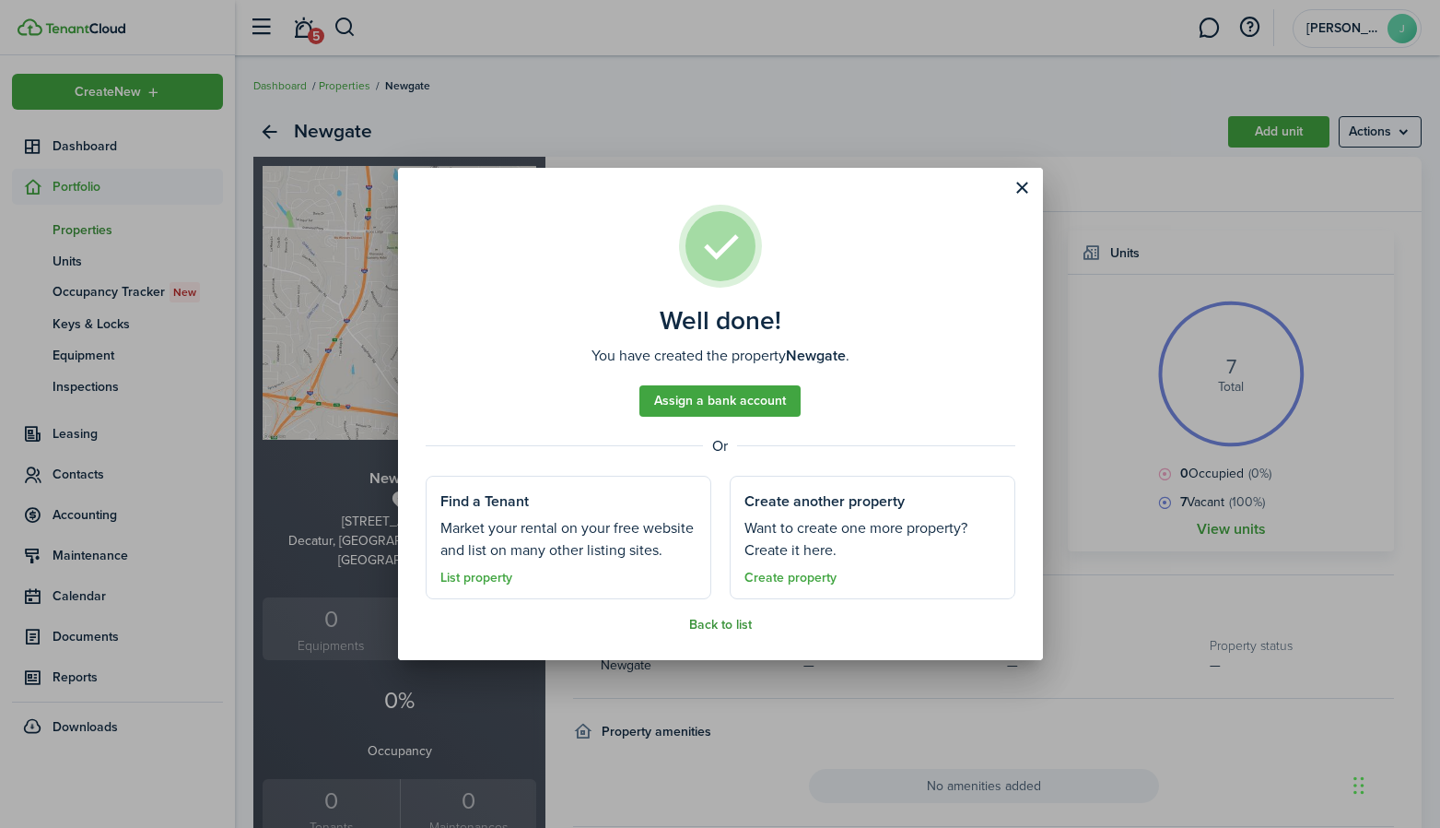
click at [748, 624] on link "Back to list" at bounding box center [720, 624] width 63 height 15
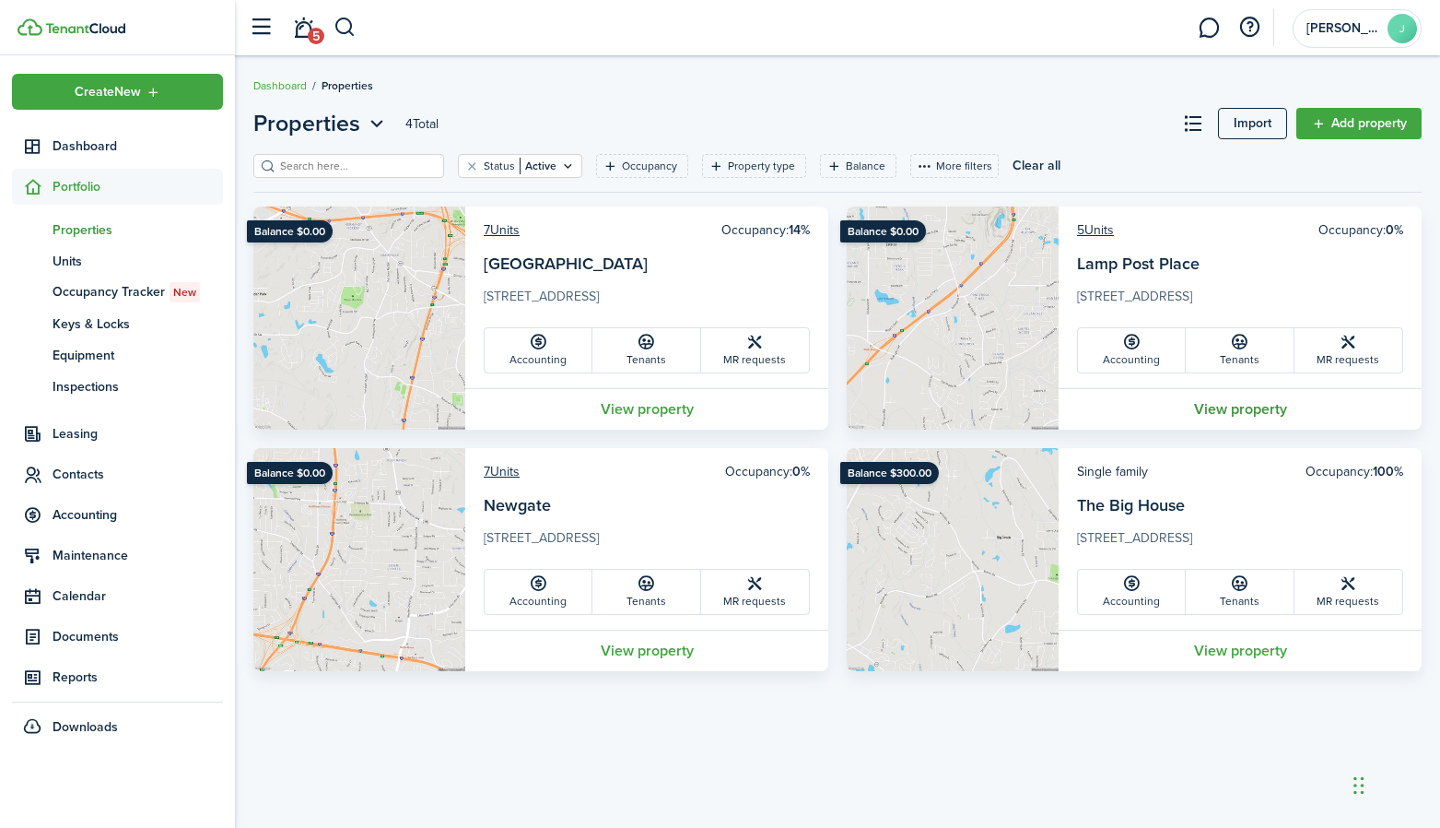
click at [1234, 415] on link "View property" at bounding box center [1240, 408] width 363 height 41
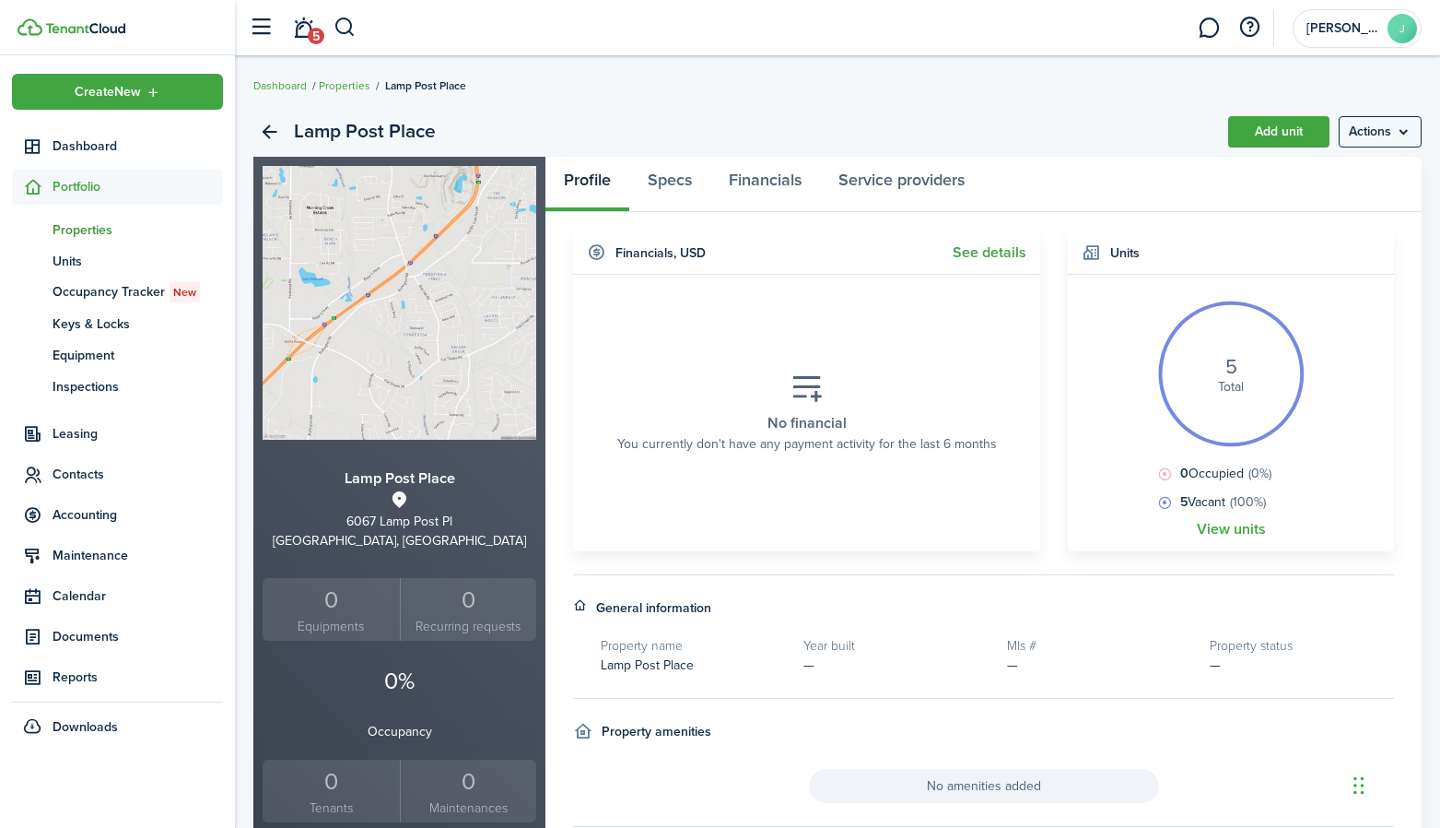
click at [1118, 243] on h4 "Units" at bounding box center [1125, 252] width 29 height 19
click at [67, 254] on span "Units" at bounding box center [138, 261] width 170 height 19
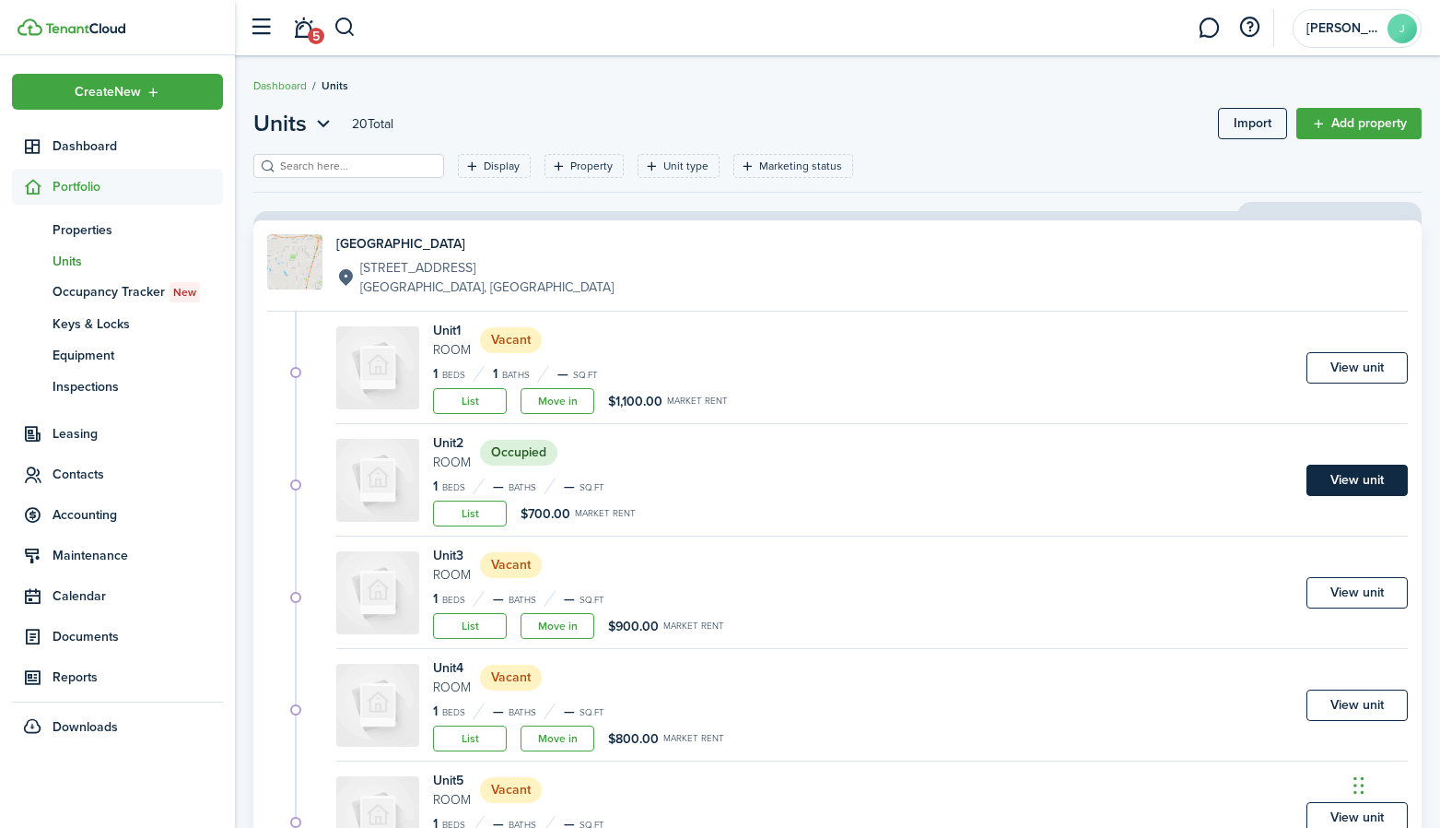
click at [1337, 481] on link "View unit" at bounding box center [1357, 479] width 101 height 31
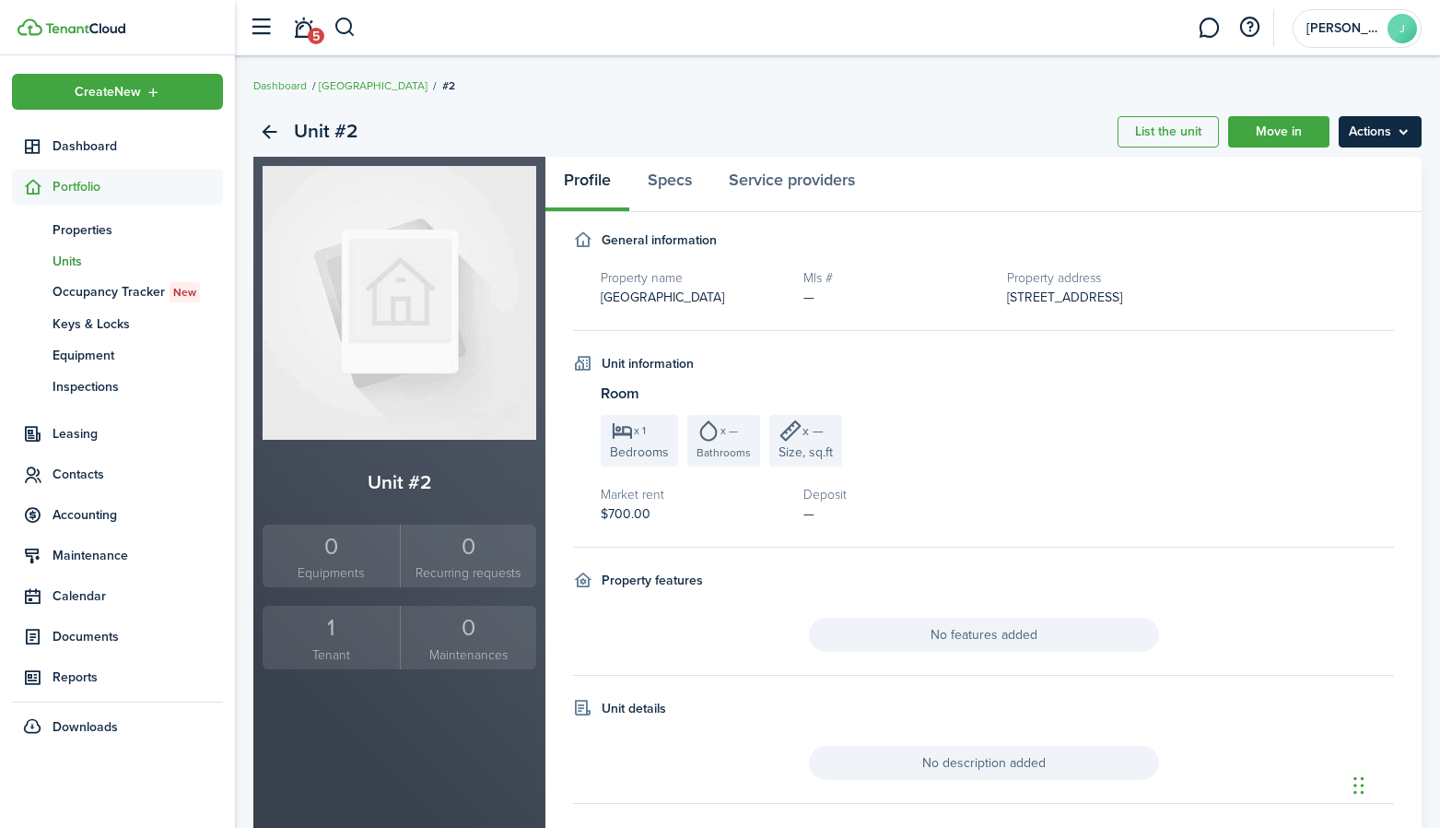
click at [1371, 116] on menu-btn "Actions" at bounding box center [1380, 131] width 83 height 31
click at [1286, 181] on link "Edit unit" at bounding box center [1341, 172] width 161 height 31
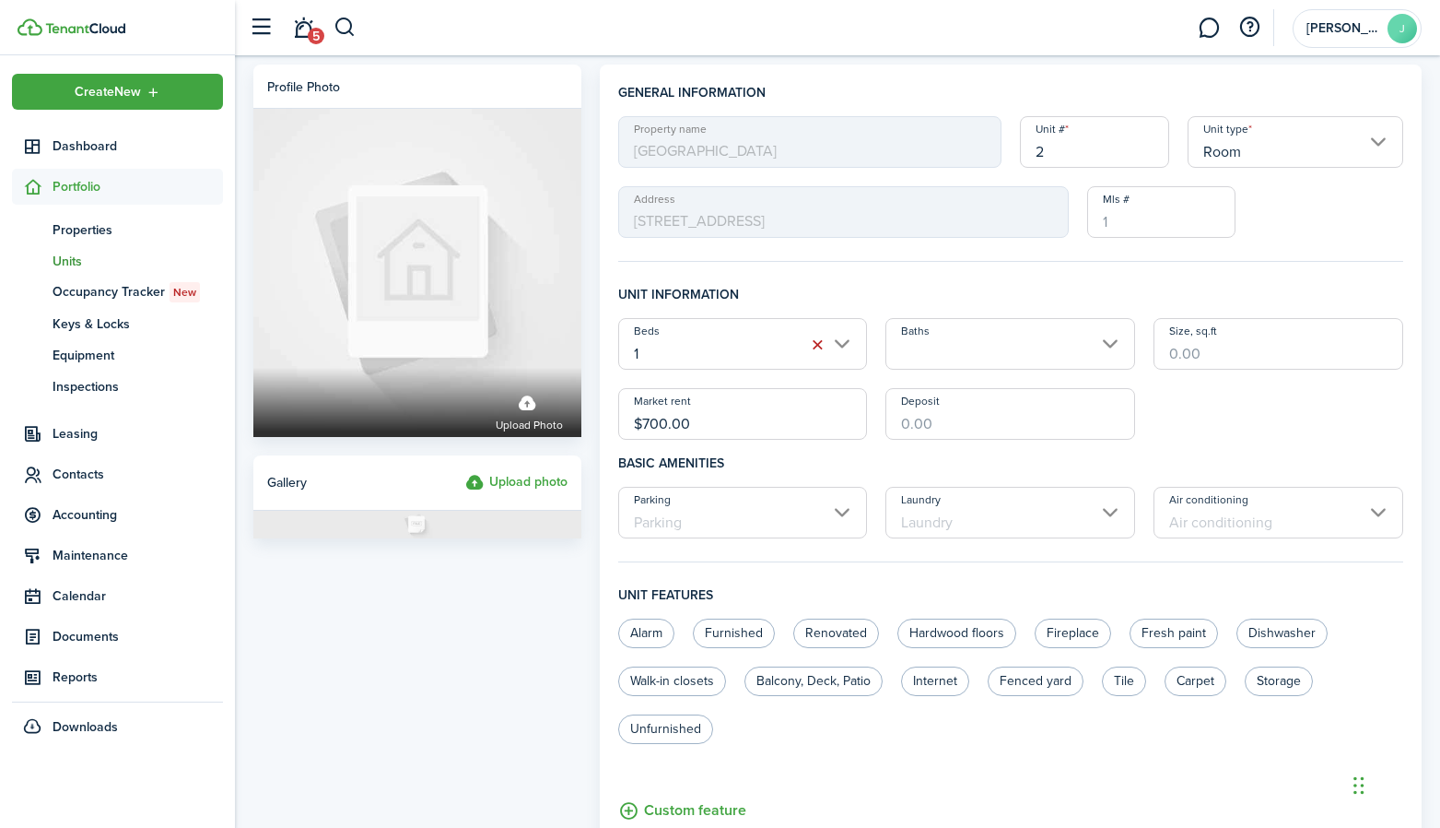
click at [88, 252] on span "Units" at bounding box center [138, 261] width 170 height 19
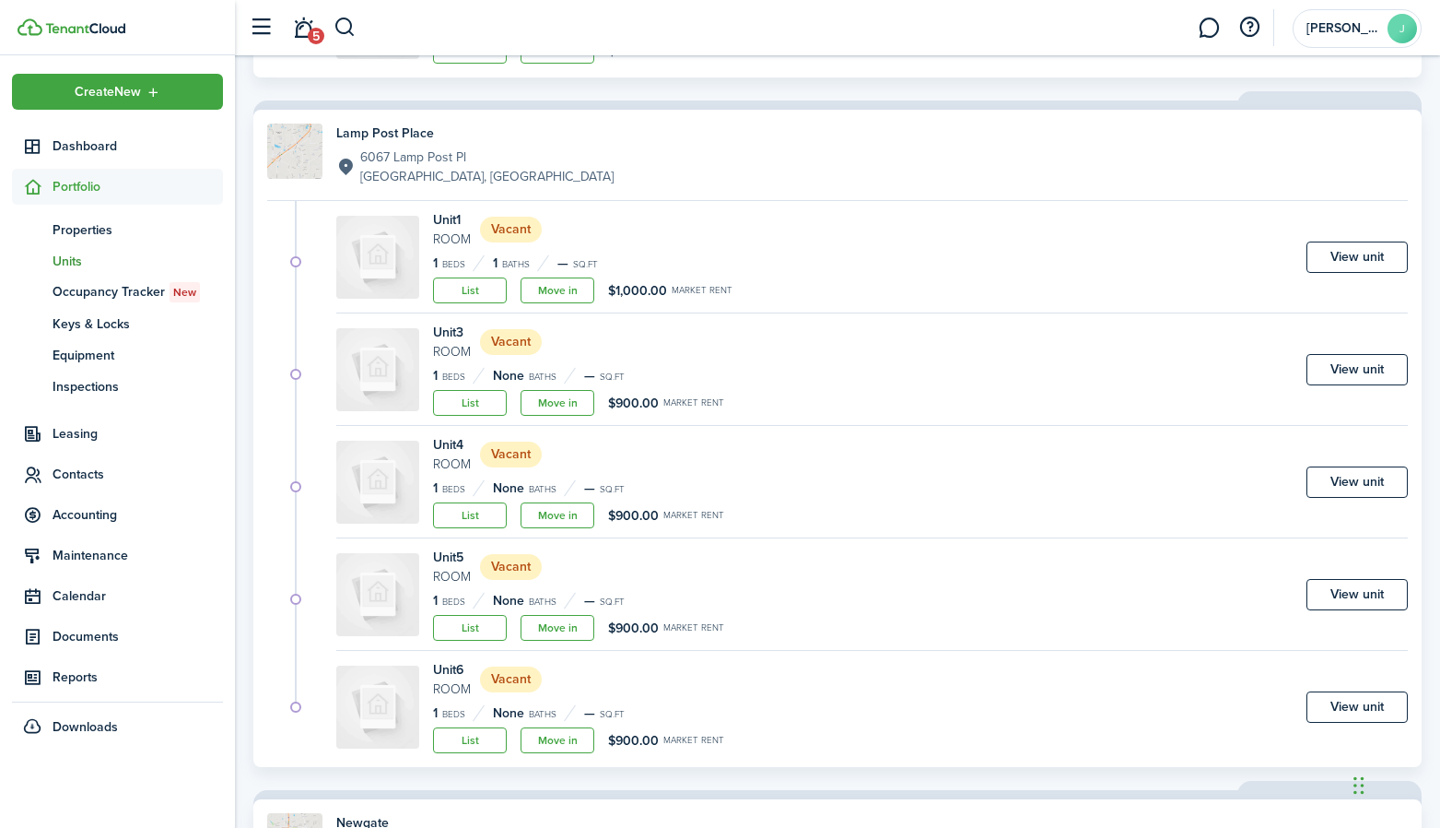
scroll to position [1040, 0]
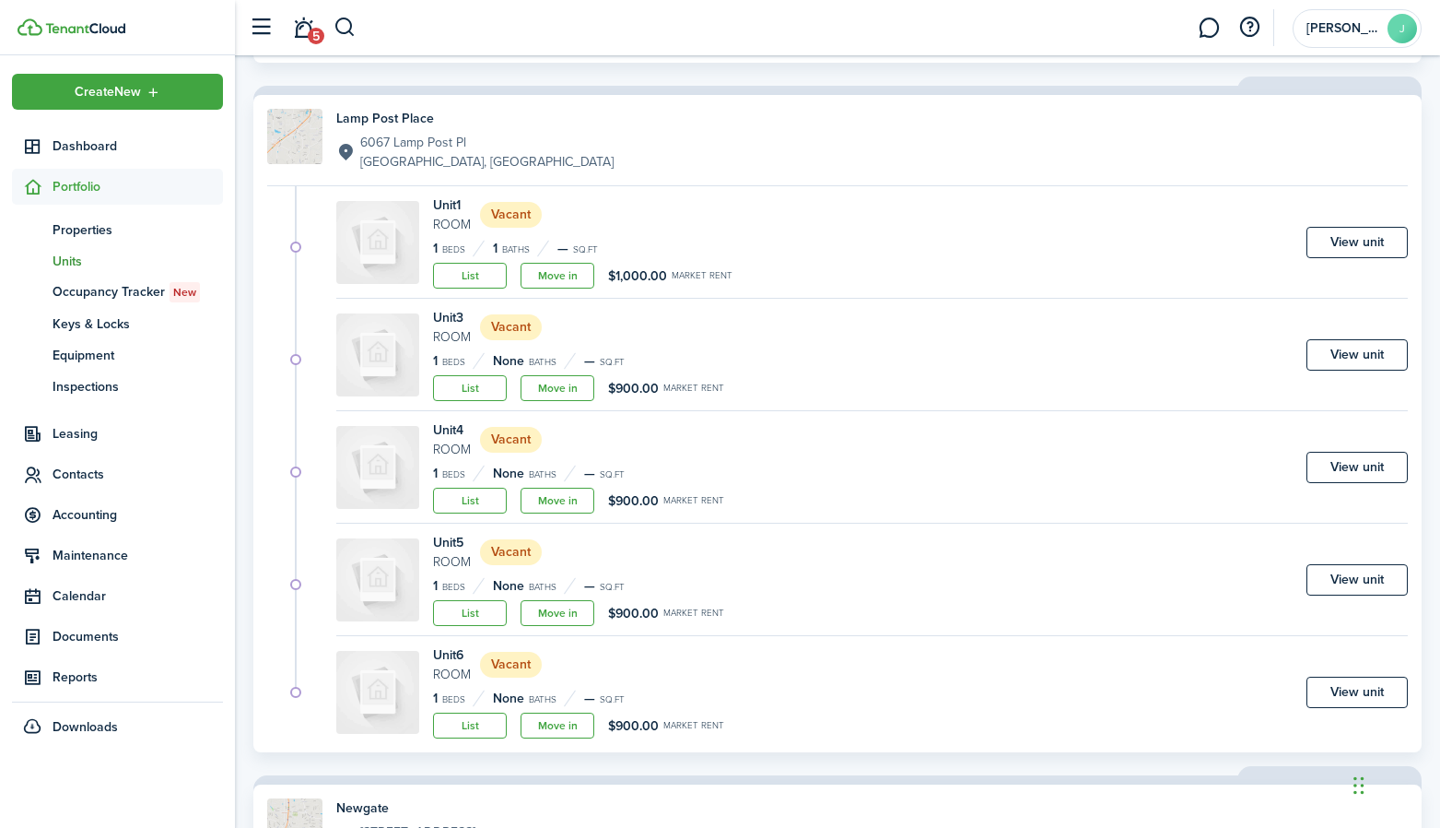
click at [306, 147] on img at bounding box center [294, 136] width 55 height 55
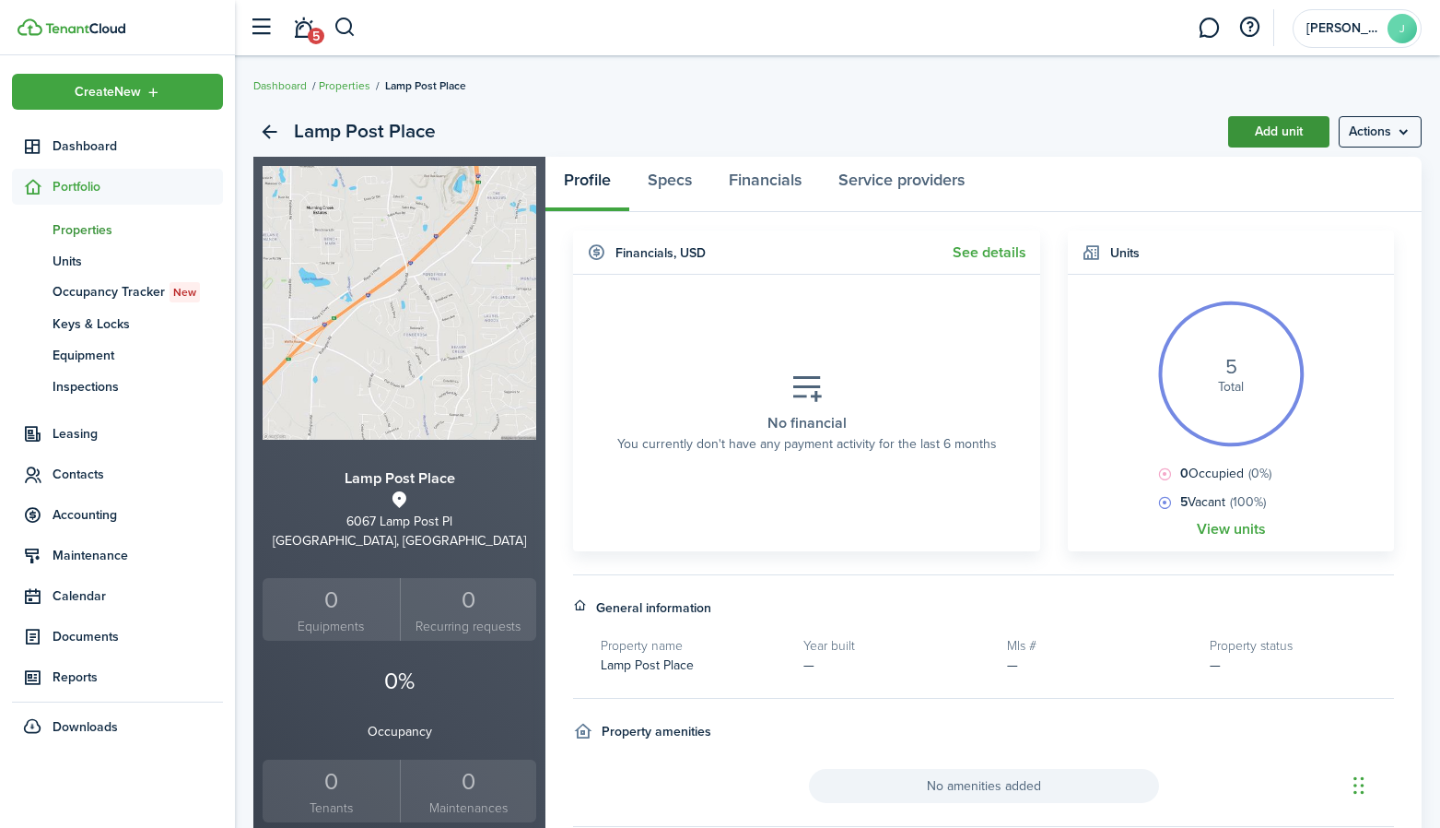
click at [1257, 135] on link "Add unit" at bounding box center [1278, 131] width 101 height 31
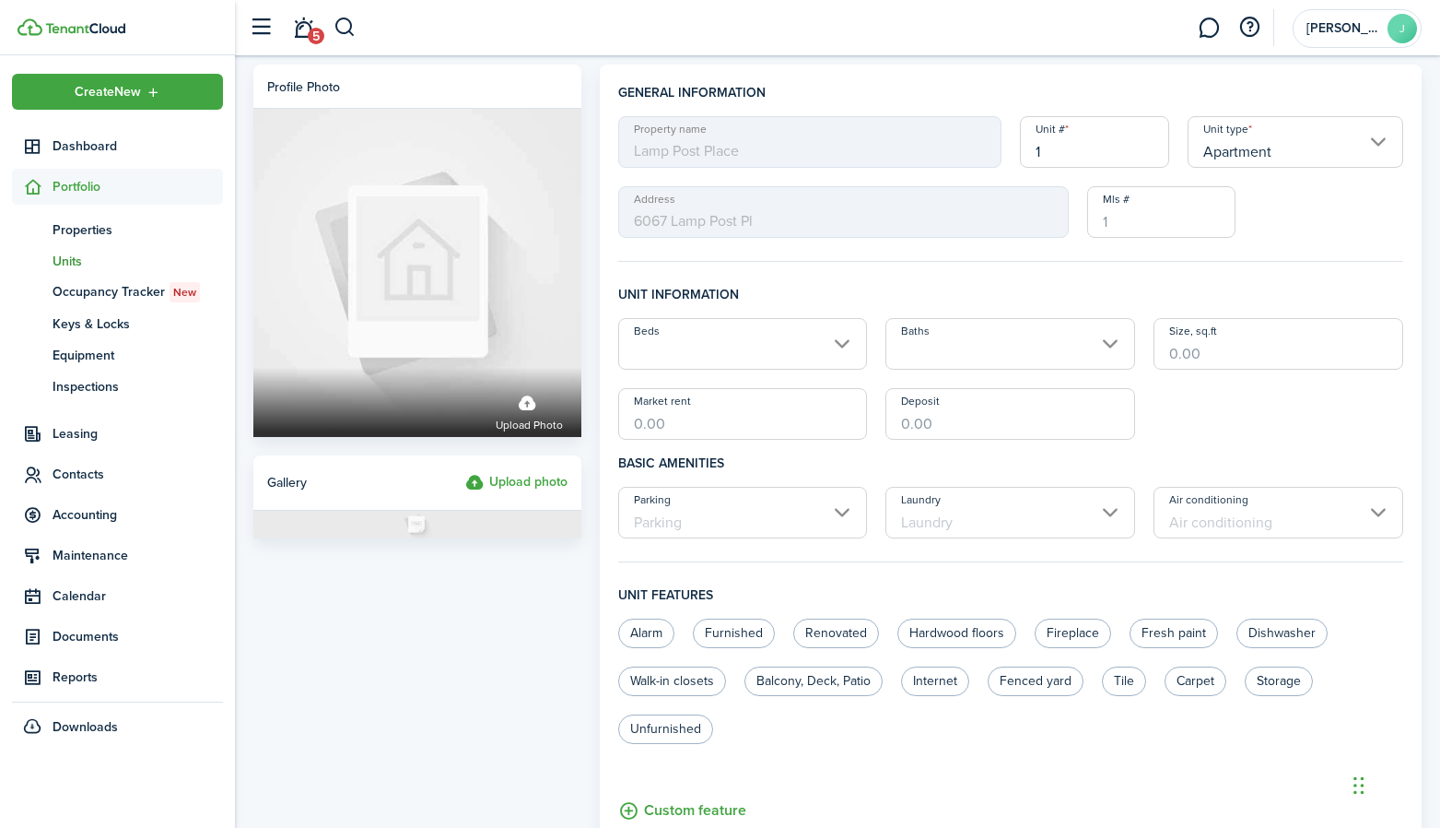
click at [1240, 165] on input "Apartment" at bounding box center [1296, 142] width 216 height 52
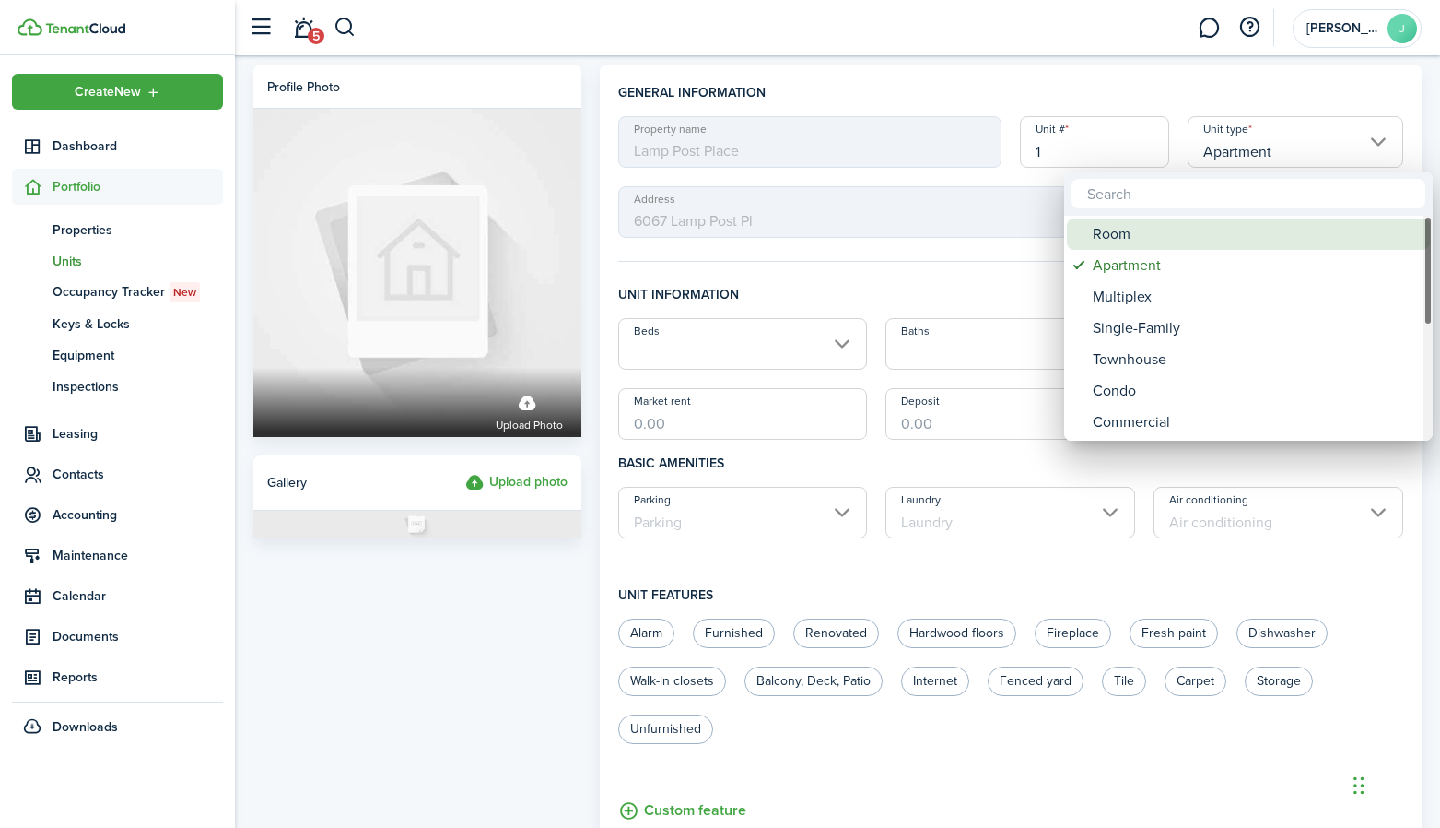
click at [1159, 233] on div "Room" at bounding box center [1256, 233] width 326 height 31
type input "Room"
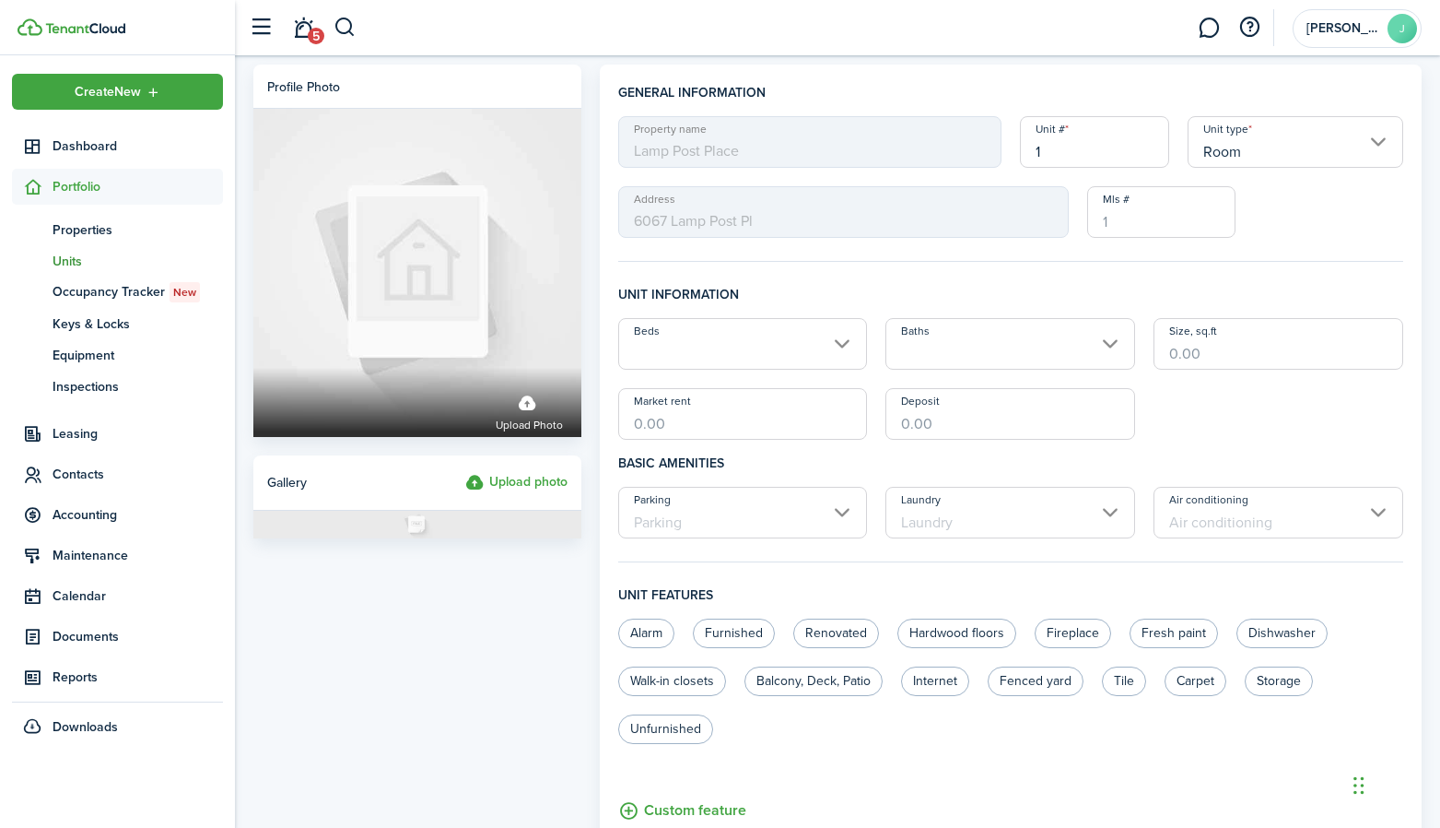
click at [965, 249] on fieldset "General information Property name Lamp Post Place Unit # 1 Unit type Room Addre…" at bounding box center [1010, 172] width 785 height 179
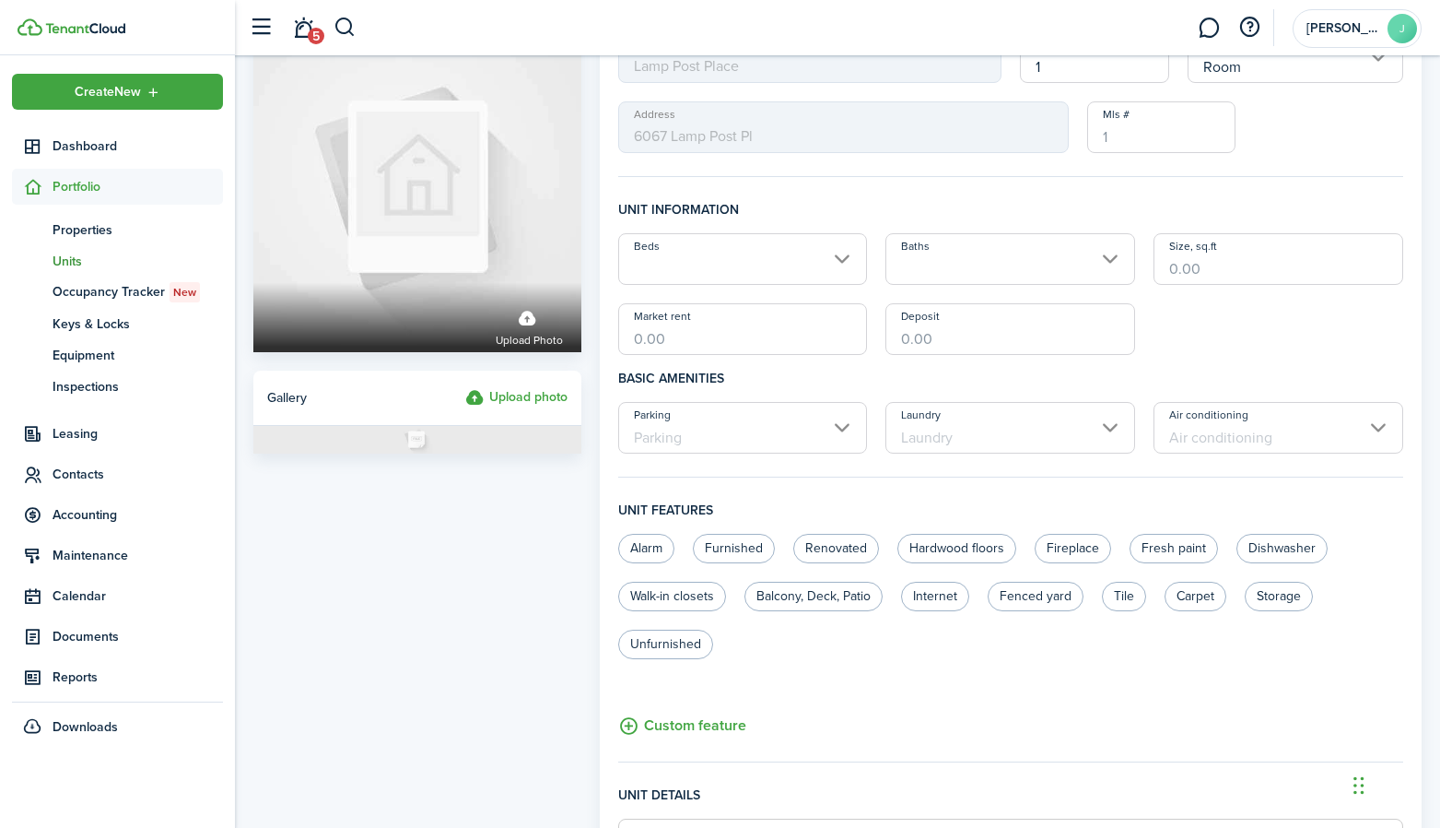
scroll to position [86, 0]
click at [775, 262] on input "Beds" at bounding box center [743, 258] width 250 height 52
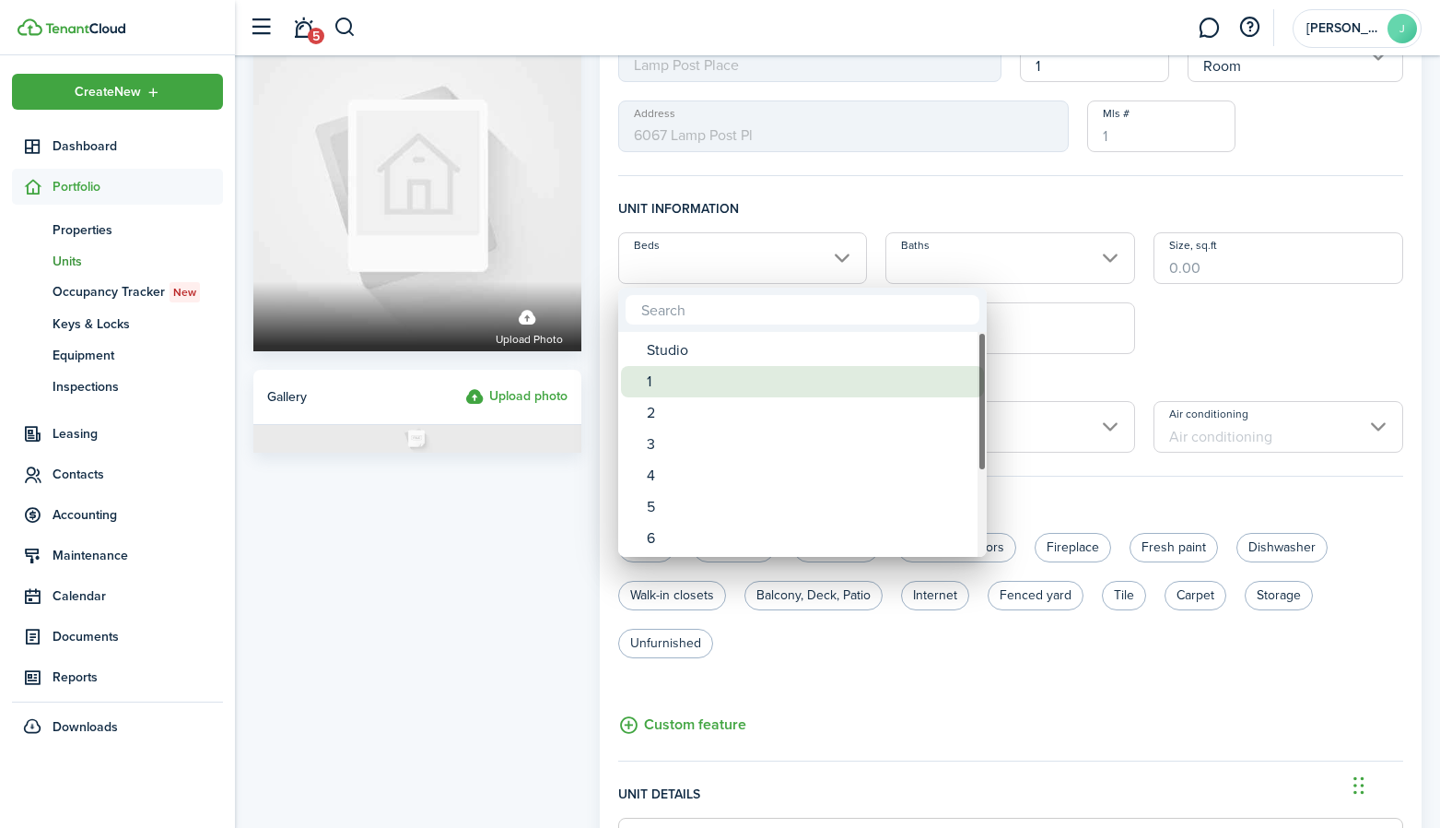
click at [676, 381] on div "1" at bounding box center [810, 381] width 326 height 31
type input "1"
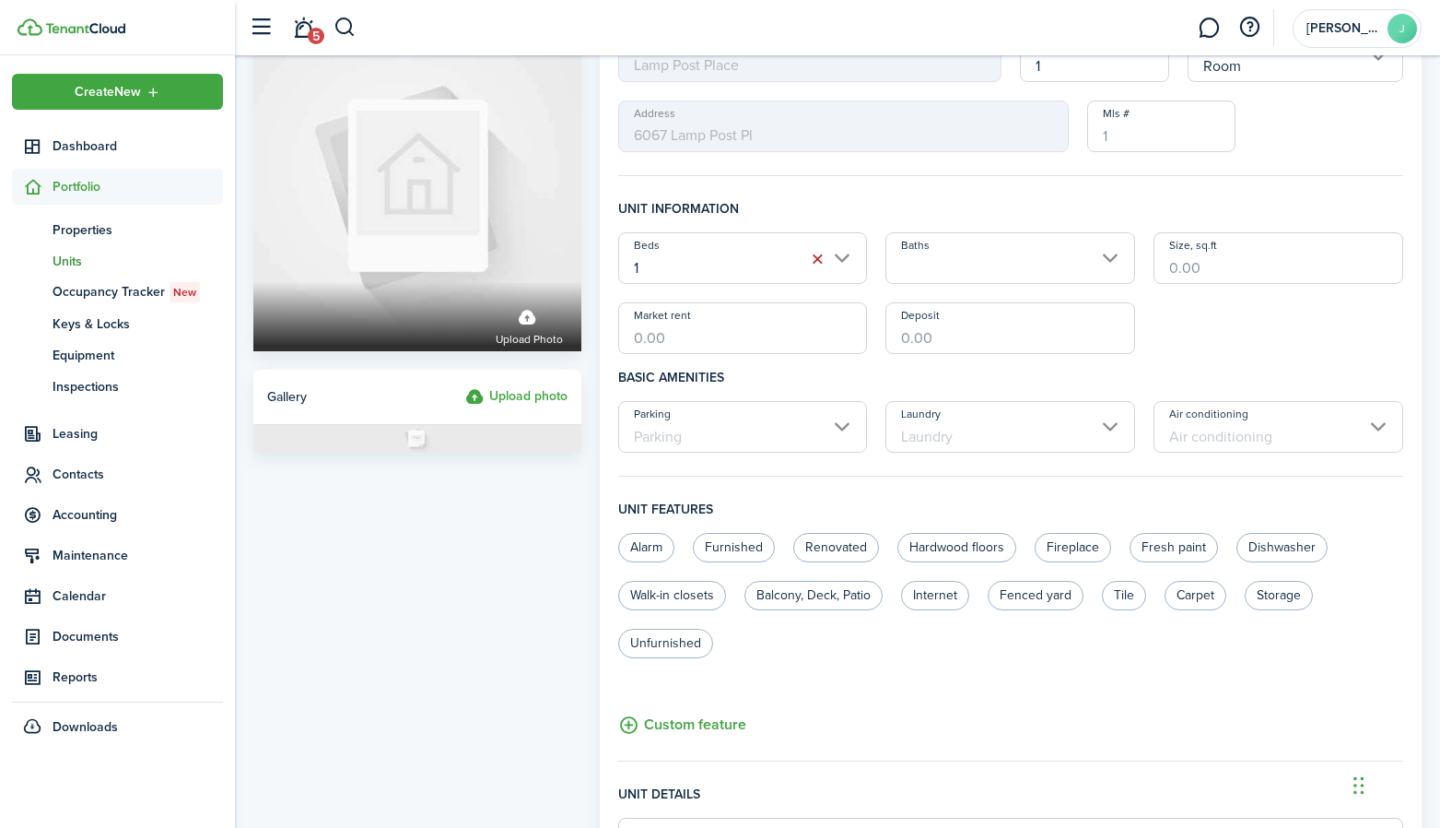
click at [912, 191] on unit-edit-form "General information Property name Lamp Post Place Unit # 1 Unit type Room Addre…" at bounding box center [1010, 615] width 785 height 1236
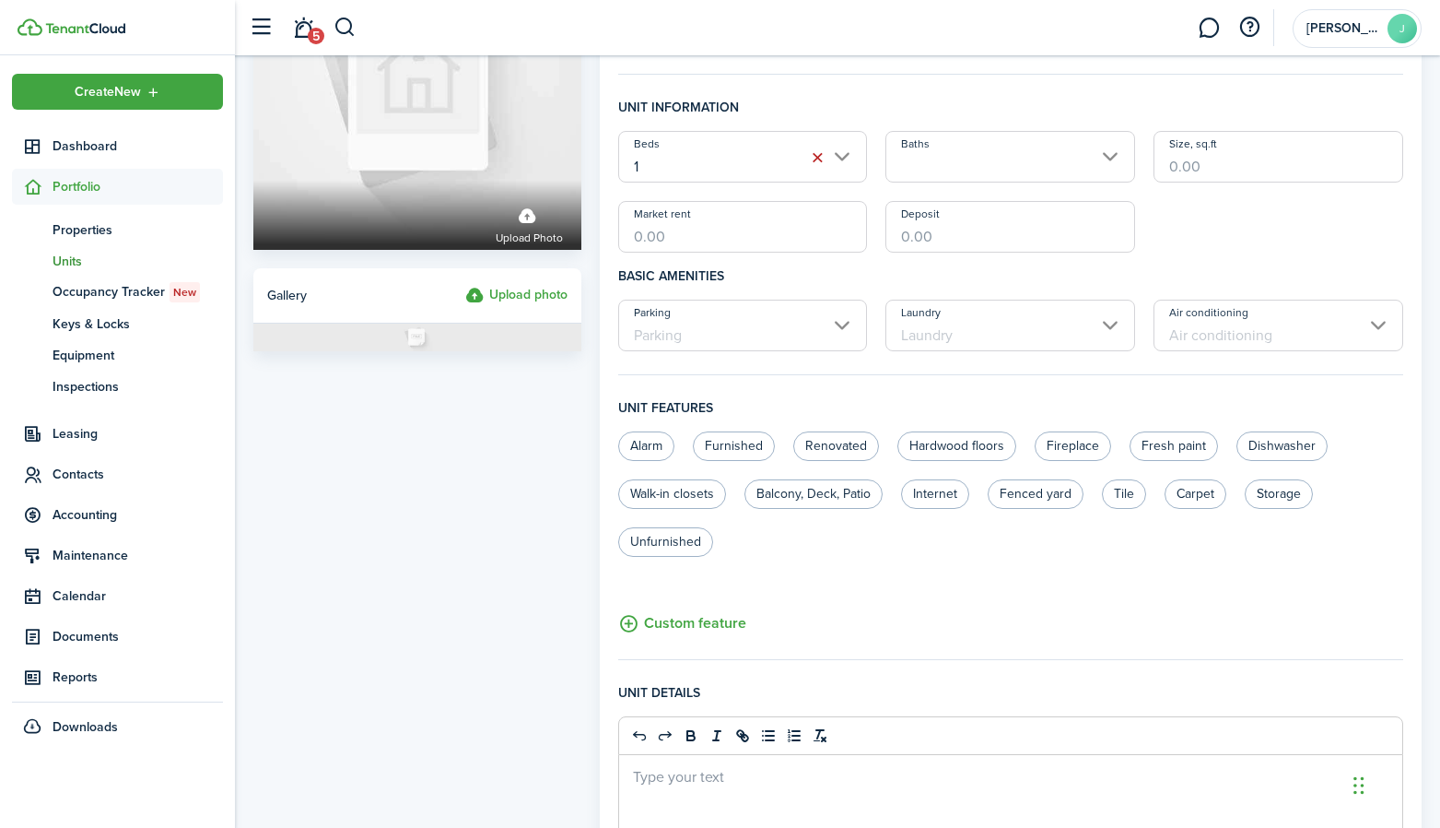
scroll to position [188, 0]
click at [736, 241] on input "Market rent" at bounding box center [743, 226] width 250 height 52
type input "$900.00"
click at [771, 270] on h4 "Basic amenities" at bounding box center [1010, 275] width 785 height 47
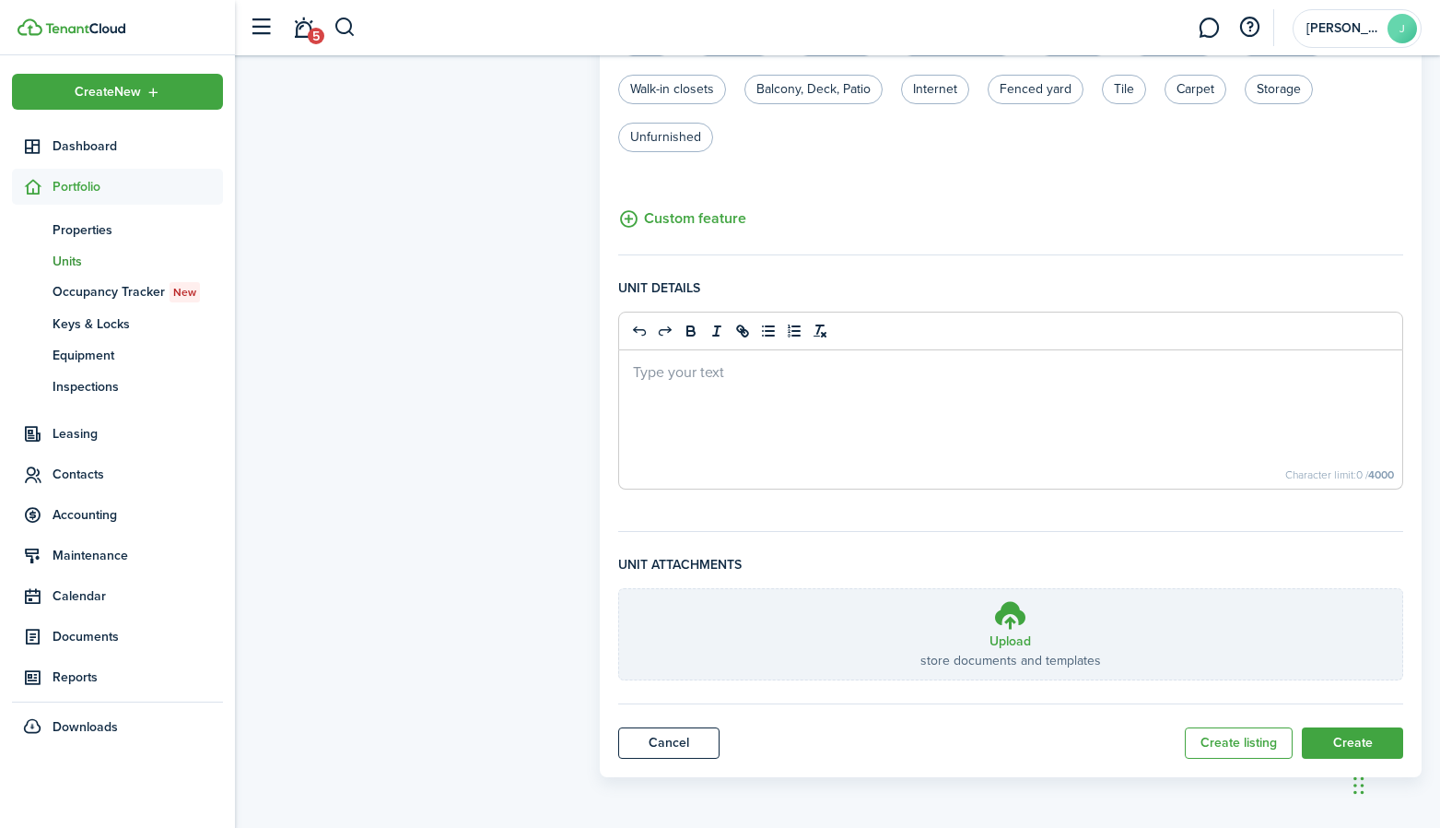
scroll to position [592, 0]
click at [1329, 741] on button "Create" at bounding box center [1352, 742] width 101 height 31
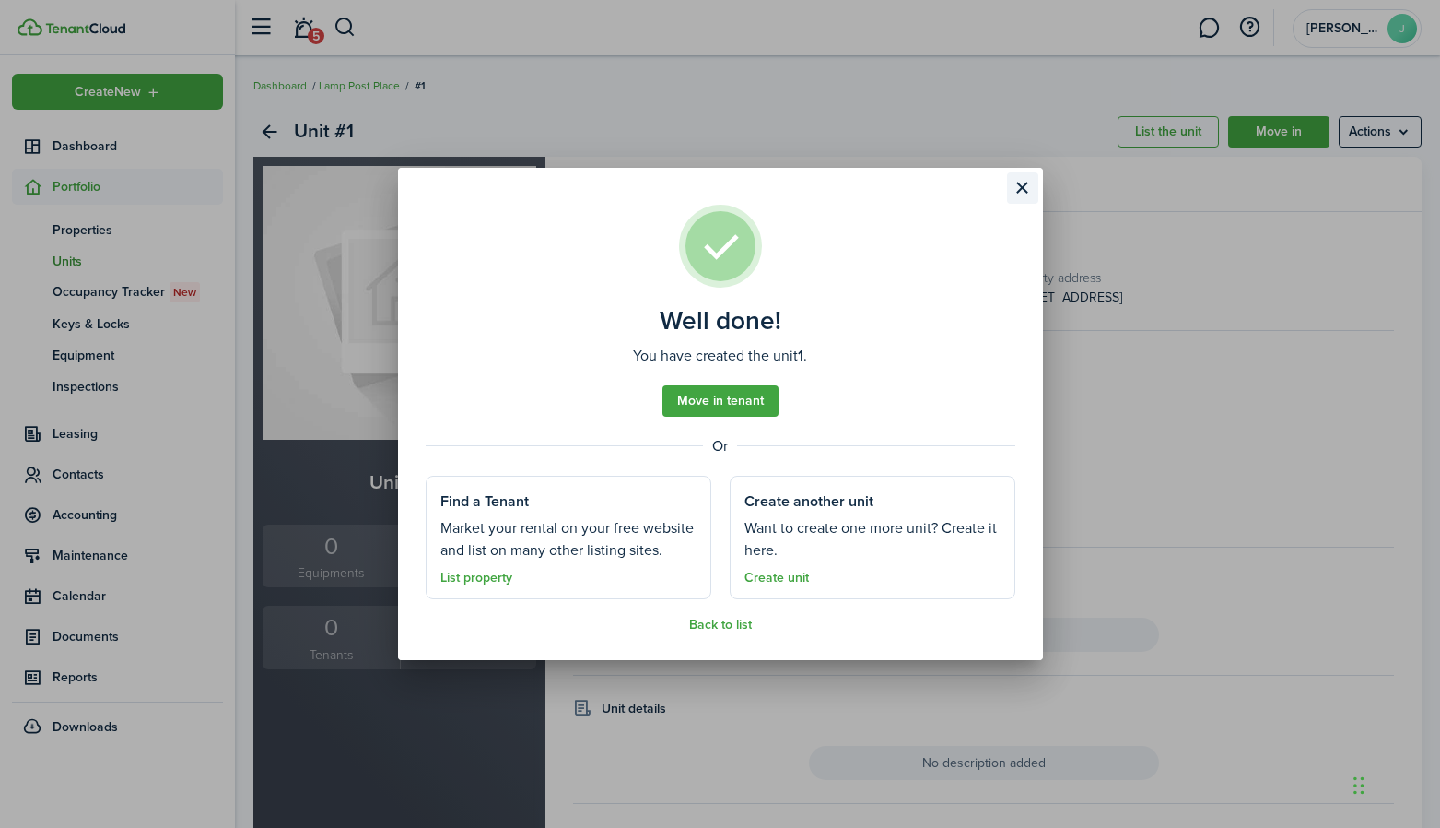
click at [1029, 182] on button "Close modal" at bounding box center [1022, 187] width 31 height 31
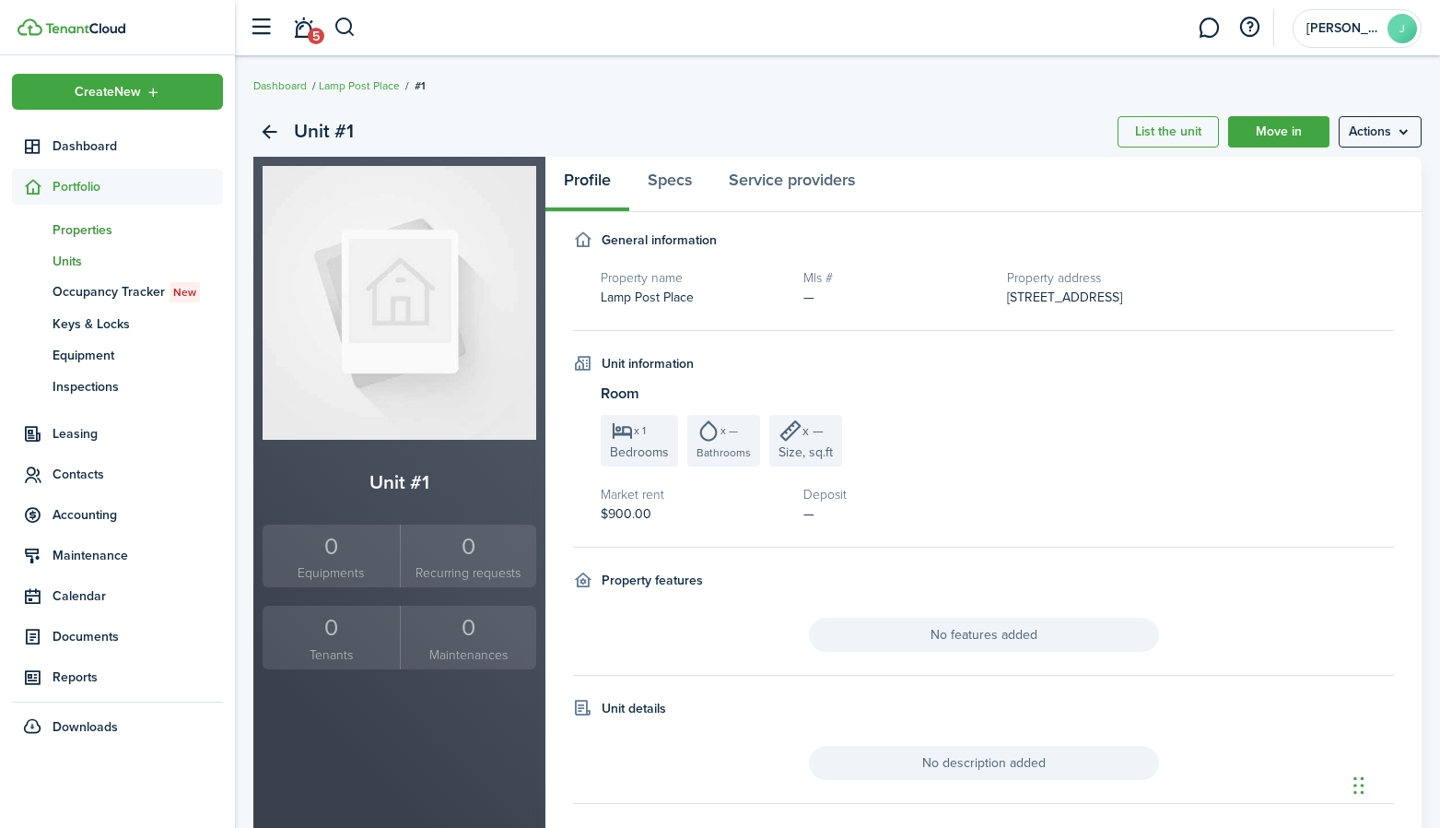
click at [65, 234] on span "Properties" at bounding box center [138, 229] width 170 height 19
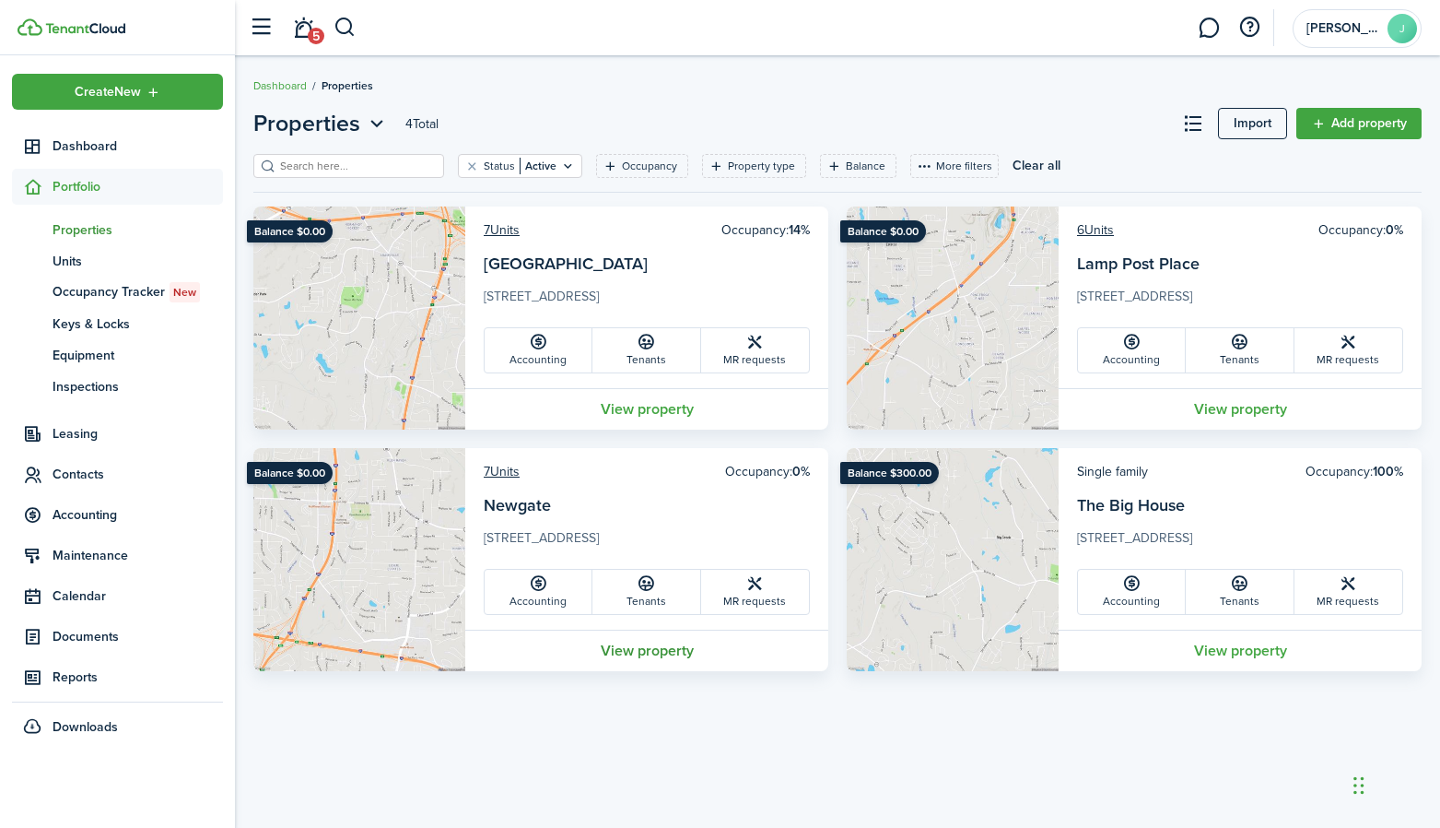
click at [521, 664] on link "View property" at bounding box center [646, 649] width 363 height 41
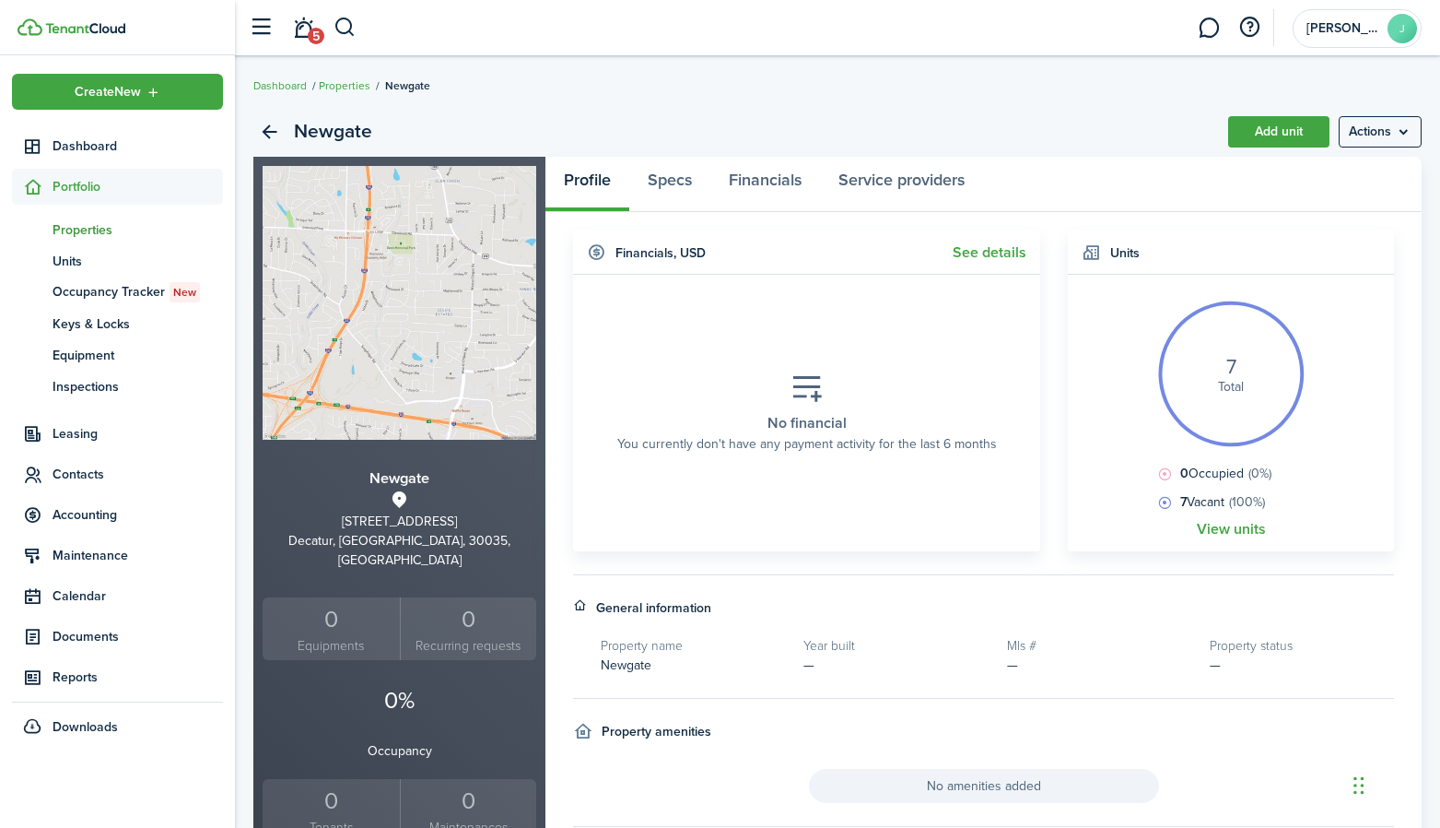
click at [521, 683] on p "0%" at bounding box center [400, 700] width 274 height 35
